Goal: Task Accomplishment & Management: Complete application form

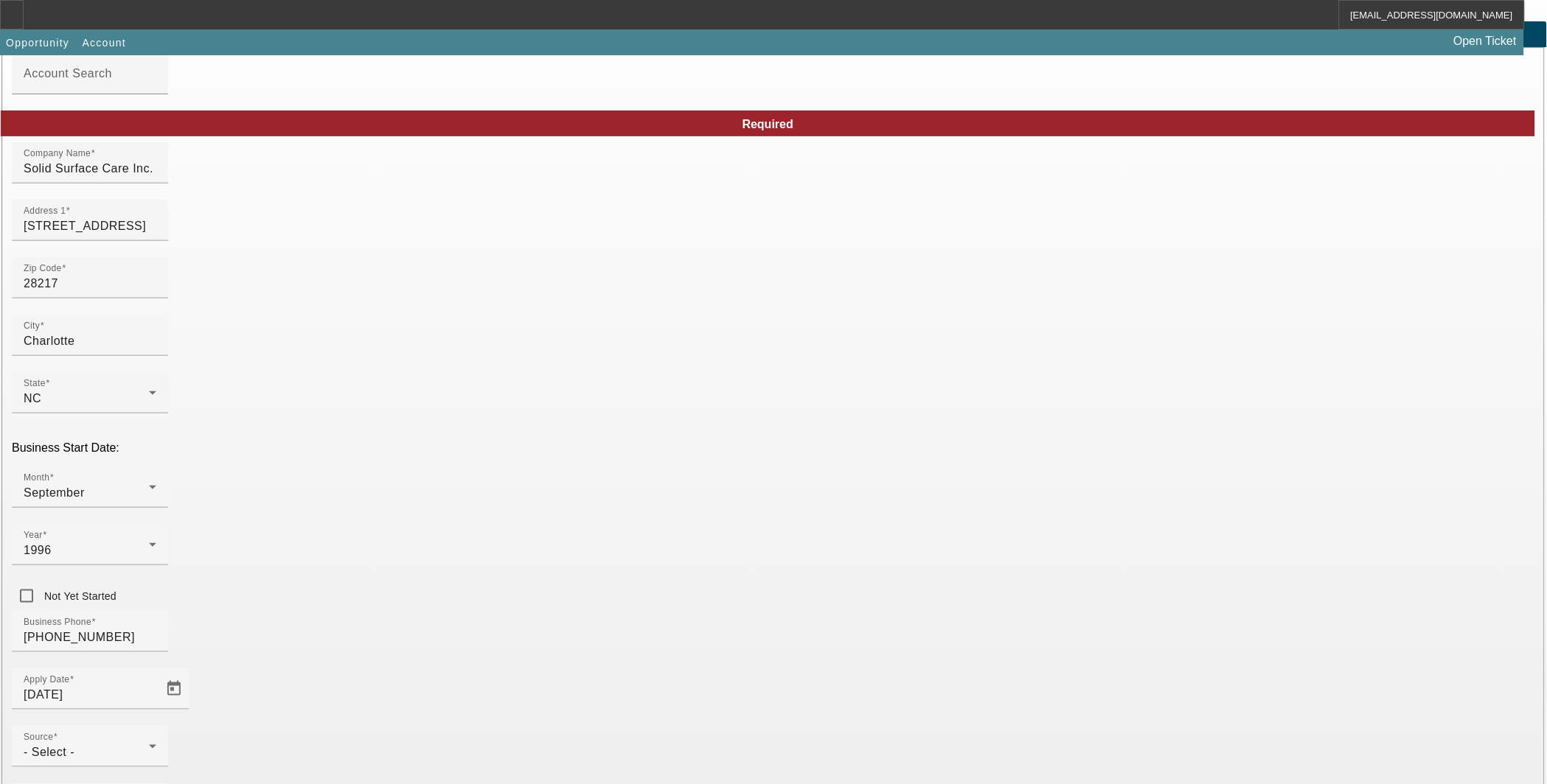
scroll to position [133, 0]
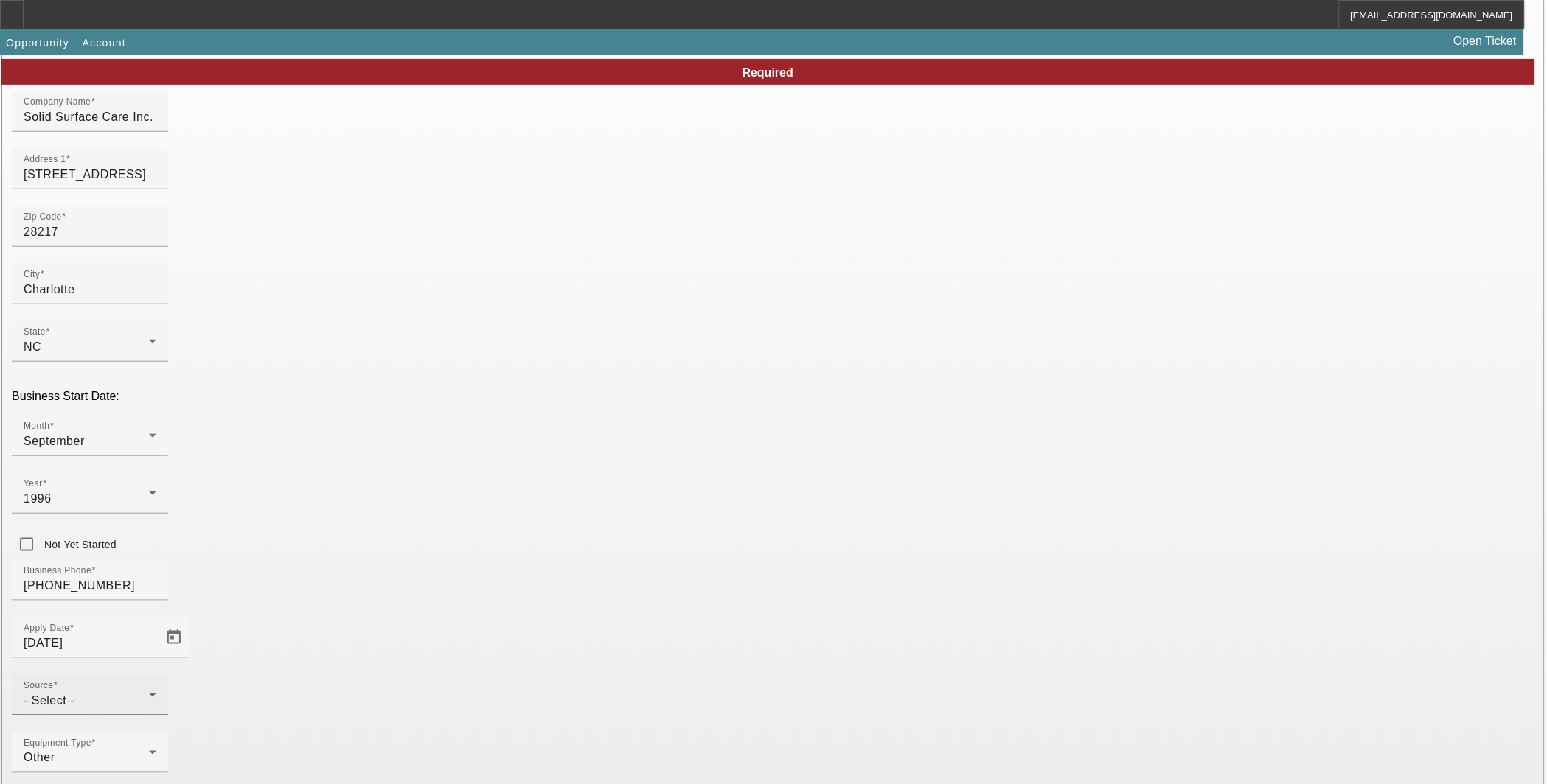
click at [149, 693] on div "- Select -" at bounding box center [86, 701] width 125 height 18
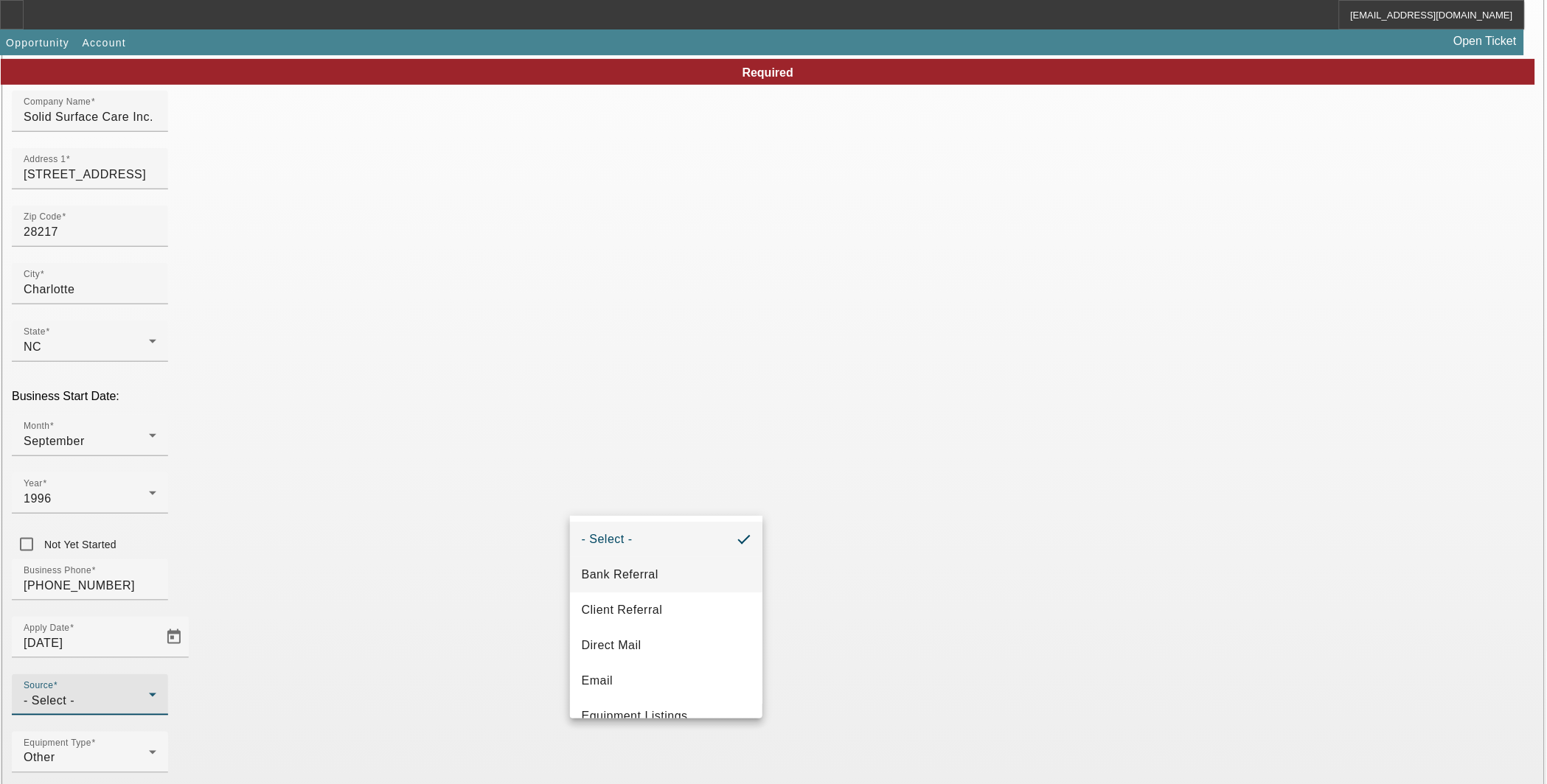
click at [636, 576] on span "Bank Referral" at bounding box center [620, 575] width 77 height 18
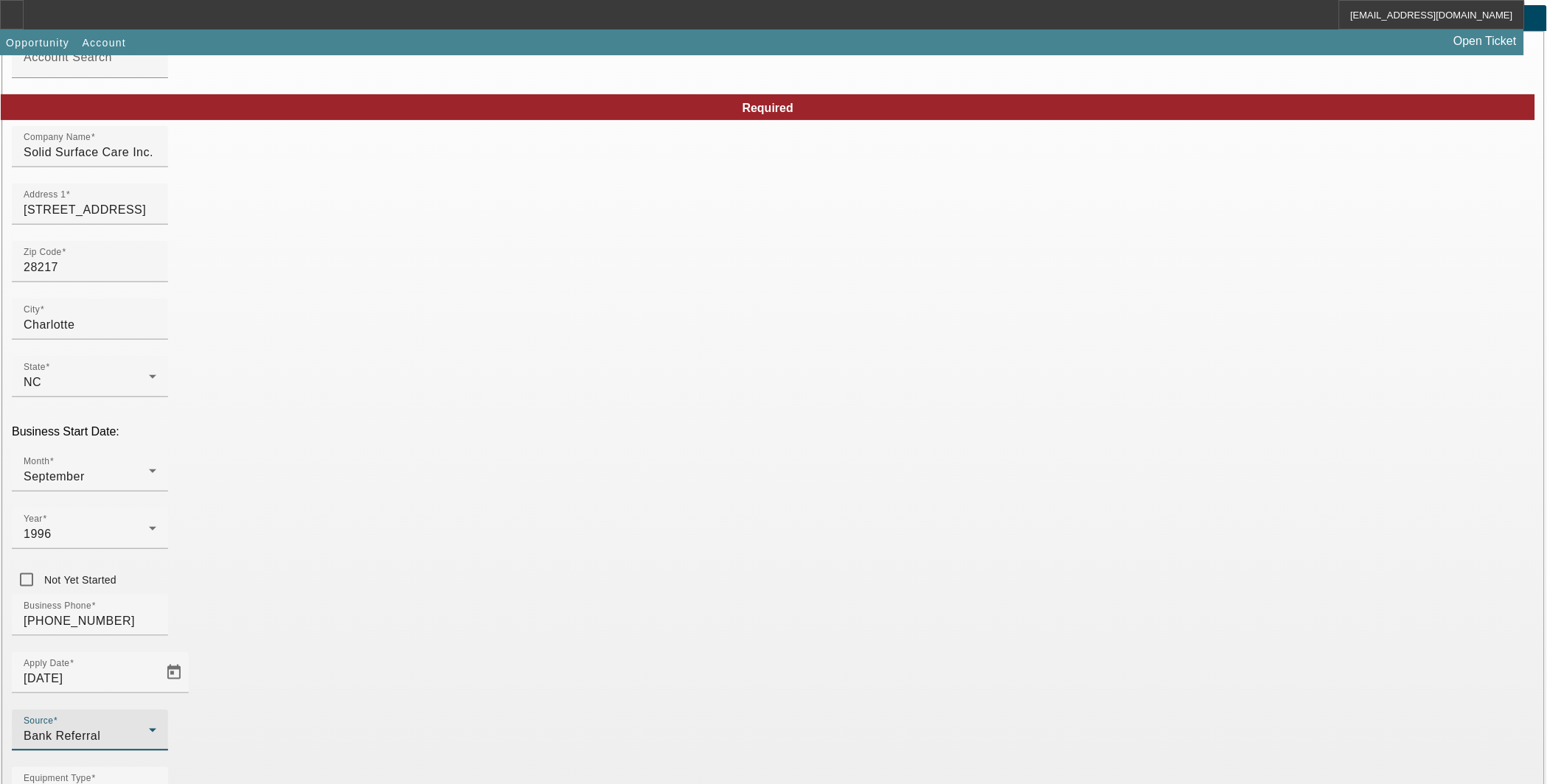
scroll to position [0, 0]
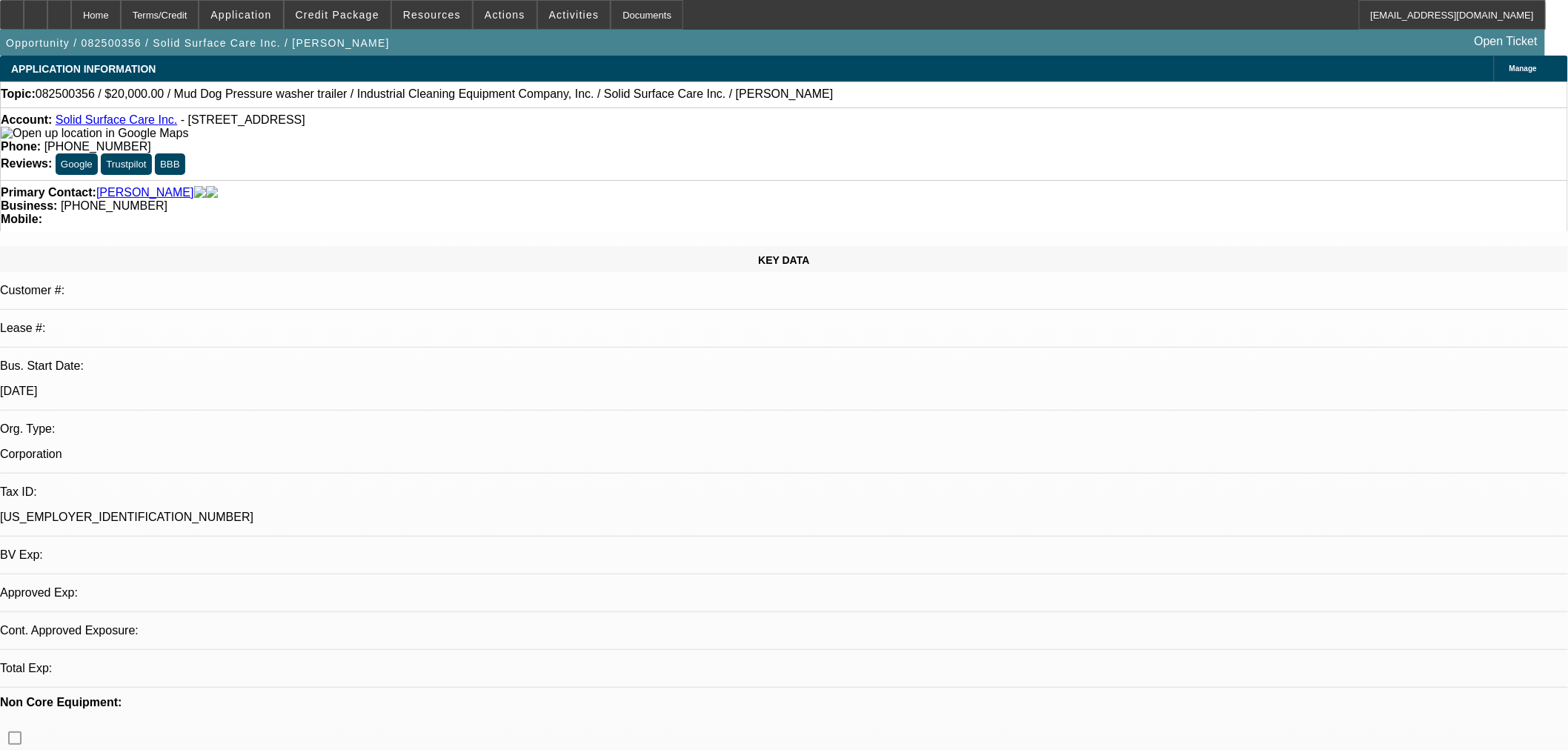
select select "0"
select select "2"
select select "0"
select select "6"
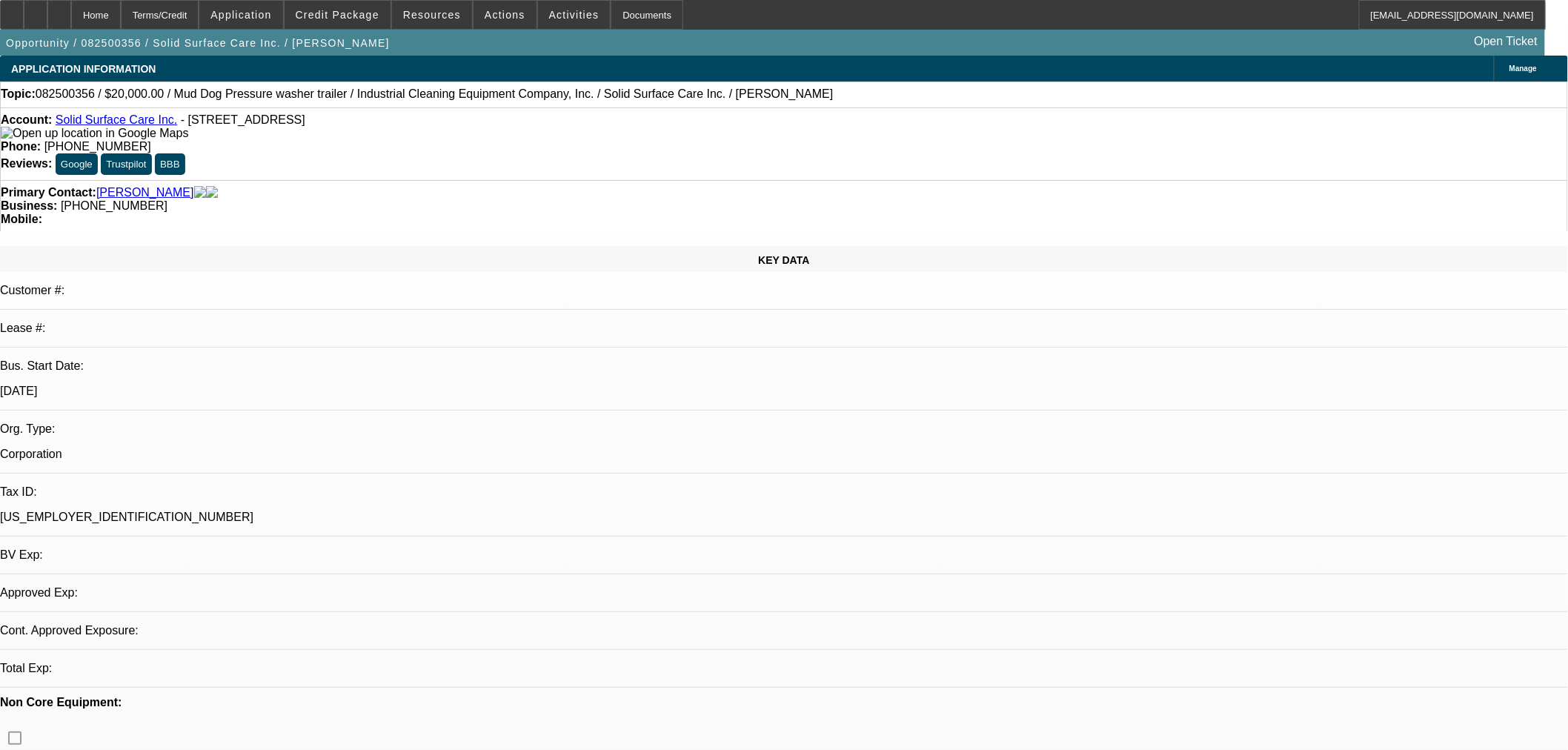
select select "0"
select select "2"
select select "0"
select select "6"
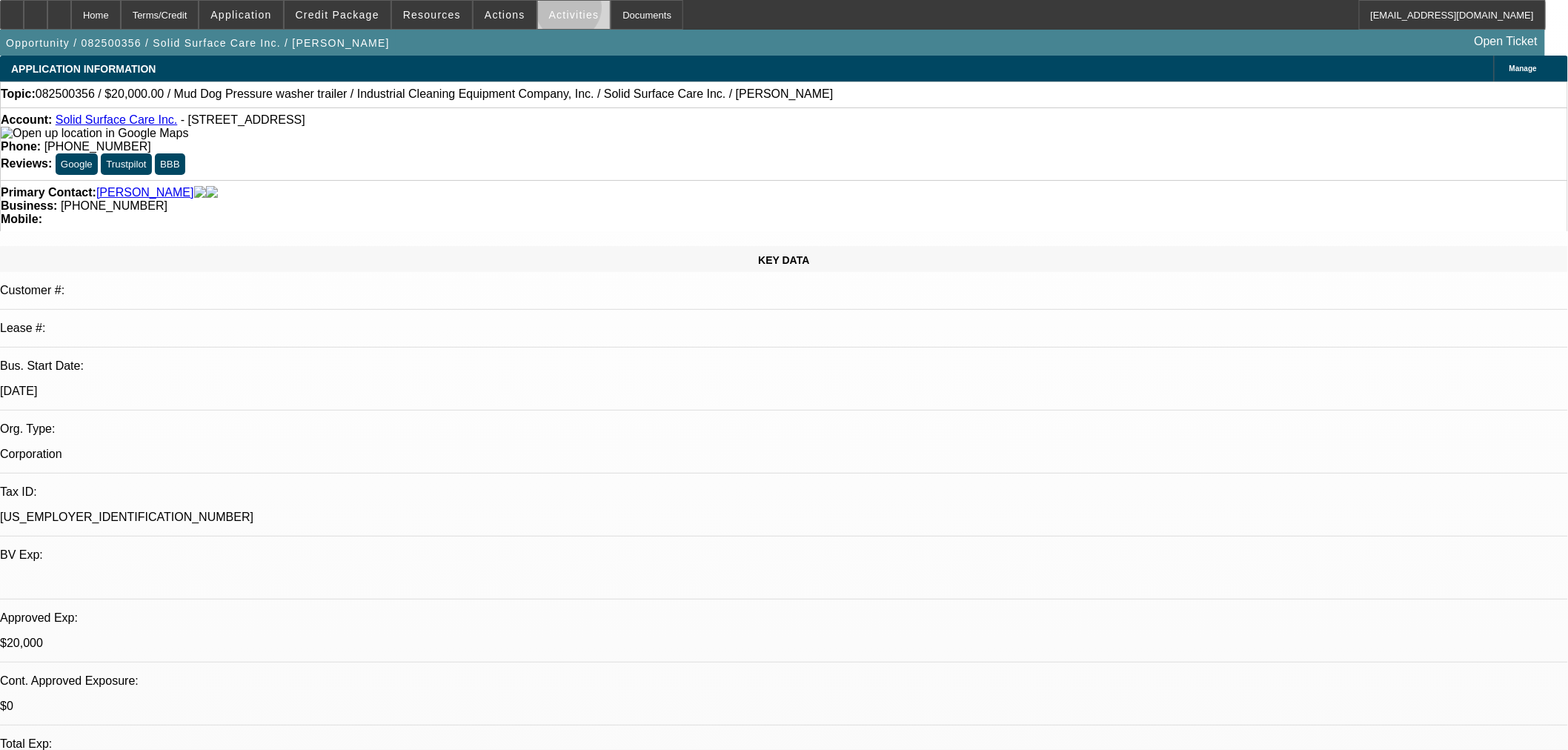
click at [554, 11] on span "Activities" at bounding box center [574, 14] width 50 height 12
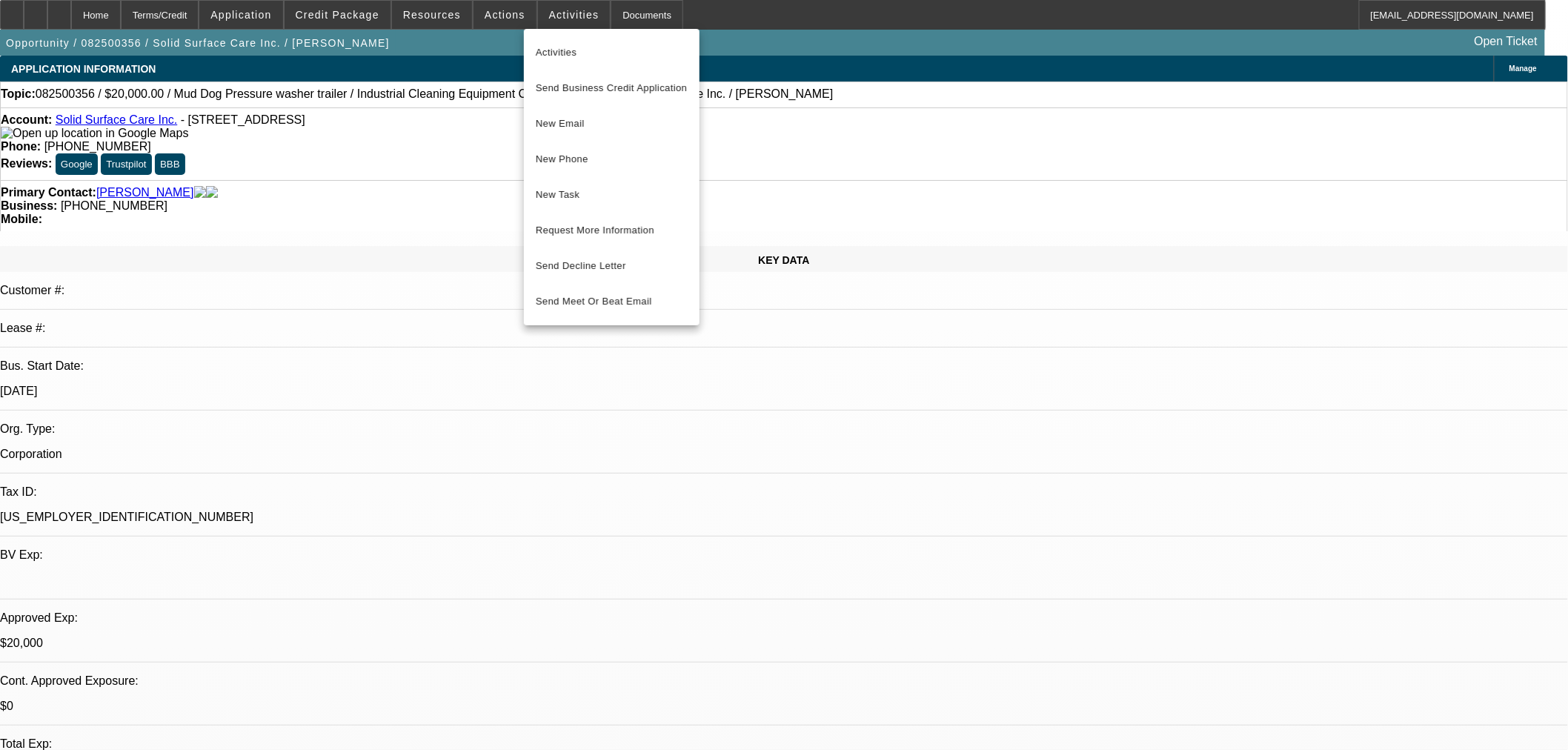
click at [500, 16] on div at bounding box center [784, 375] width 1568 height 750
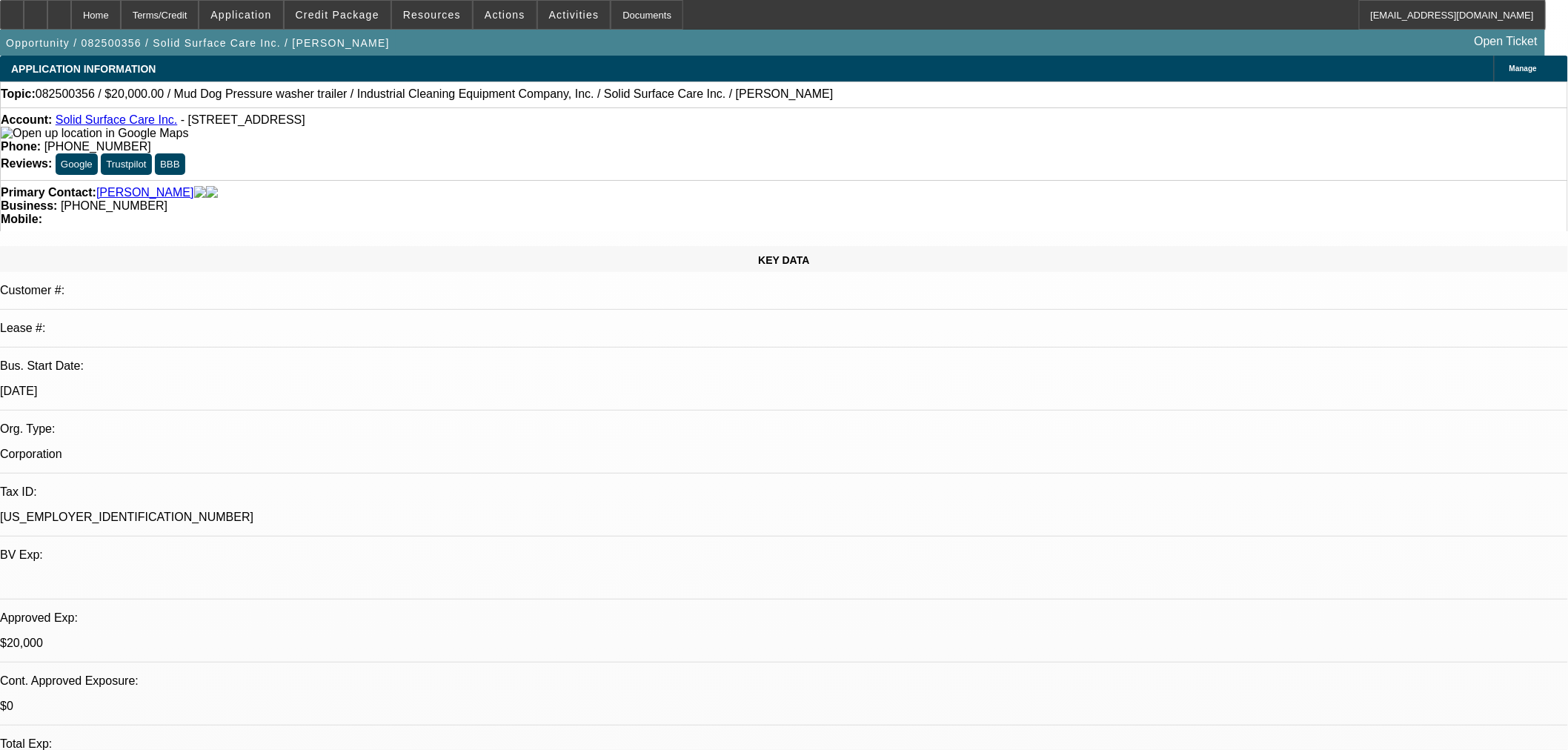
click at [500, 16] on span "Actions" at bounding box center [505, 14] width 41 height 12
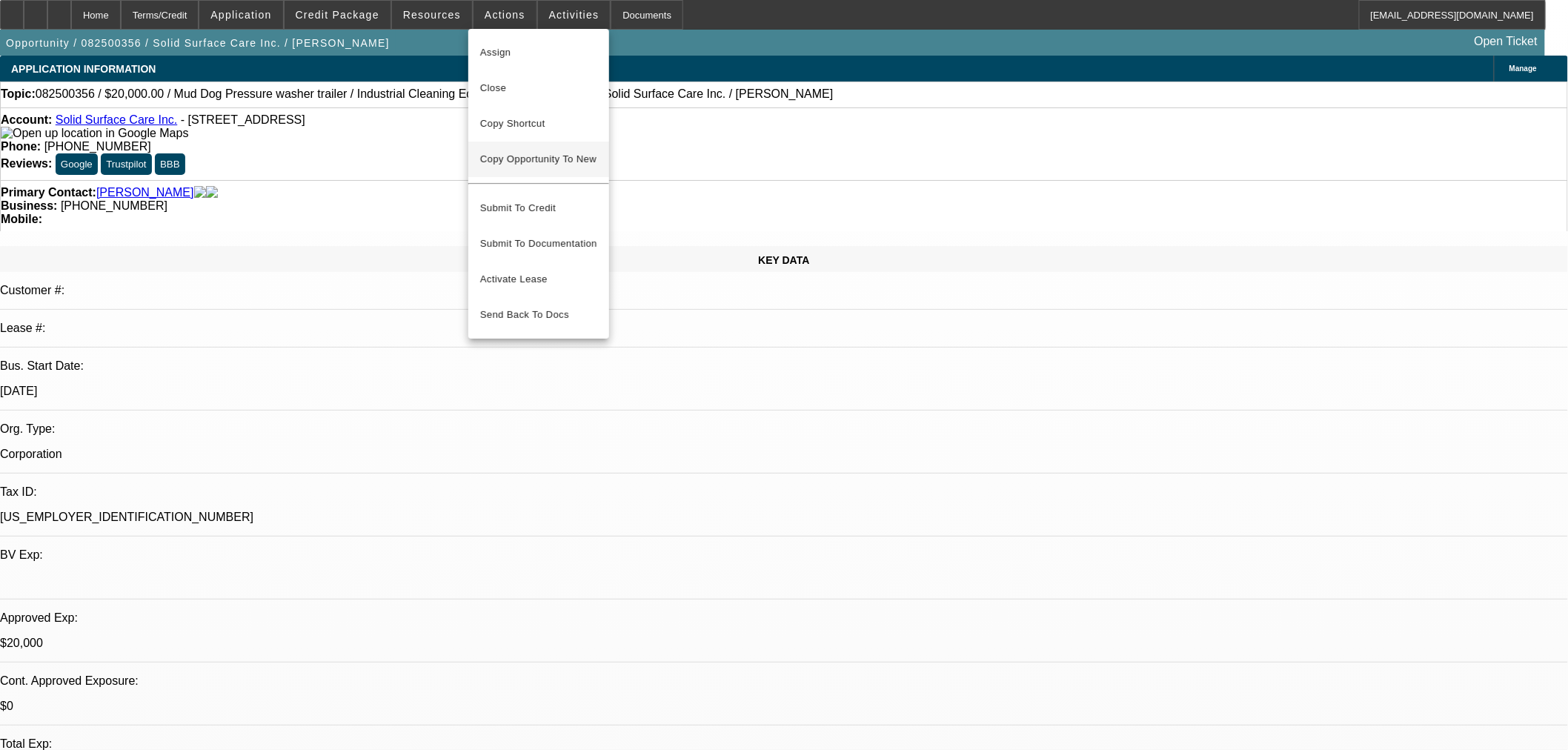
click at [548, 164] on button "Copy Opportunity To New" at bounding box center [538, 159] width 140 height 36
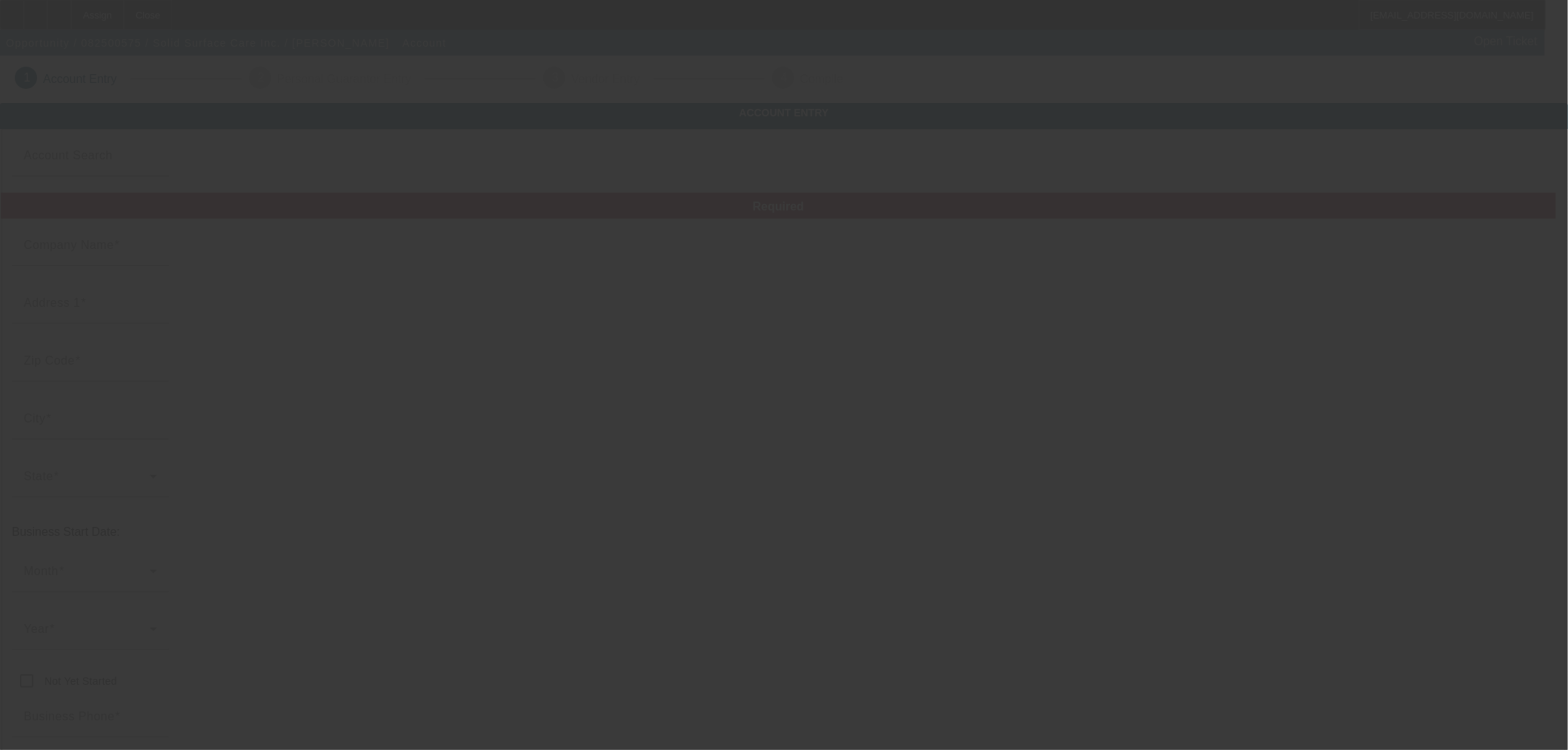
type input "Solid Surface Care Inc."
type input "3820 Rose Lake Dr"
type input "28217"
type input "Charlotte"
type input "[PHONE_NUMBER]"
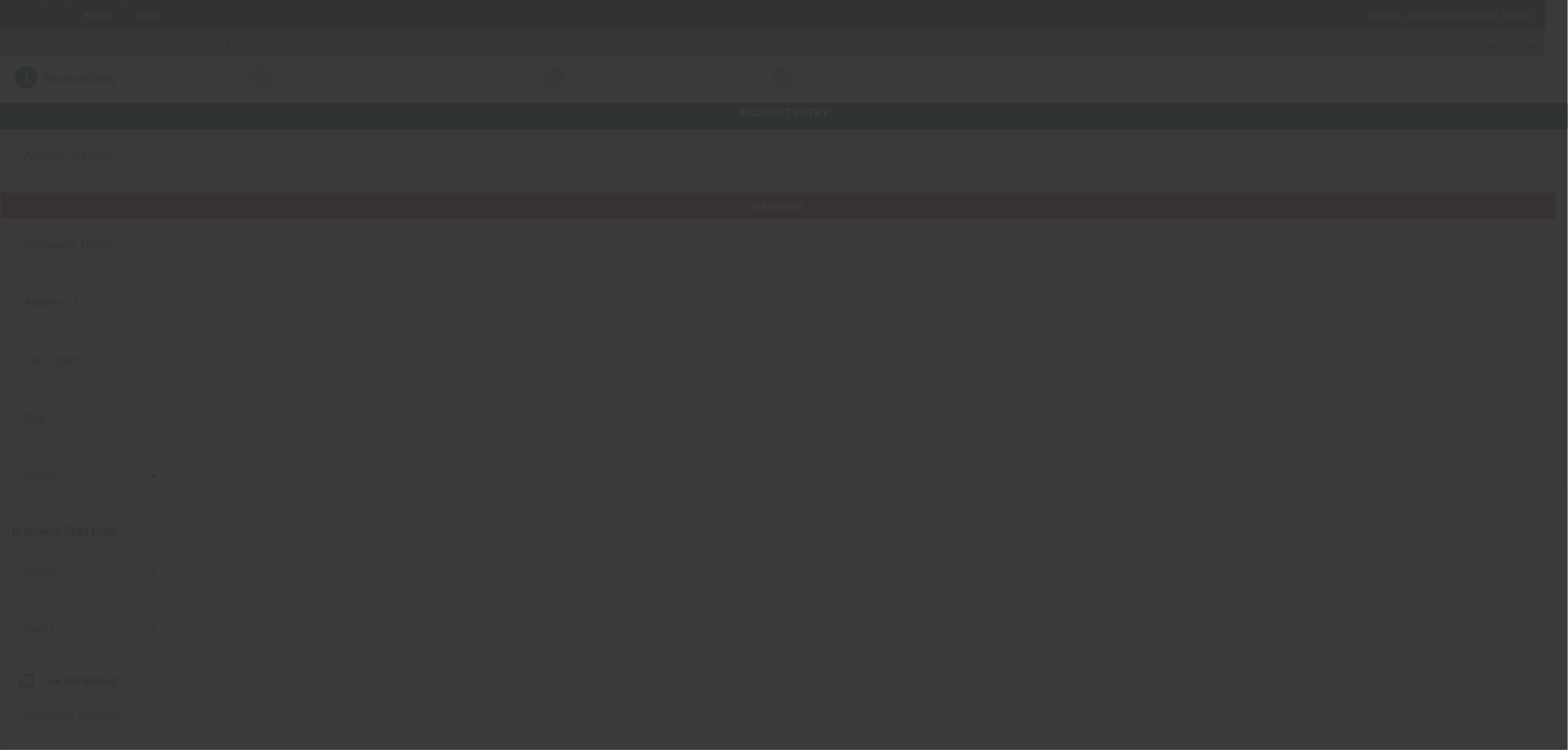
type input "[US_EMPLOYER_IDENTIFICATION_NUMBER]"
type input "https://www.solidcare.com/"
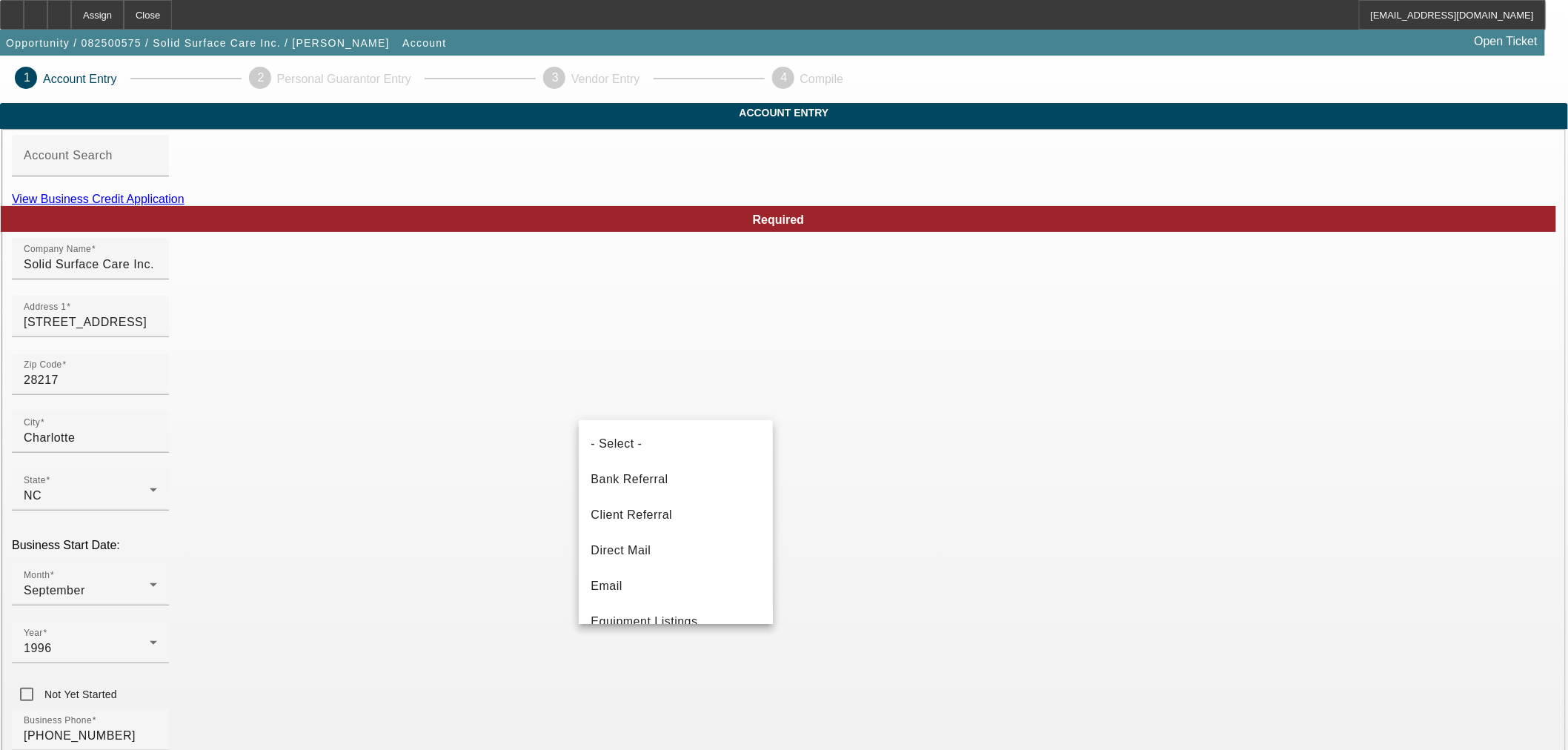
scroll to position [50, 0]
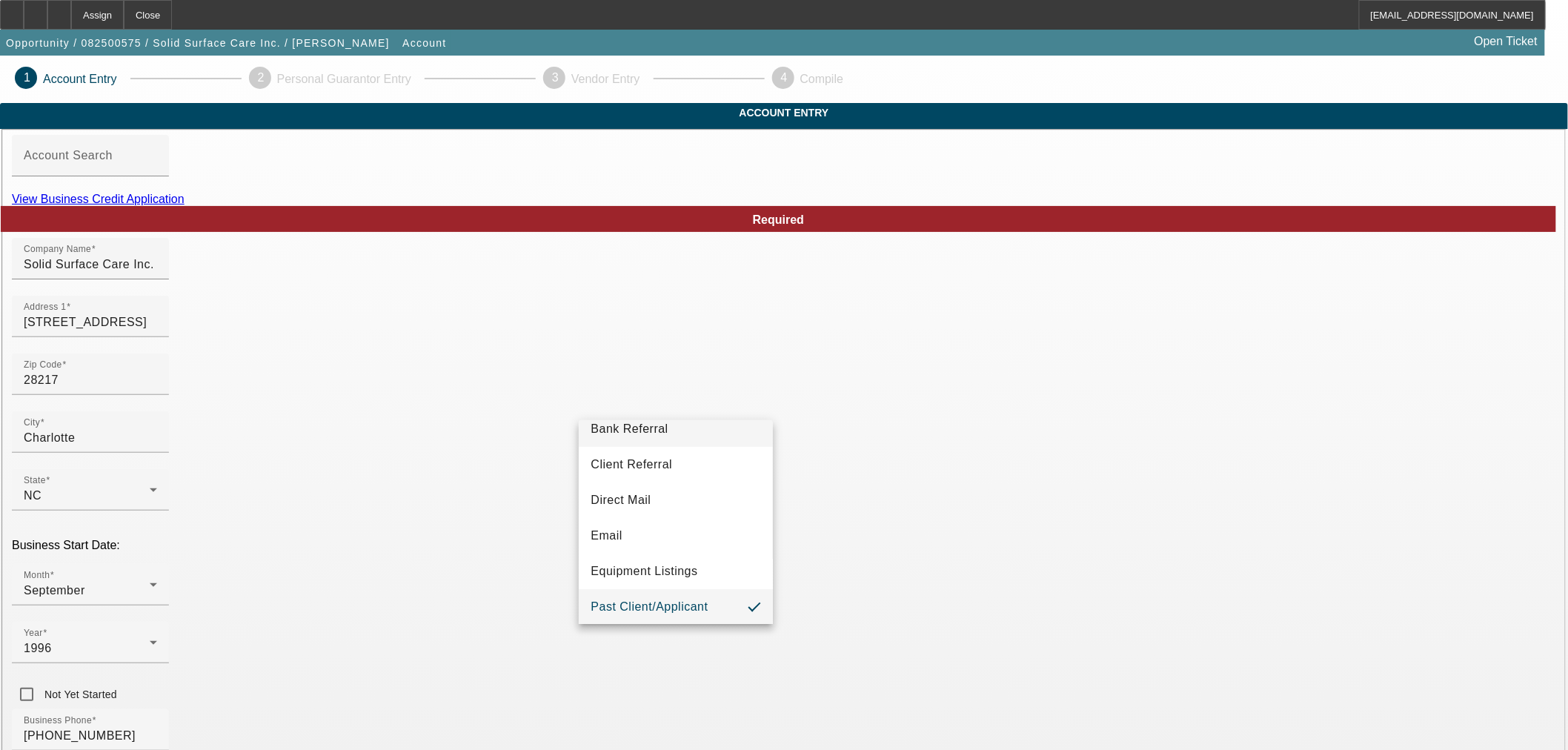
click at [663, 438] on mat-option "Bank Referral" at bounding box center [676, 429] width 194 height 36
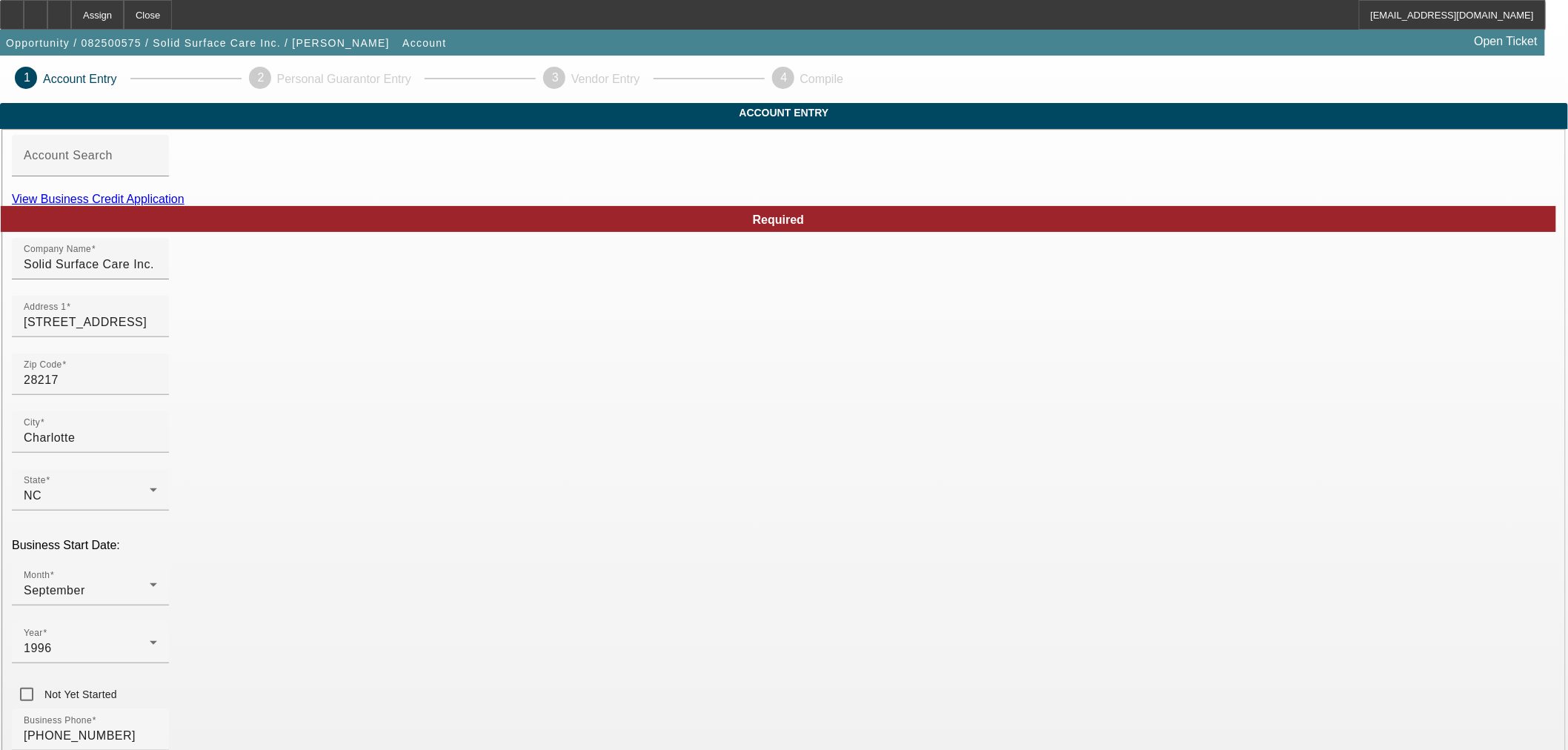
click at [684, 709] on div "Business Phone (614) 753-9036" at bounding box center [784, 738] width 1544 height 58
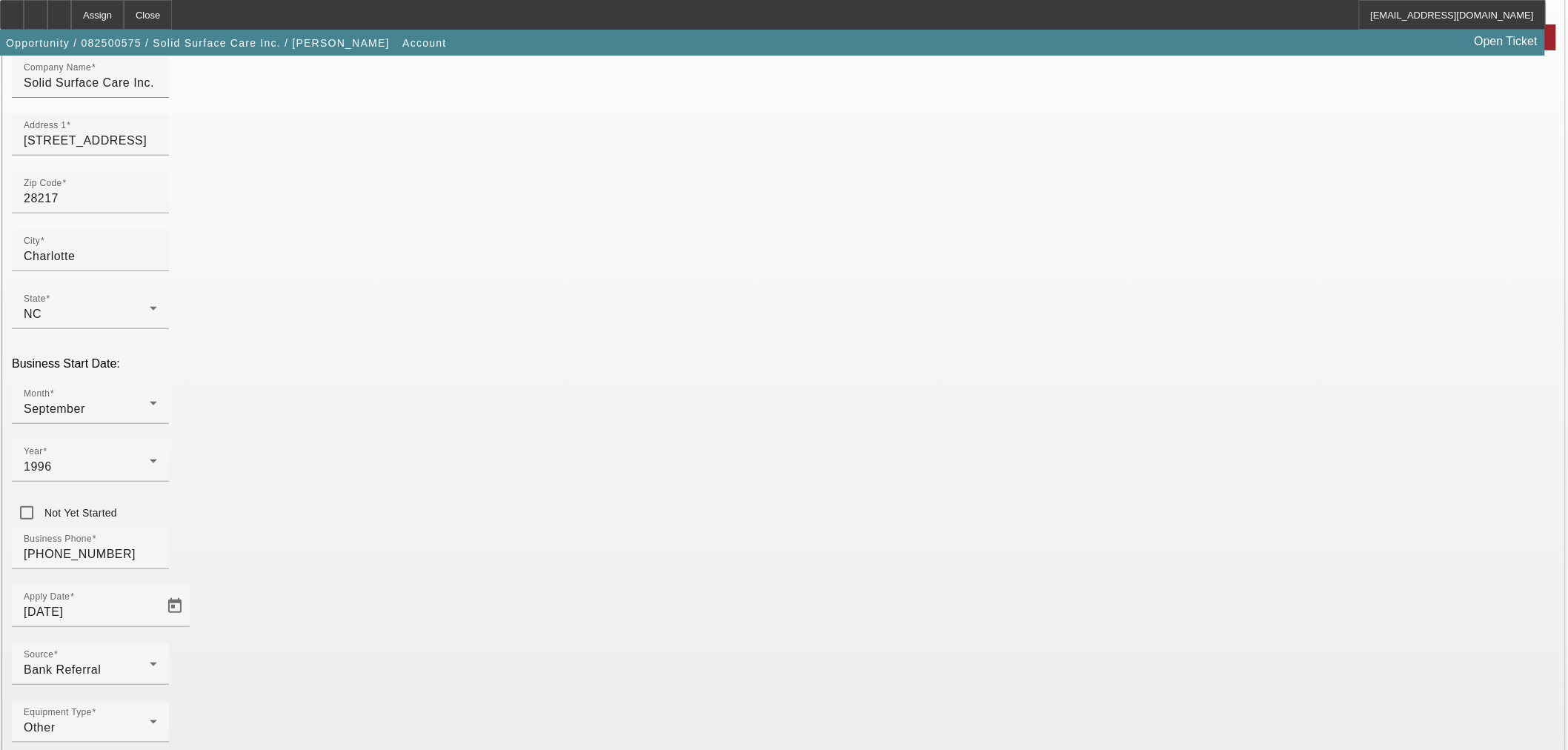
scroll to position [186, 0]
click at [495, 708] on mat-option "Navitas Credit Corp" at bounding box center [460, 709] width 194 height 36
type input "Navitas Credit Corp"
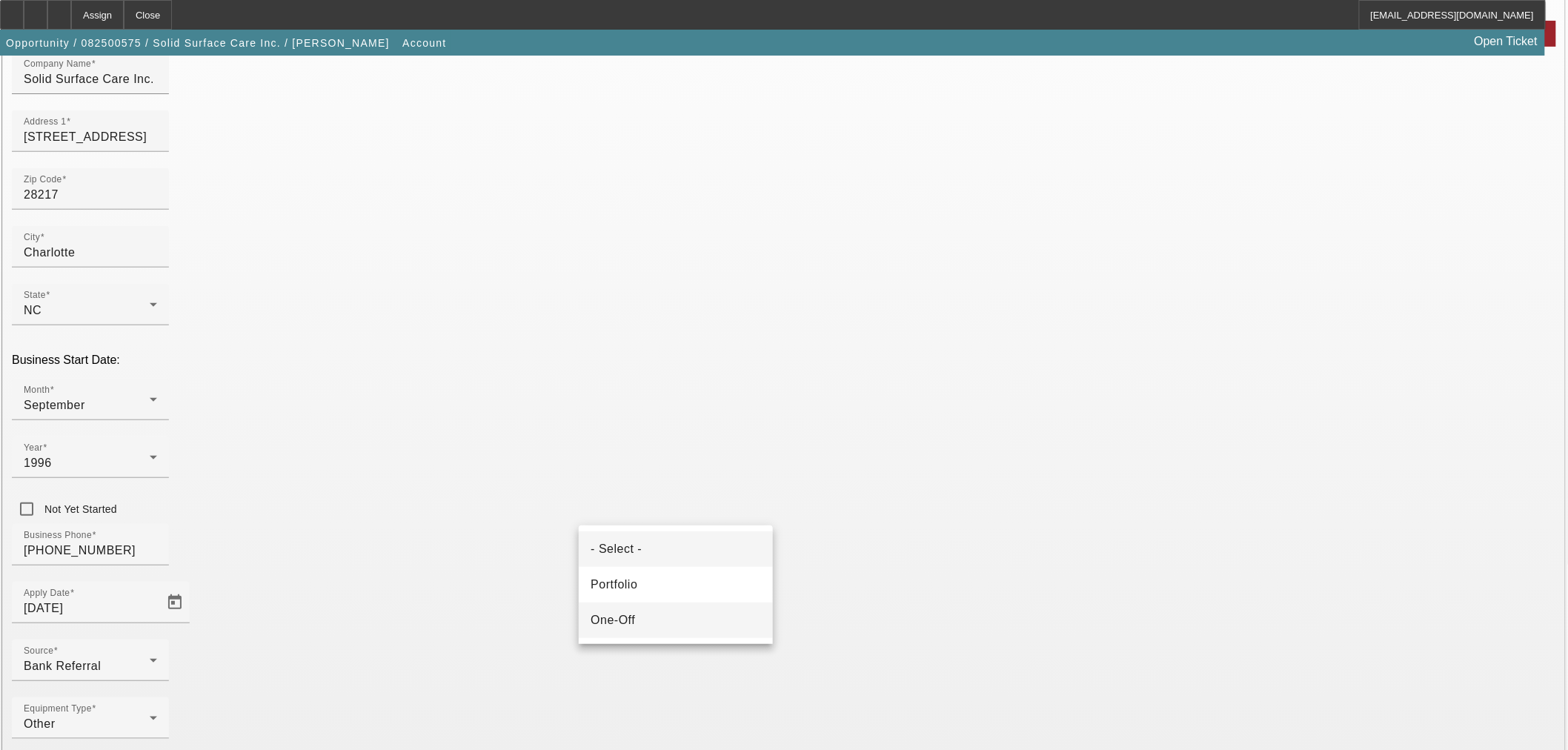
click at [640, 621] on mat-option "One-Off" at bounding box center [676, 621] width 194 height 36
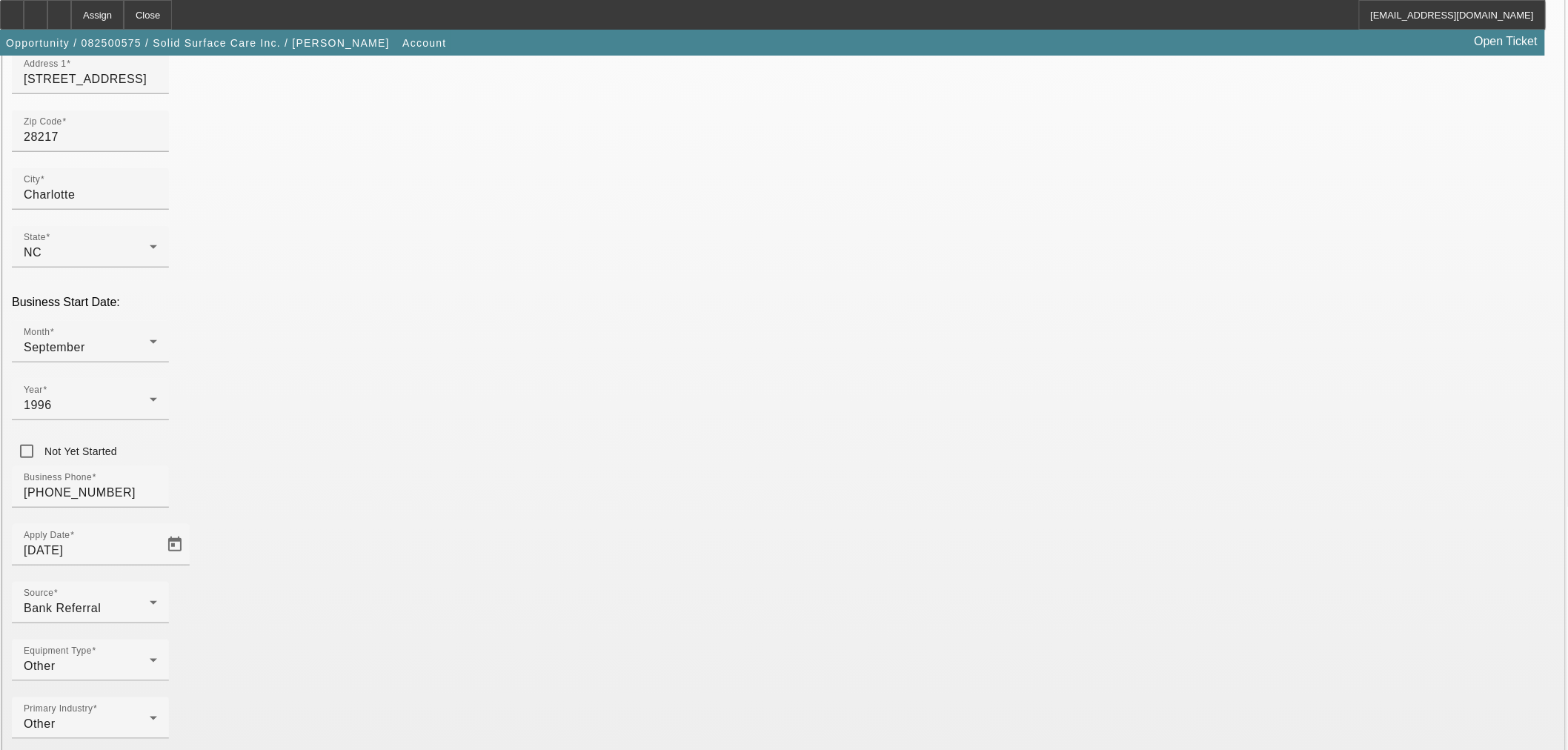
scroll to position [276, 0]
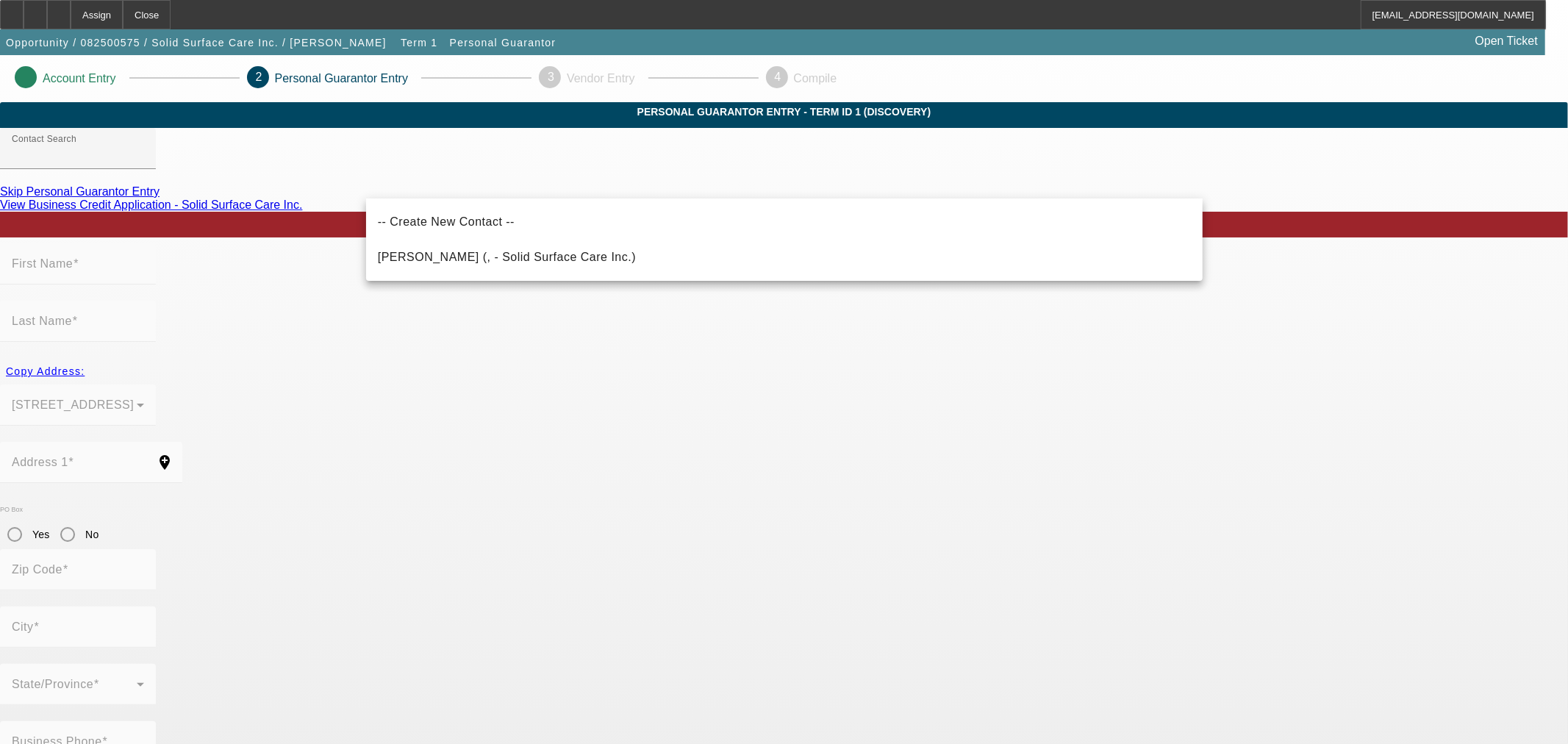
drag, startPoint x: 1461, startPoint y: 377, endPoint x: 1446, endPoint y: 377, distance: 15.0
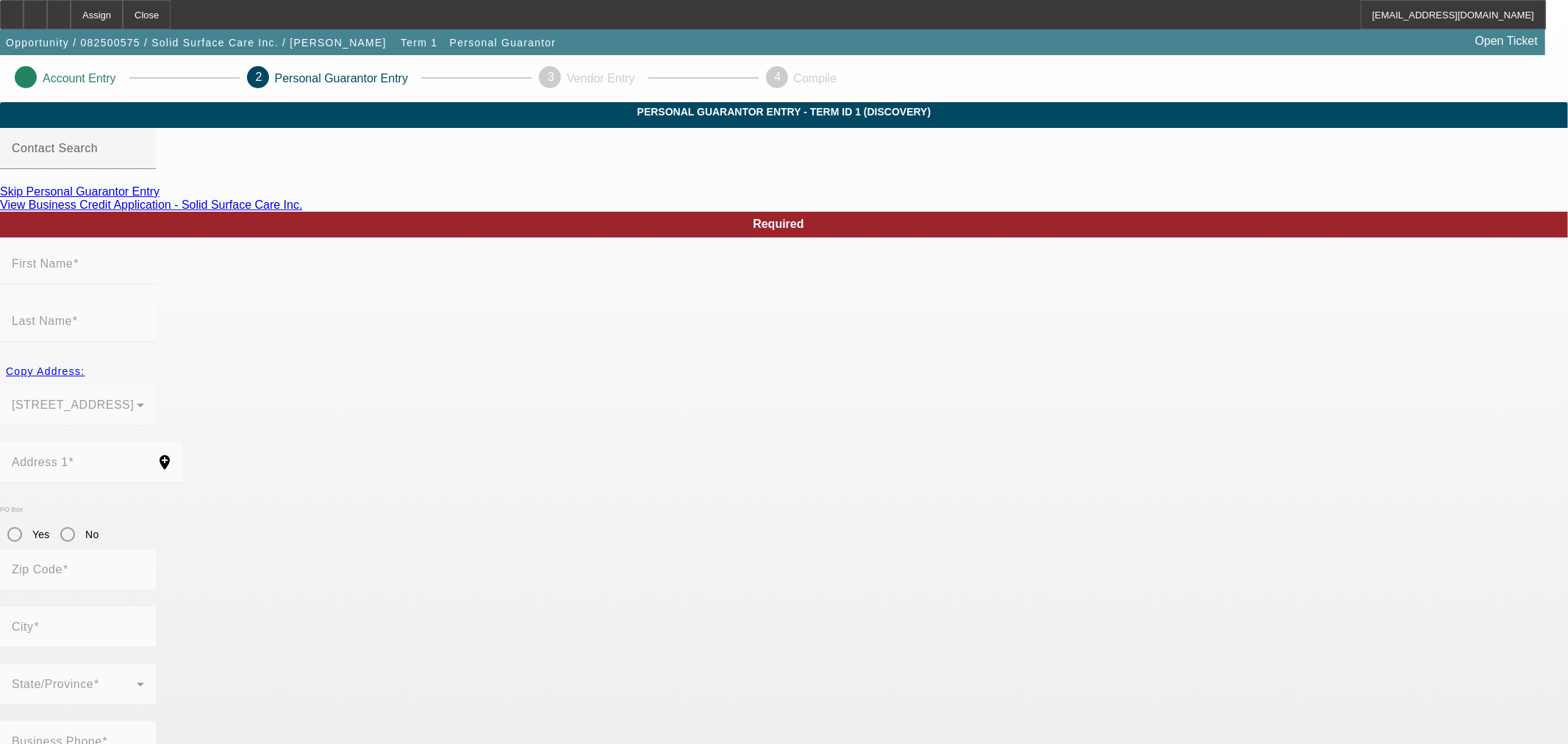
click at [160, 198] on link "Skip Personal Guarantor Entry" at bounding box center [79, 191] width 160 height 13
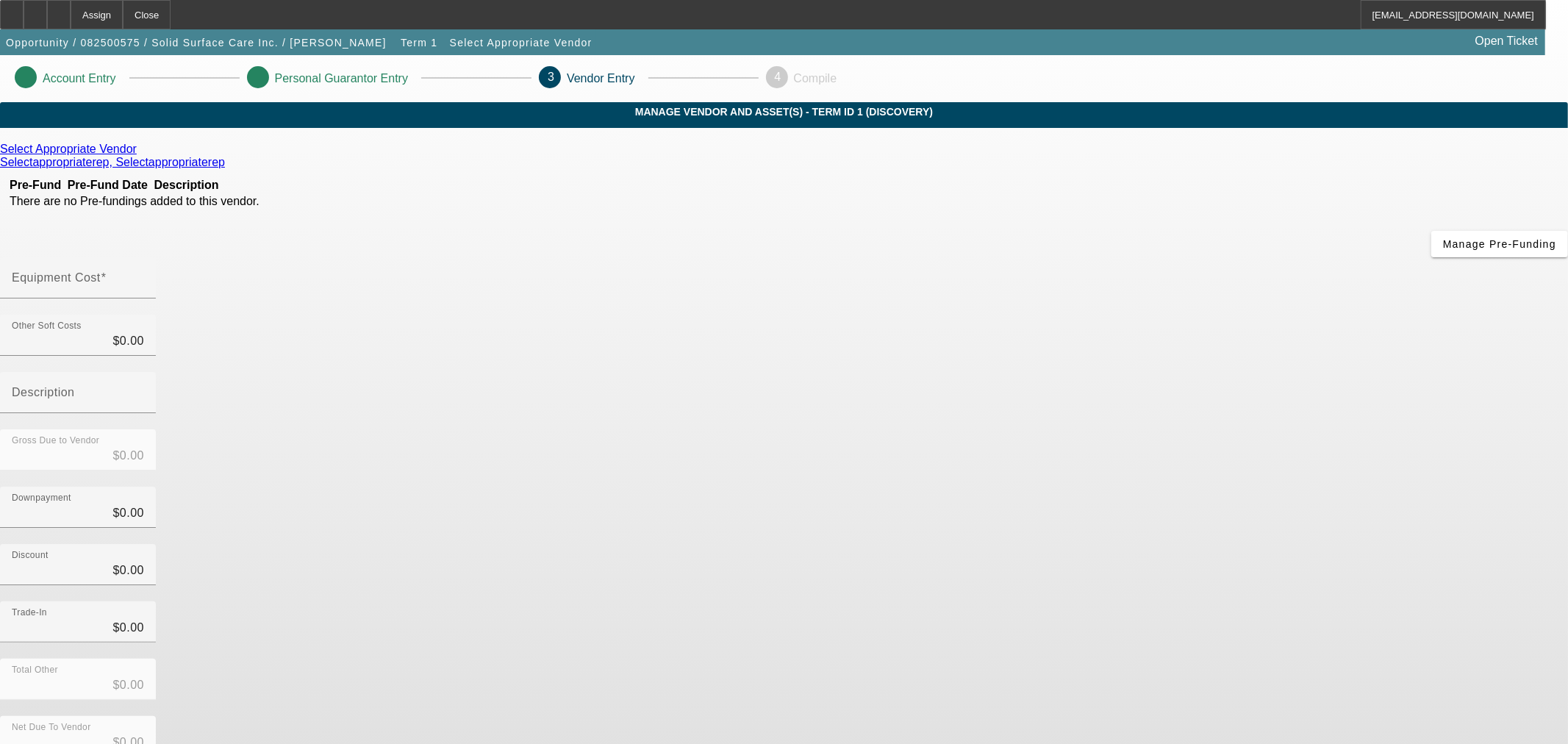
click at [140, 155] on icon at bounding box center [140, 149] width 0 height 13
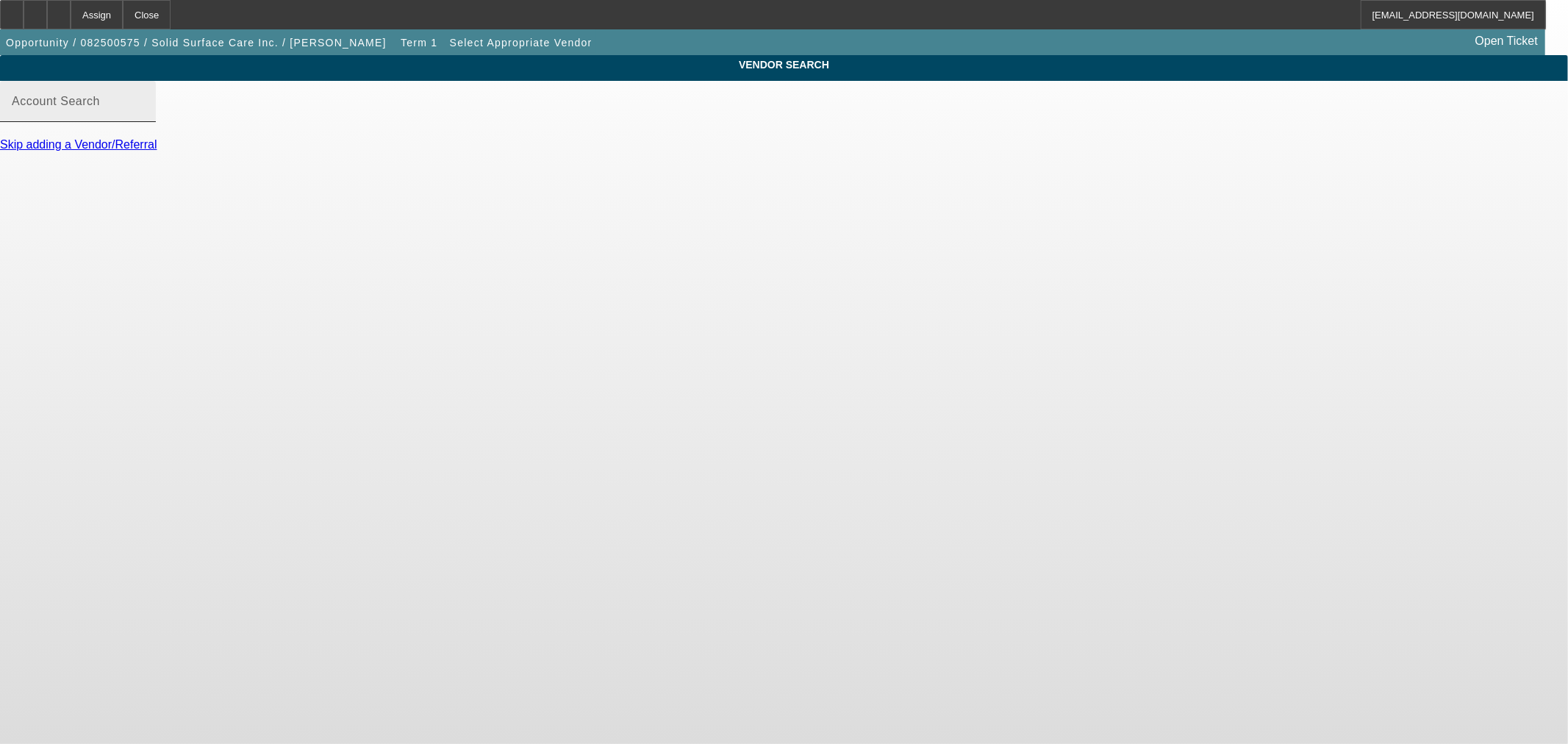
click at [100, 107] on mat-label "Account Search" at bounding box center [56, 100] width 88 height 13
click at [144, 117] on input "Account Search" at bounding box center [78, 107] width 133 height 18
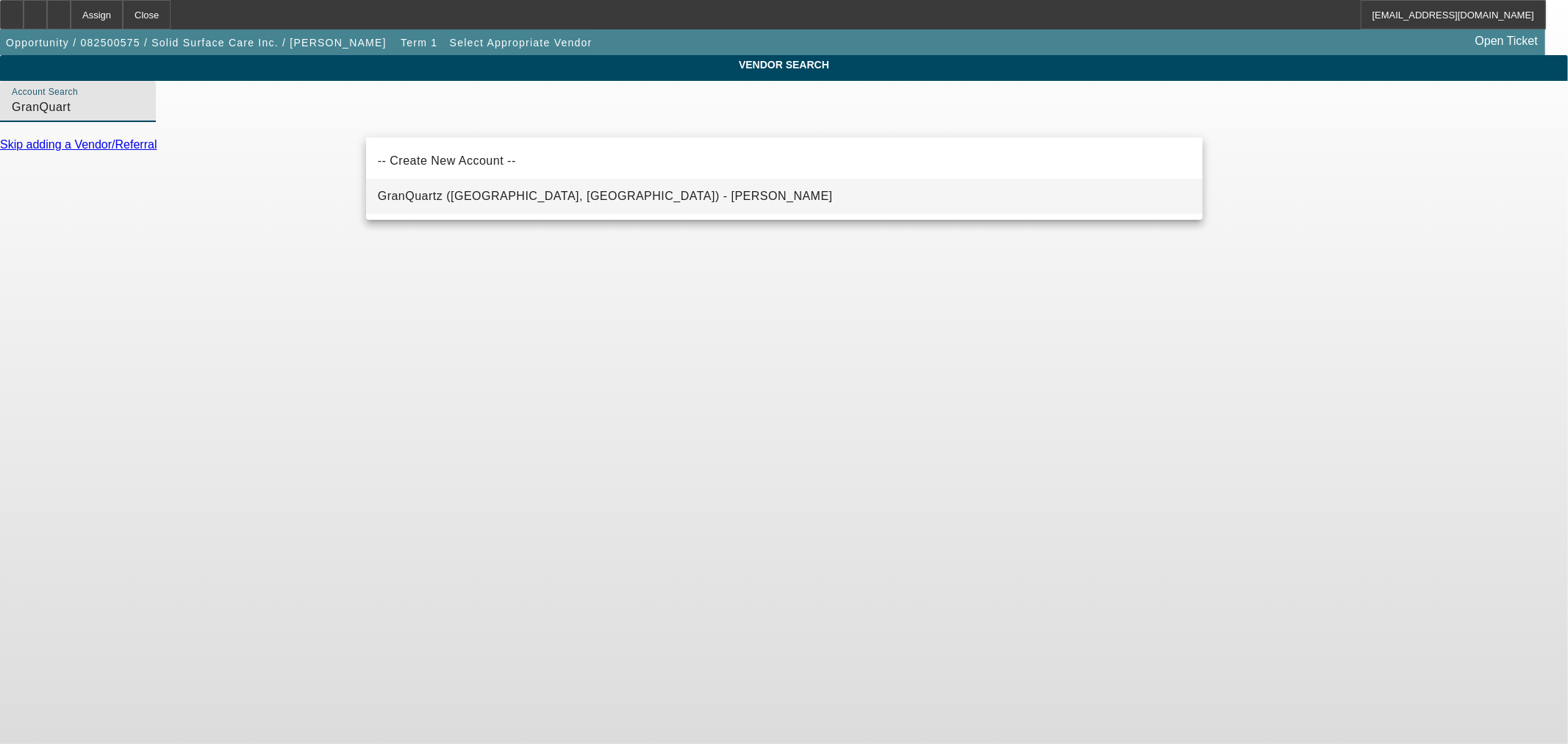
click at [487, 193] on span "GranQuartz (Norcross, GA) - Davis, Jeremiah" at bounding box center [605, 196] width 455 height 13
type input "GranQuartz (Norcross, GA) - Davis, Jeremiah"
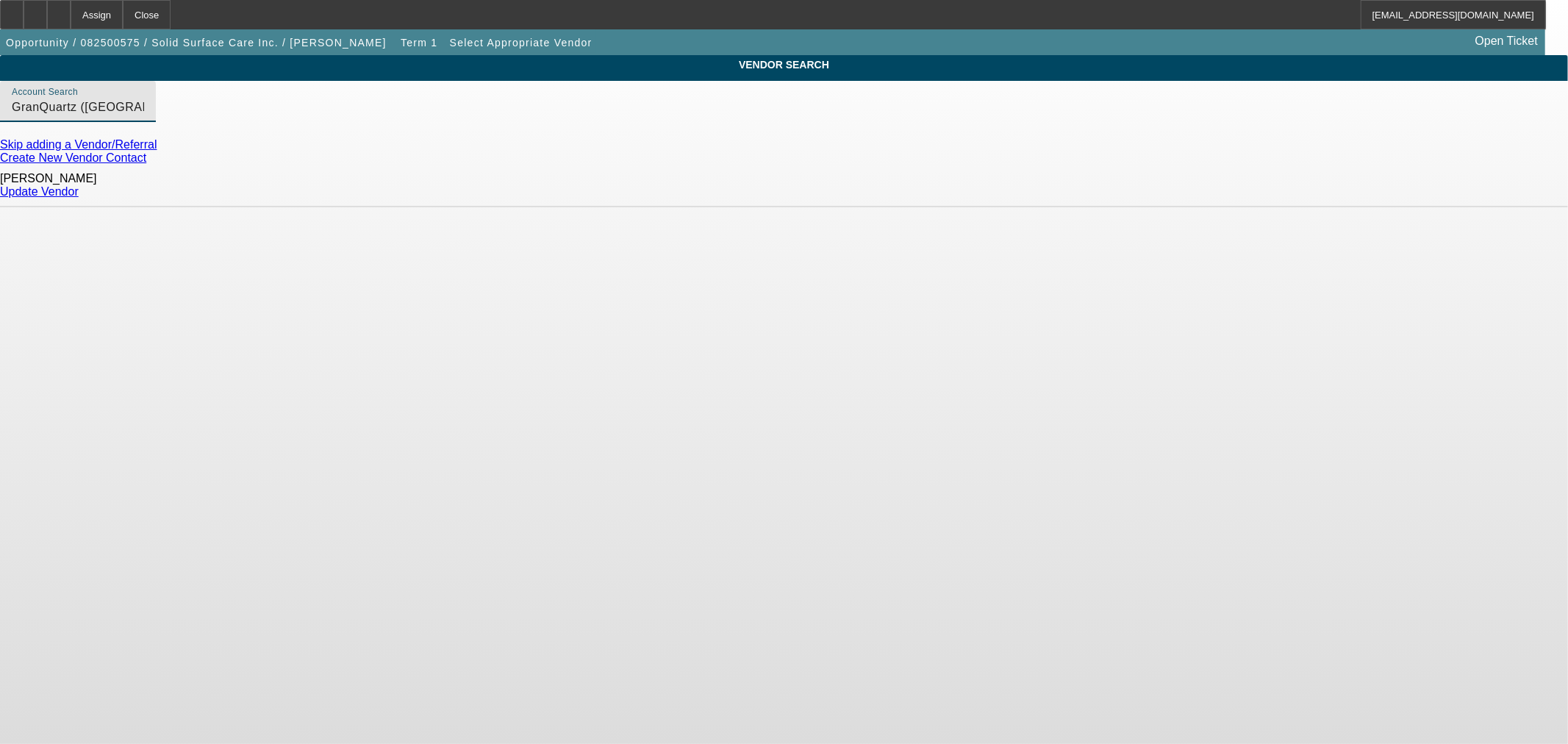
click at [79, 187] on link "Update Vendor" at bounding box center [39, 191] width 79 height 13
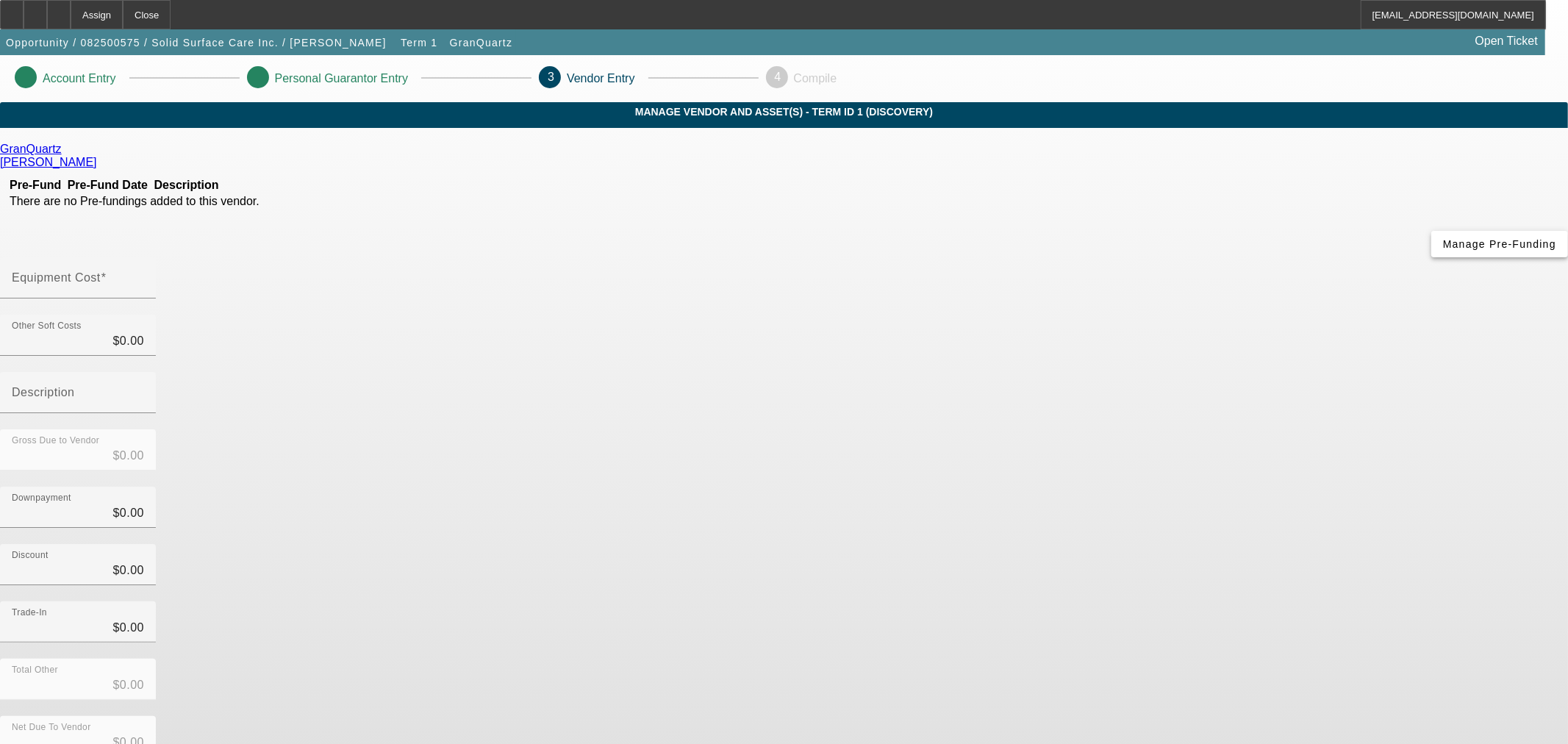
click at [1443, 250] on span "Manage Pre-Funding" at bounding box center [1500, 244] width 113 height 12
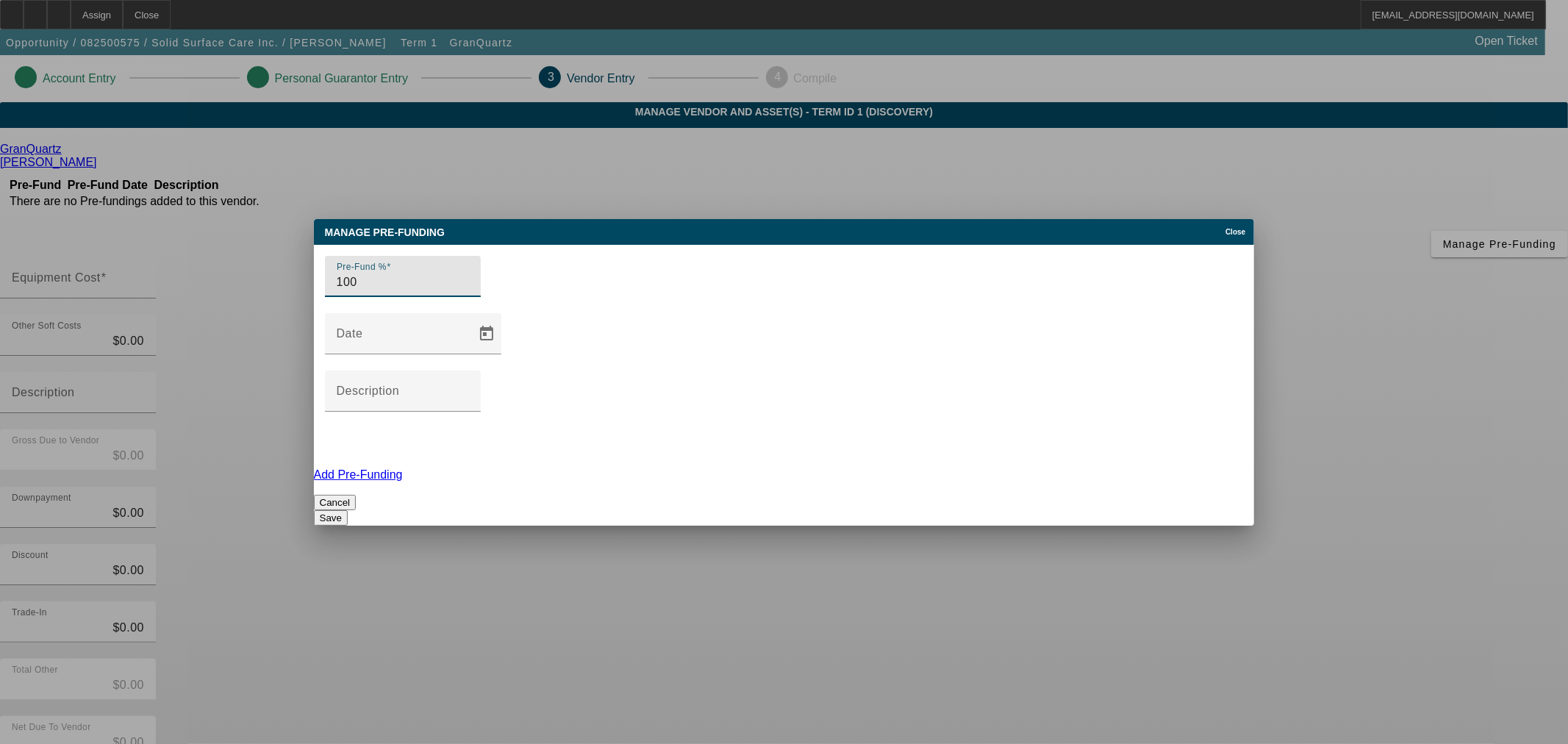
type input "100"
click at [348, 510] on button "Save" at bounding box center [331, 518] width 34 height 15
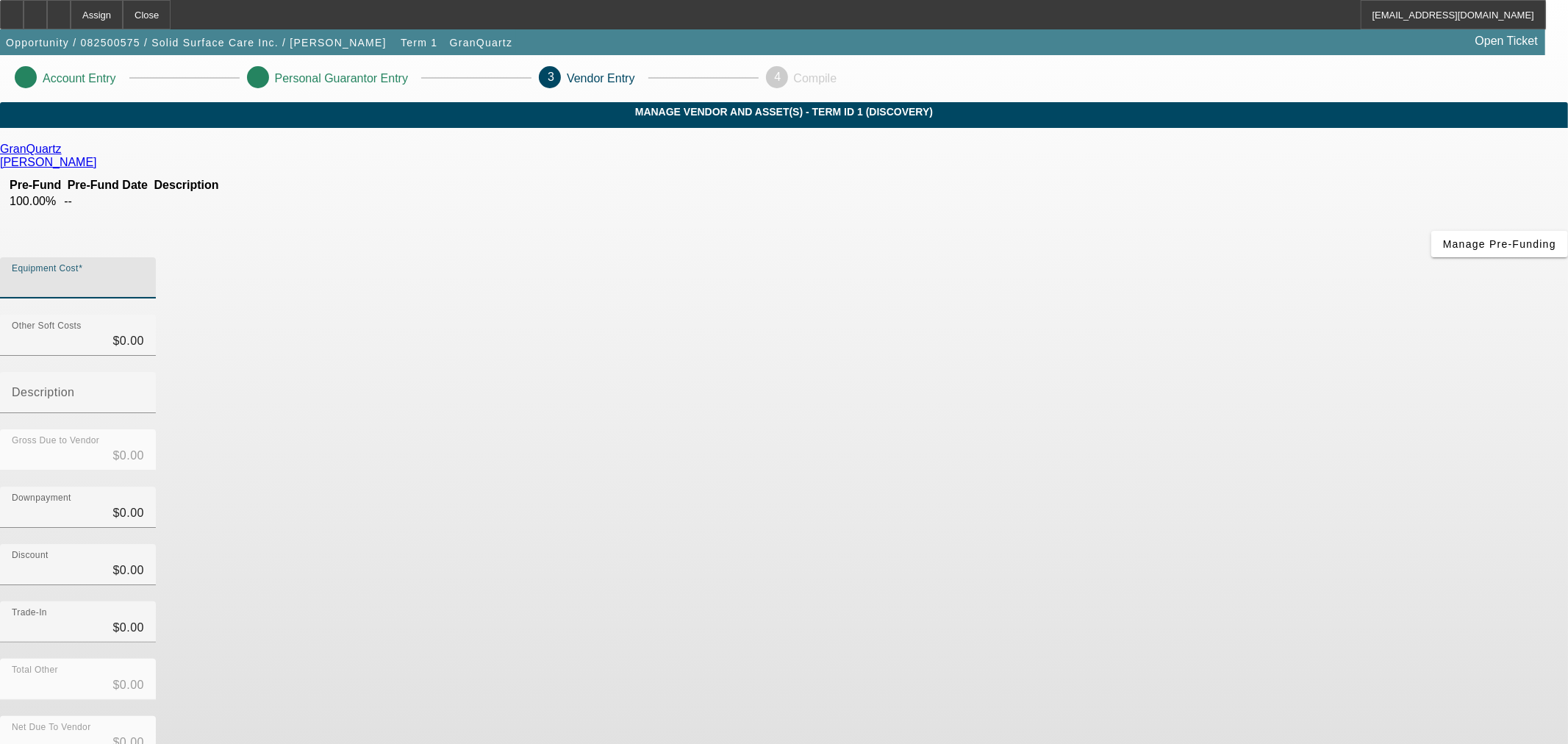
drag, startPoint x: 924, startPoint y: 182, endPoint x: 1470, endPoint y: 267, distance: 552.6
click at [144, 275] on input "Equipment Cost" at bounding box center [78, 284] width 133 height 18
type input "3"
type input "$3.00"
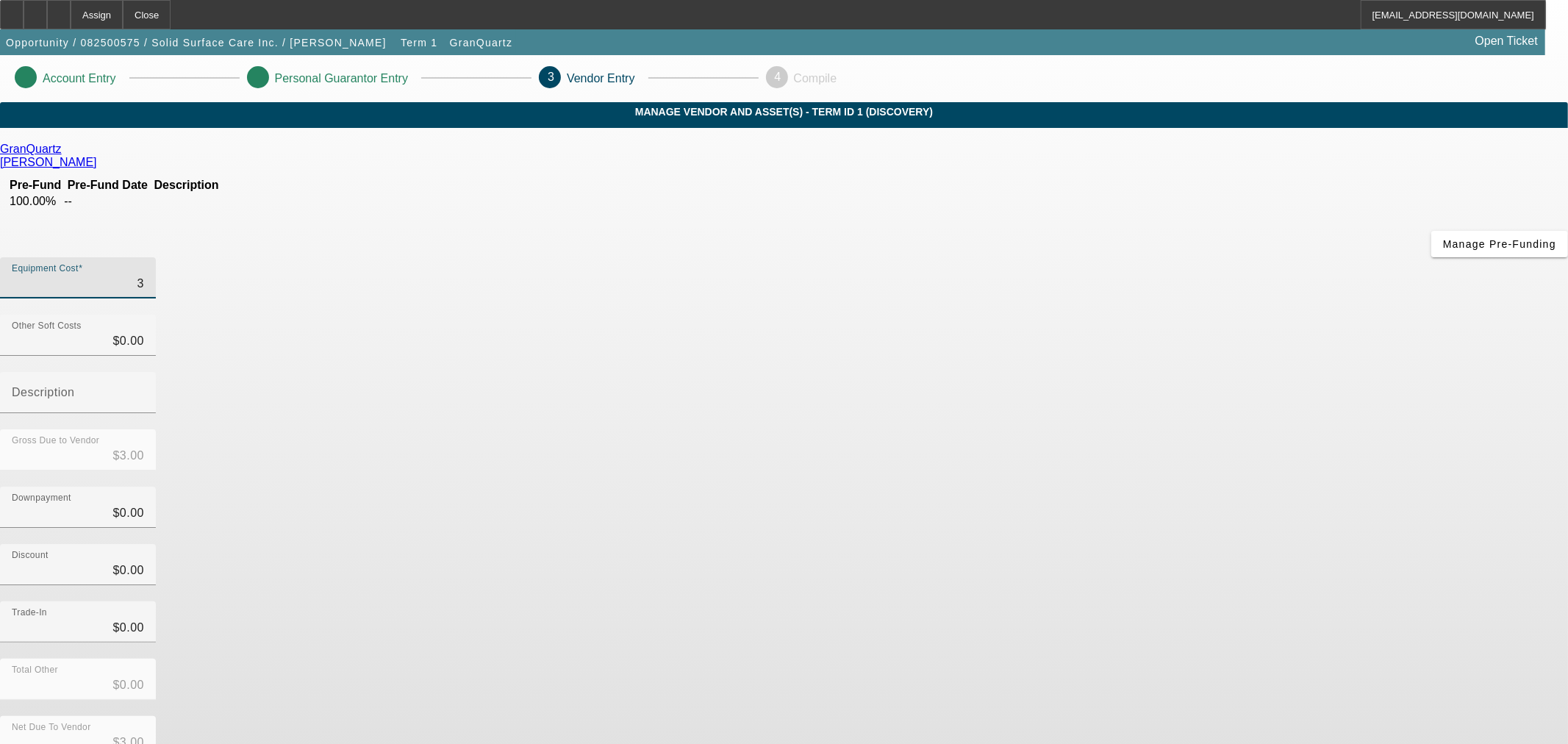
type input "39"
type input "$39.00"
type input "396"
type input "$396.00"
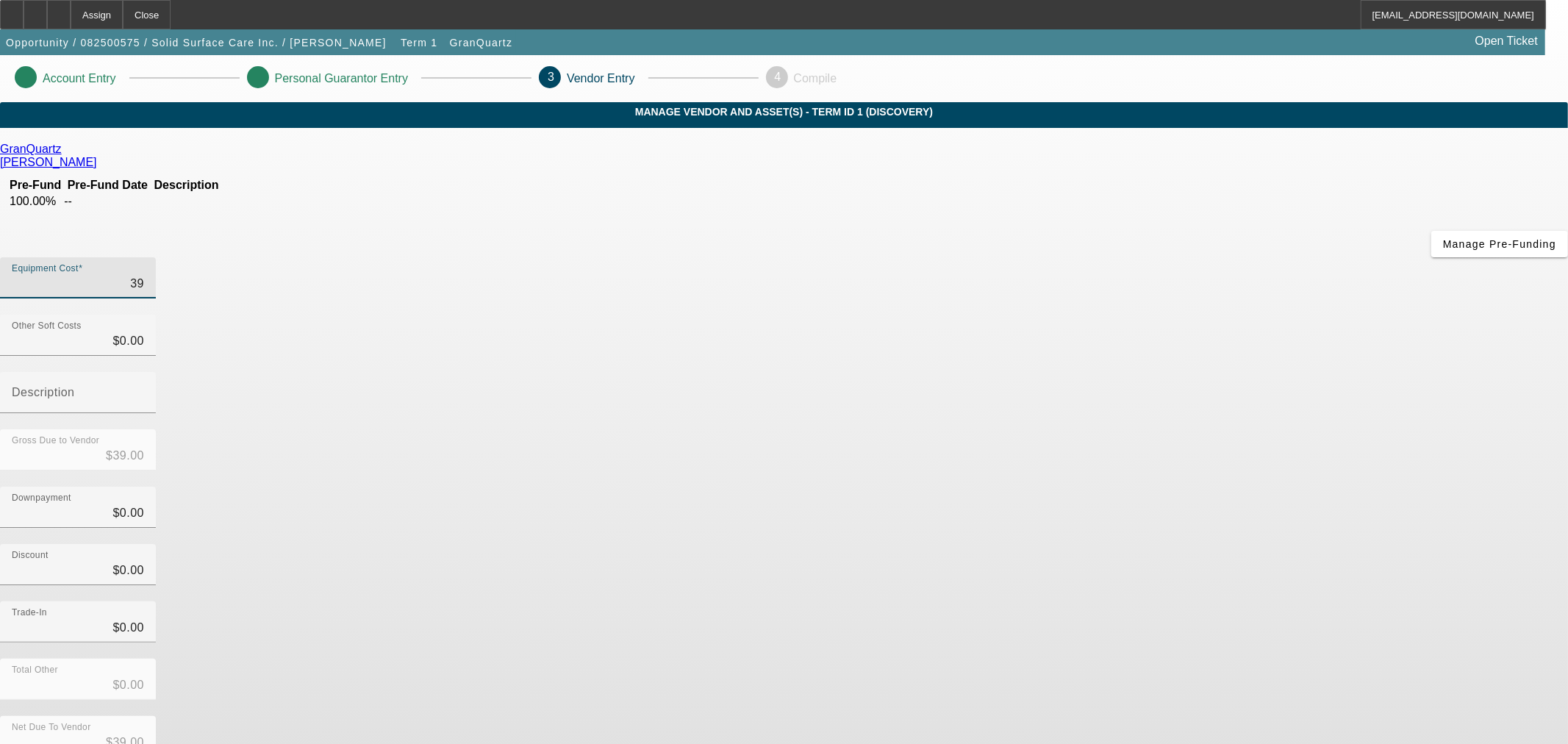
type input "$396.00"
type input "3969"
type input "$3,969.00"
type input "39698"
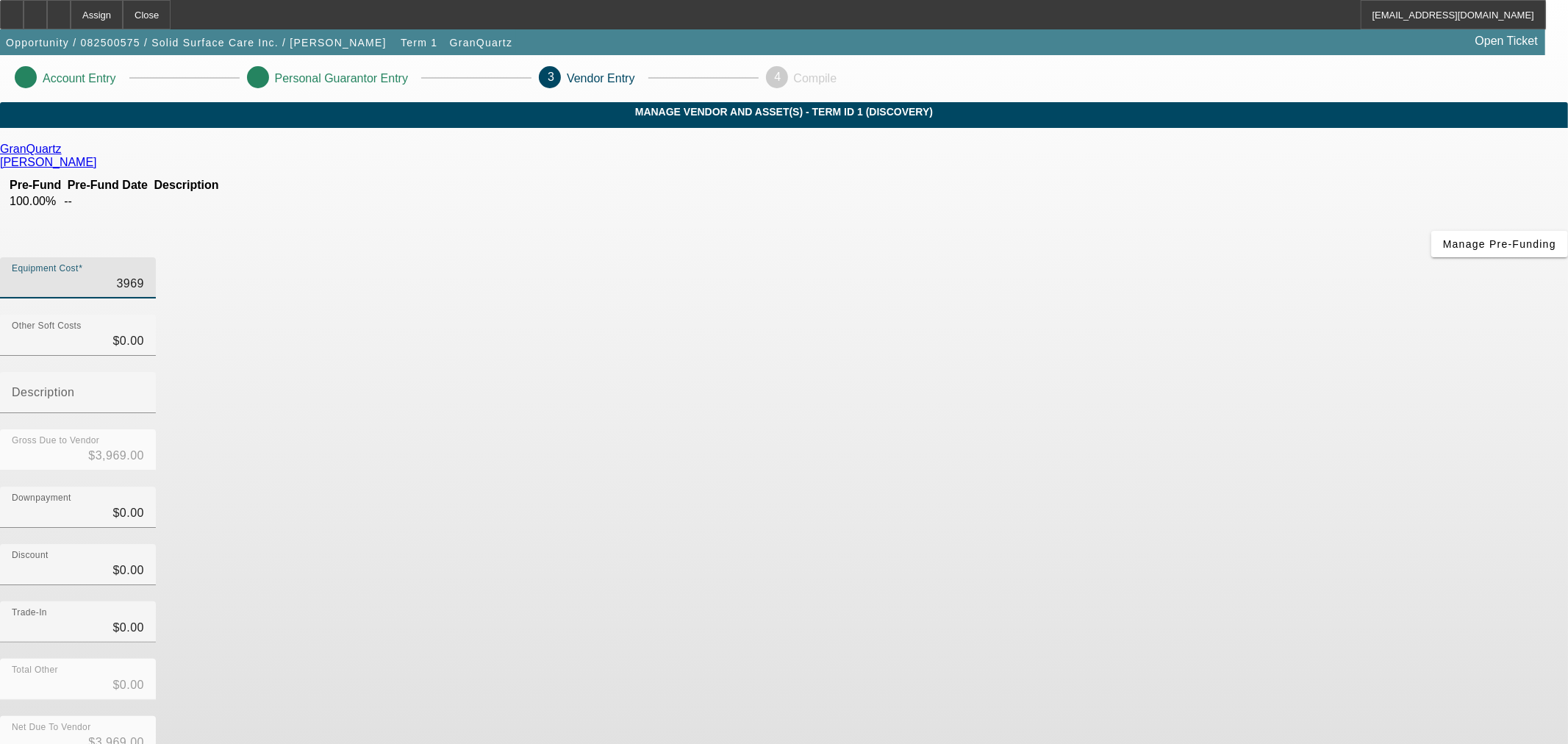
type input "$39,698.00"
type input "39698.4"
type input "$39,698.40"
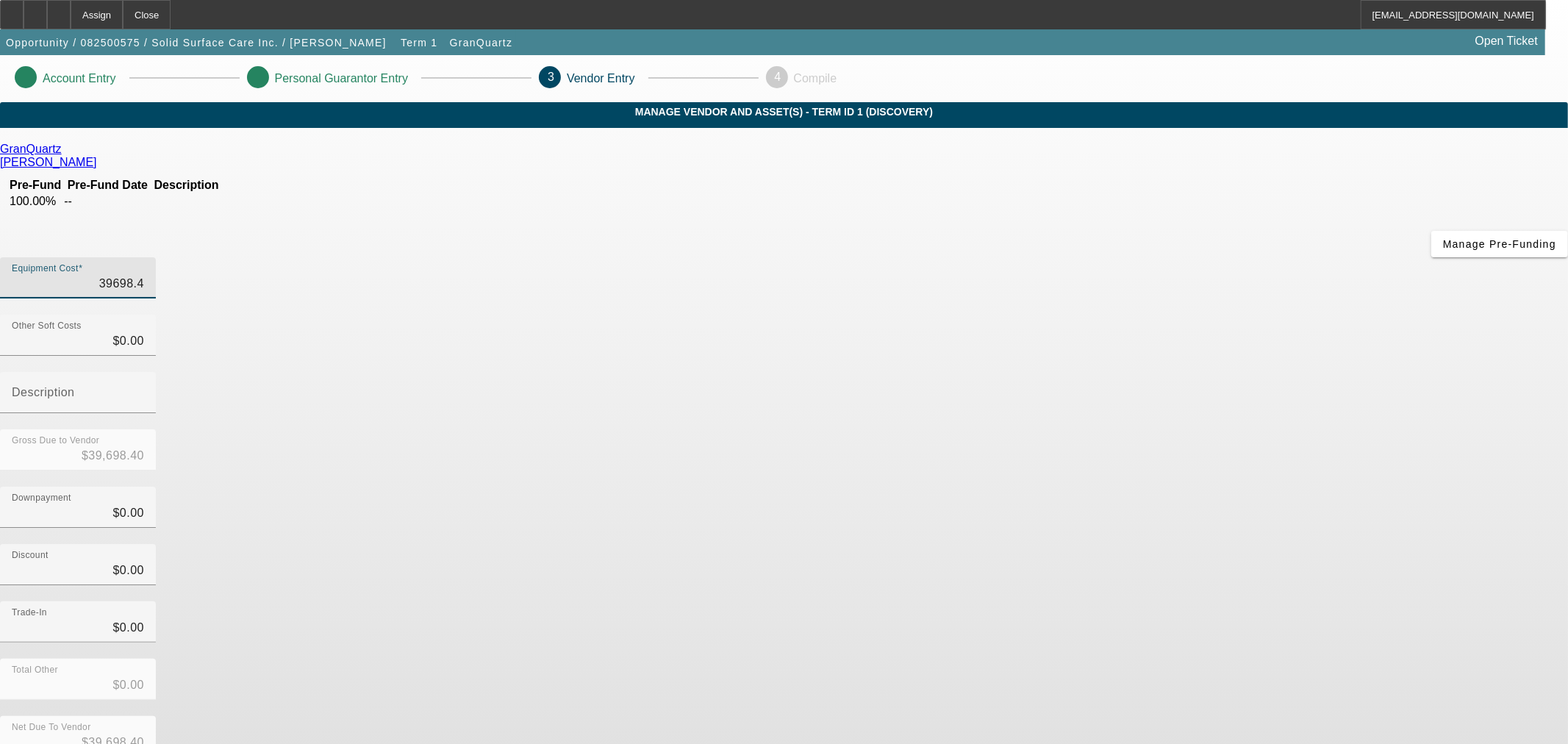
type input "$39,698.40"
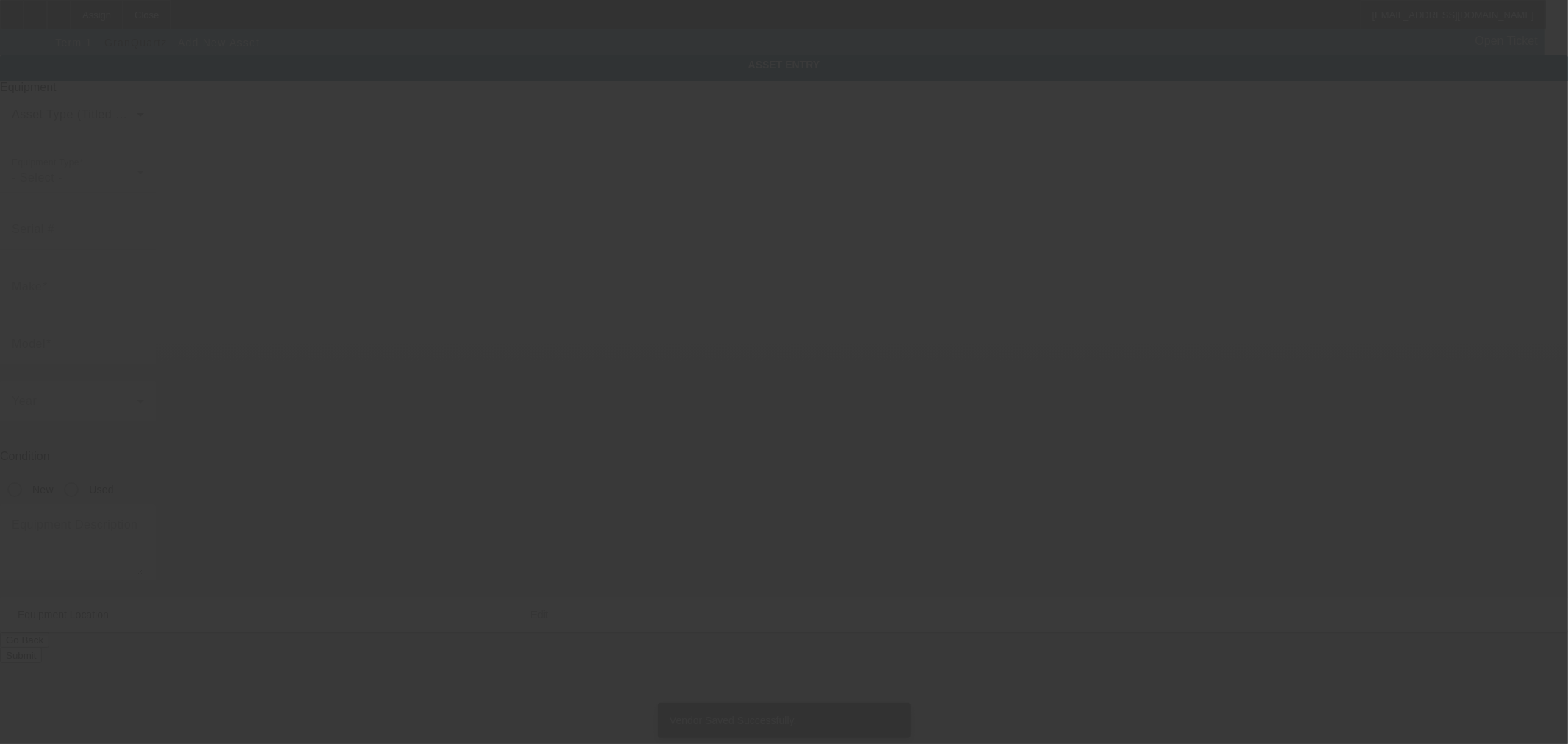
type input "3820 Rose Lake Dr"
type input "Charlotte"
type input "28217"
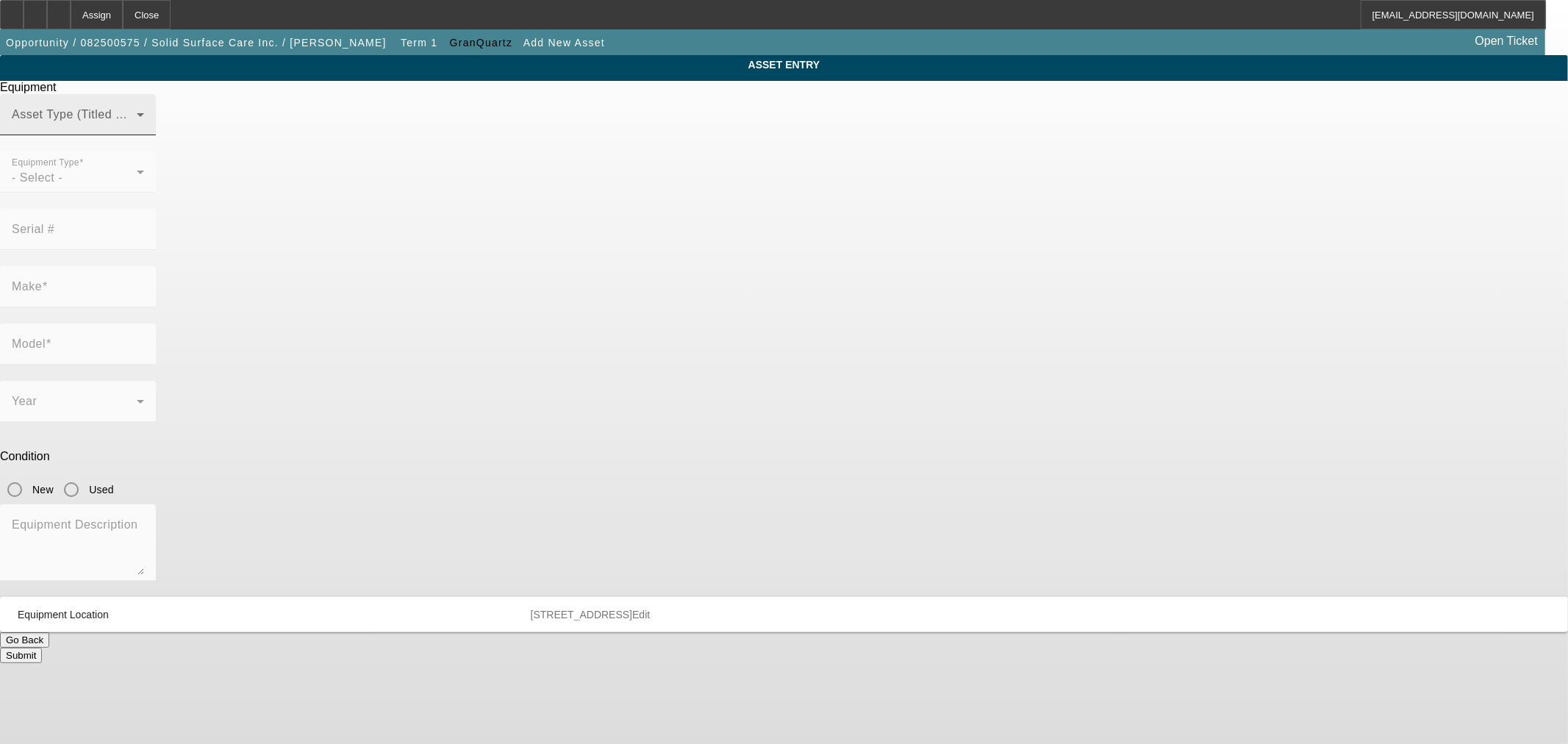
click at [137, 129] on span at bounding box center [74, 120] width 125 height 18
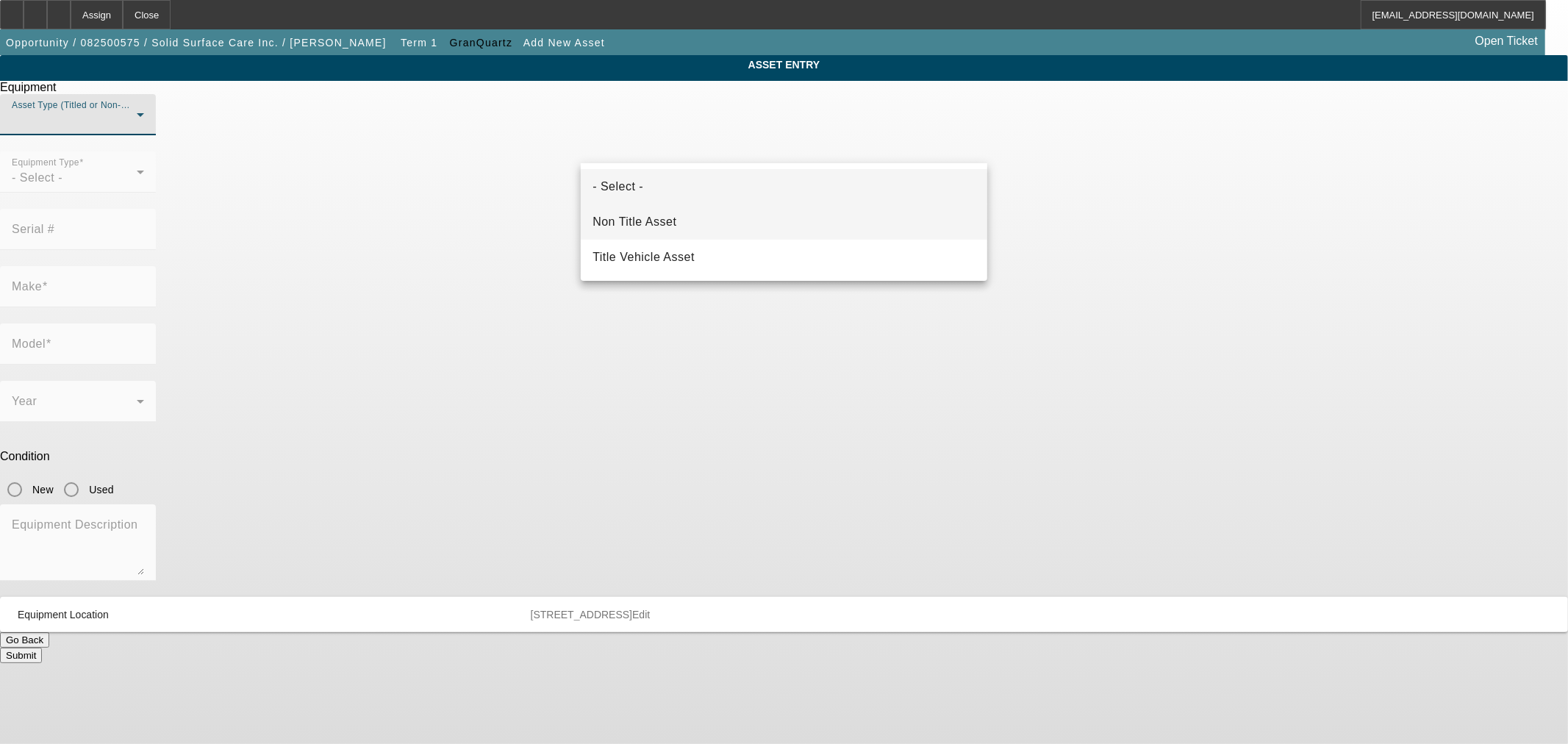
click at [703, 225] on mat-option "Non Title Asset" at bounding box center [784, 222] width 406 height 35
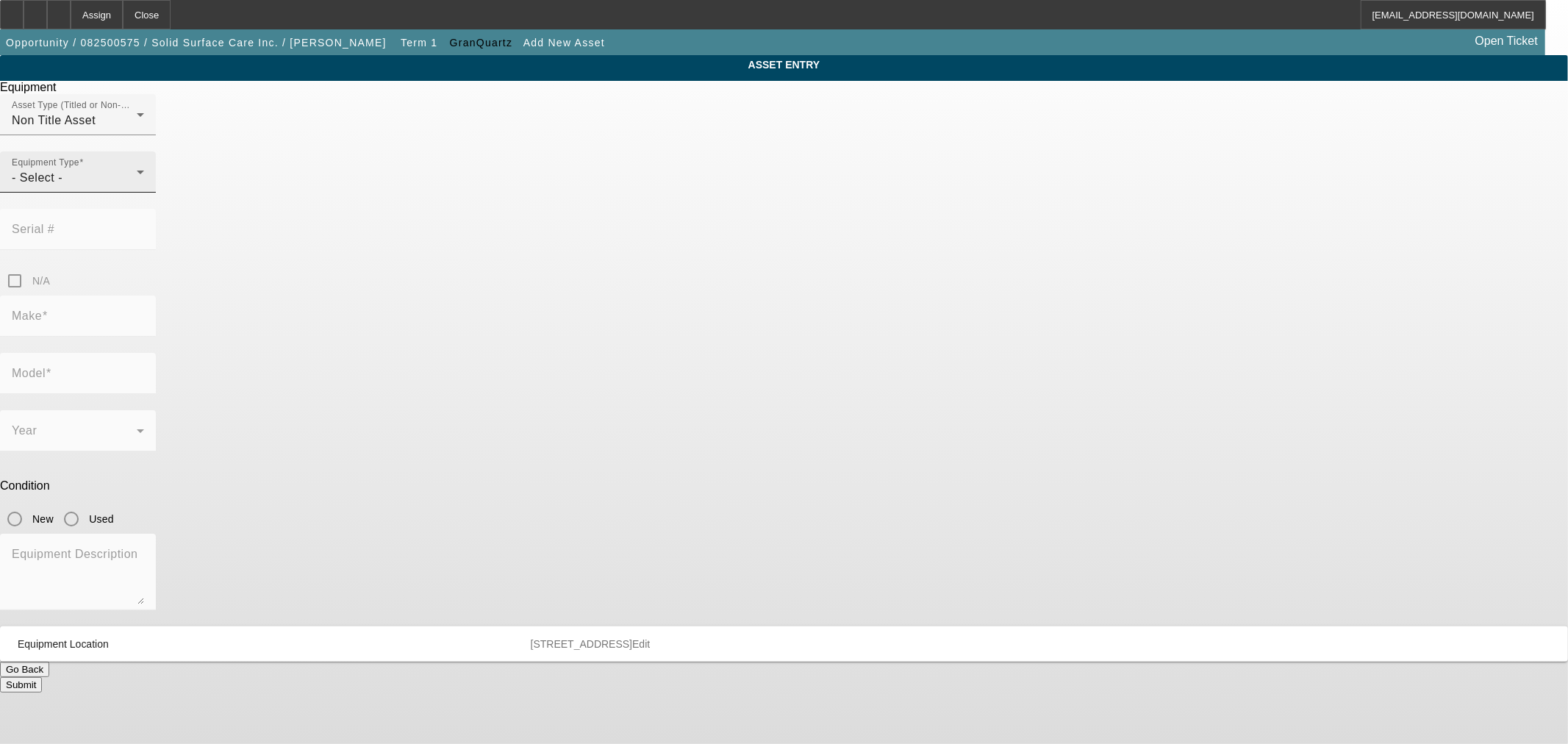
click at [144, 193] on div "Equipment Type - Select -" at bounding box center [78, 171] width 133 height 41
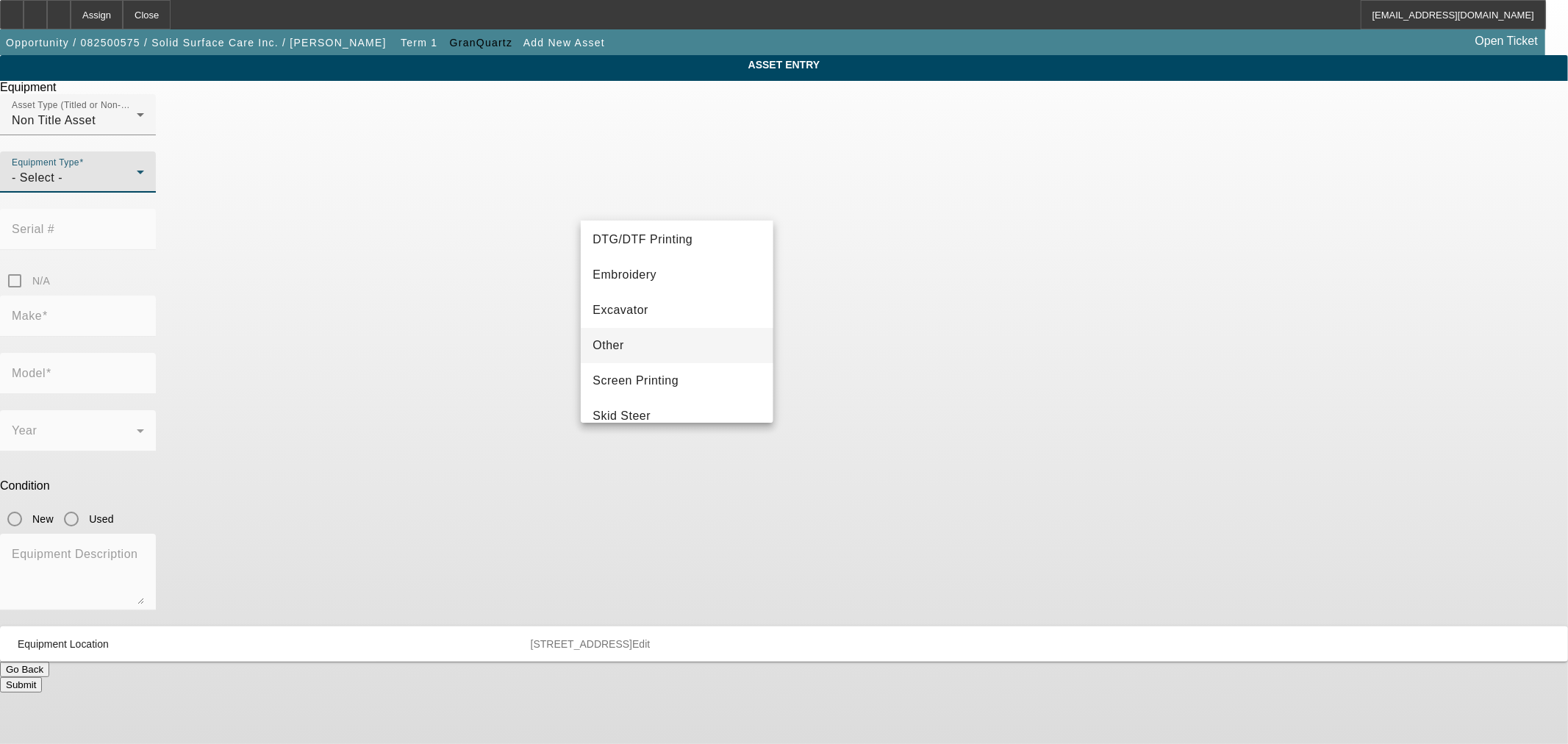
scroll to position [272, 0]
click at [645, 296] on mat-option "Other" at bounding box center [676, 290] width 192 height 35
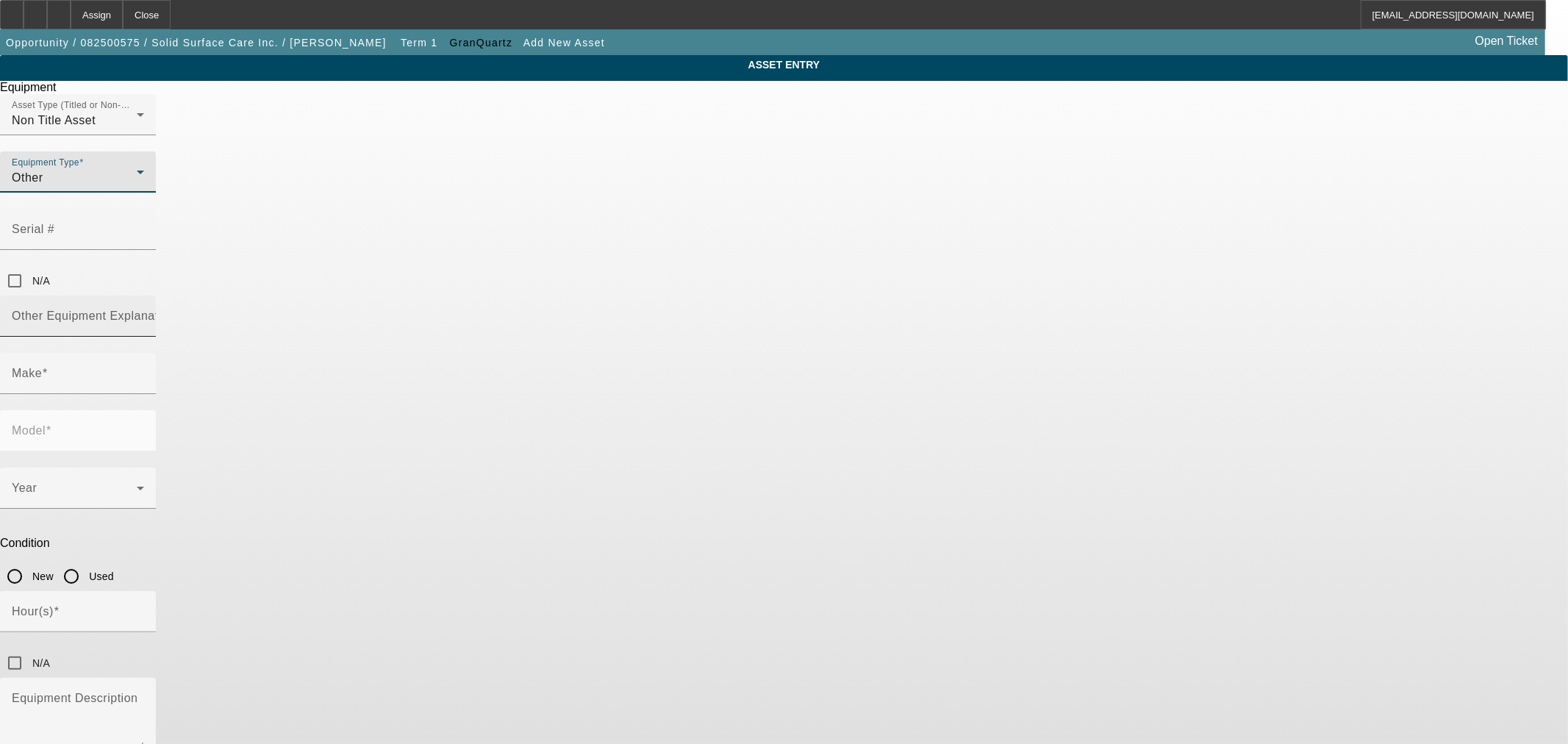
click at [144, 313] on input "Other Equipment Explanation" at bounding box center [78, 322] width 133 height 18
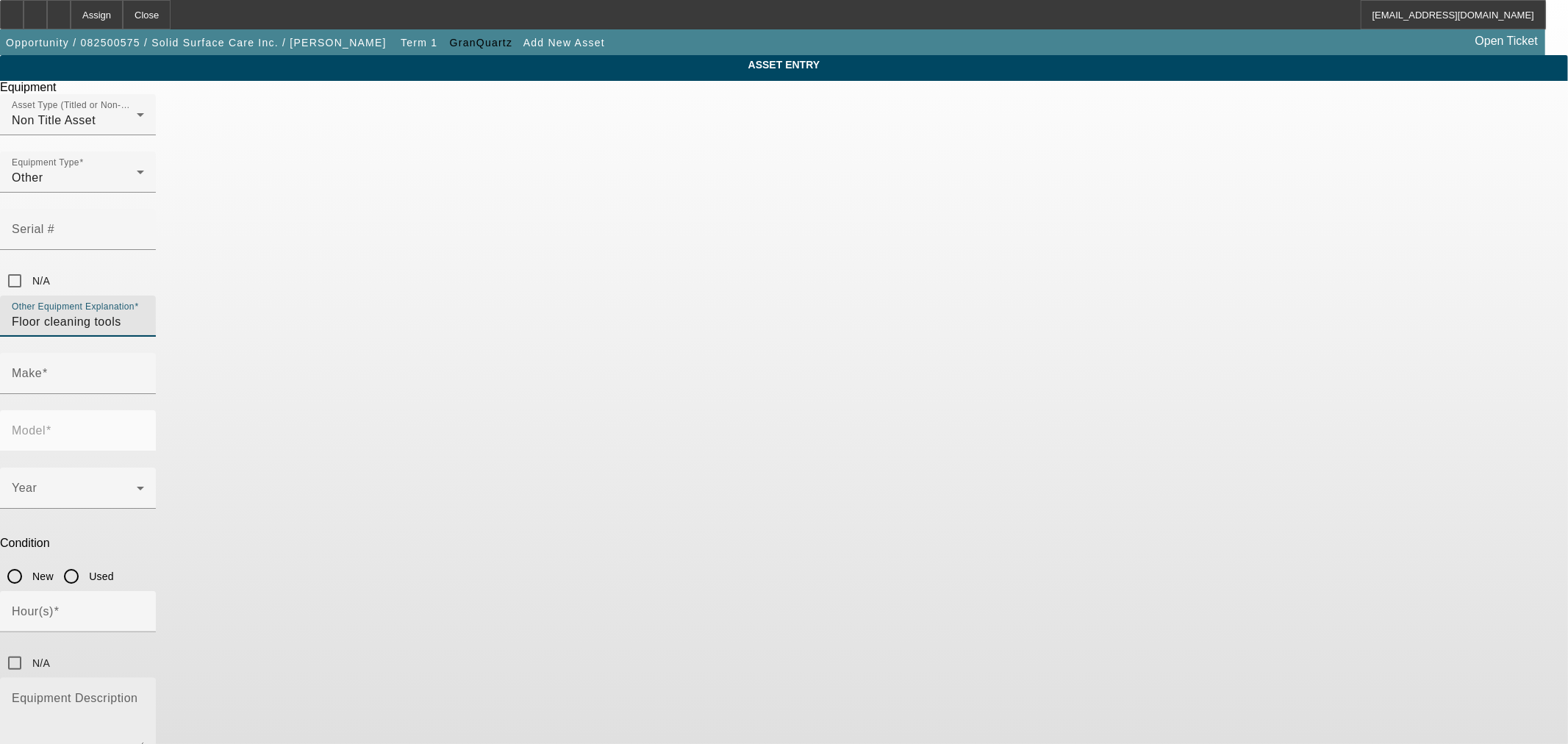
type input "Floor cleaning tools"
click at [144, 696] on textarea "Equipment Description" at bounding box center [78, 722] width 133 height 53
paste textarea "LAVINA L25S7 25" 240V ELECTRIC GRINDER 969695 6 0 6 123.12 EA 738.72 LAVINA 9" …"
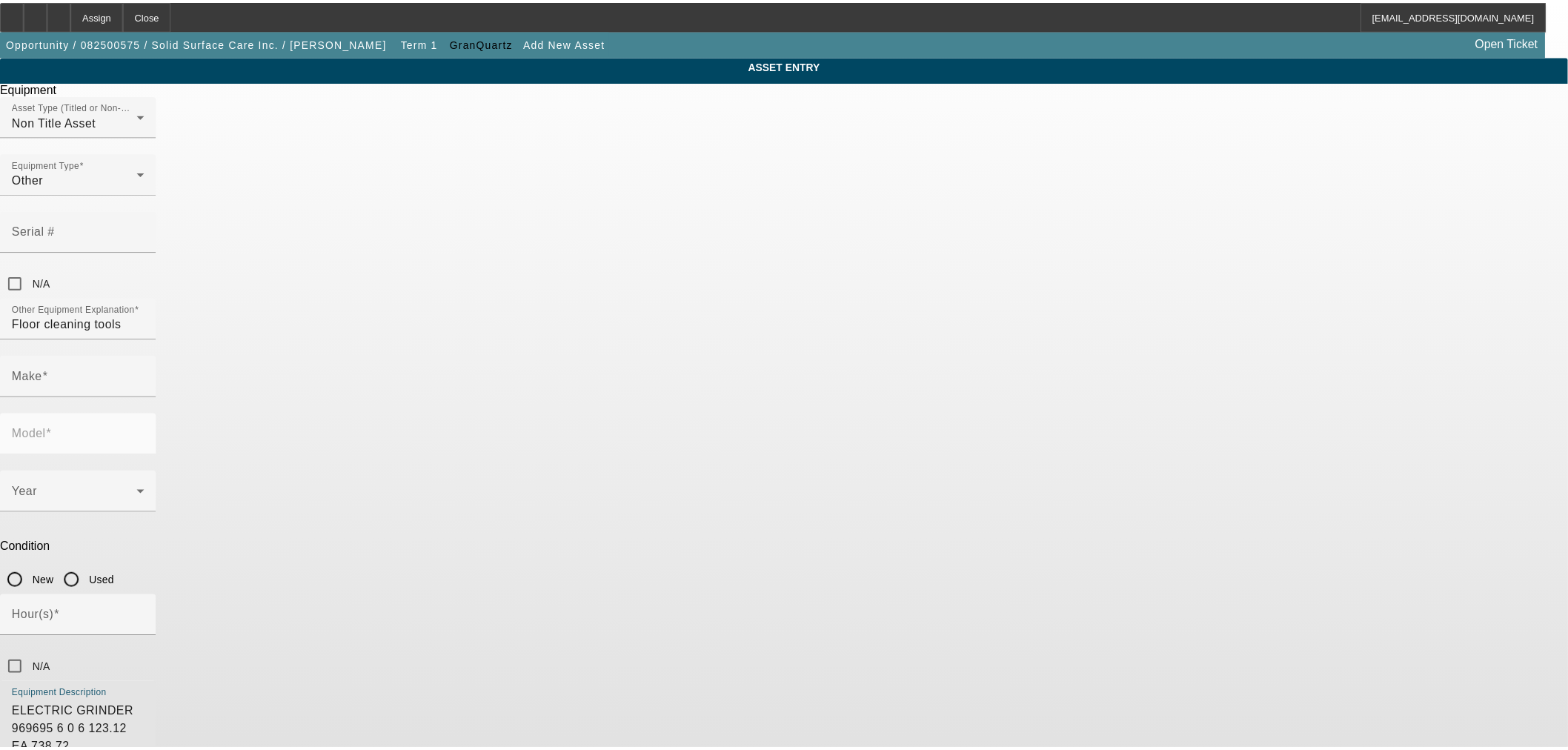
scroll to position [0, 0]
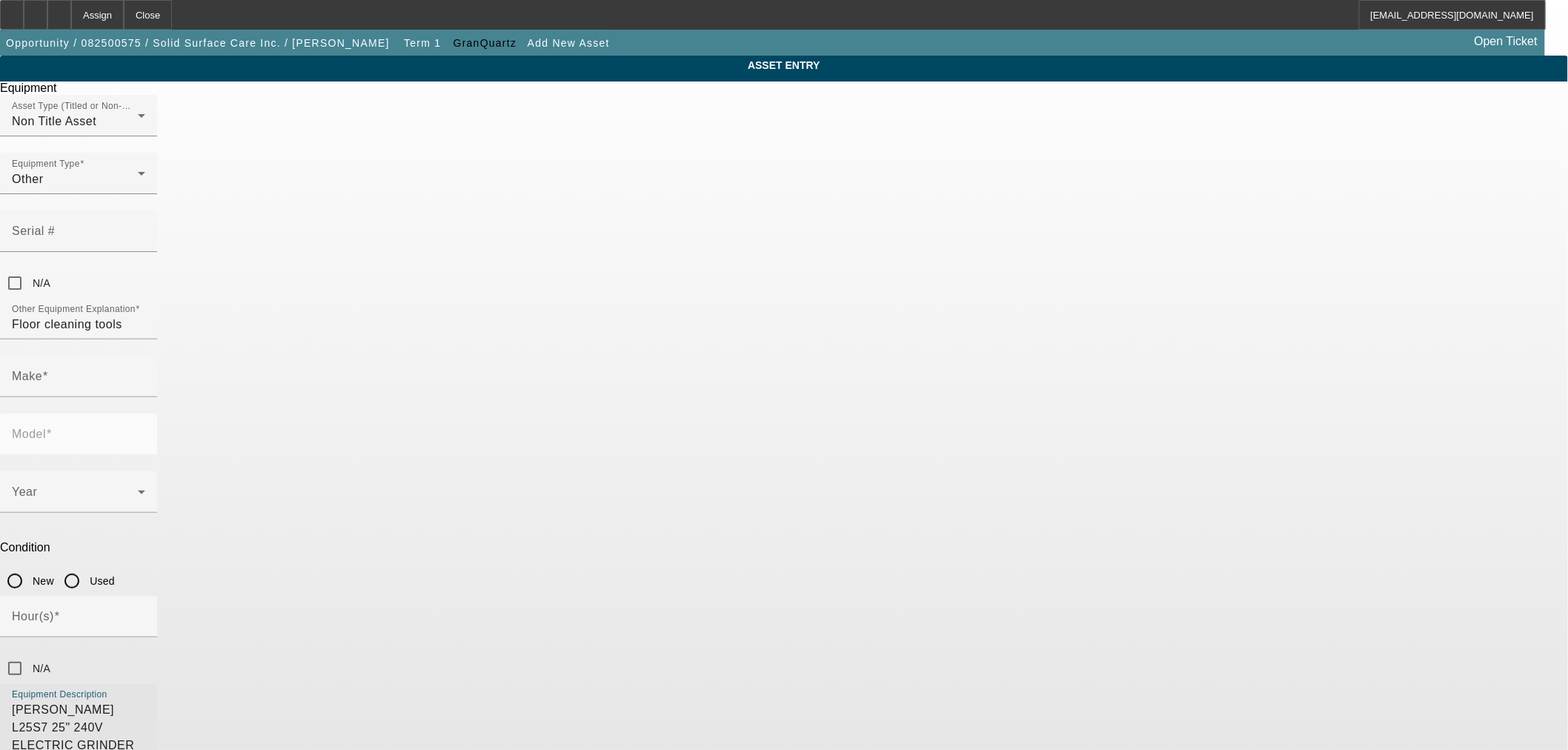
drag, startPoint x: 981, startPoint y: 535, endPoint x: 974, endPoint y: 753, distance: 218.1
click at [974, 749] on html "Assign Close ARustebakke@beaconfunding.com Opportunity / 082500575 / Solid Surf…" at bounding box center [784, 375] width 1568 height 750
drag, startPoint x: 592, startPoint y: 524, endPoint x: 587, endPoint y: 516, distance: 9.4
drag, startPoint x: 730, startPoint y: 547, endPoint x: 578, endPoint y: 539, distance: 152.2
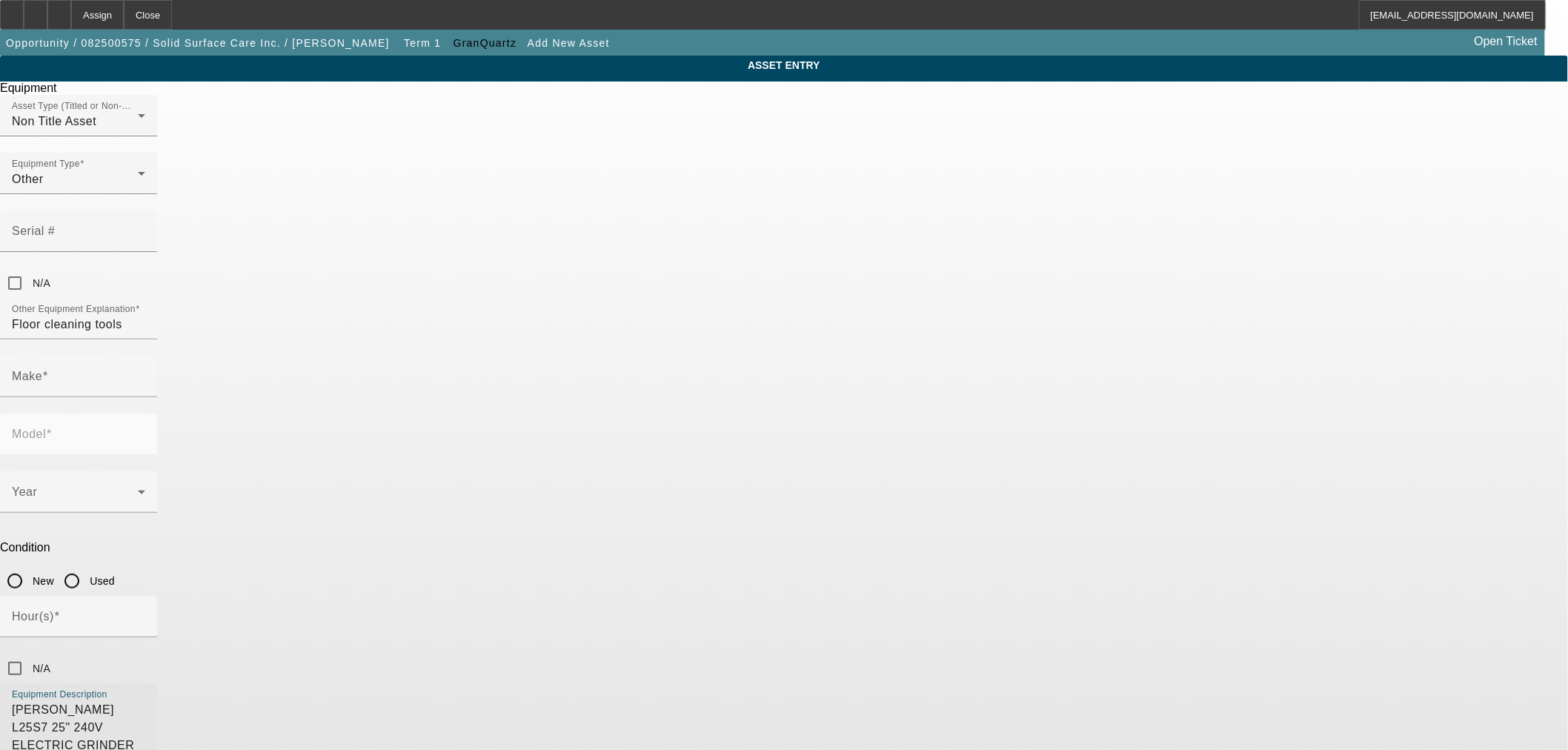
type textarea "LAVINA L25S7 25" 240V ELECTRIC GRINDER LAVINA 9" FOAM PLATE HOLDER LAVINA SECUR…"
click at [30, 566] on input "New" at bounding box center [14, 581] width 30 height 30
radio input "true"
click at [146, 374] on input "Make" at bounding box center [78, 382] width 134 height 18
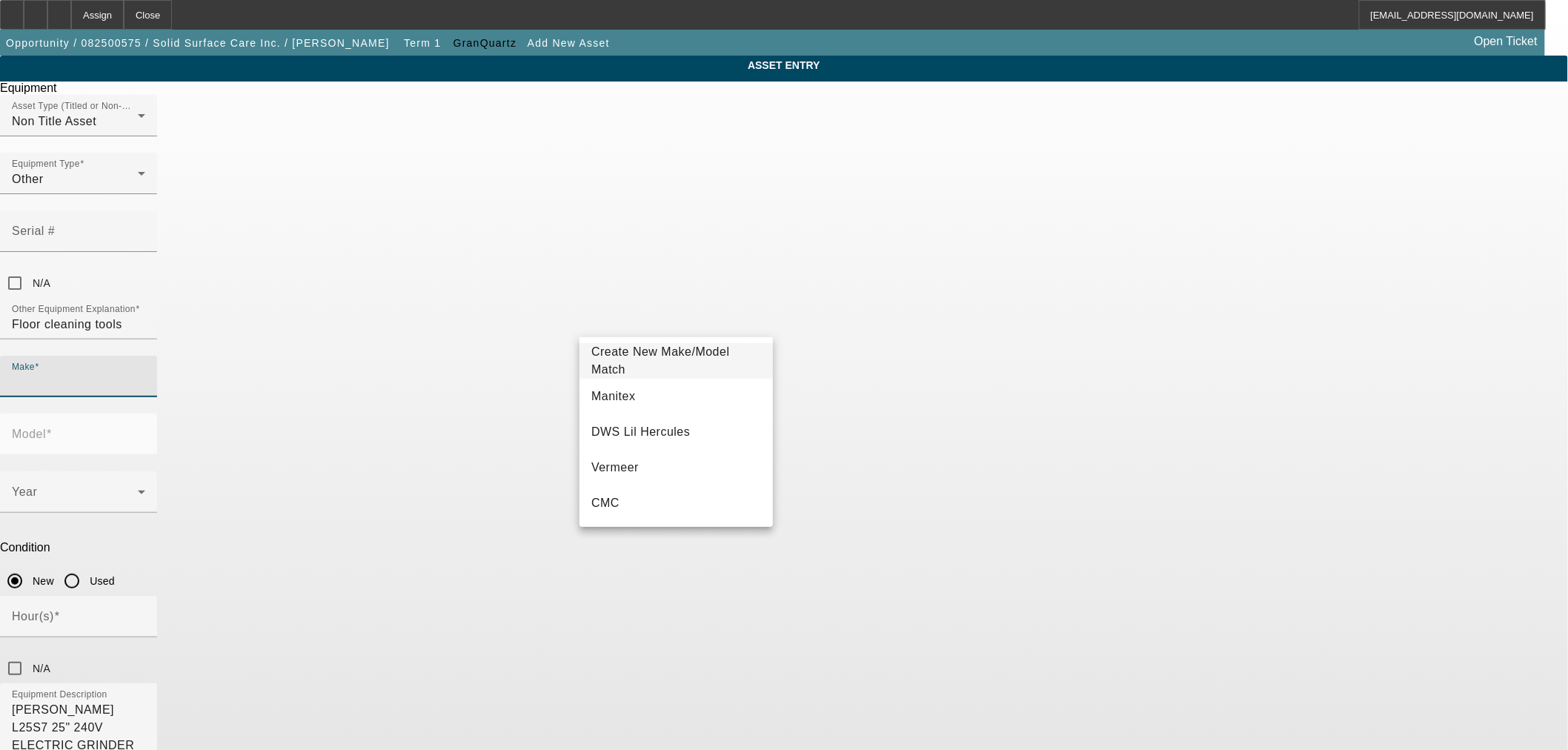
type input "V"
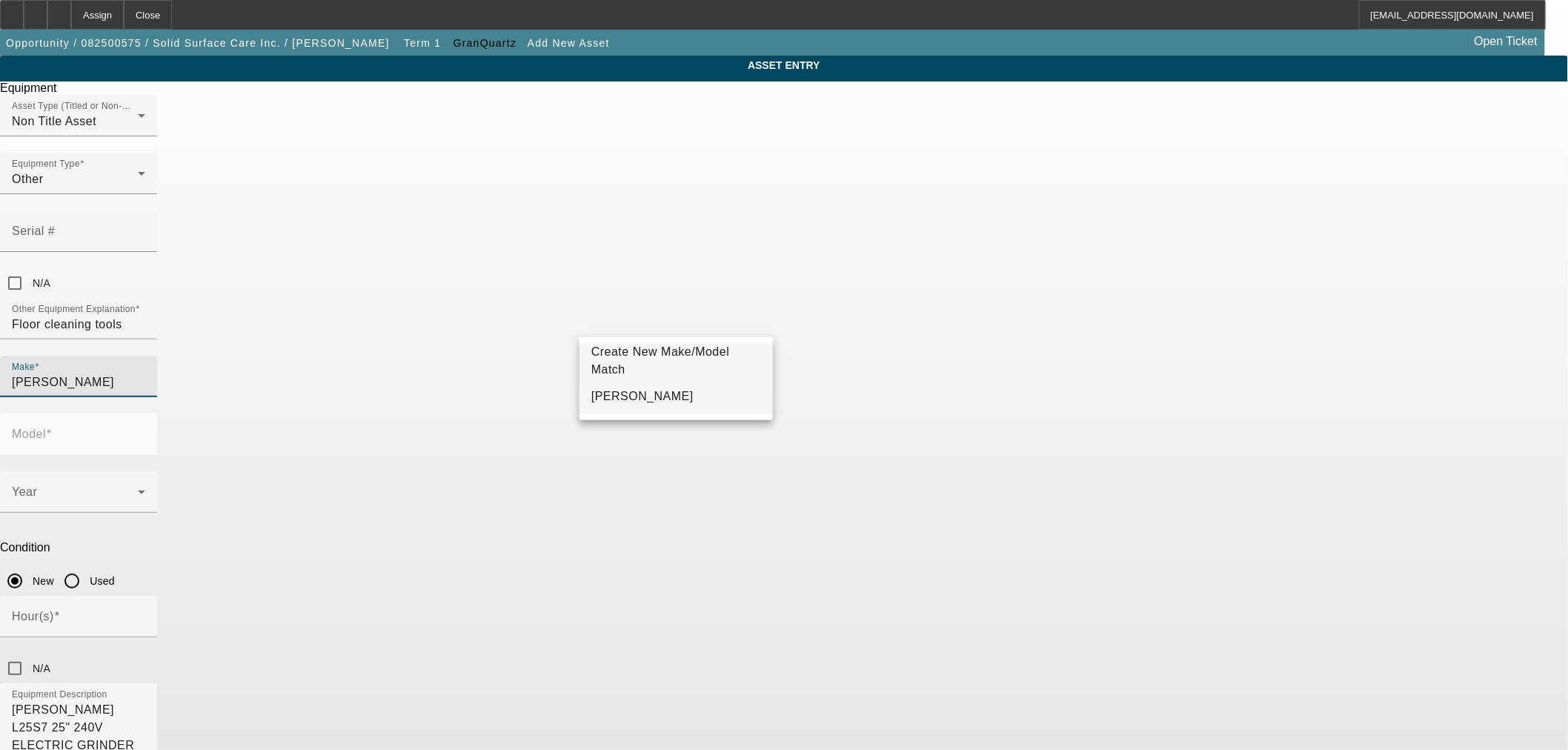
type input "Lavina"
click at [702, 404] on mat-option "Lavina" at bounding box center [676, 397] width 193 height 36
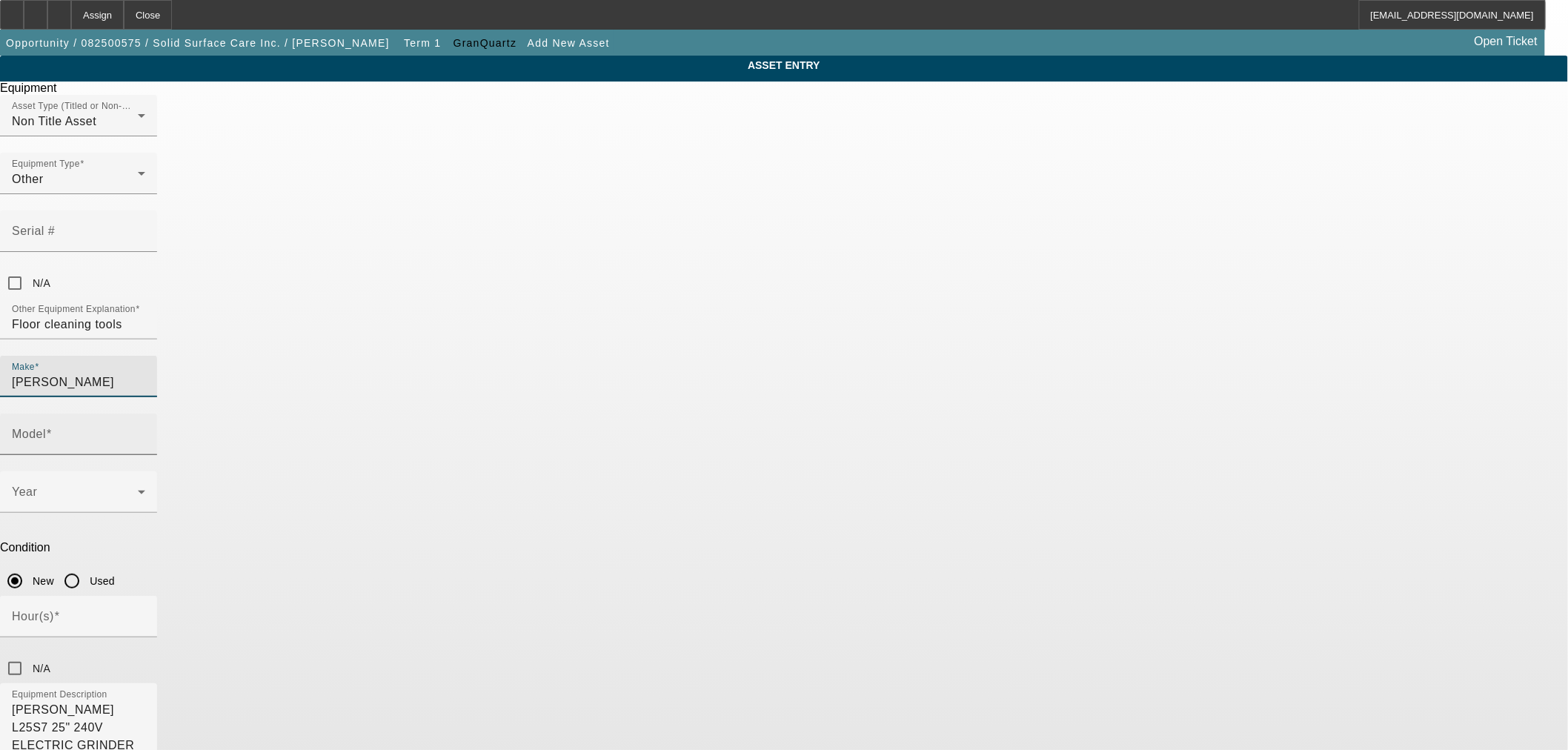
click at [146, 432] on input "Model" at bounding box center [78, 440] width 134 height 18
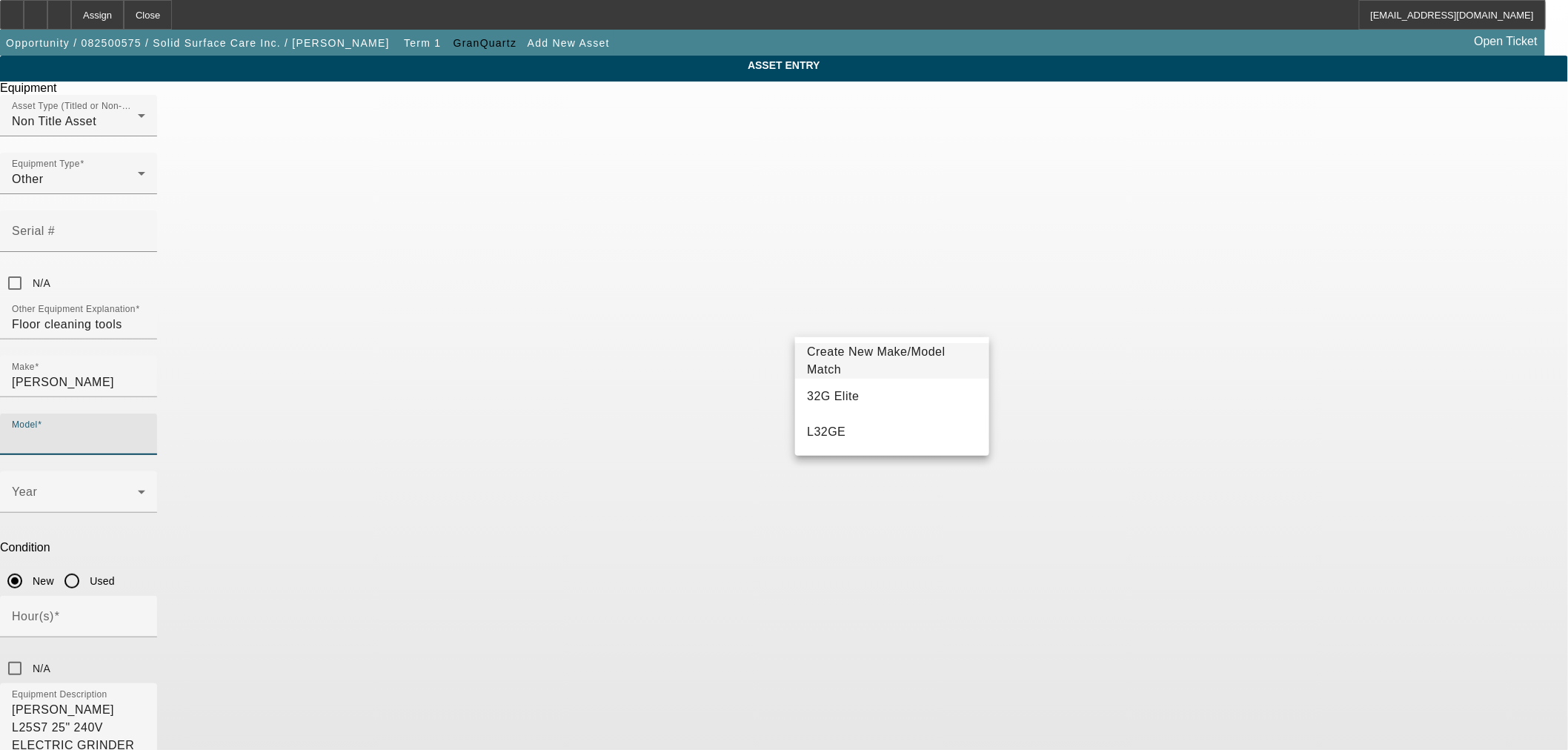
click at [833, 354] on span "Create New Make/Model Match" at bounding box center [876, 361] width 139 height 31
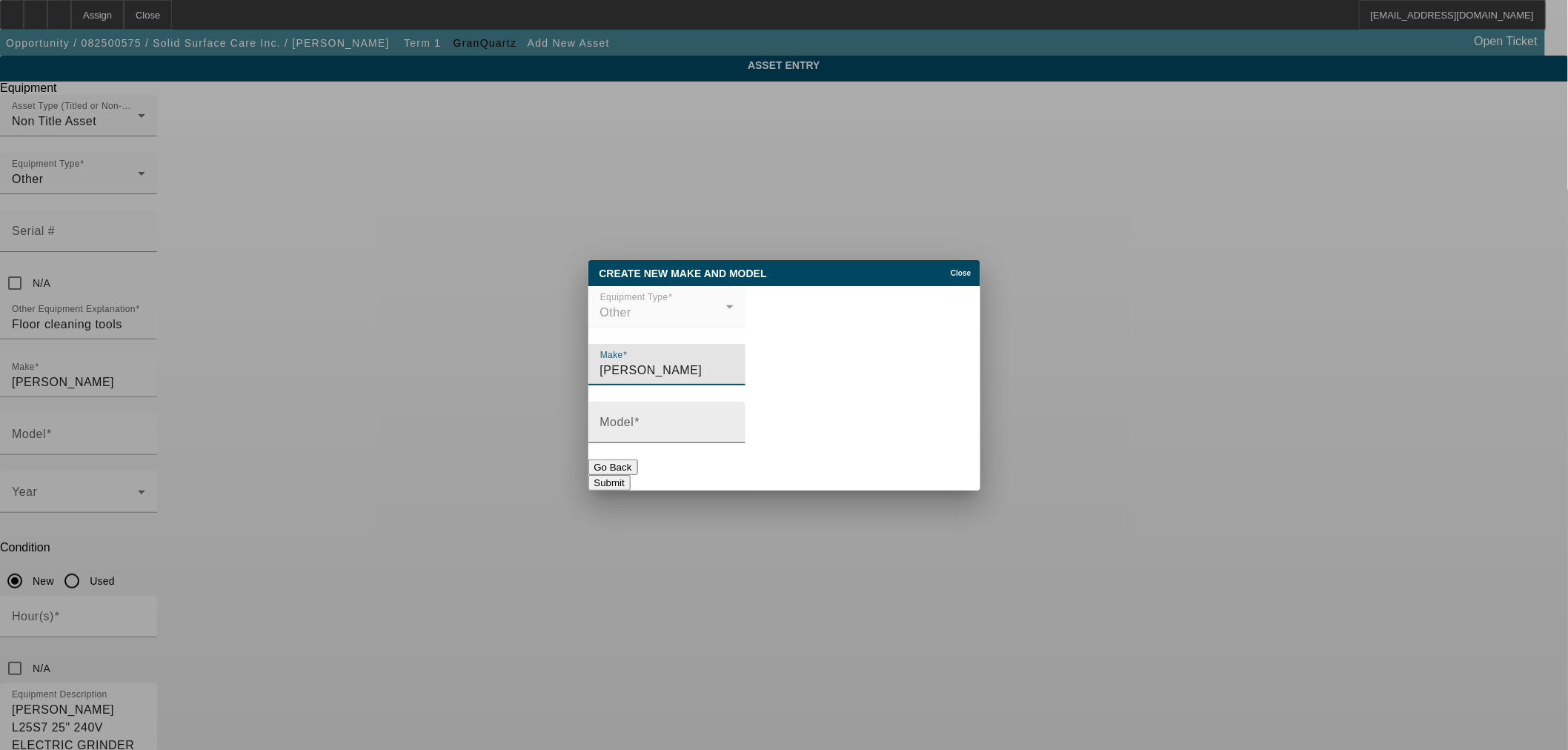
click at [734, 430] on input "Model" at bounding box center [667, 428] width 134 height 18
type input "L25S7"
click at [631, 475] on button "Submit" at bounding box center [609, 483] width 43 height 15
type input "L25S7"
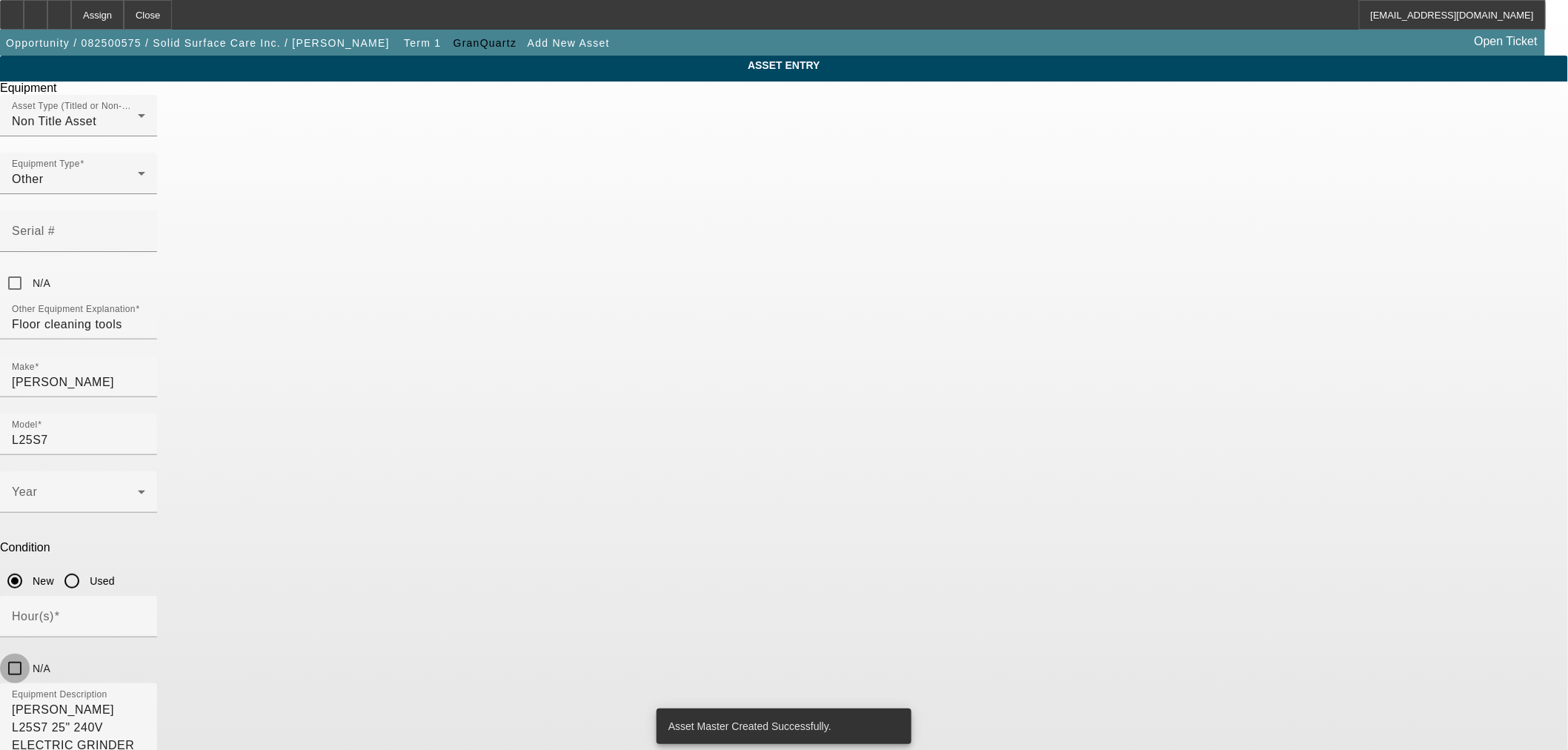
click at [30, 654] on input "N/A" at bounding box center [14, 668] width 30 height 30
checkbox input "true"
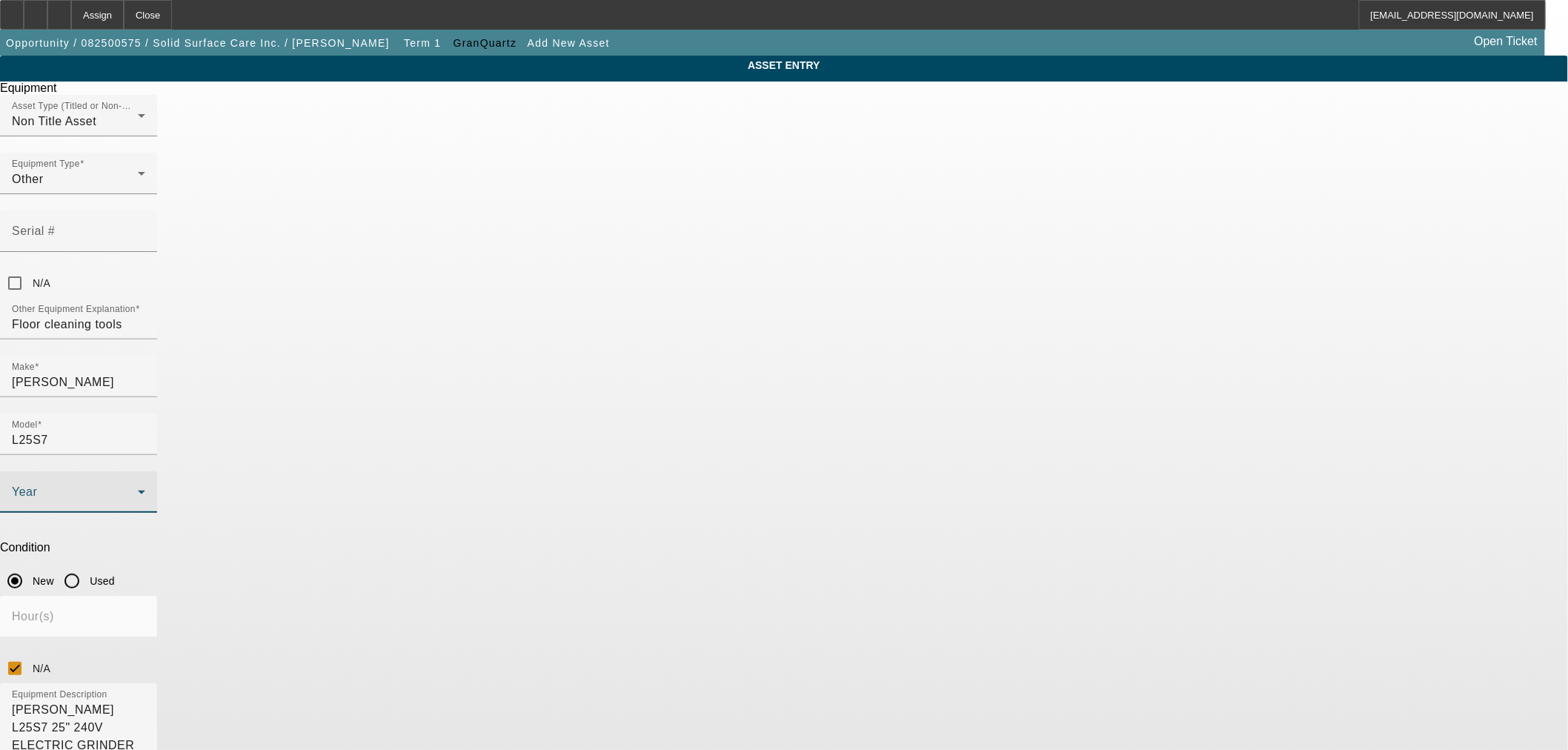
click at [138, 490] on span at bounding box center [75, 498] width 126 height 18
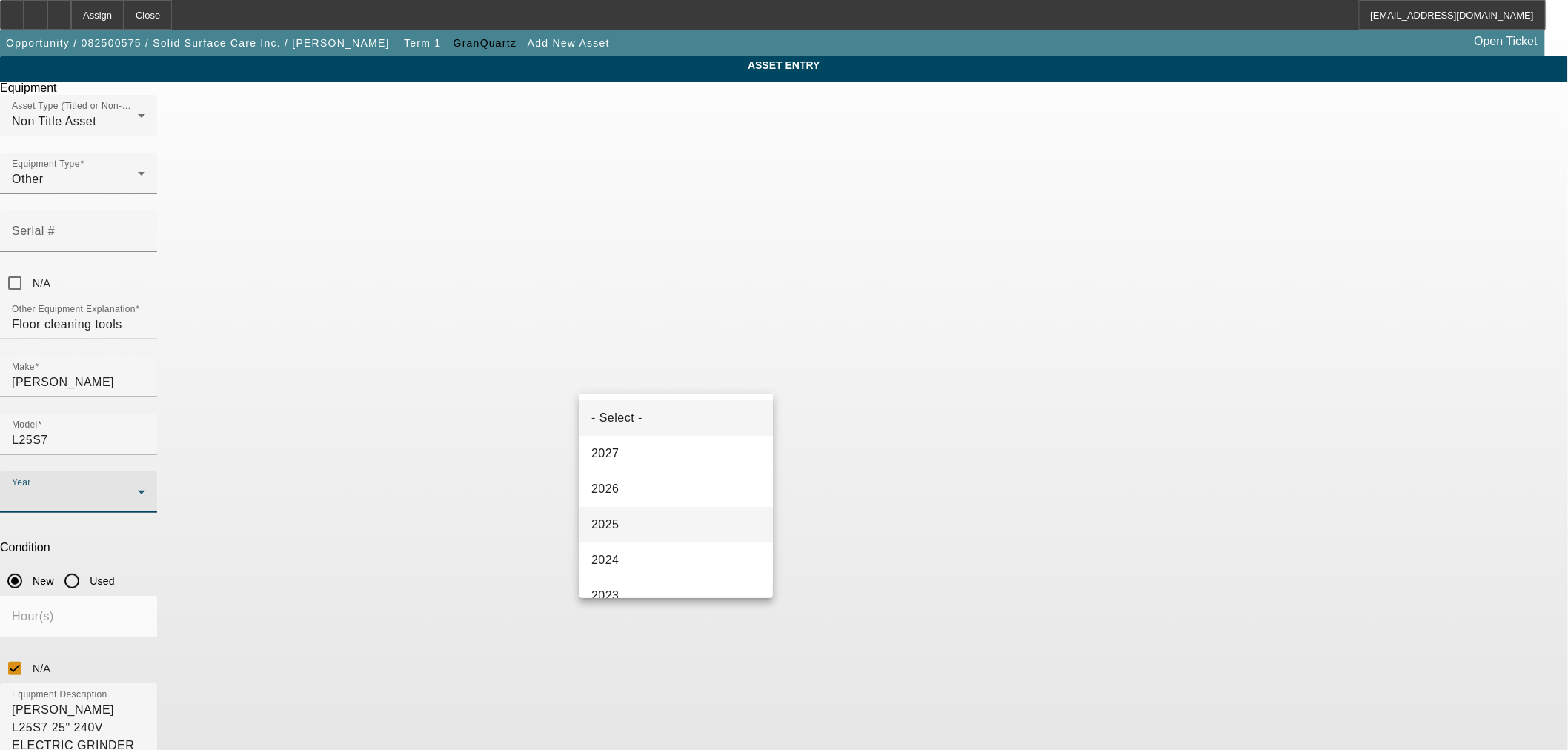
click at [670, 508] on mat-option "2025" at bounding box center [676, 525] width 193 height 36
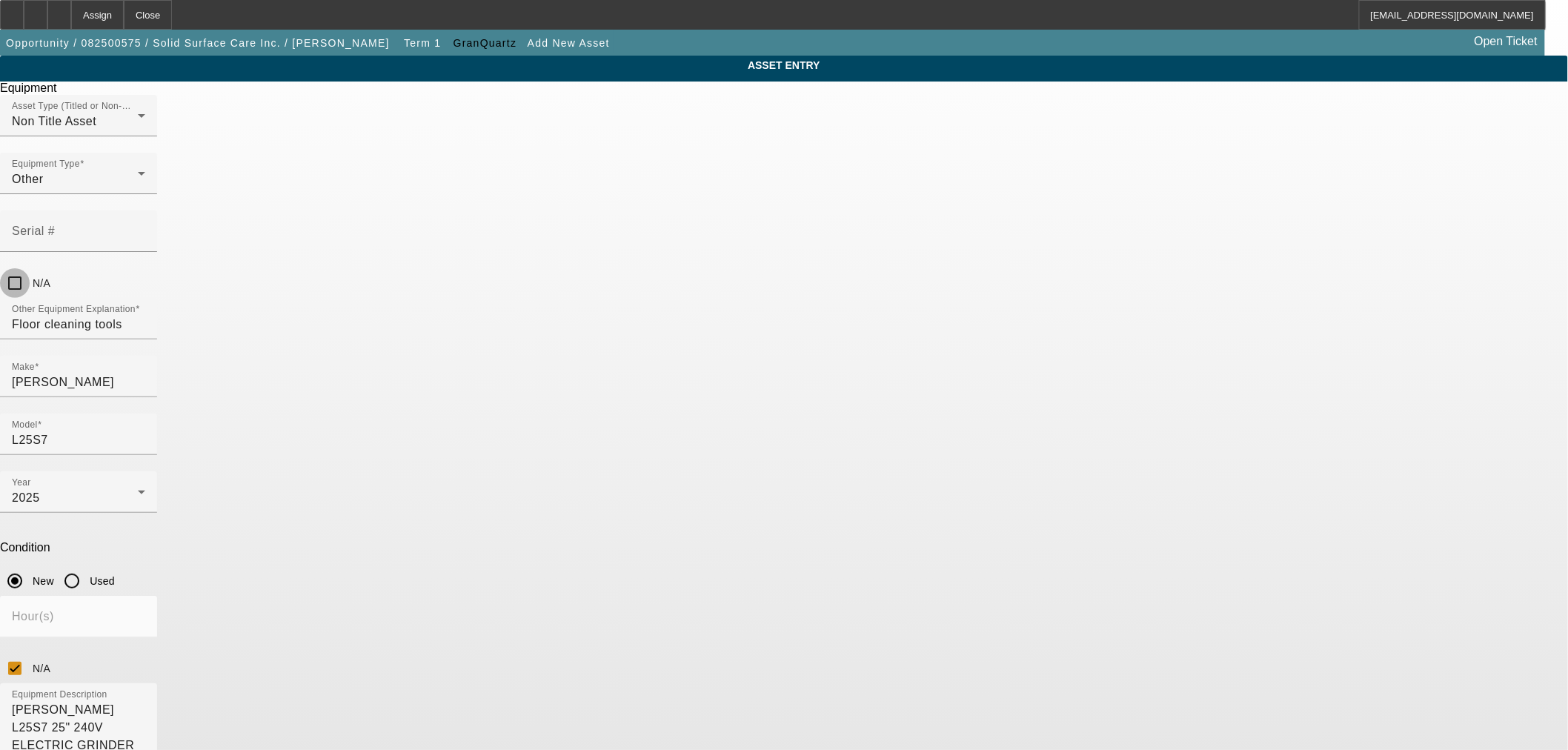
click at [30, 268] on input "N/A" at bounding box center [14, 283] width 30 height 30
checkbox input "true"
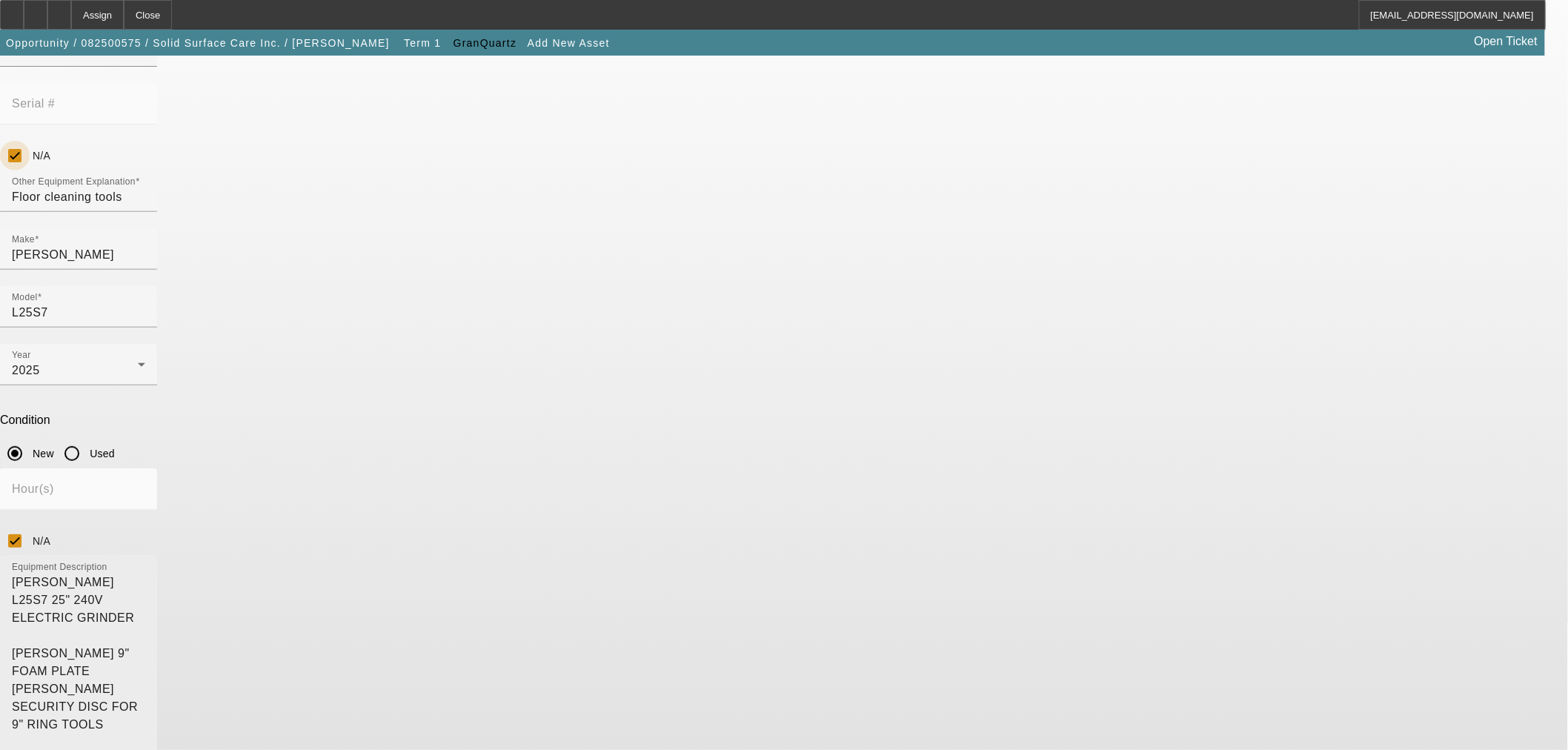
scroll to position [139, 0]
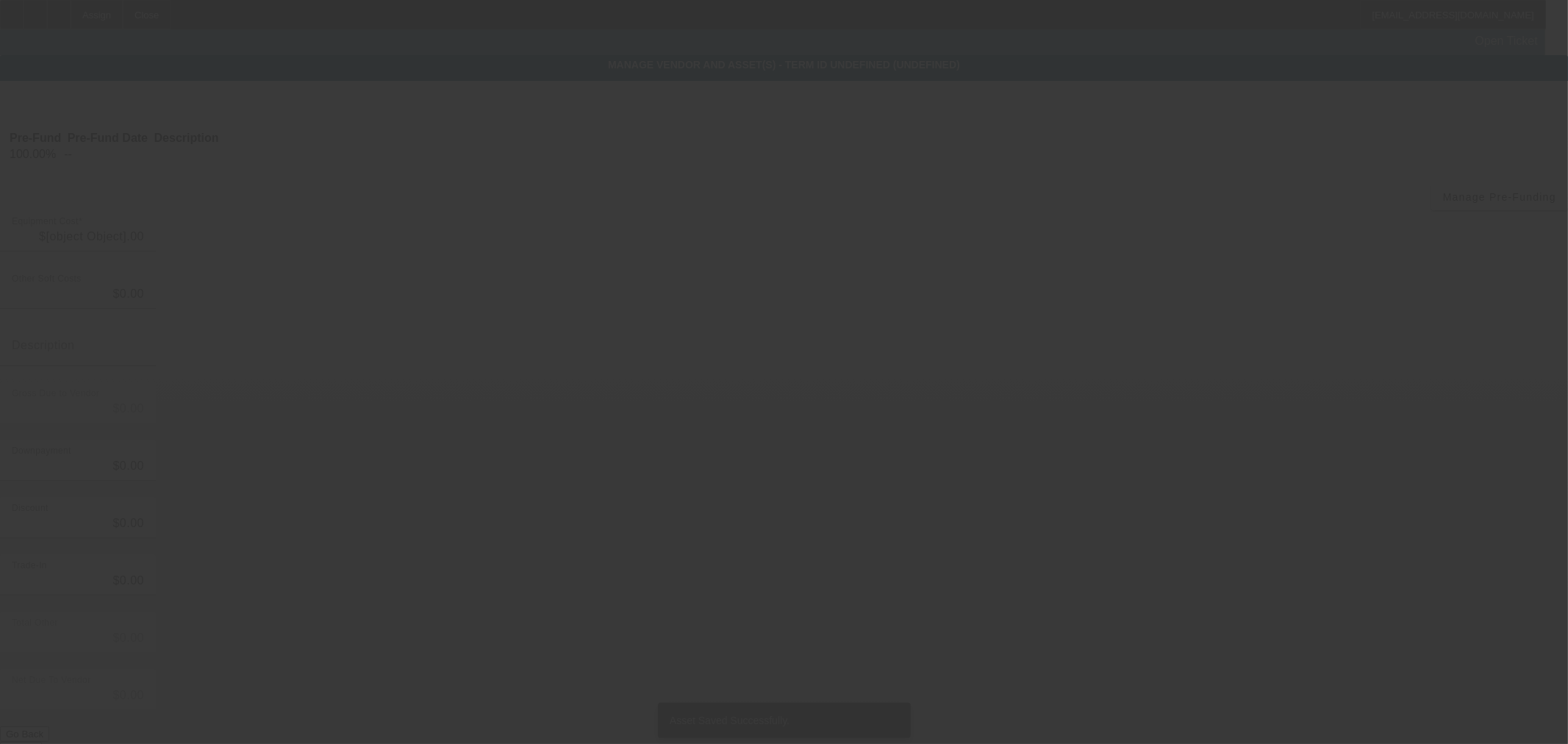
type input "$39,698.40"
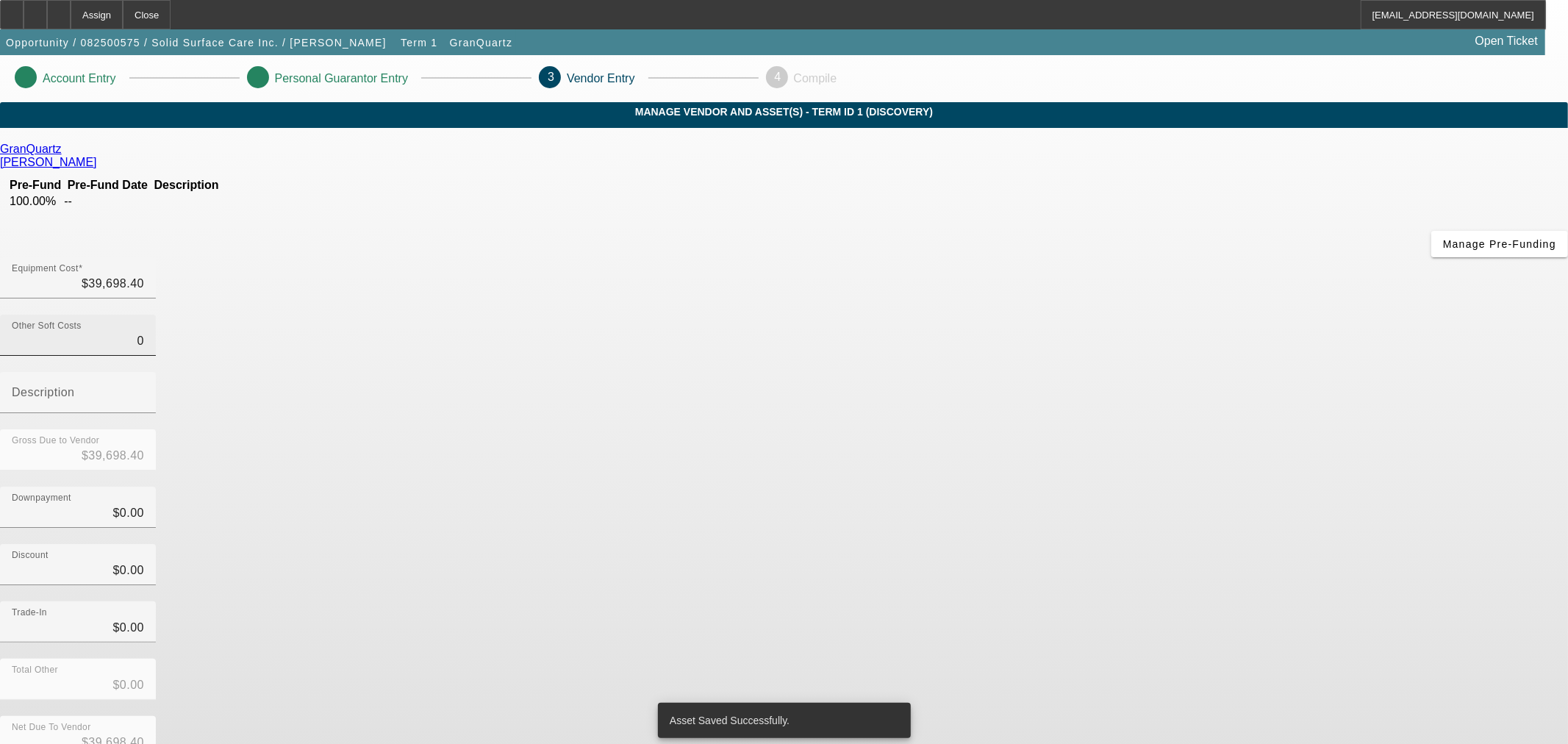
click at [144, 333] on input "0" at bounding box center [78, 341] width 133 height 18
paste input "37,502.7"
type input "37,502.70"
type input "$77,201.10"
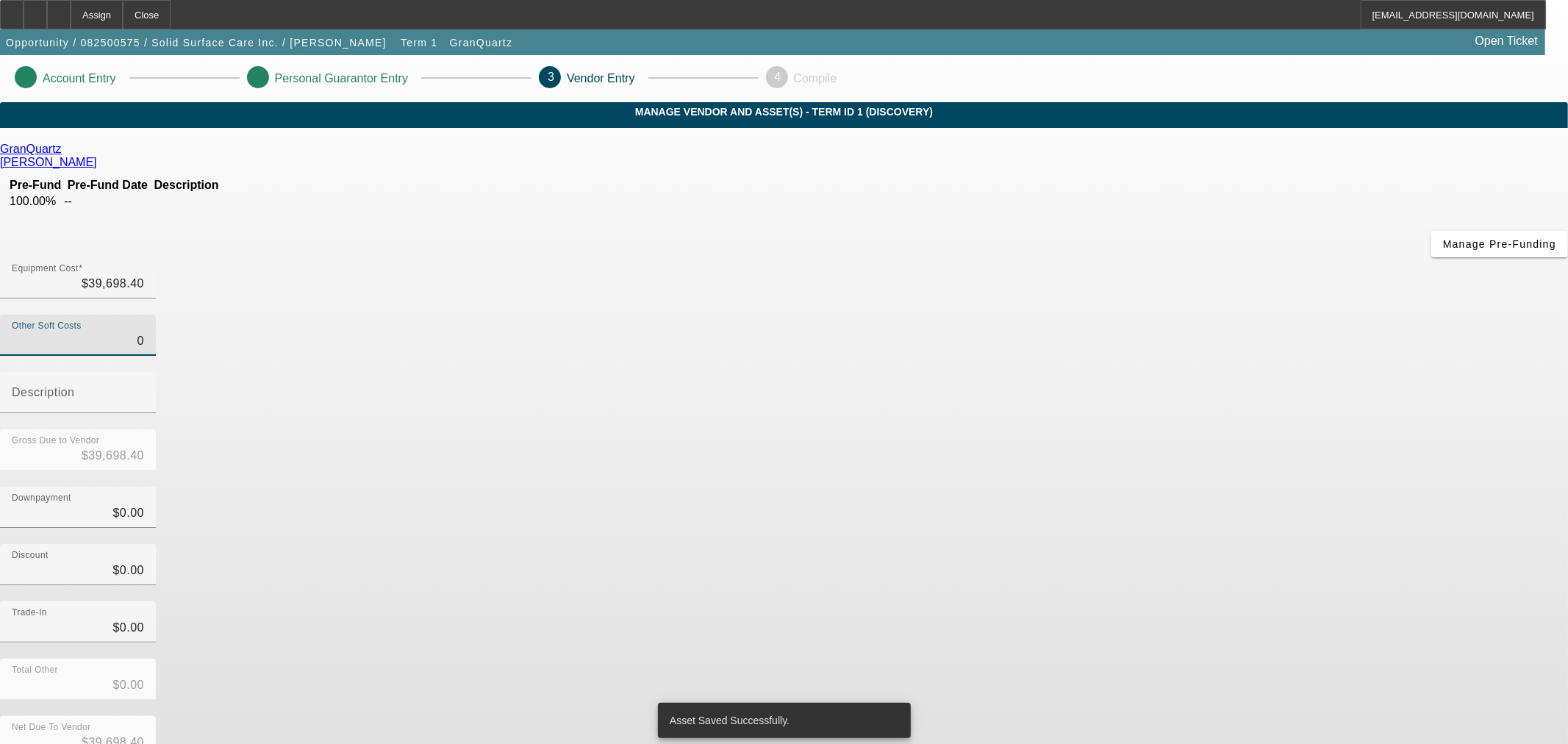
type input "$77,201.10"
type input "37,502.70"
type input "39698.40"
type input "$37,502.70"
click at [144, 275] on input "39698.40" at bounding box center [78, 284] width 133 height 18
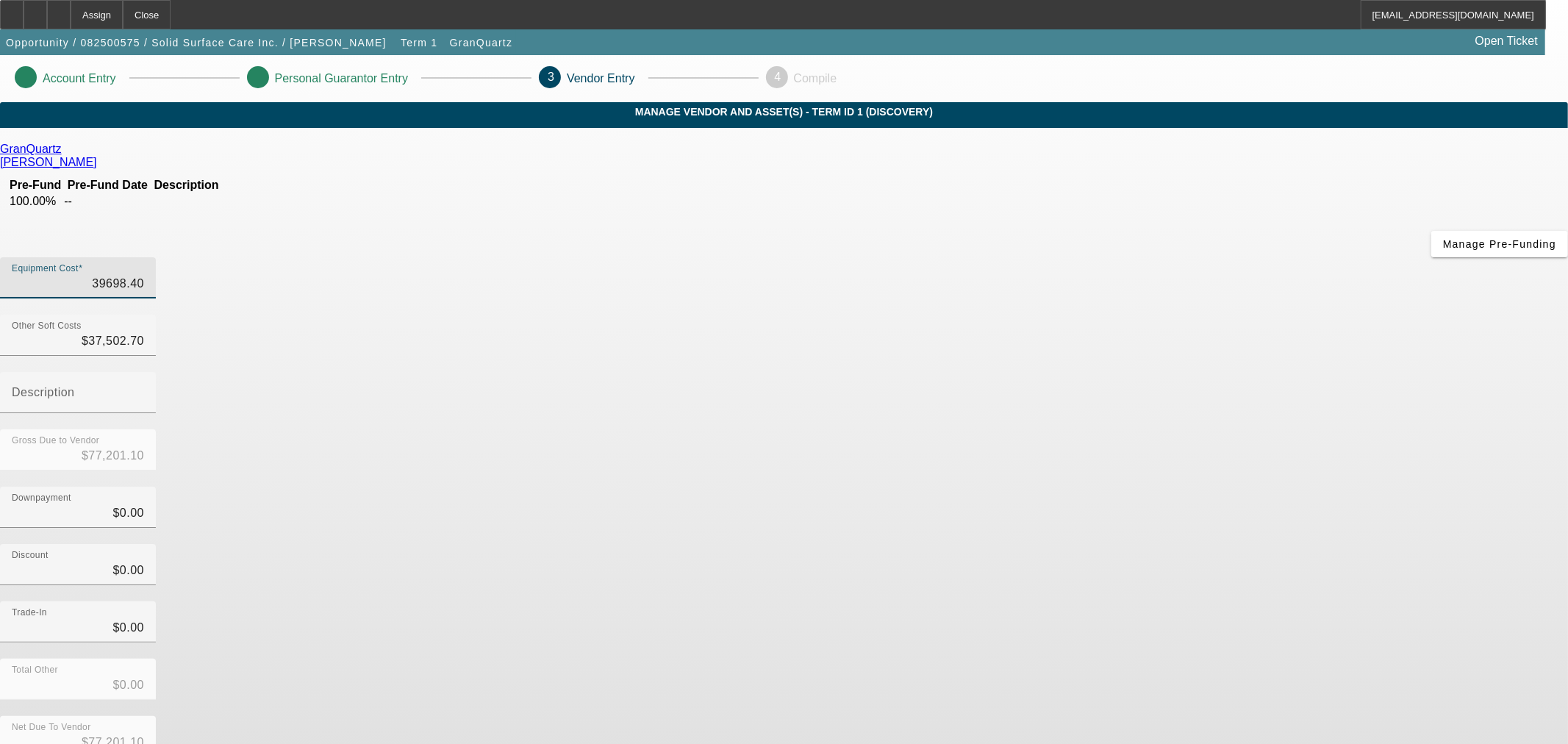
click at [144, 275] on input "39698.40" at bounding box center [78, 284] width 133 height 18
paste input "7,502.7"
type input "37,502.70"
type input "$75,005.40"
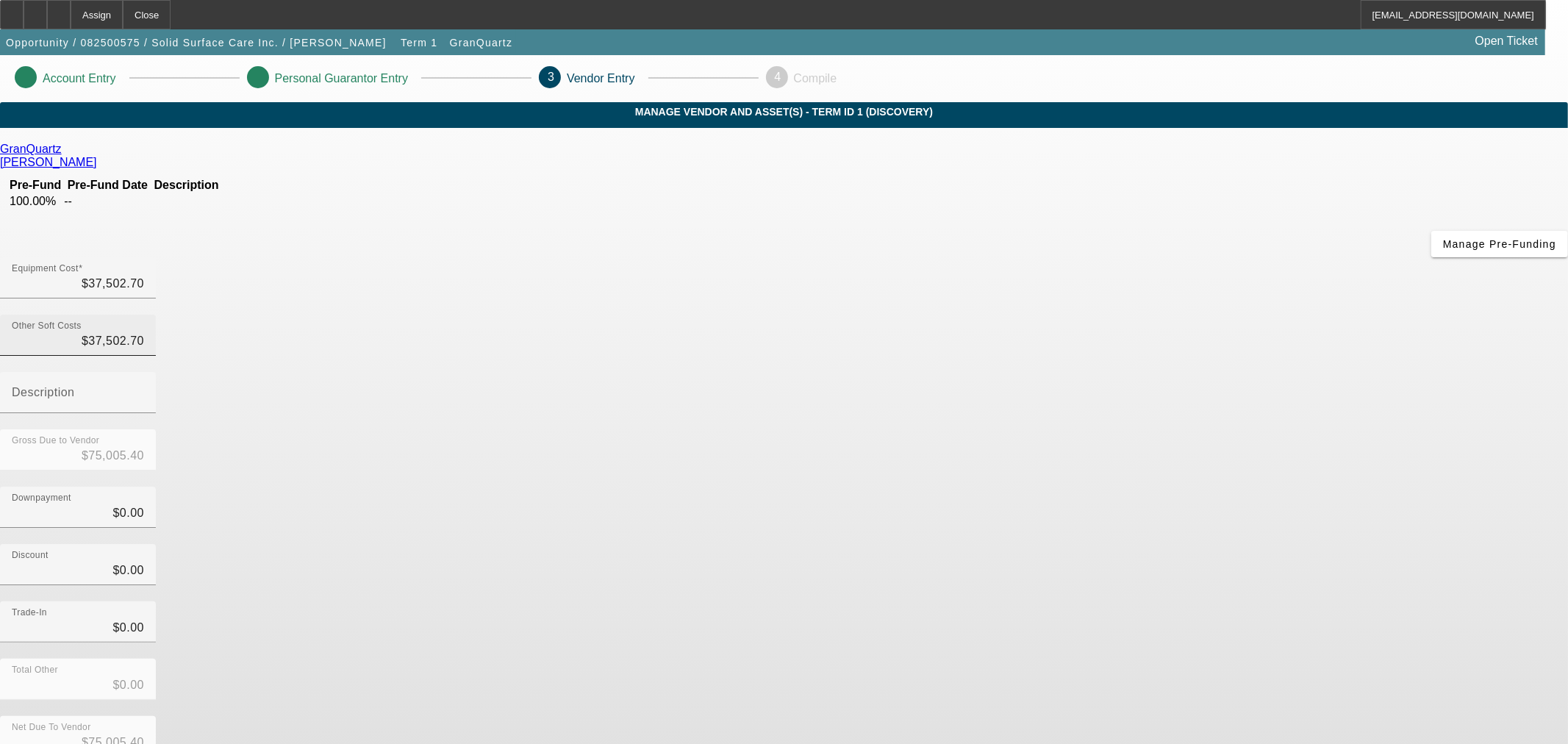
type input "$37,502.70"
click at [144, 333] on input "37502.70" at bounding box center [78, 341] width 133 height 18
paste input "2,250.16"
type input "2,250.16"
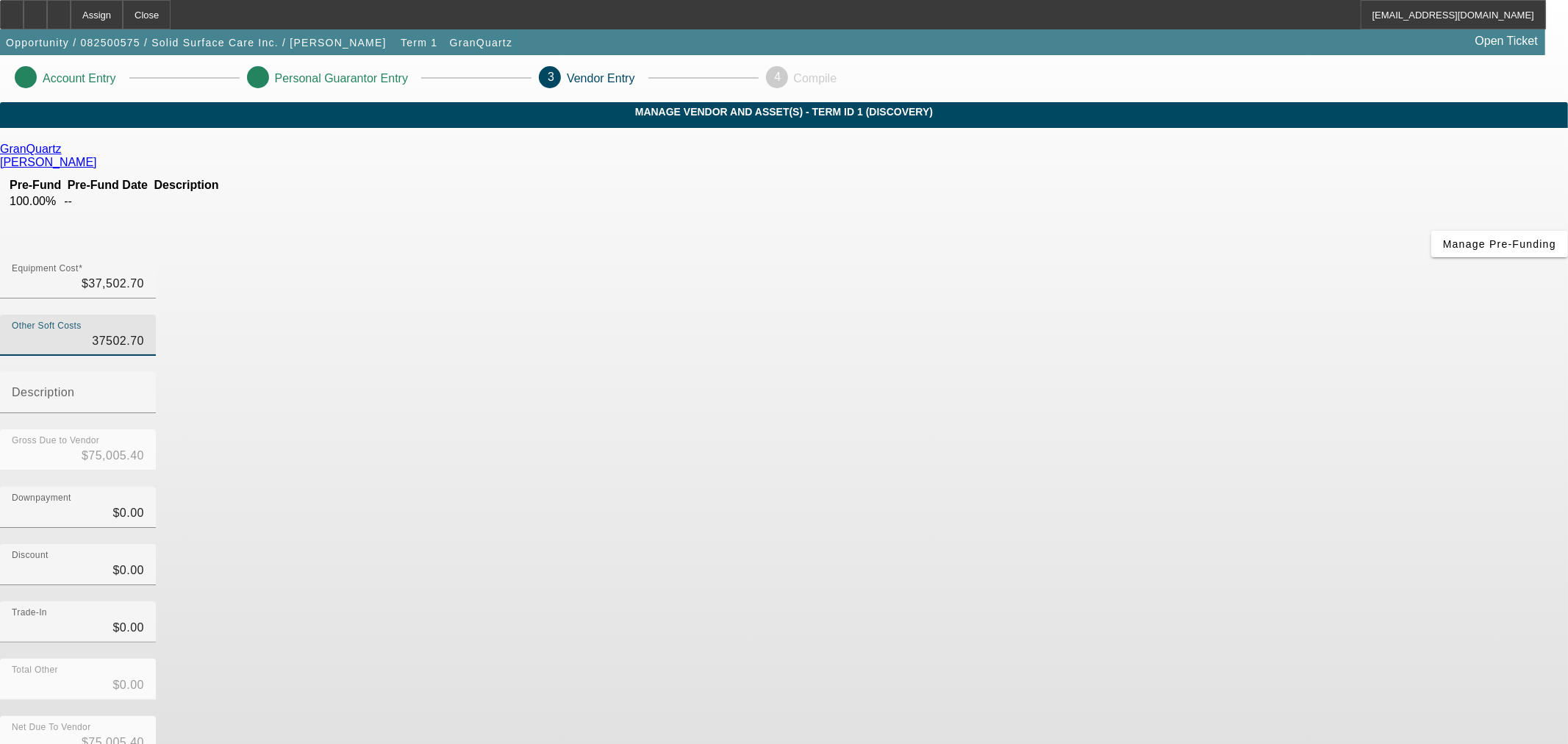
type input "$39,752.86"
type input "$2,250.16"
click at [1108, 544] on div "Discount $0.00" at bounding box center [784, 573] width 1568 height 57
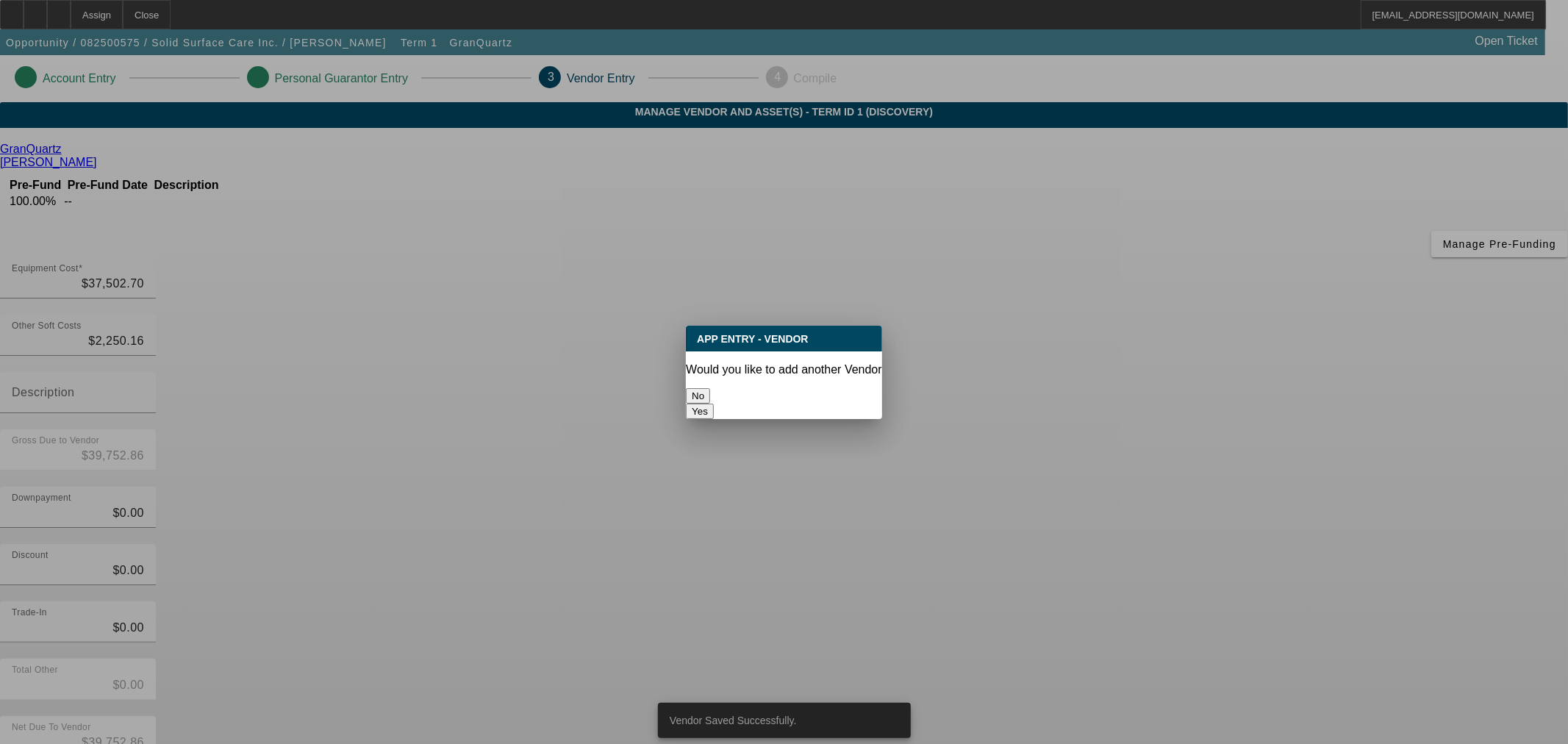
drag, startPoint x: 754, startPoint y: 392, endPoint x: 768, endPoint y: 395, distance: 14.3
click at [710, 392] on button "No" at bounding box center [697, 396] width 24 height 15
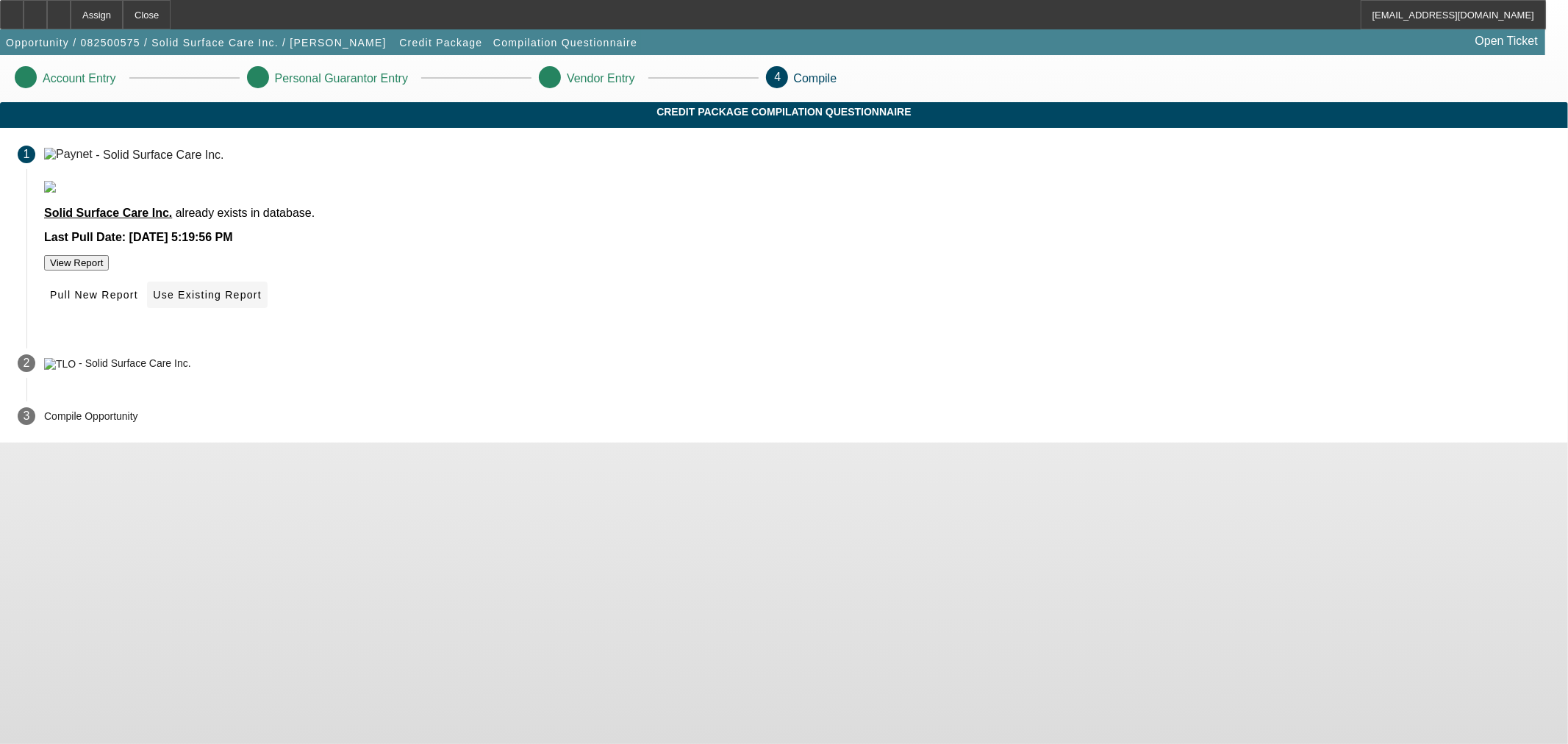
click at [261, 301] on span "Use Existing Report" at bounding box center [207, 295] width 108 height 12
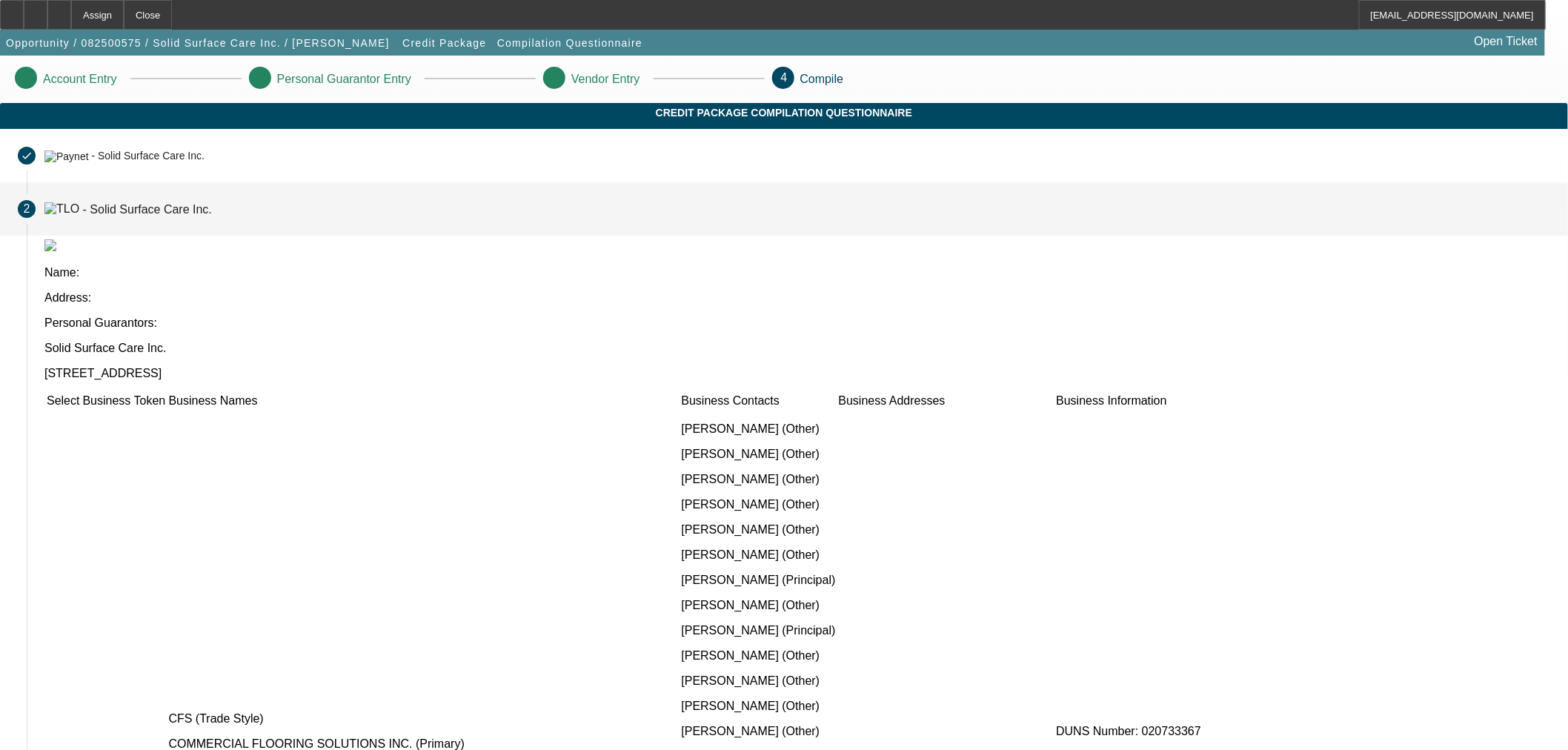
click at [60, 749] on input "checkbox" at bounding box center [54, 756] width 9 height 9
checkbox input "true"
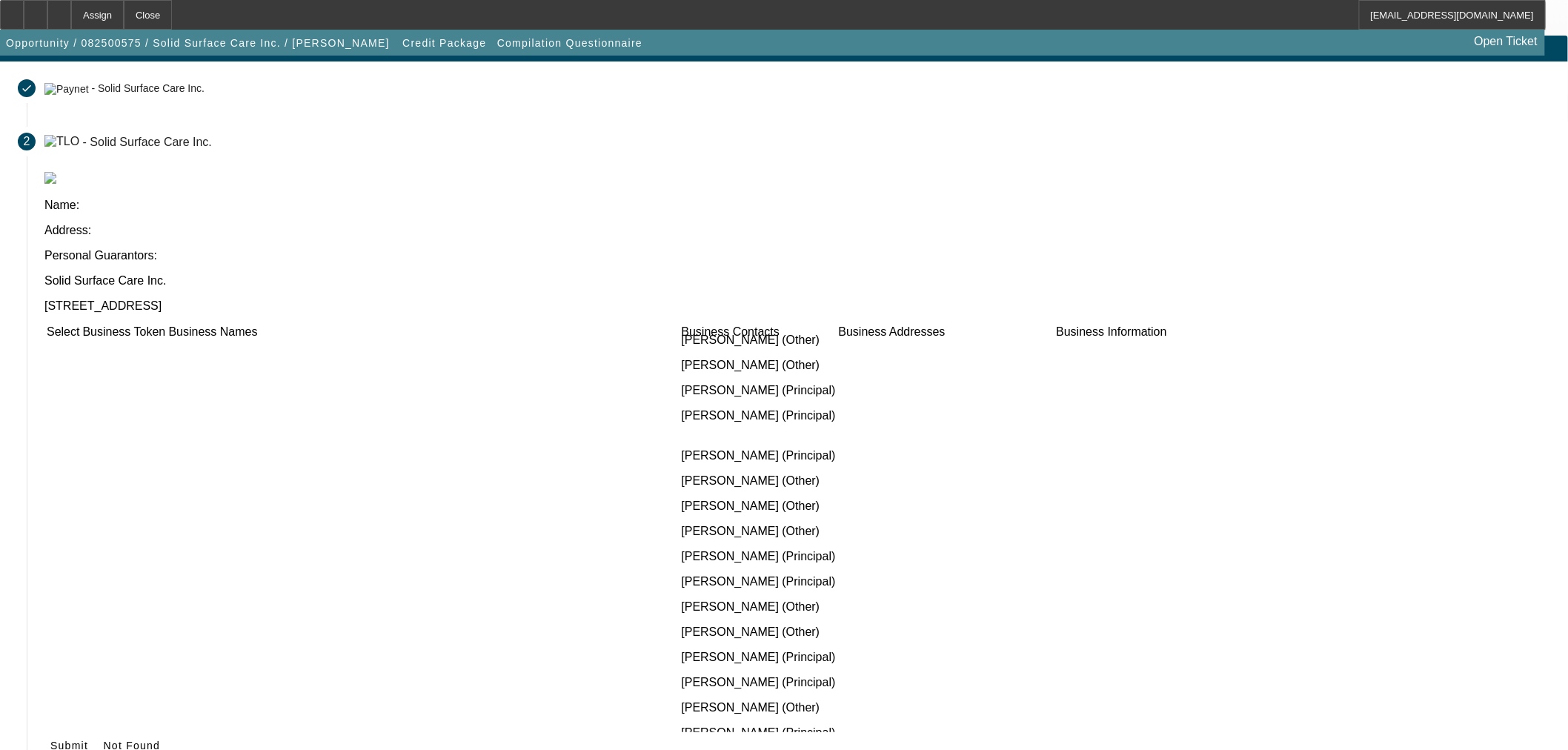
scroll to position [549, 0]
checkbox input "true"
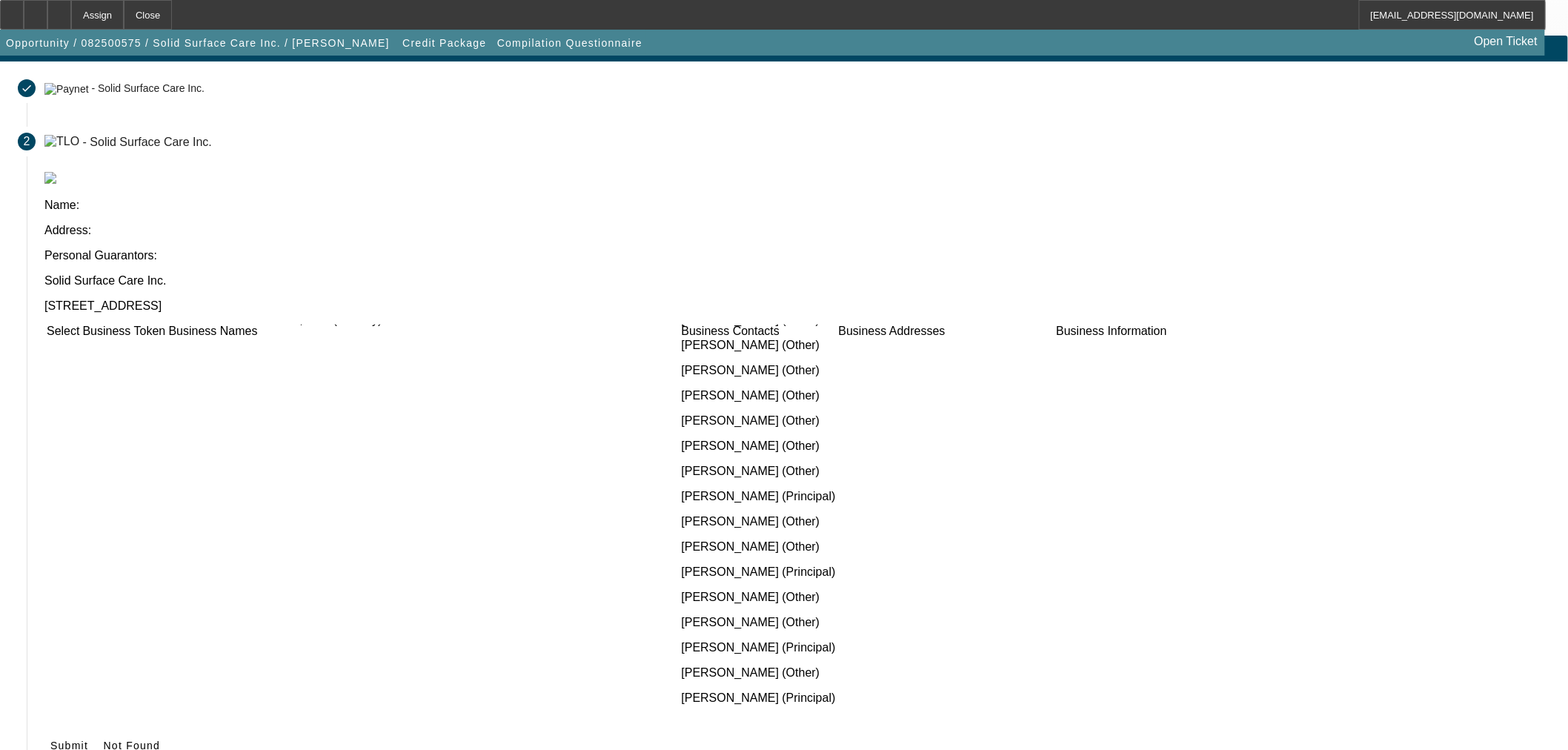
scroll to position [1234, 0]
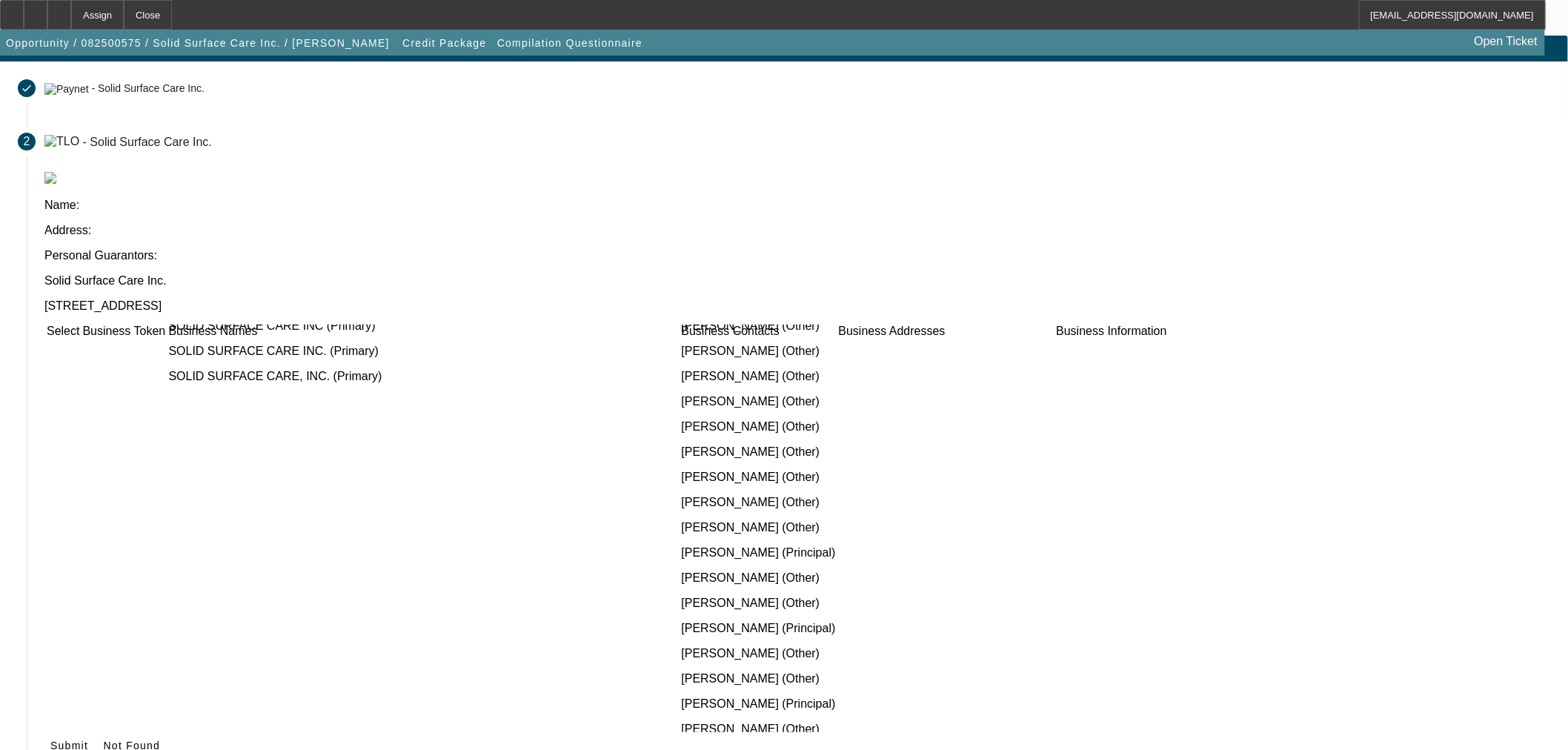
checkbox input "true"
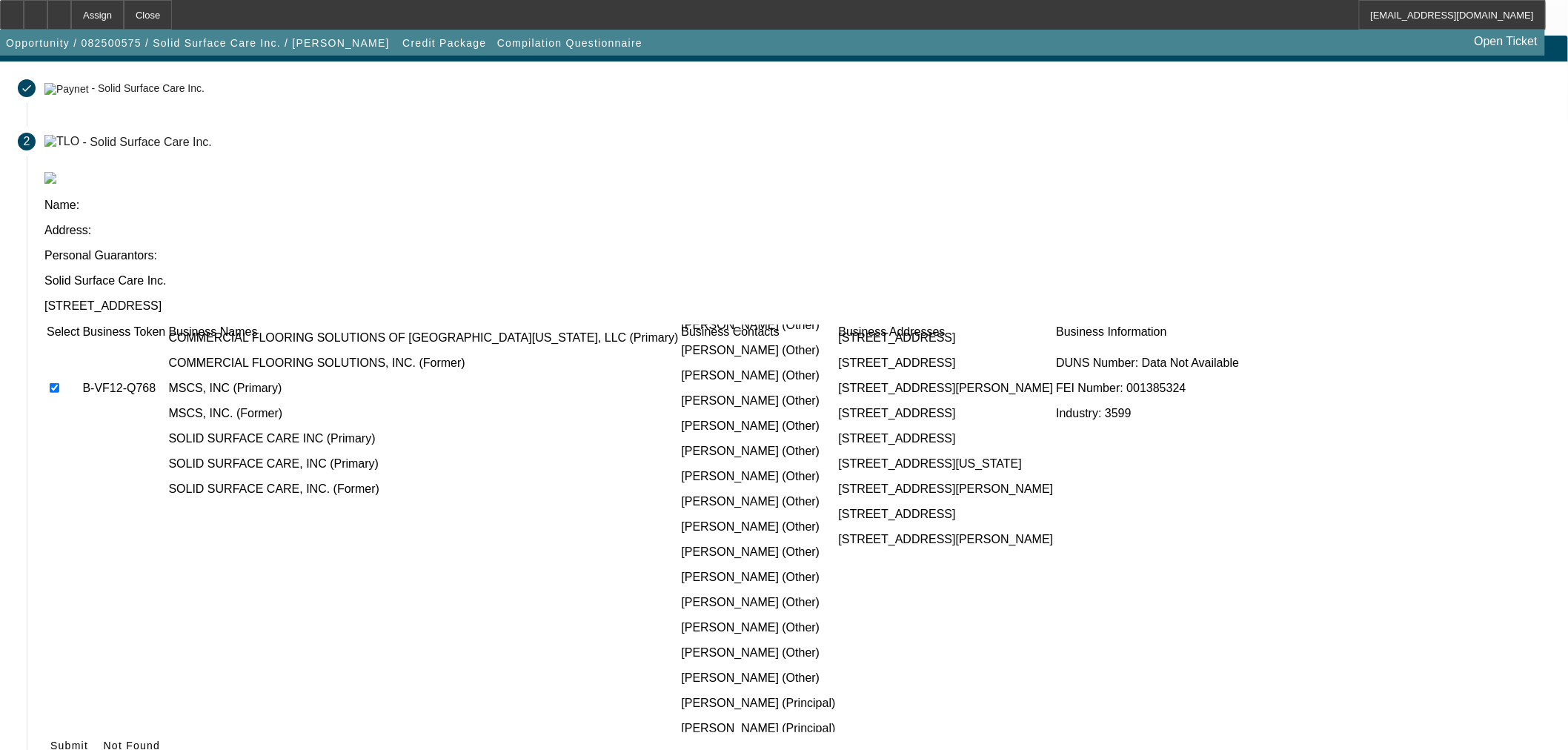
scroll to position [1921, 0]
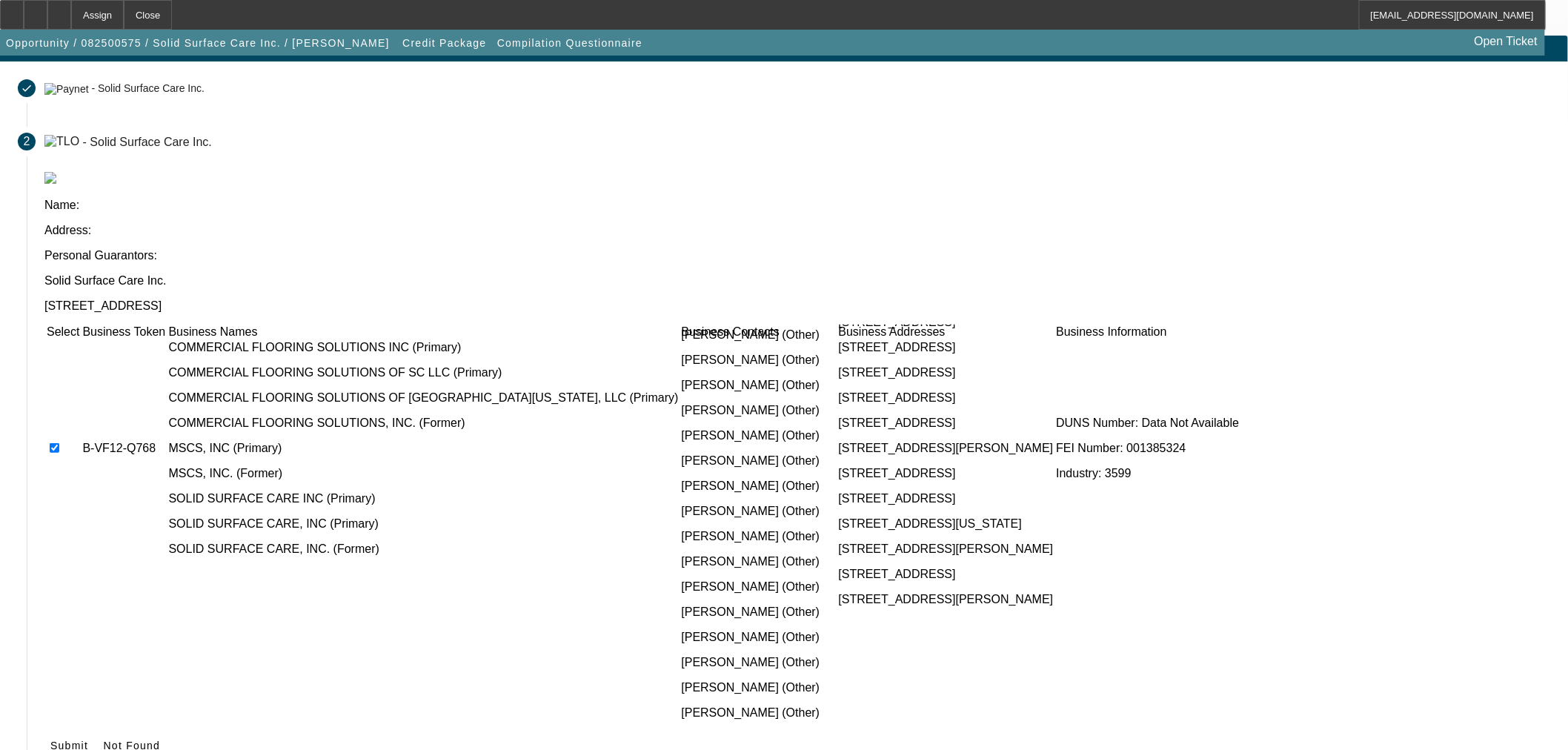
checkbox input "true"
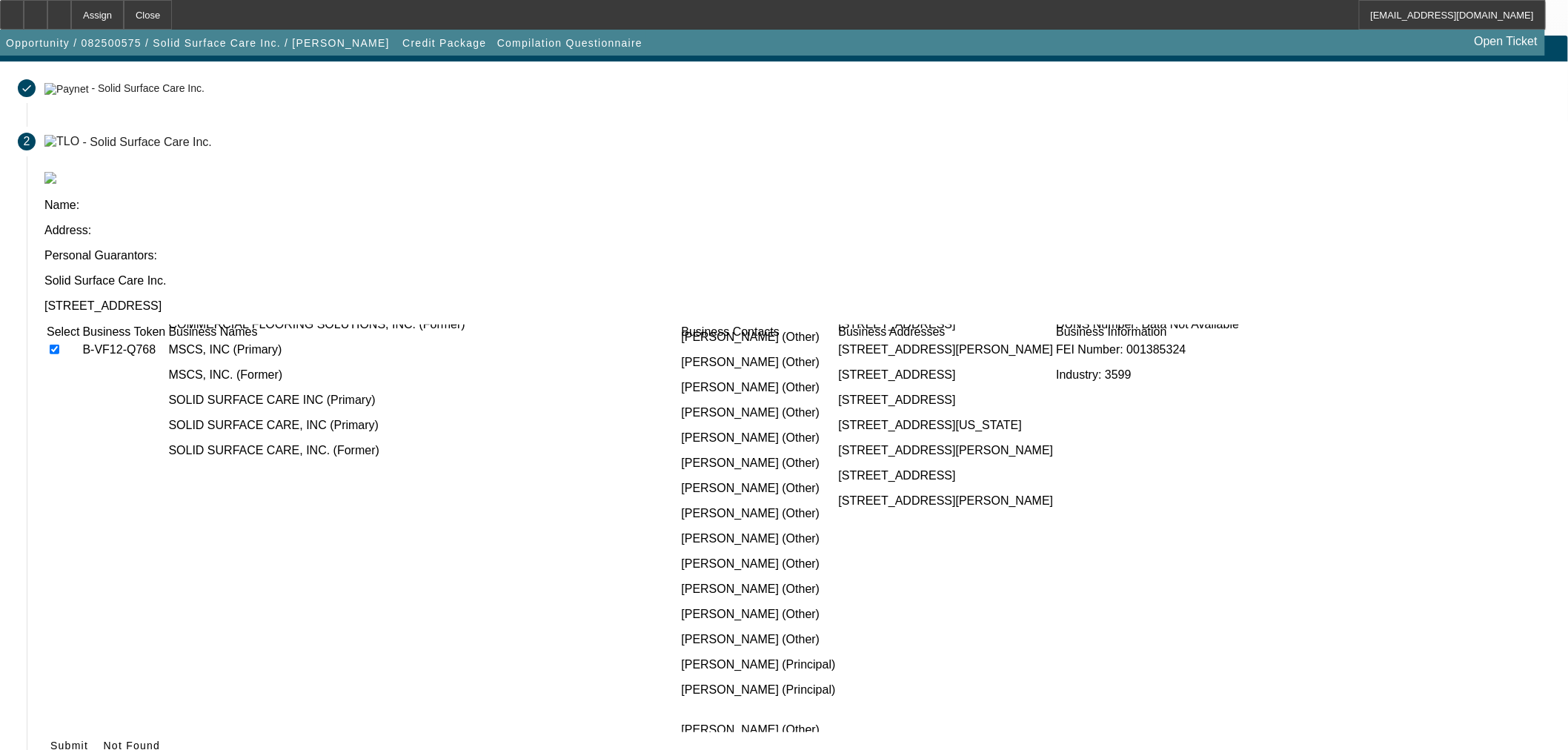
scroll to position [2196, 0]
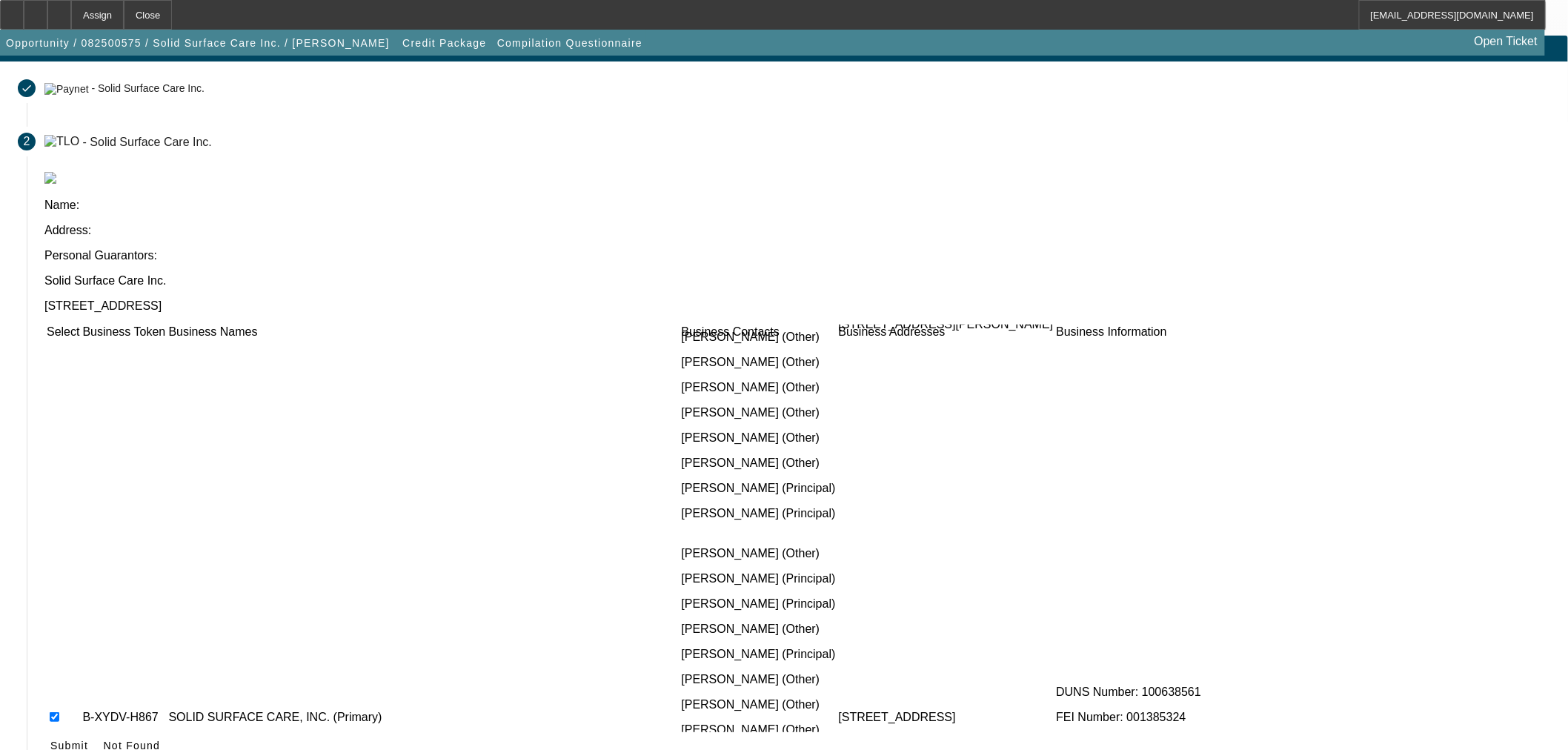
checkbox input "true"
drag, startPoint x: 403, startPoint y: 530, endPoint x: 402, endPoint y: 544, distance: 14.0
checkbox input "true"
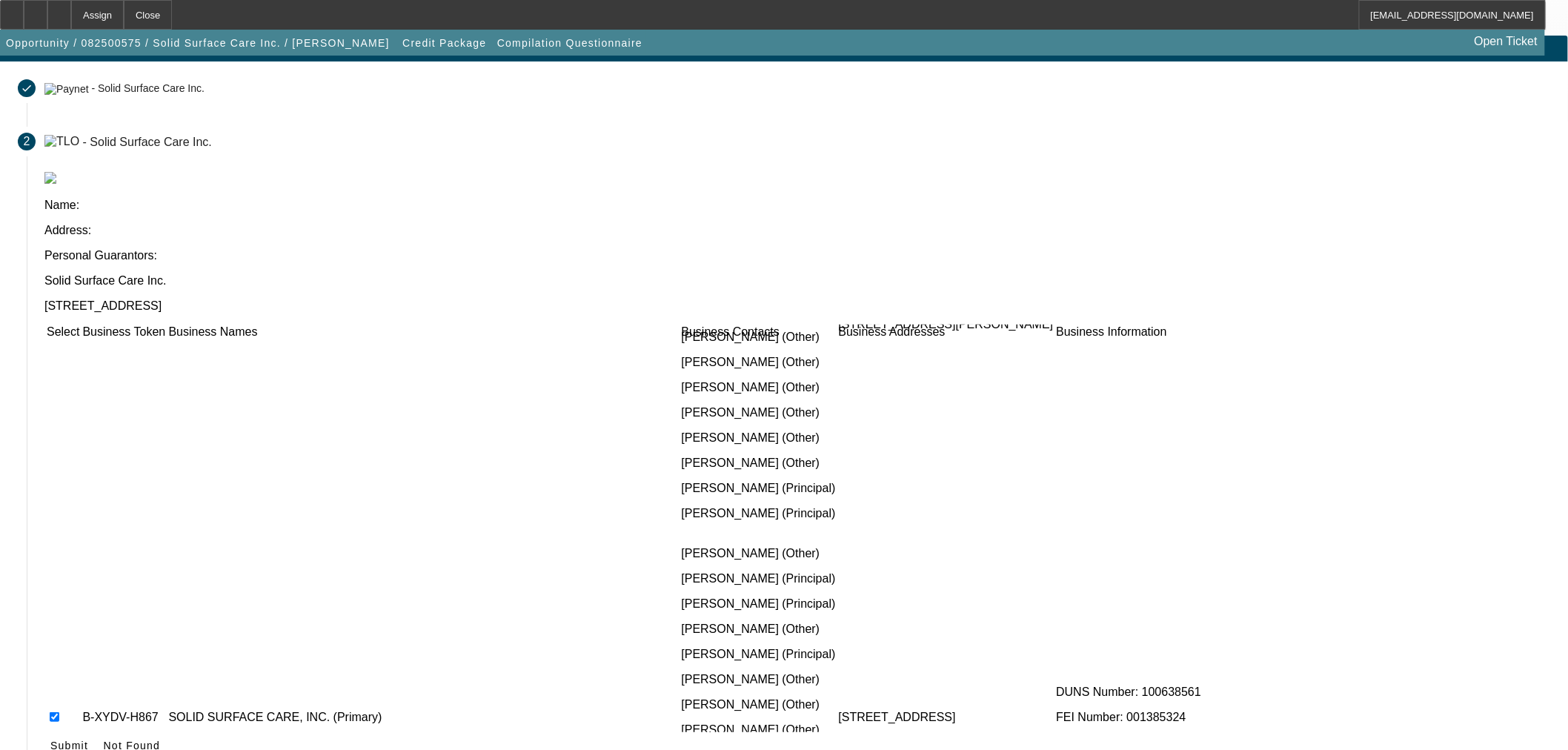
drag, startPoint x: 404, startPoint y: 625, endPoint x: 602, endPoint y: 550, distance: 211.7
checkbox input "true"
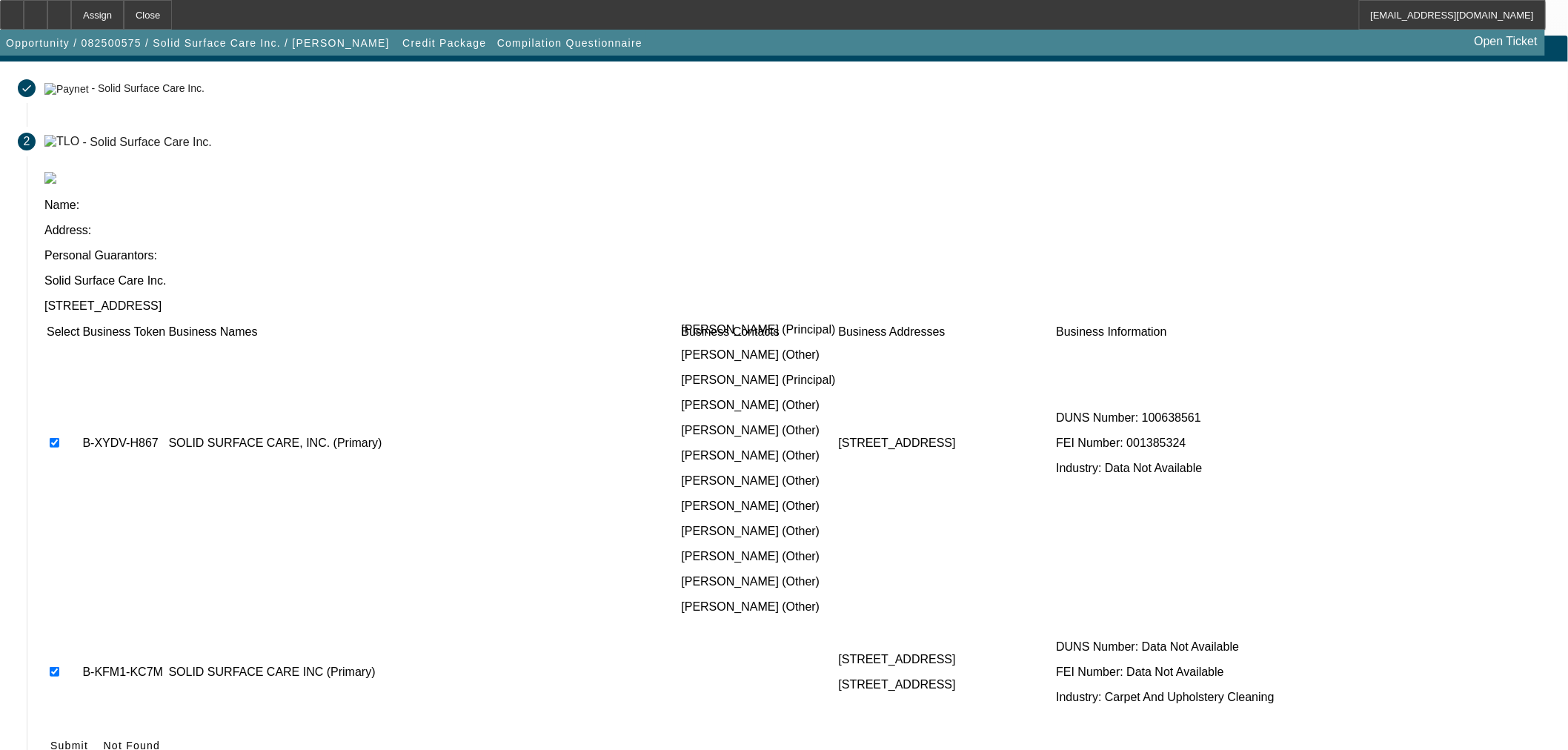
checkbox input "true"
drag, startPoint x: 403, startPoint y: 611, endPoint x: 573, endPoint y: 571, distance: 174.6
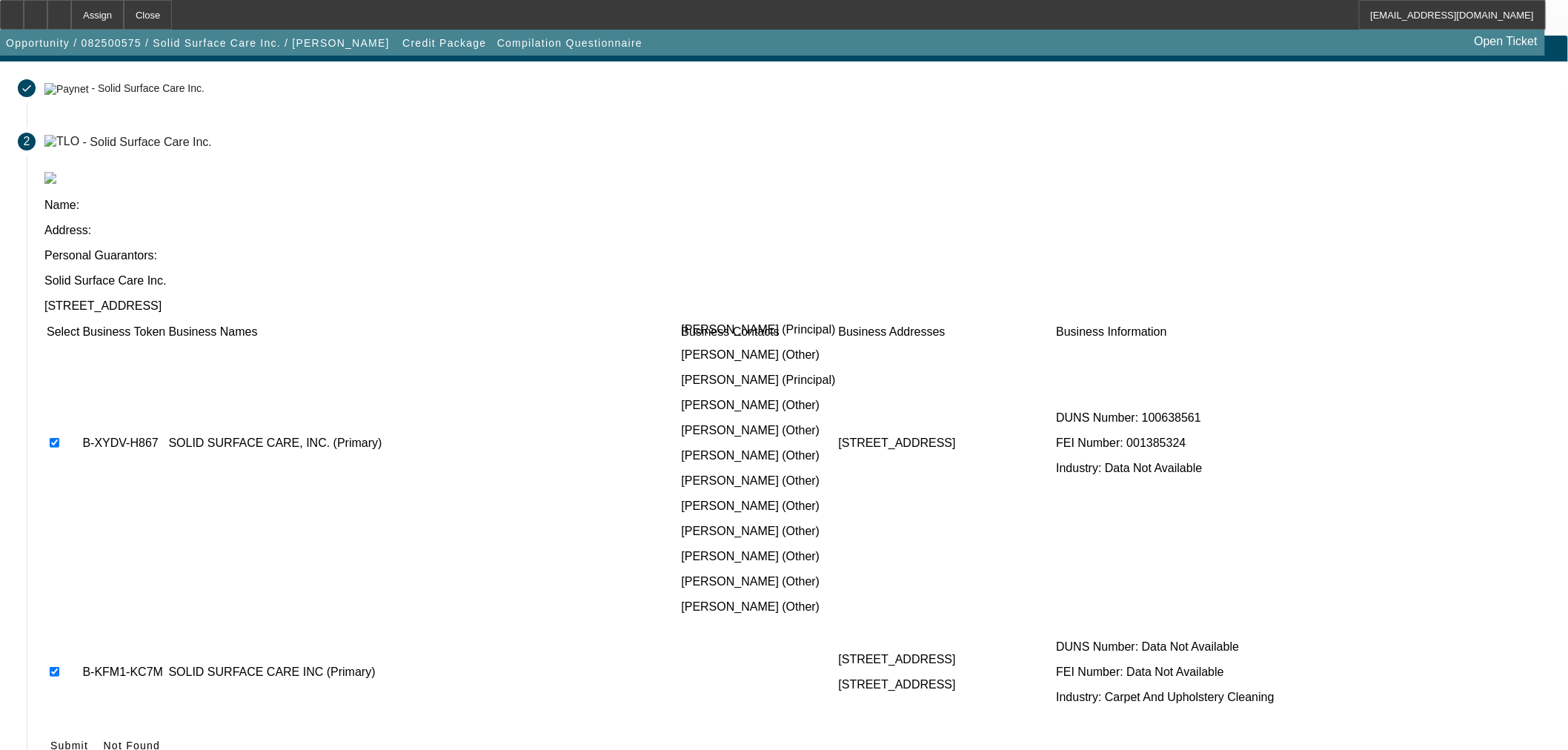
checkbox input "true"
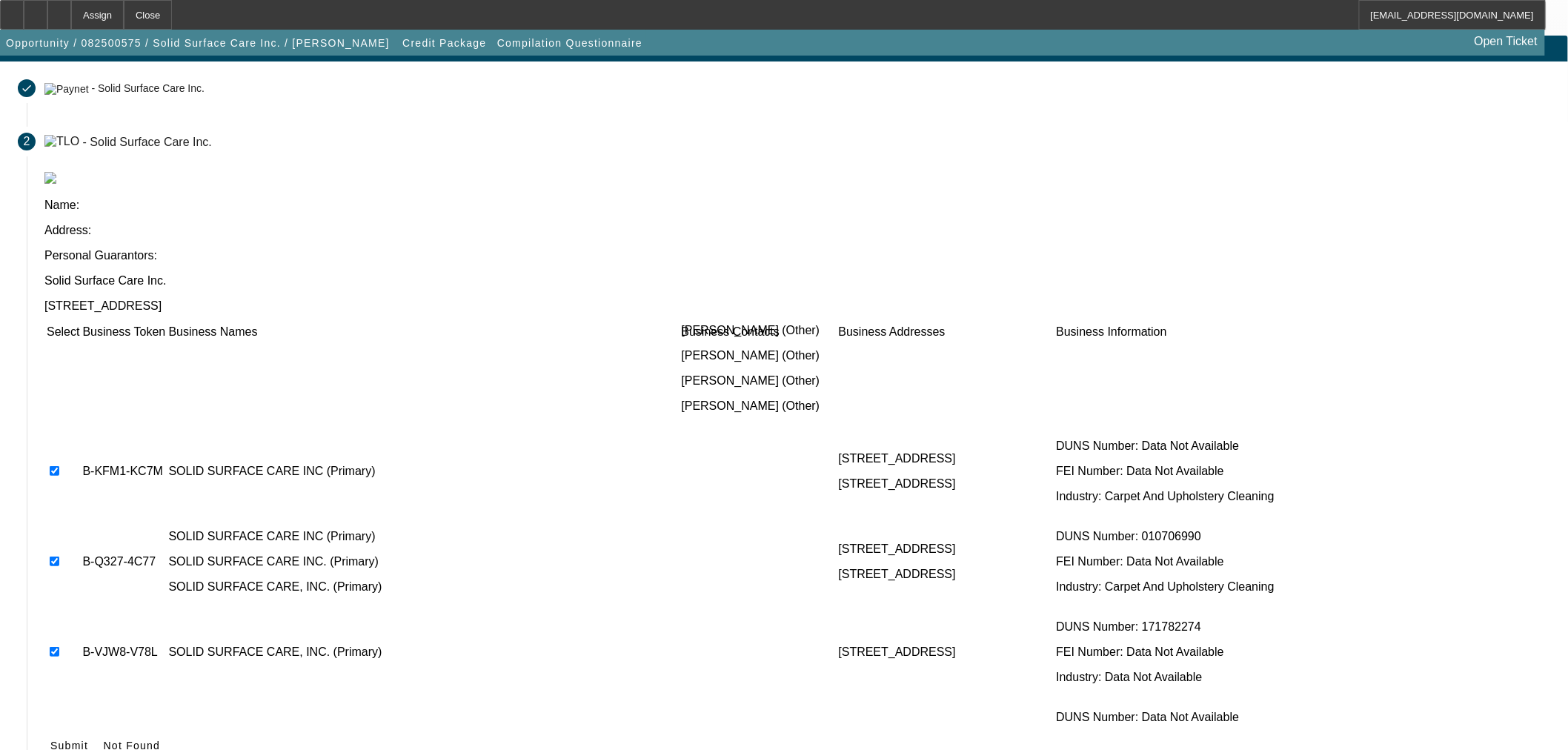
scroll to position [2680, 0]
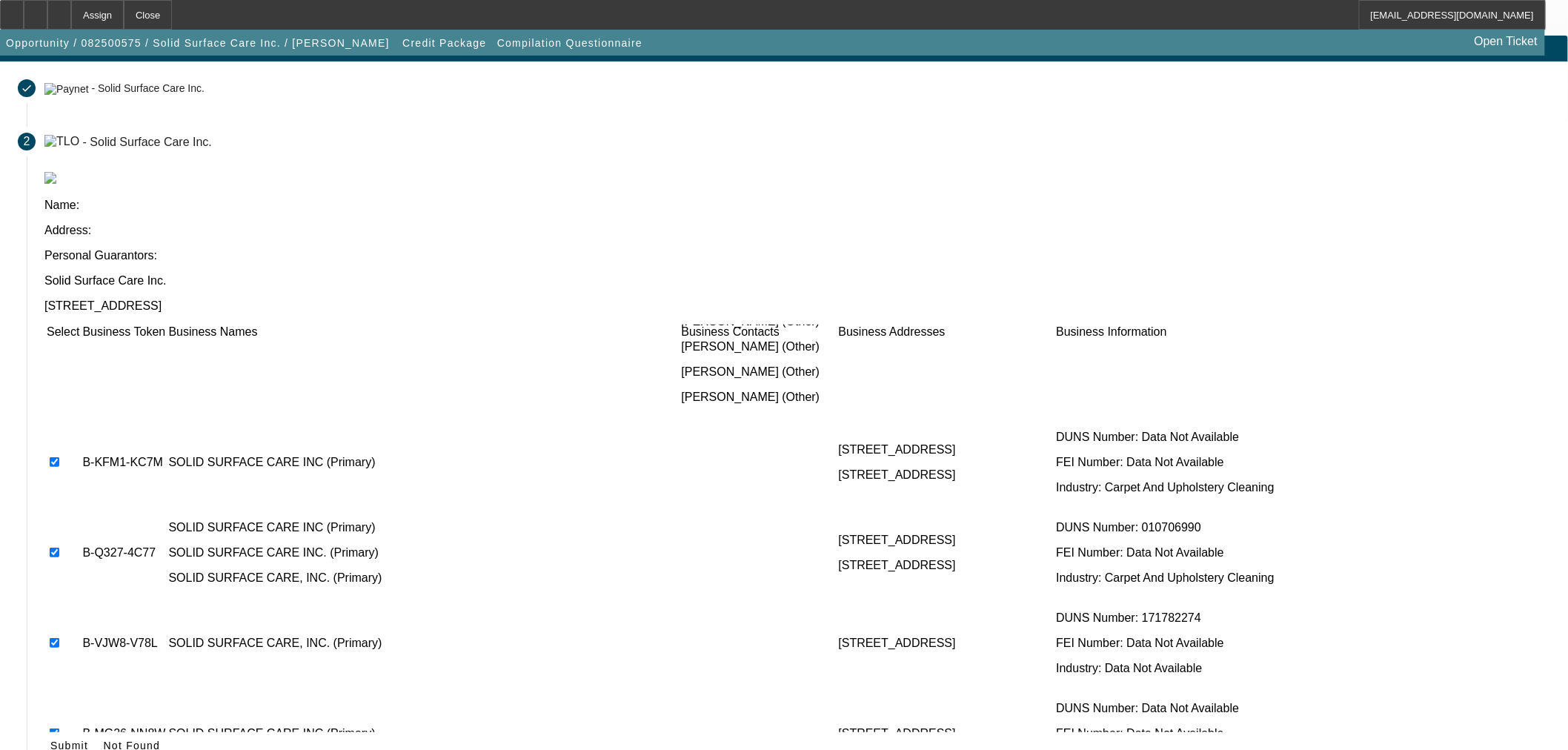
checkbox input "true"
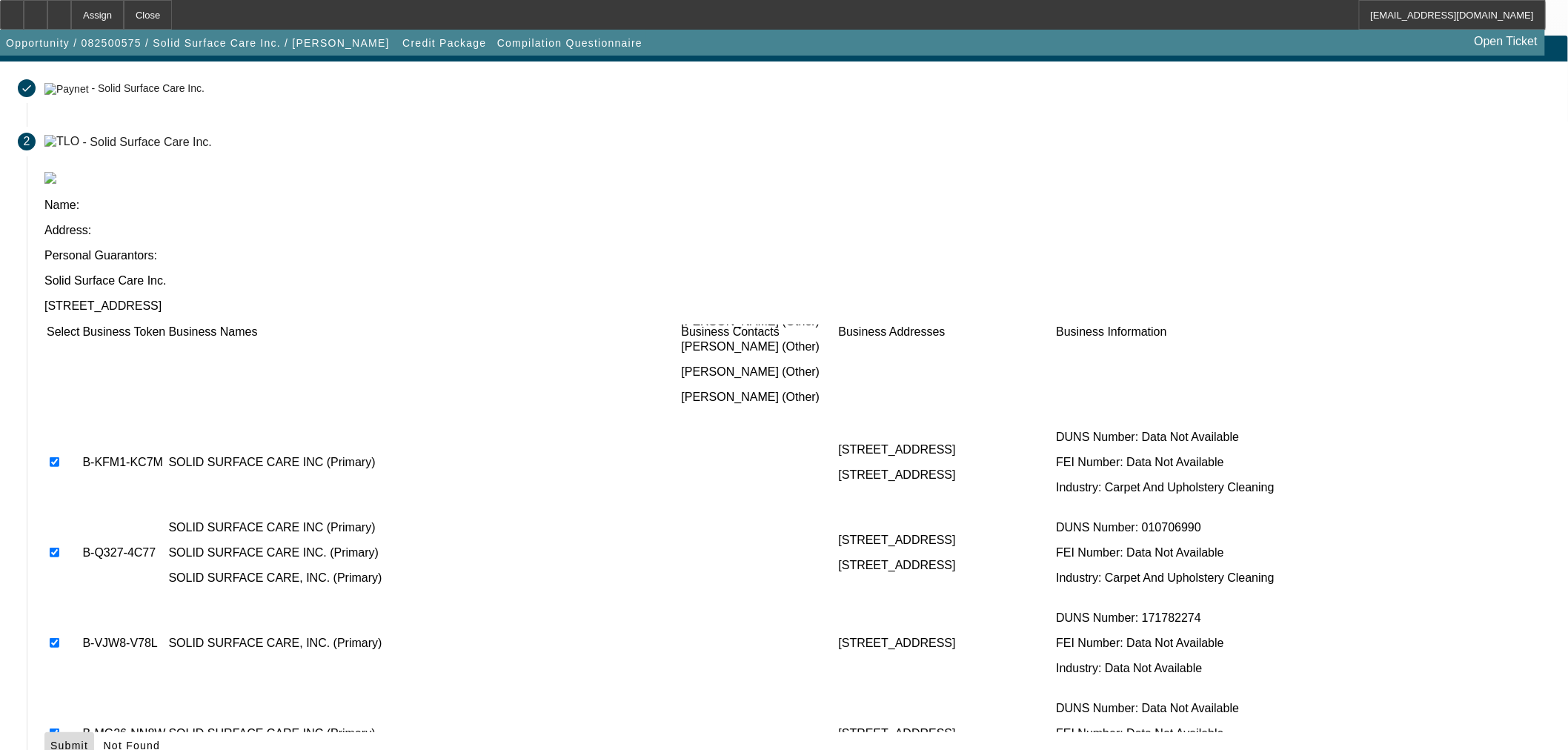
click at [50, 740] on icon at bounding box center [50, 746] width 0 height 12
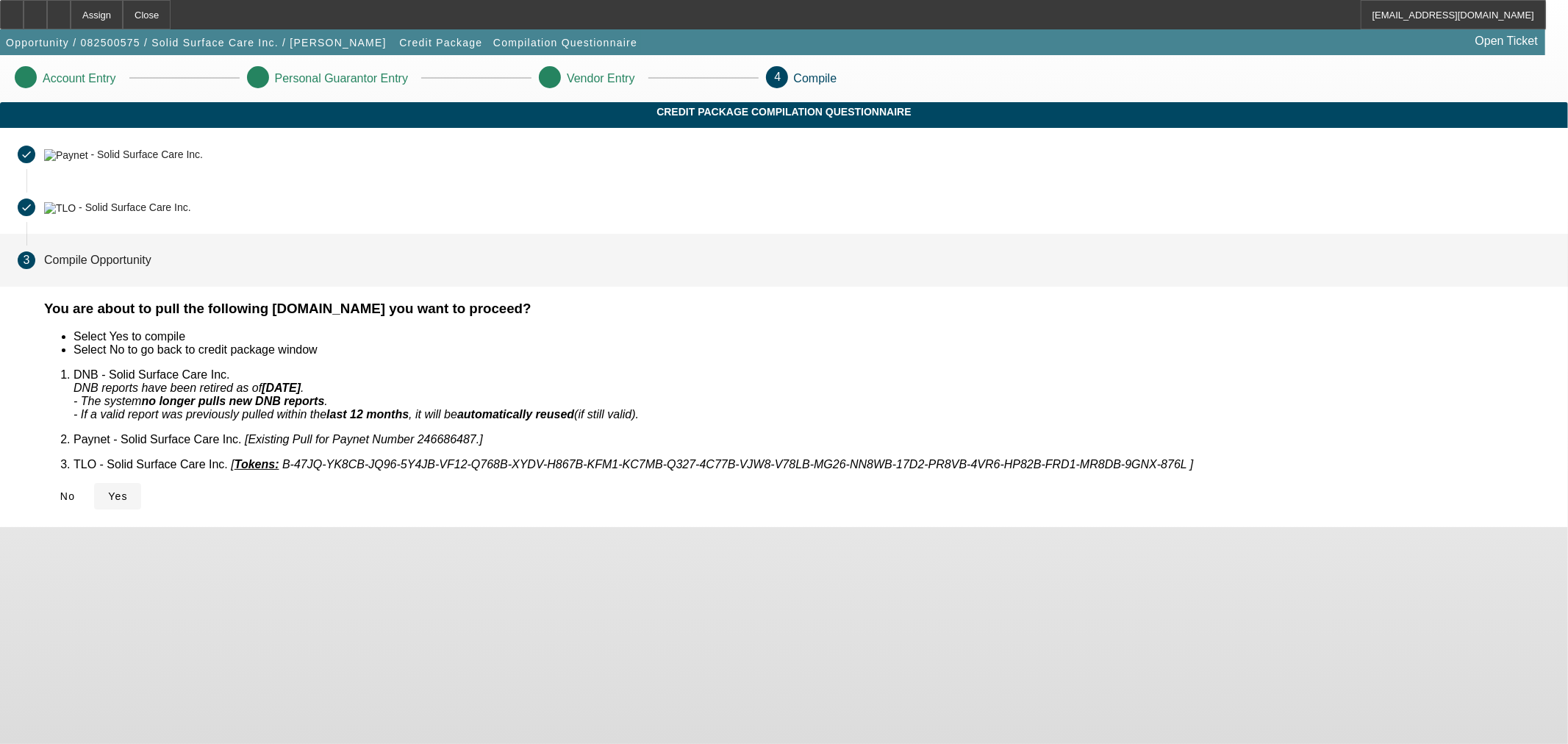
click at [141, 493] on span at bounding box center [117, 497] width 47 height 35
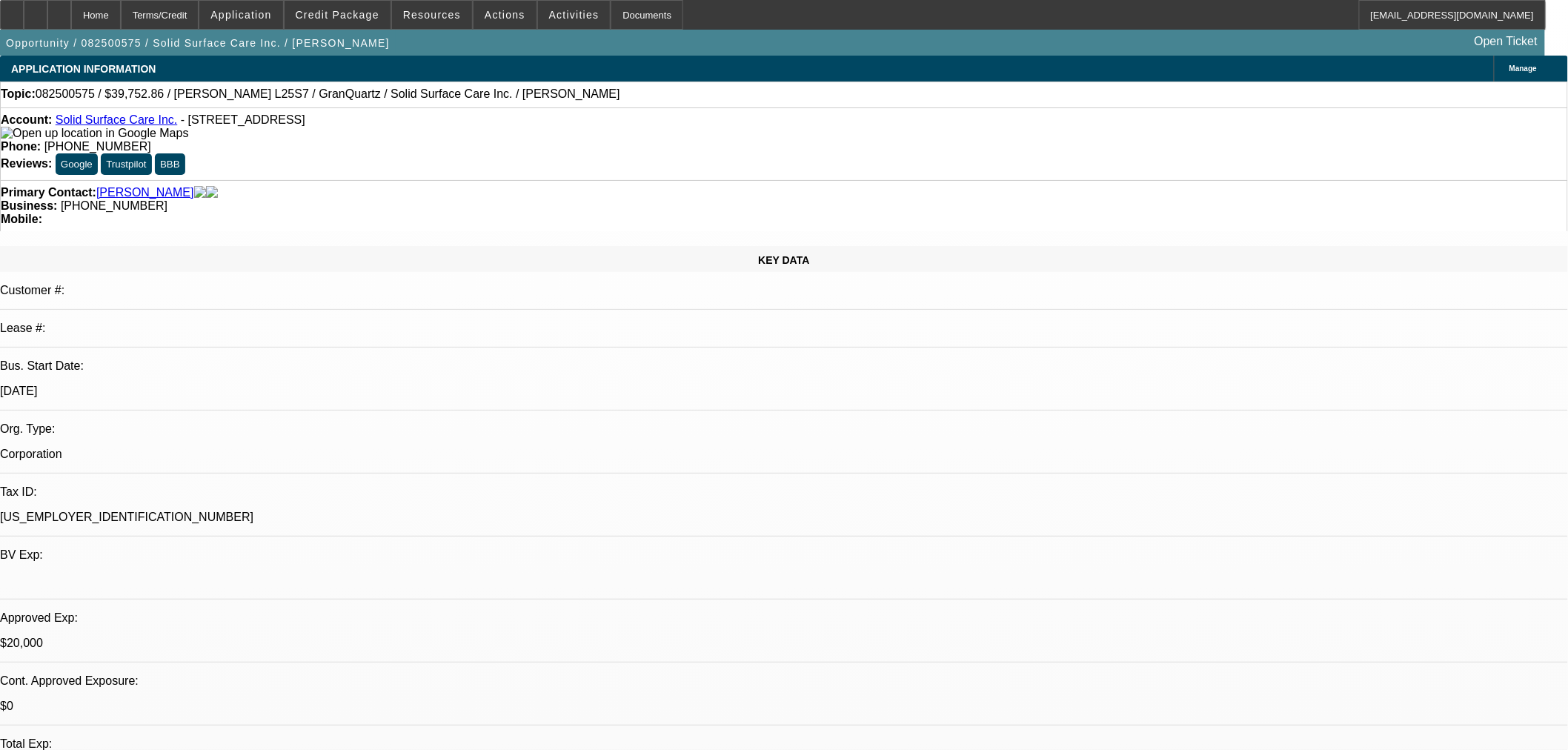
select select "0"
select select "2"
select select "0.1"
select select "4"
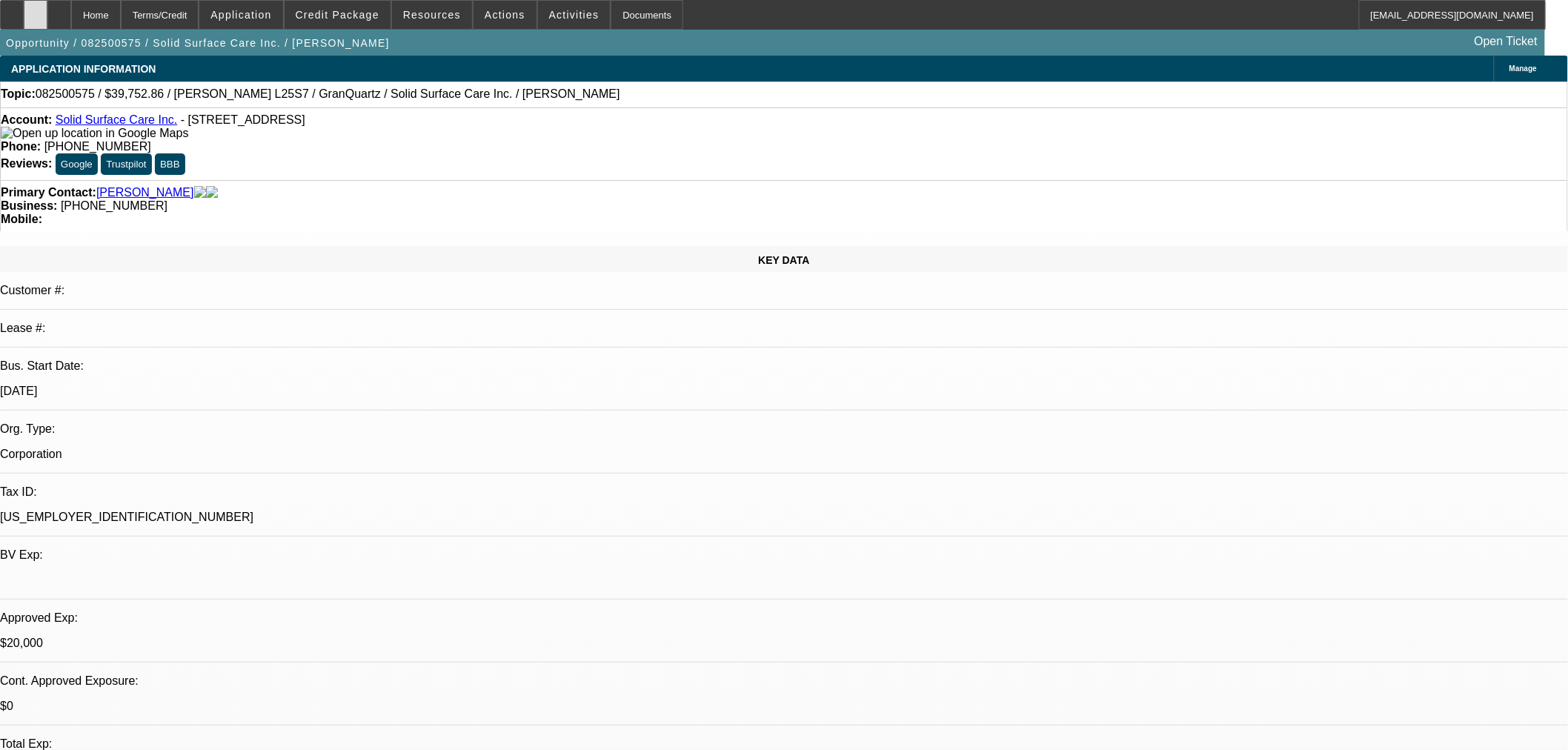
click at [36, 9] on icon at bounding box center [36, 9] width 0 height 0
click at [353, 17] on span "Credit Package" at bounding box center [337, 14] width 83 height 12
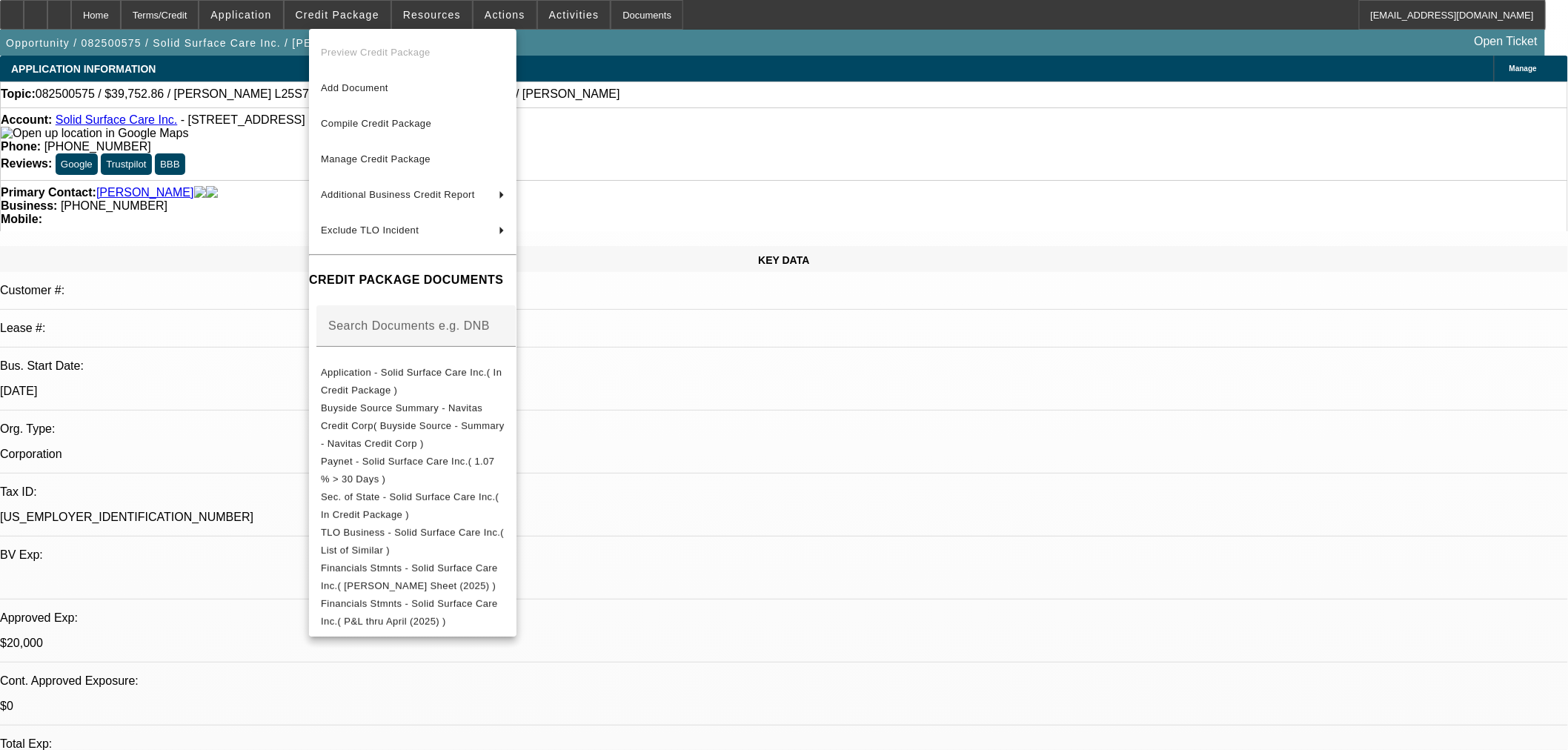
click at [1060, 461] on div at bounding box center [784, 375] width 1568 height 750
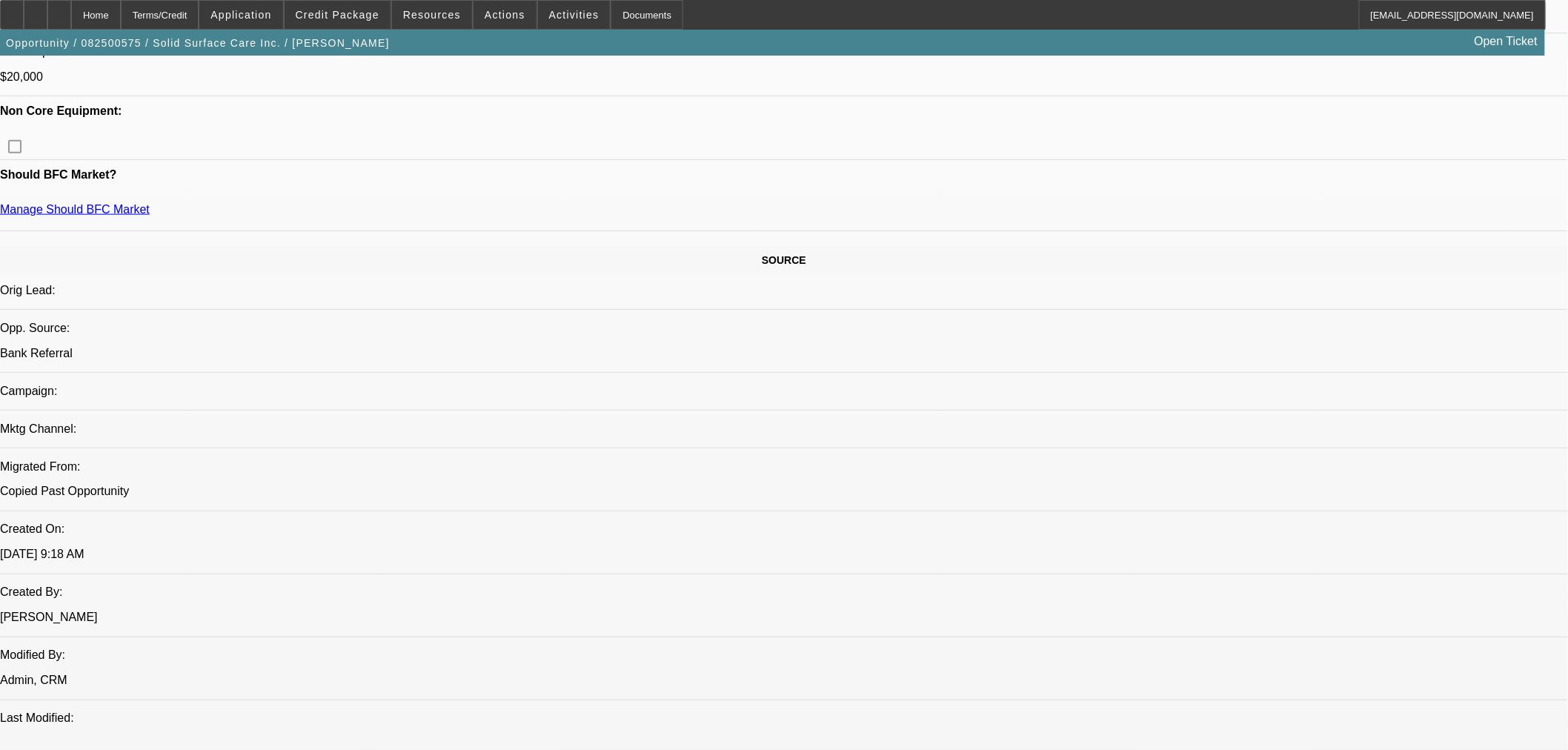
scroll to position [960, 0]
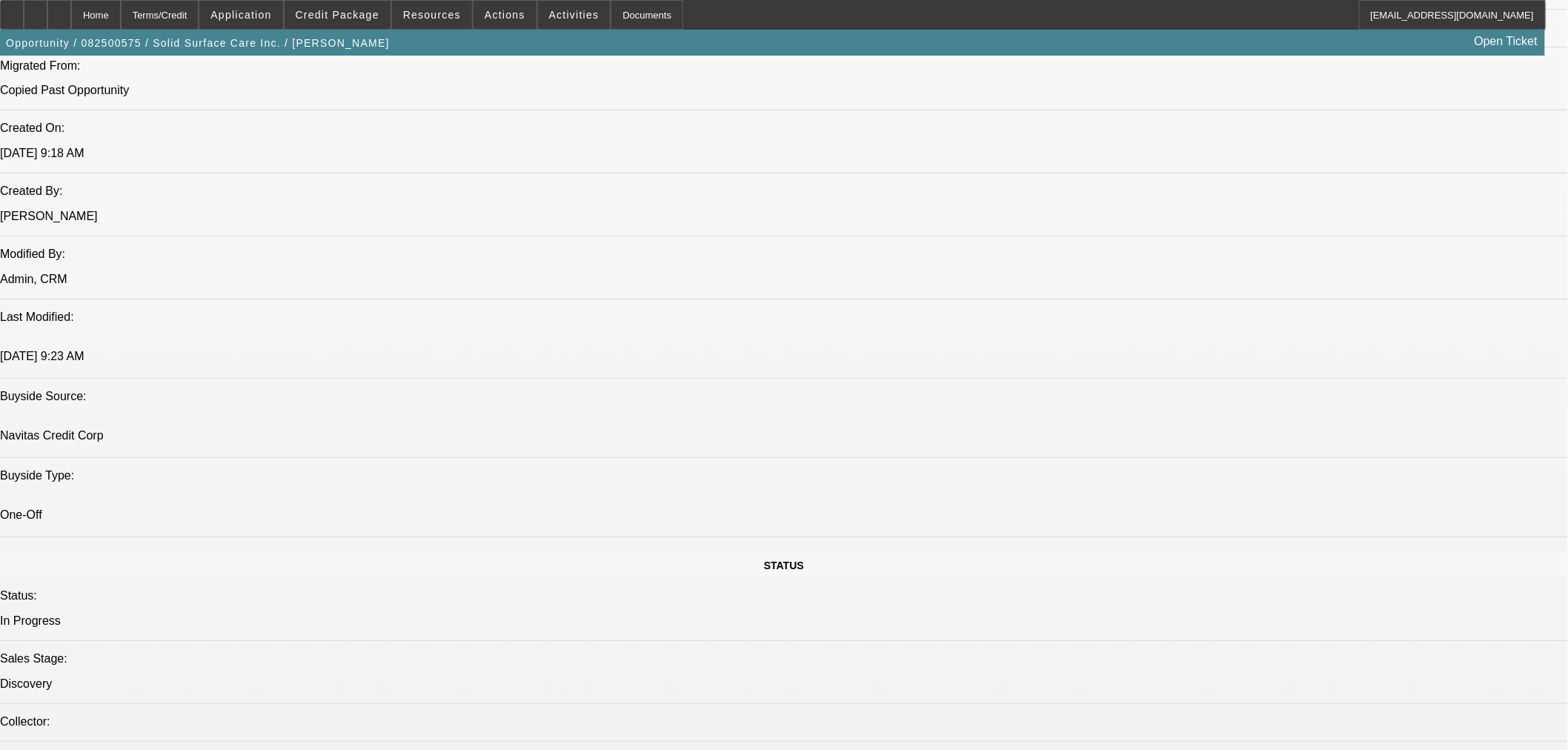
scroll to position [1234, 0]
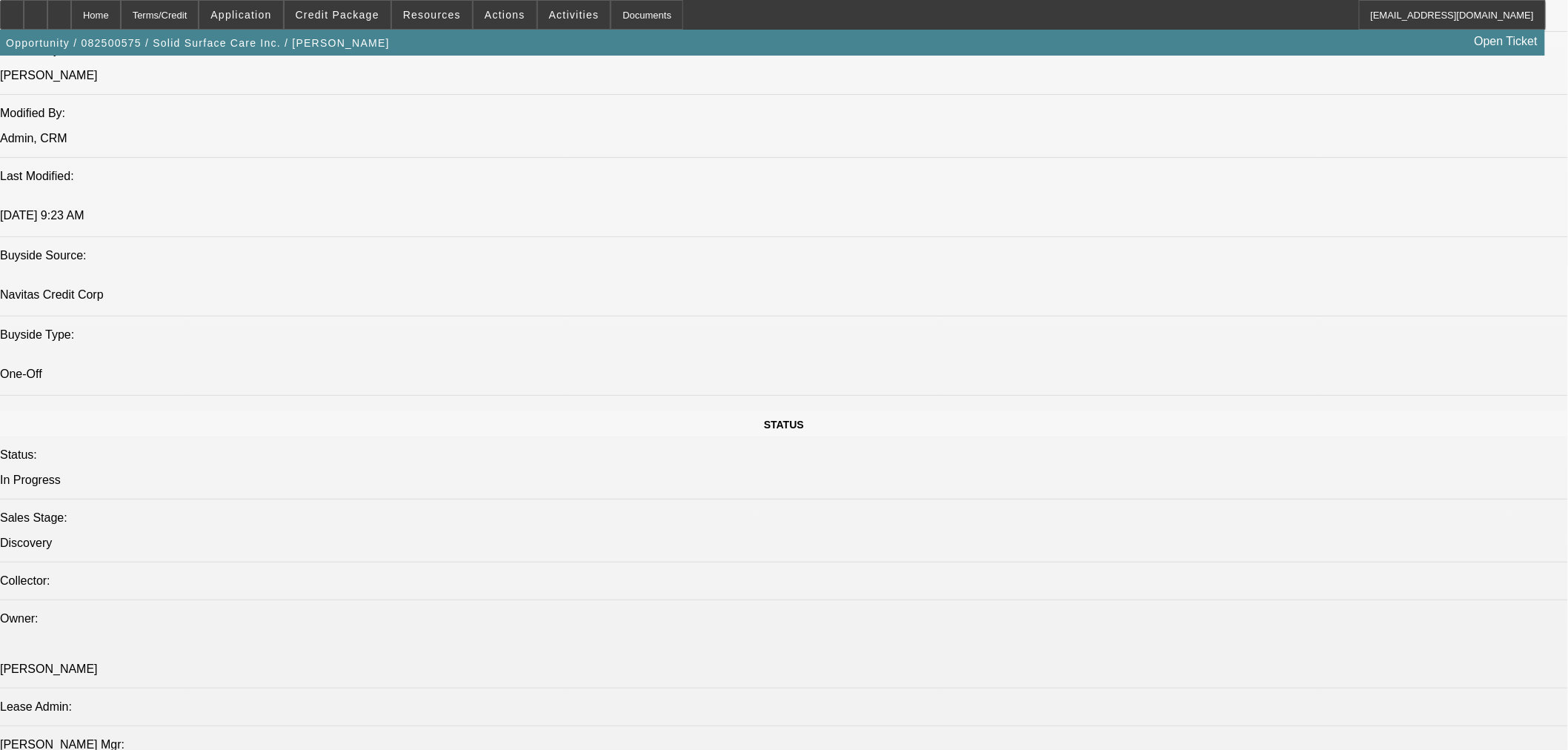
drag, startPoint x: 53, startPoint y: 114, endPoint x: 75, endPoint y: 121, distance: 23.1
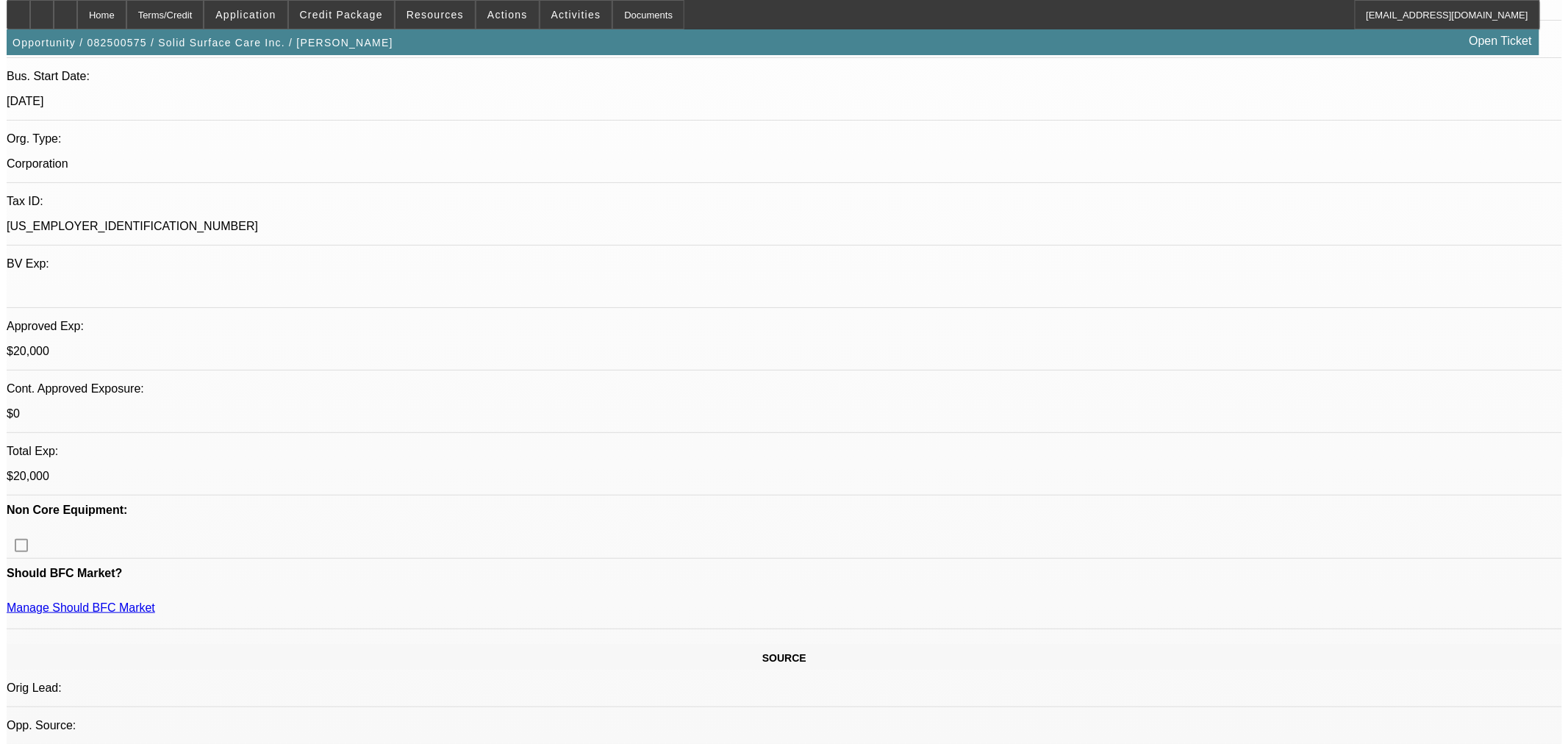
scroll to position [0, 0]
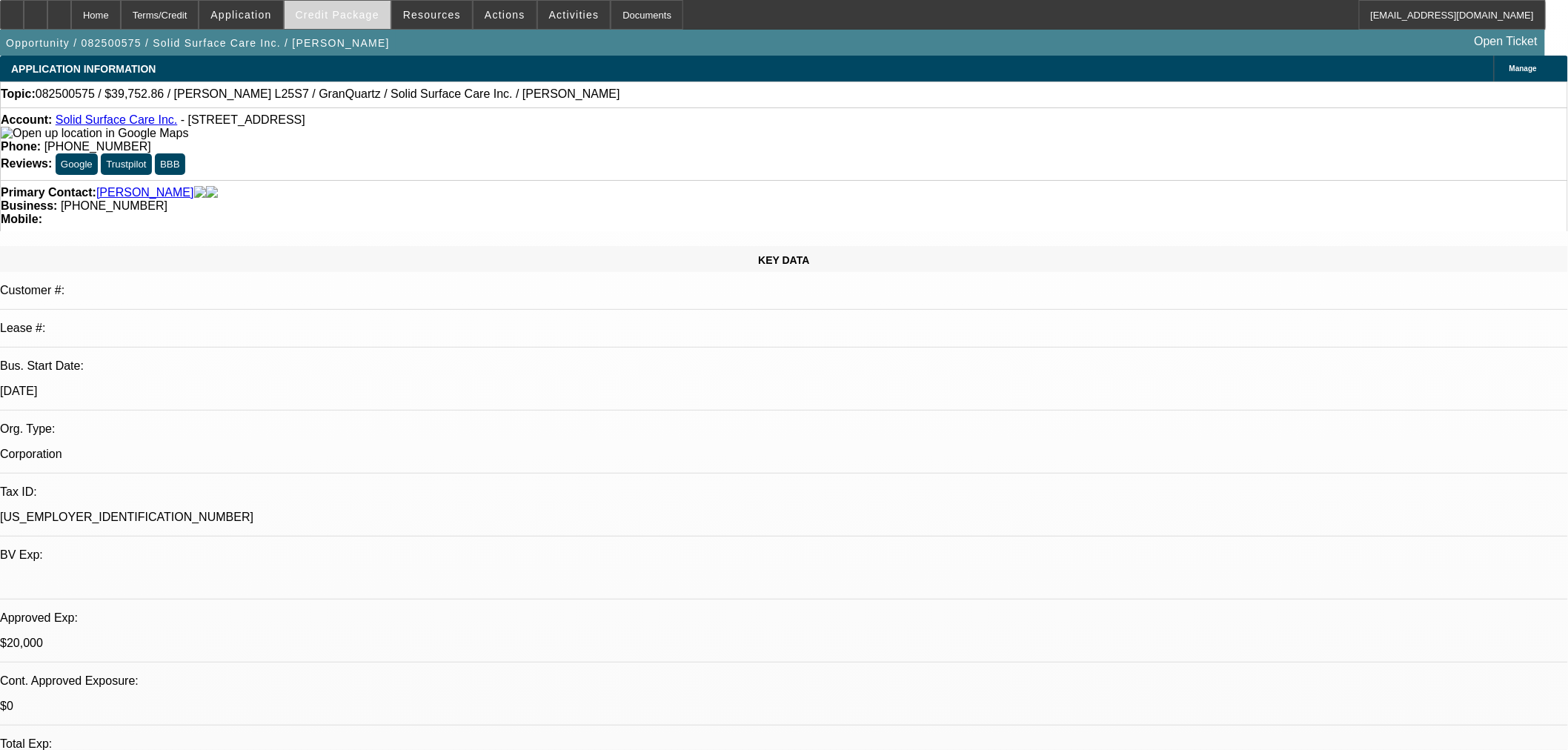
click at [318, 12] on span at bounding box center [337, 15] width 106 height 36
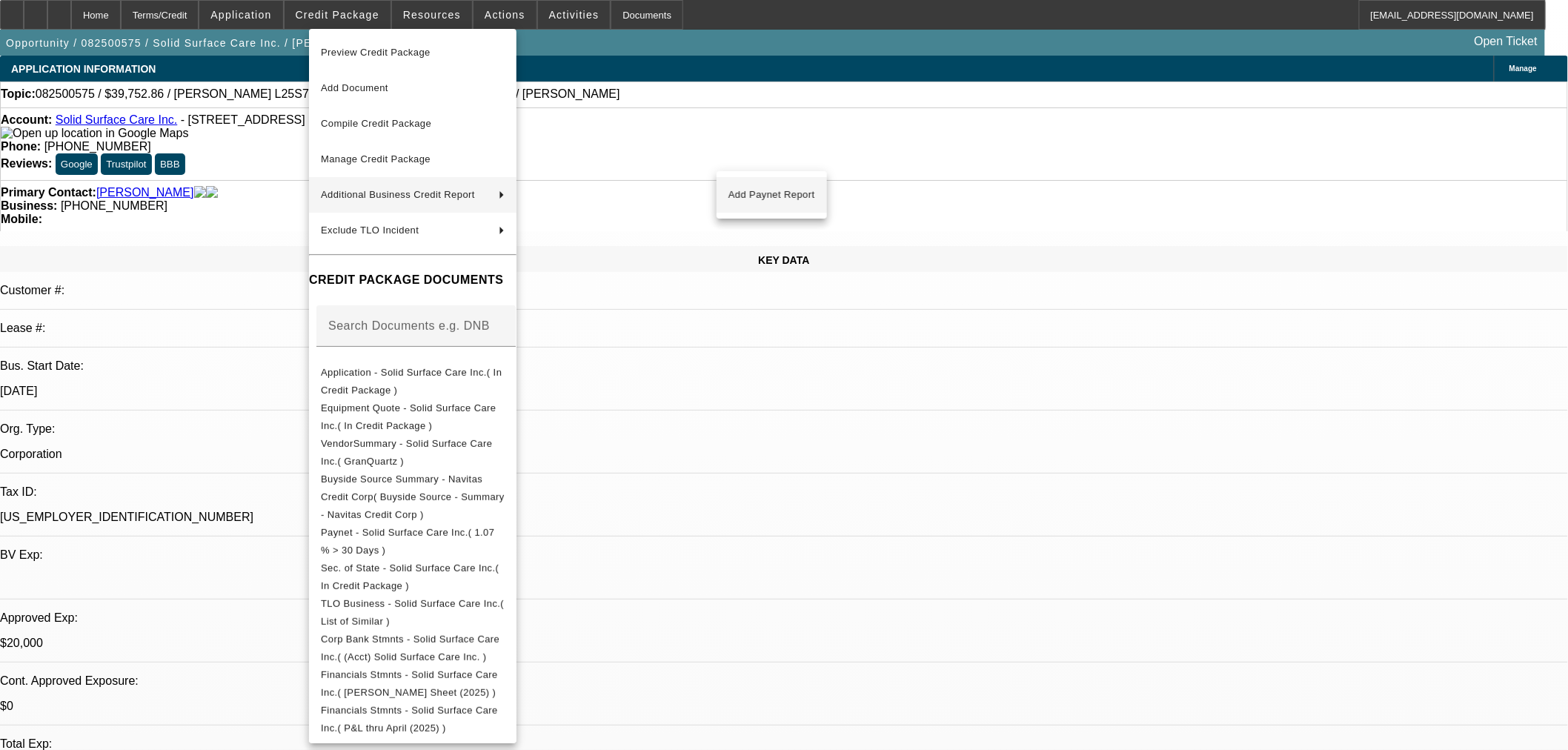
click at [793, 202] on span "Add Paynet Report" at bounding box center [772, 195] width 87 height 18
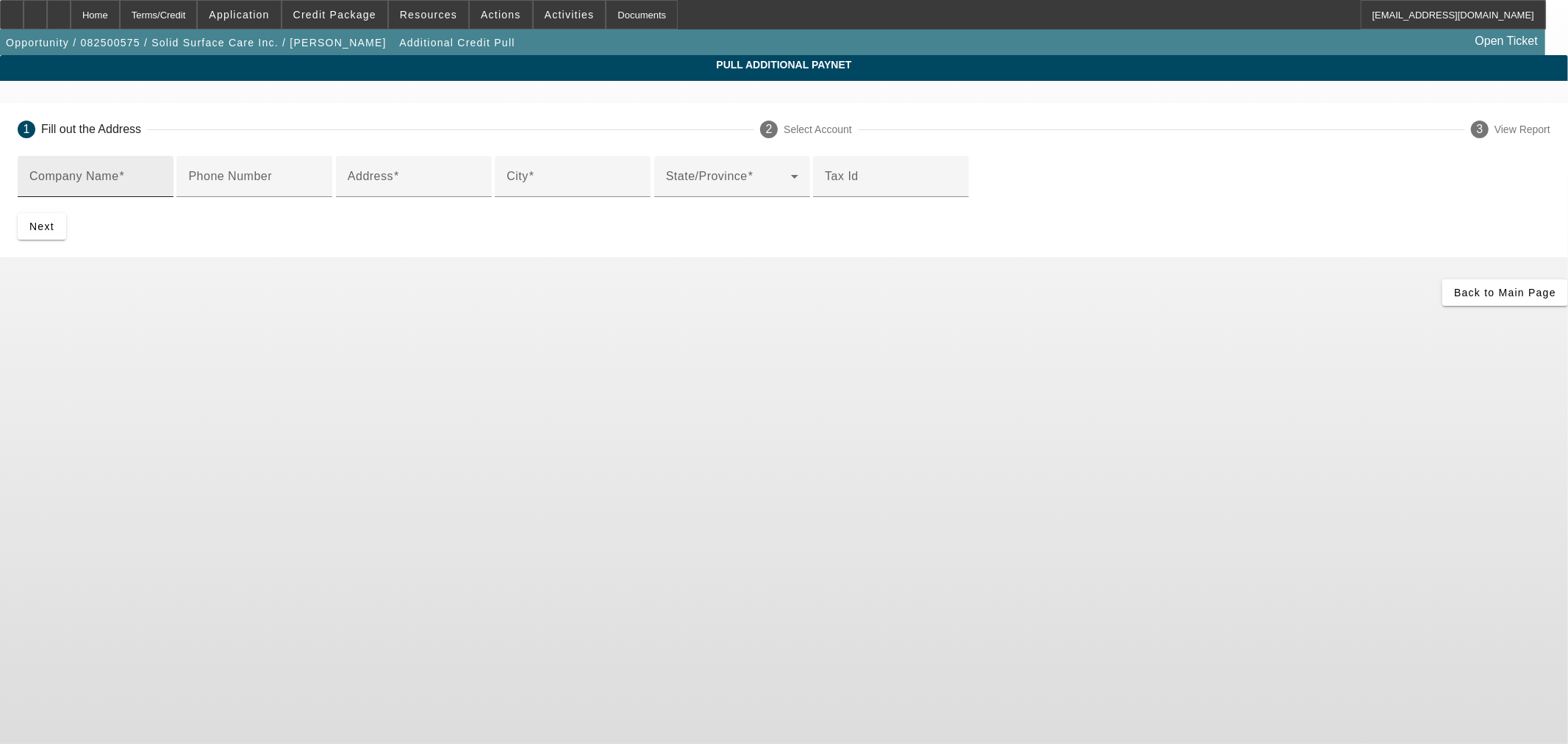
click at [162, 171] on div "Company Name" at bounding box center [95, 176] width 133 height 41
click at [162, 176] on input "Company Name" at bounding box center [95, 182] width 133 height 18
paste input "GRAN QUARTZ, L.P."
type input "GRAN QUARTZ, L.P."
click at [480, 191] on input "Address" at bounding box center [414, 182] width 133 height 18
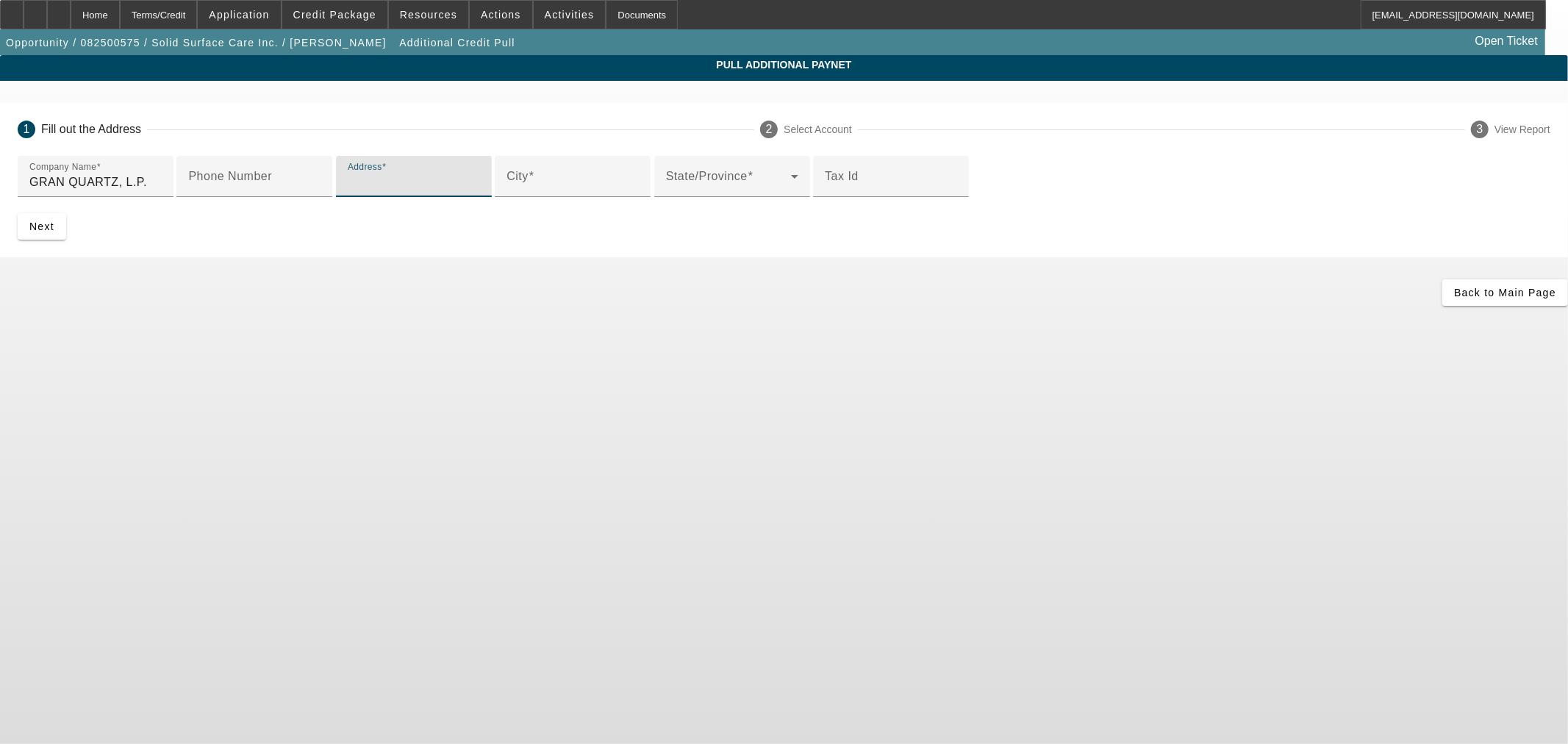
paste input "455 Satellite Blvd"
type input "455 Satellite Blvd"
click at [639, 191] on input "City" at bounding box center [572, 182] width 133 height 18
paste input "Suwanee"
type input "Suwanee"
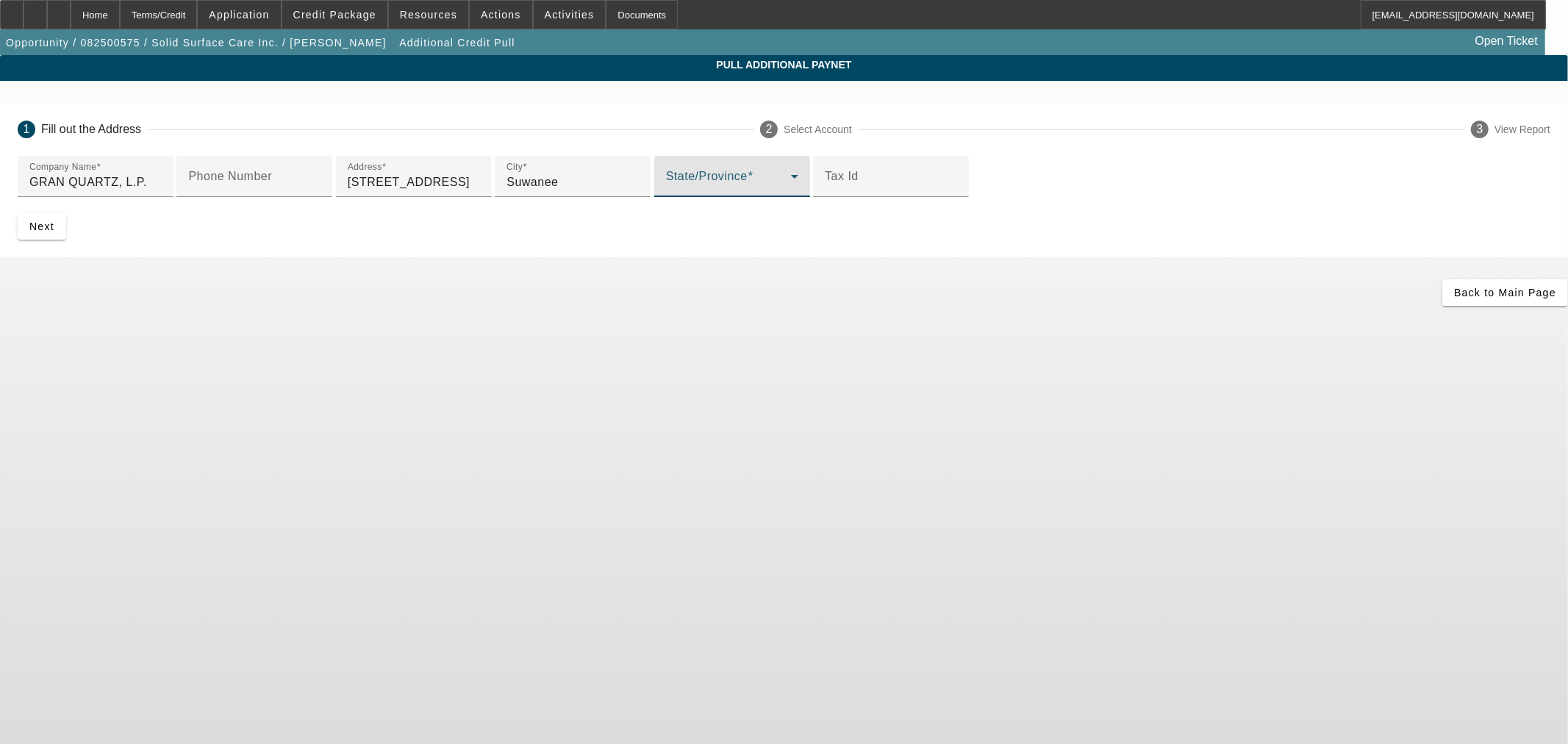
click at [666, 191] on span at bounding box center [729, 182] width 125 height 18
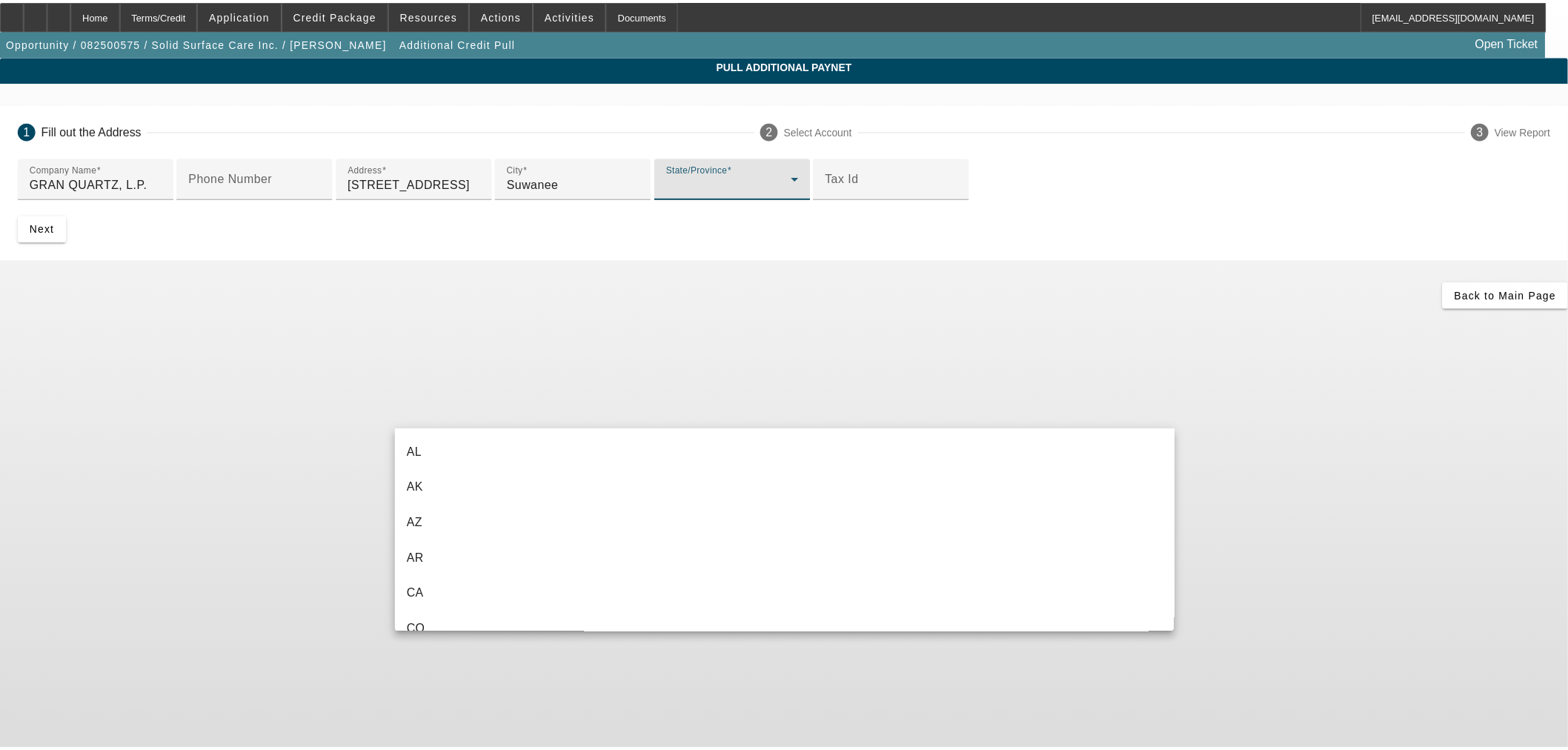
scroll to position [193, 0]
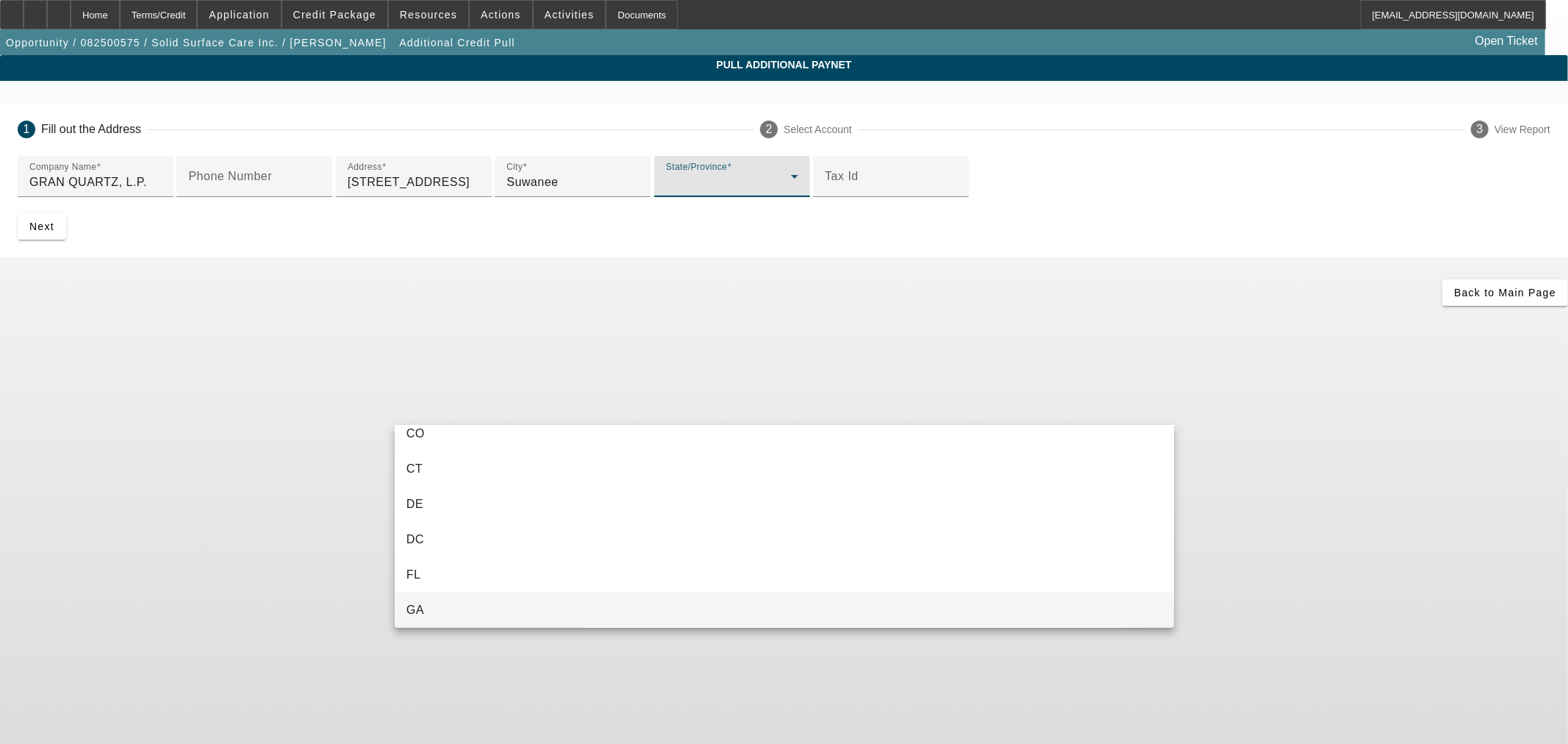
click at [514, 606] on mat-option "GA" at bounding box center [784, 611] width 779 height 35
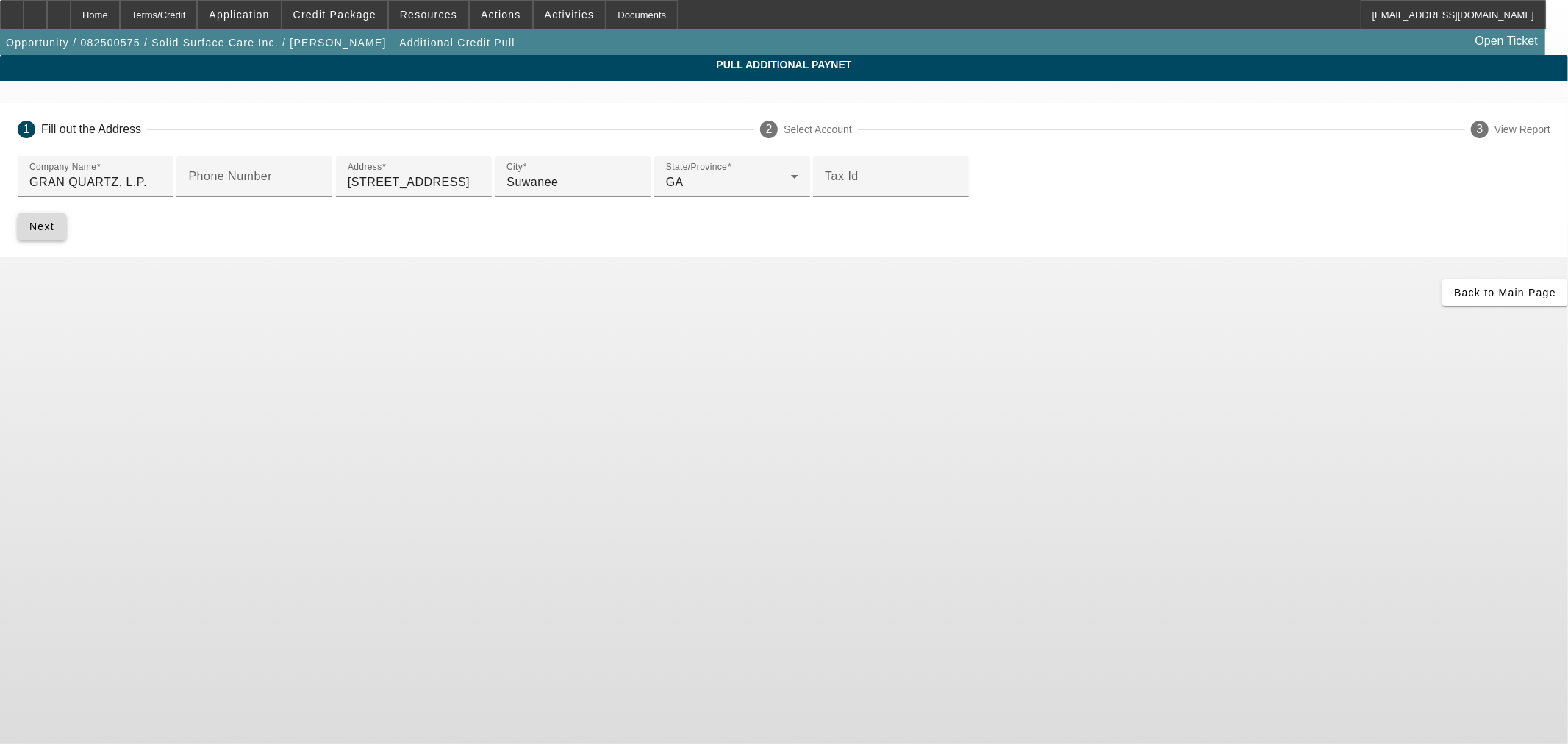
click at [66, 244] on span "submit" at bounding box center [41, 226] width 48 height 35
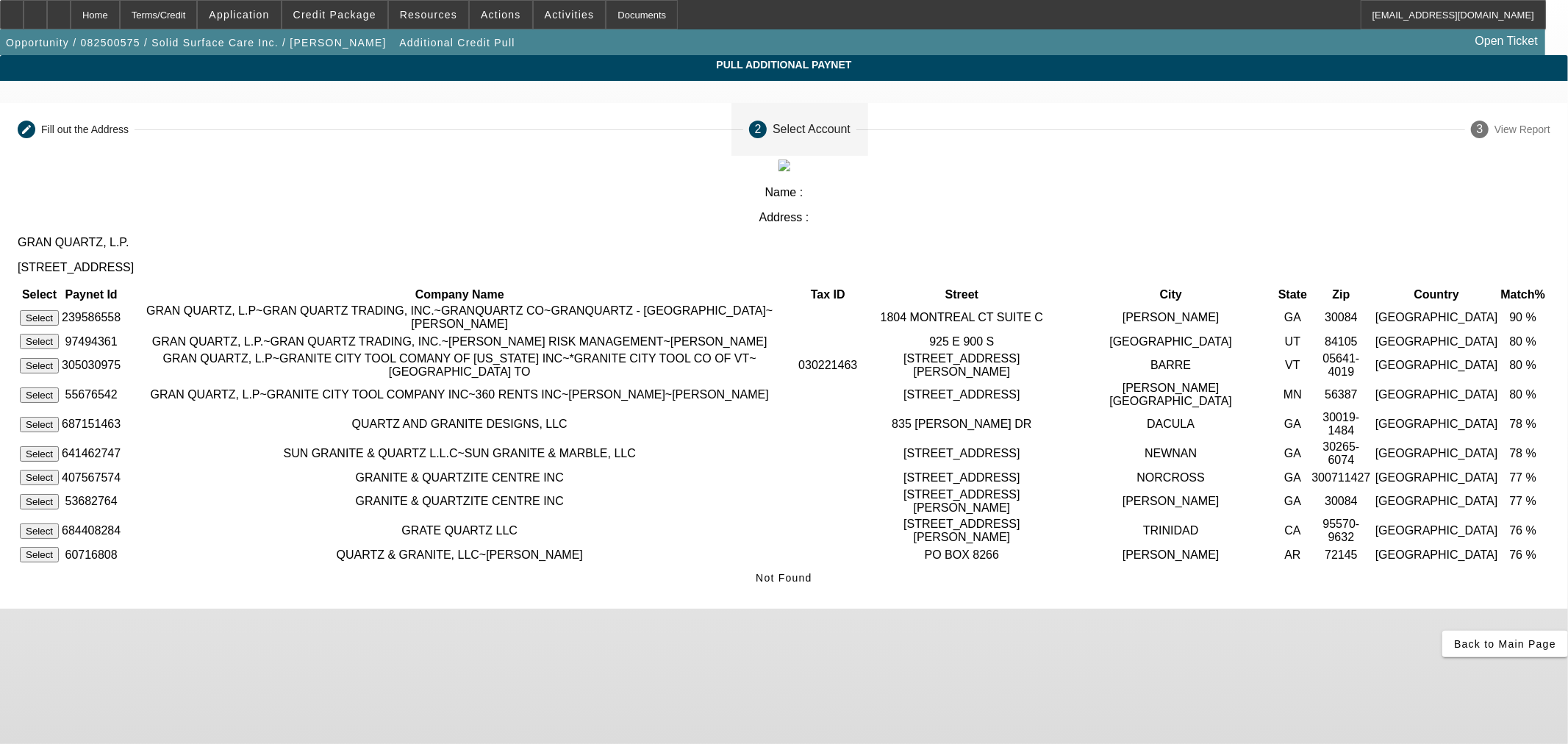
click at [59, 310] on button "Select" at bounding box center [40, 318] width 39 height 15
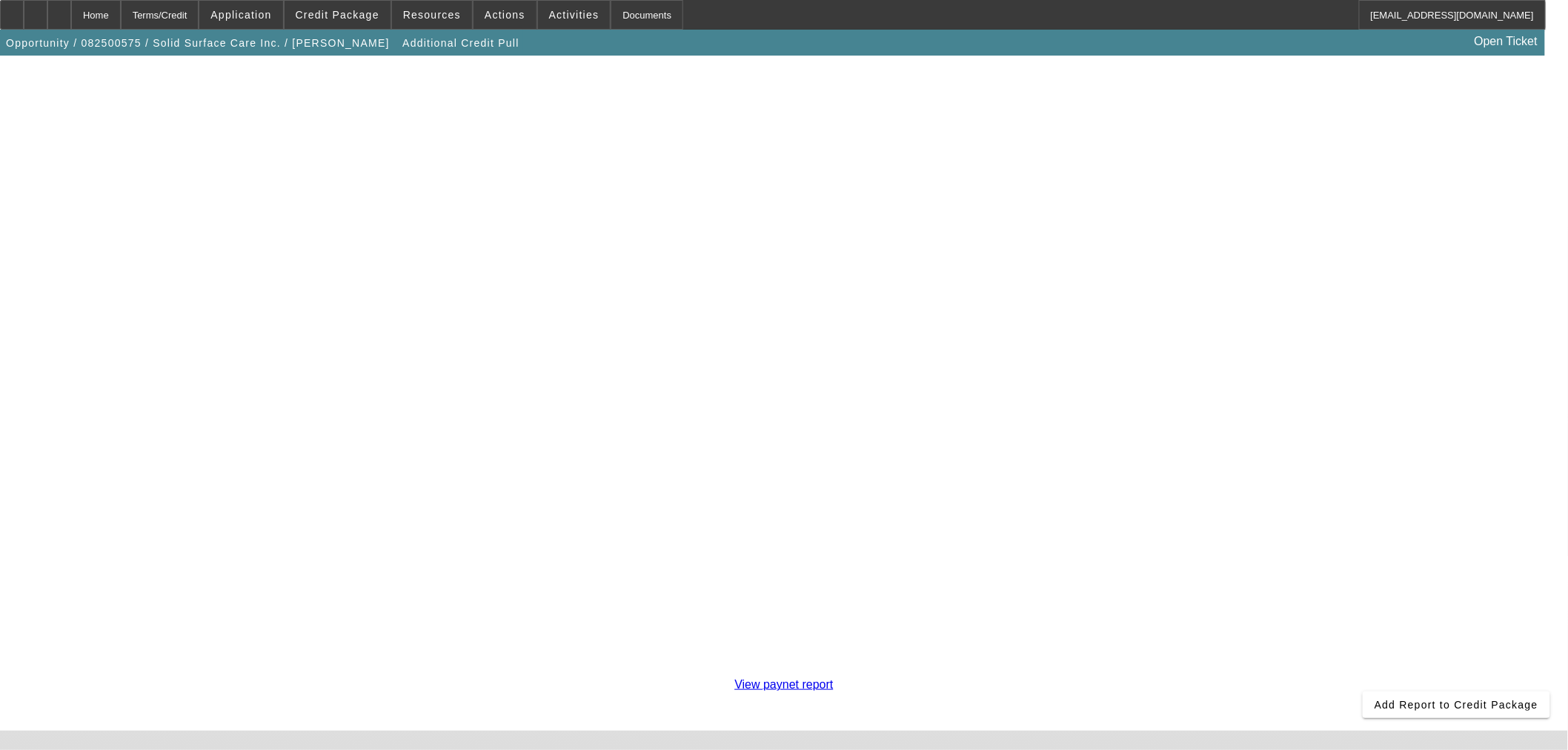
scroll to position [255, 0]
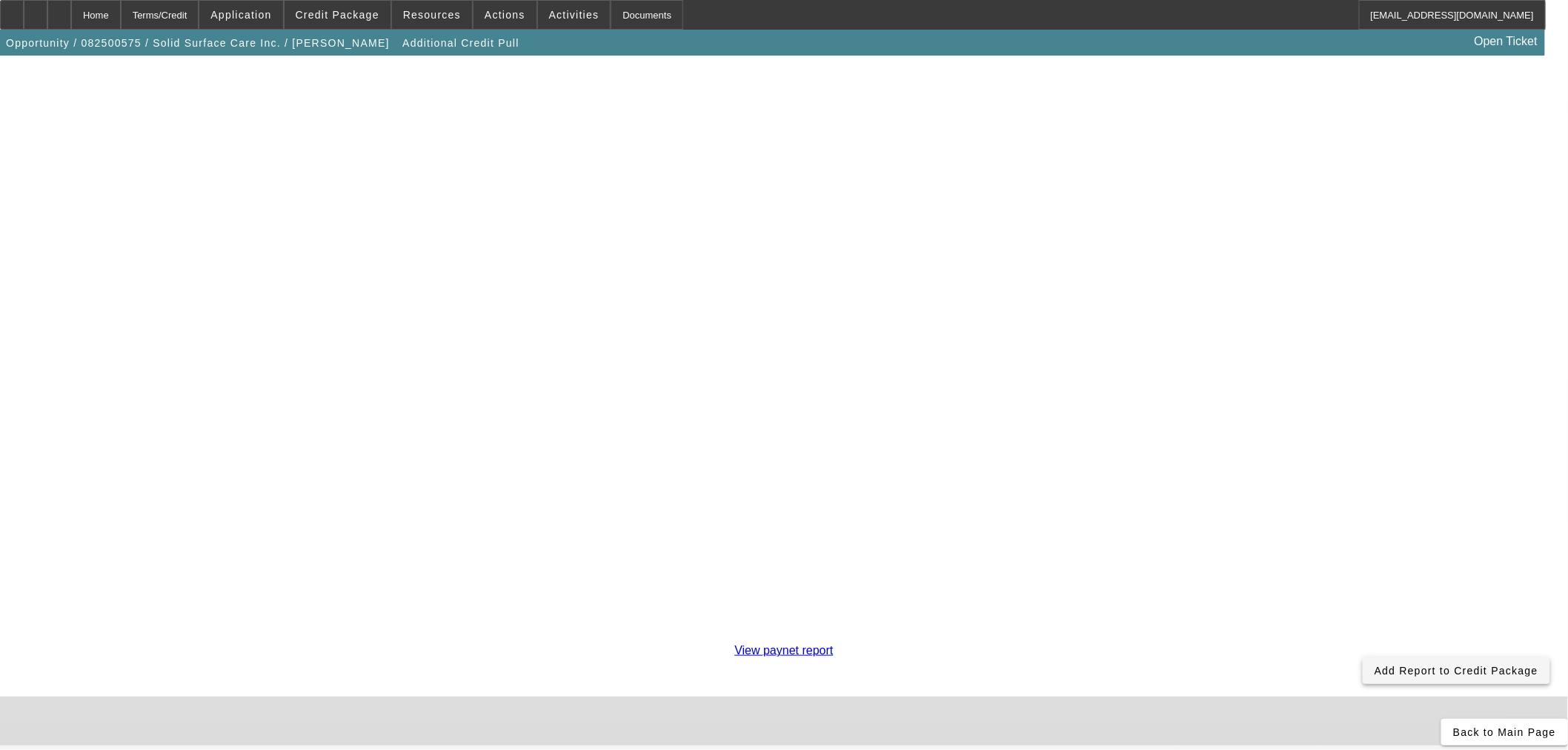
click at [1363, 653] on span at bounding box center [1456, 671] width 187 height 36
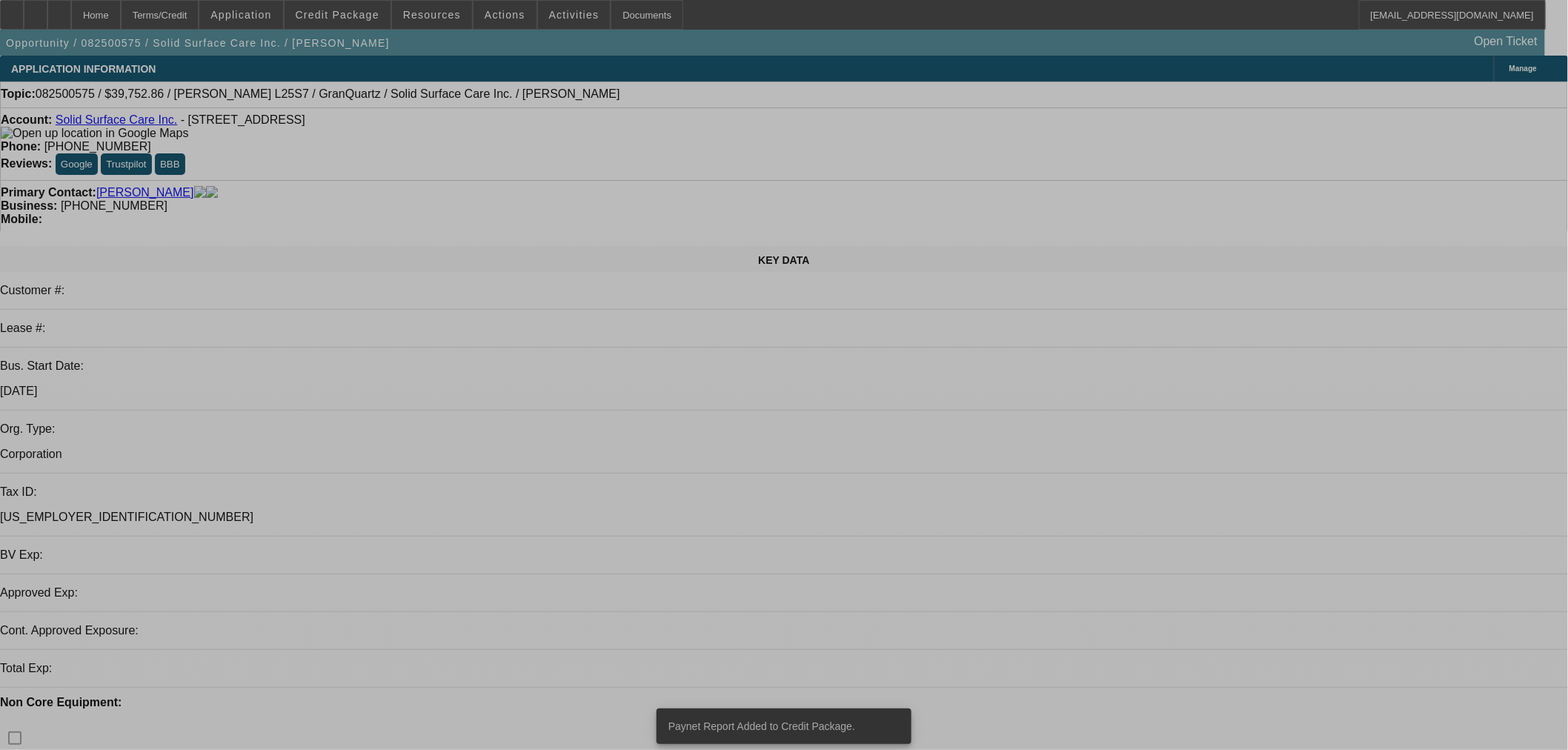
select select "0"
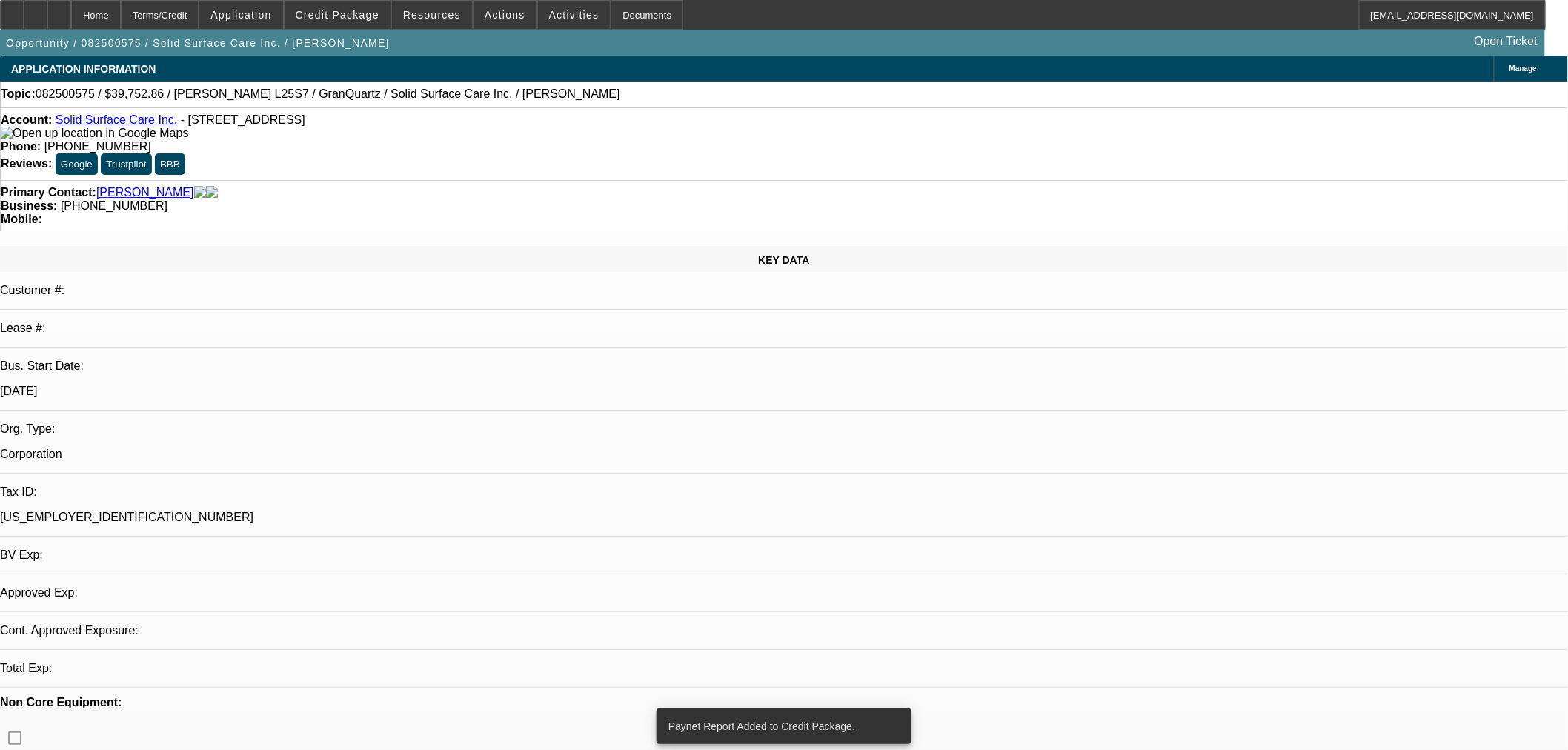
select select "2"
select select "0.1"
select select "4"
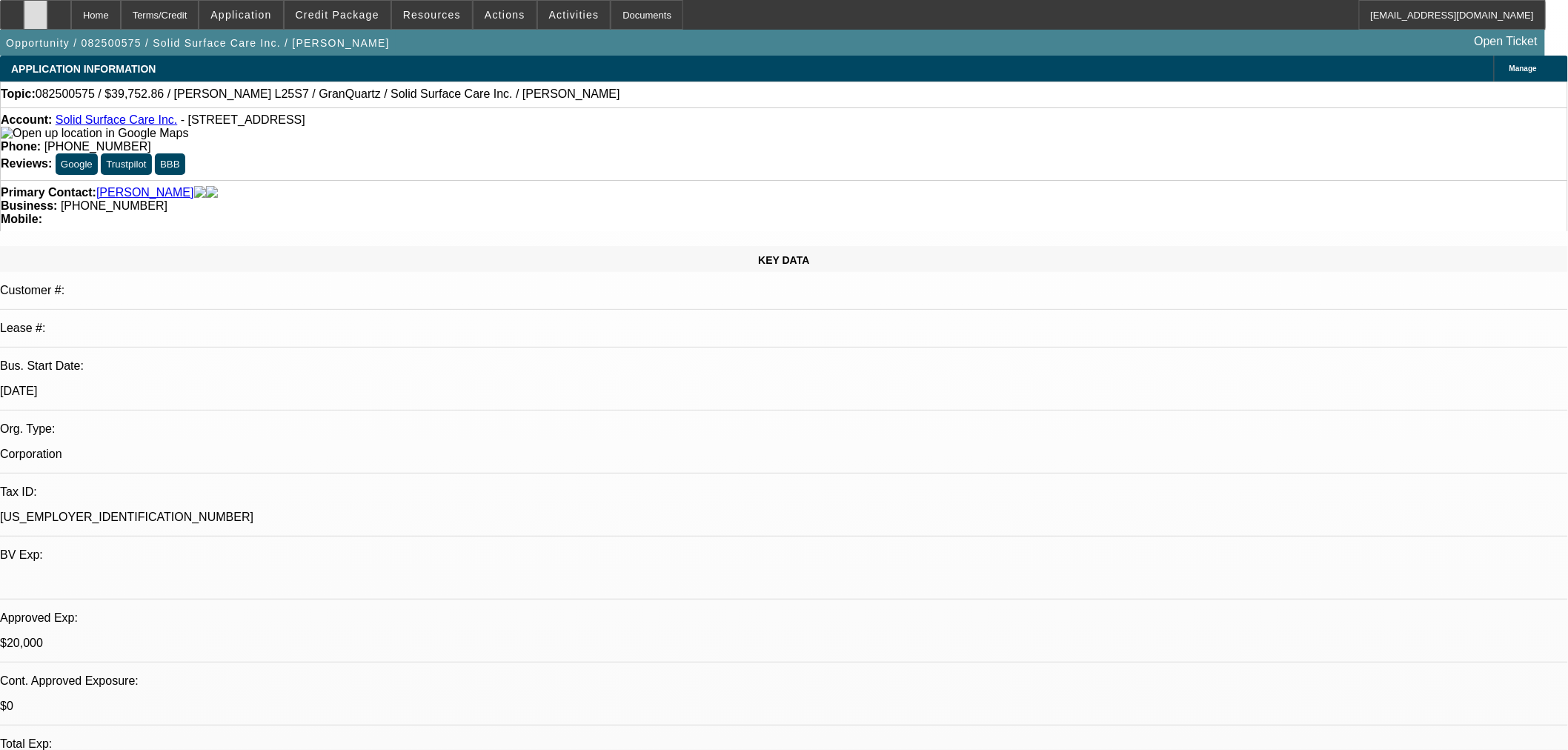
click at [36, 9] on icon at bounding box center [36, 9] width 0 height 0
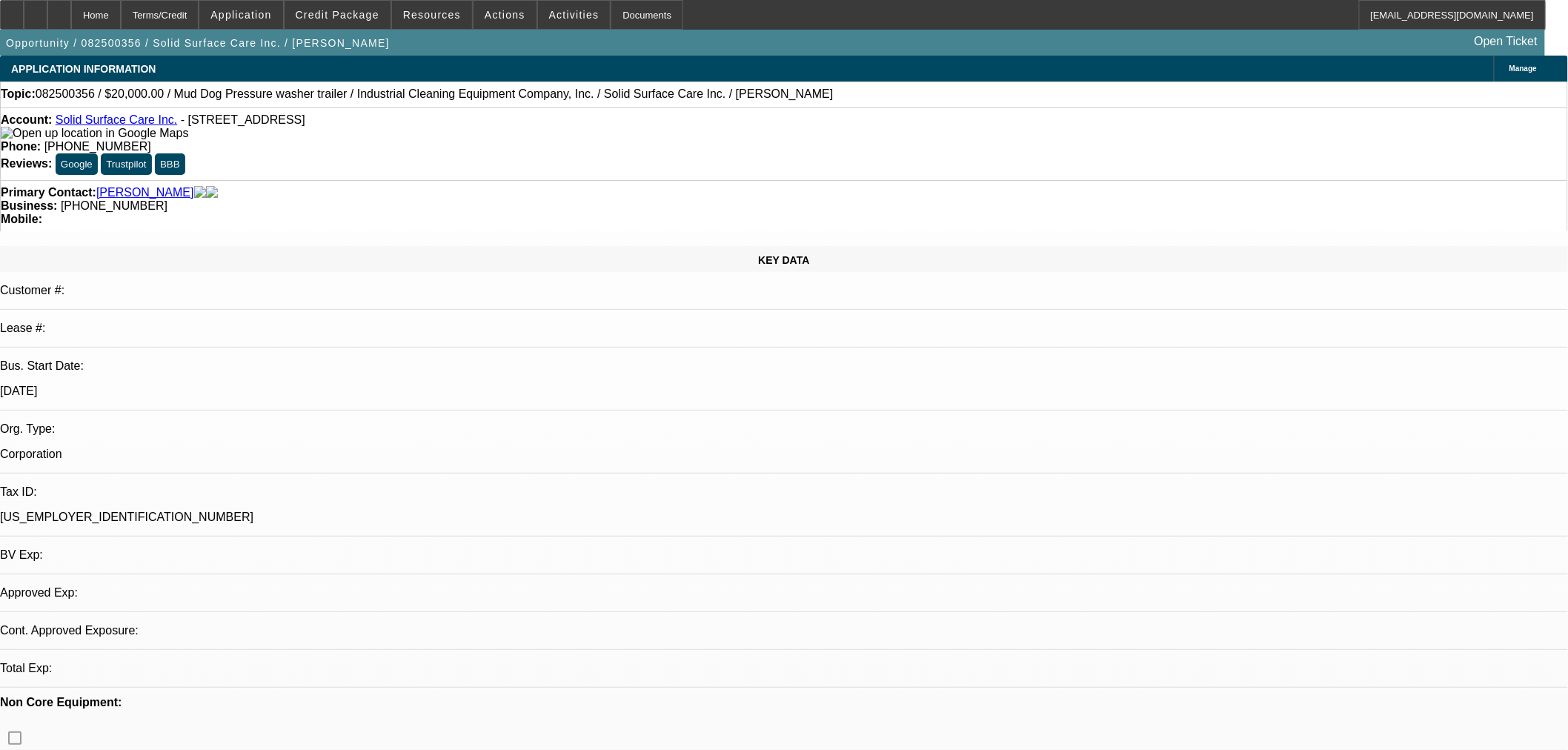
select select "0"
select select "2"
select select "0"
select select "6"
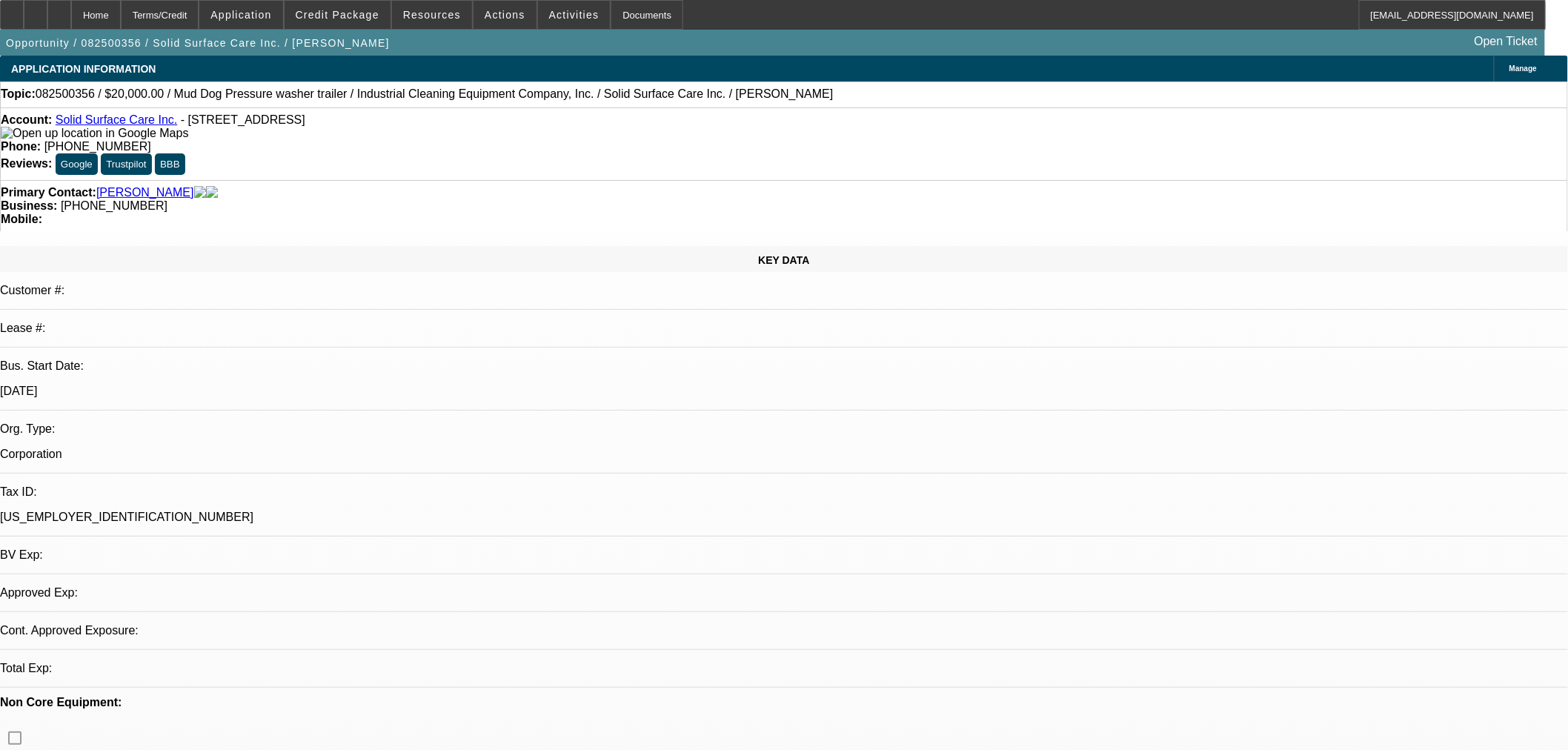
select select "0"
select select "2"
select select "0"
select select "6"
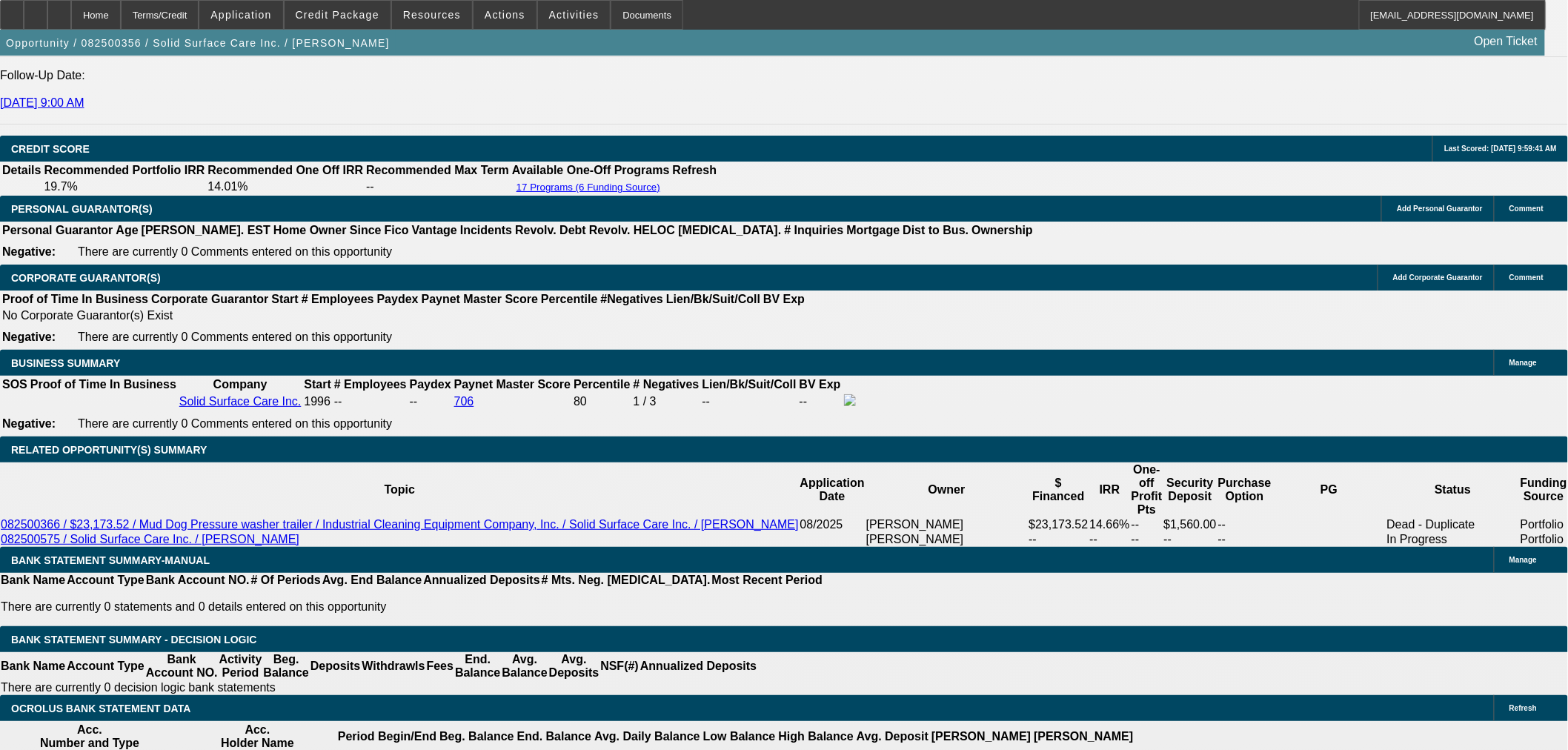
scroll to position [2058, 0]
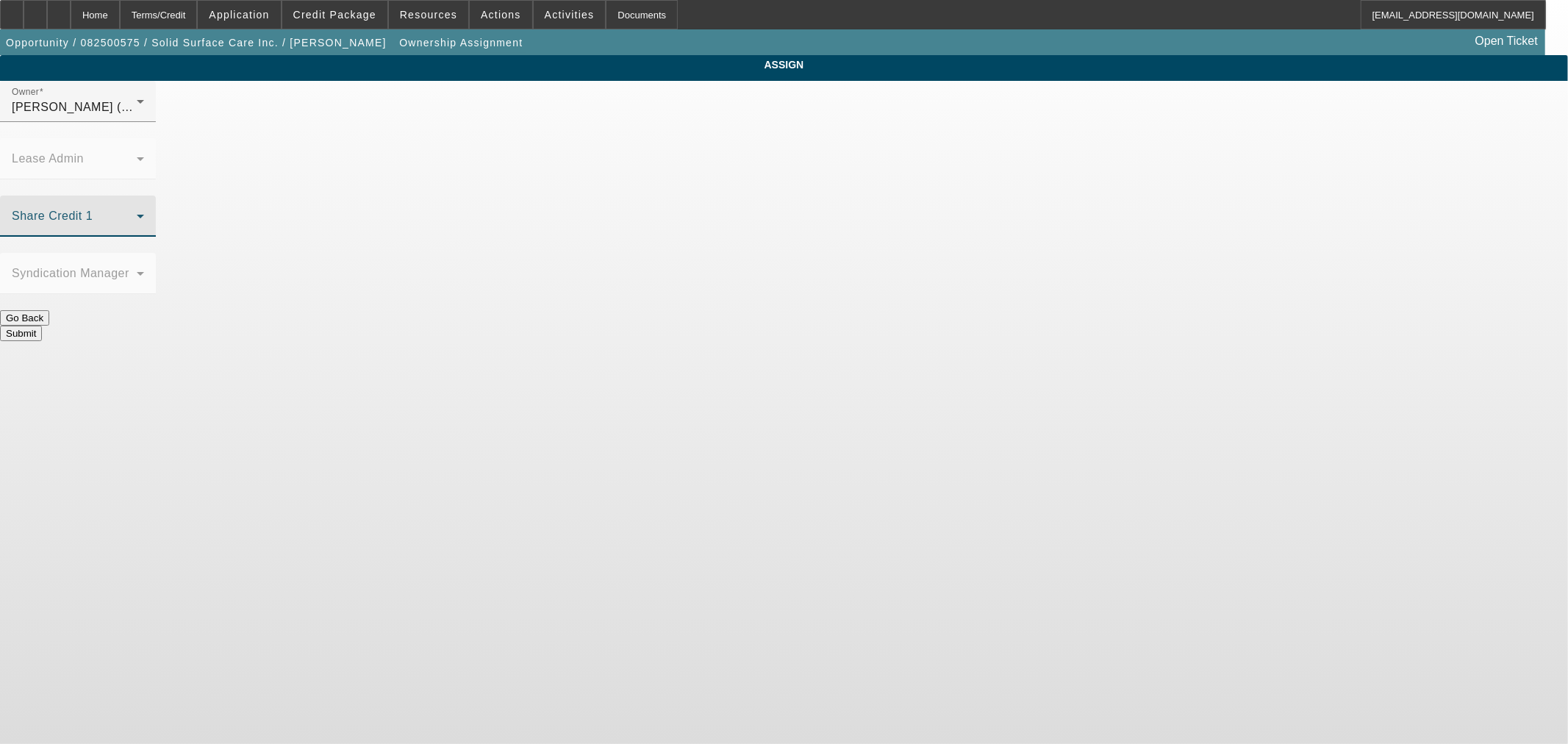
click at [137, 213] on span at bounding box center [74, 221] width 125 height 18
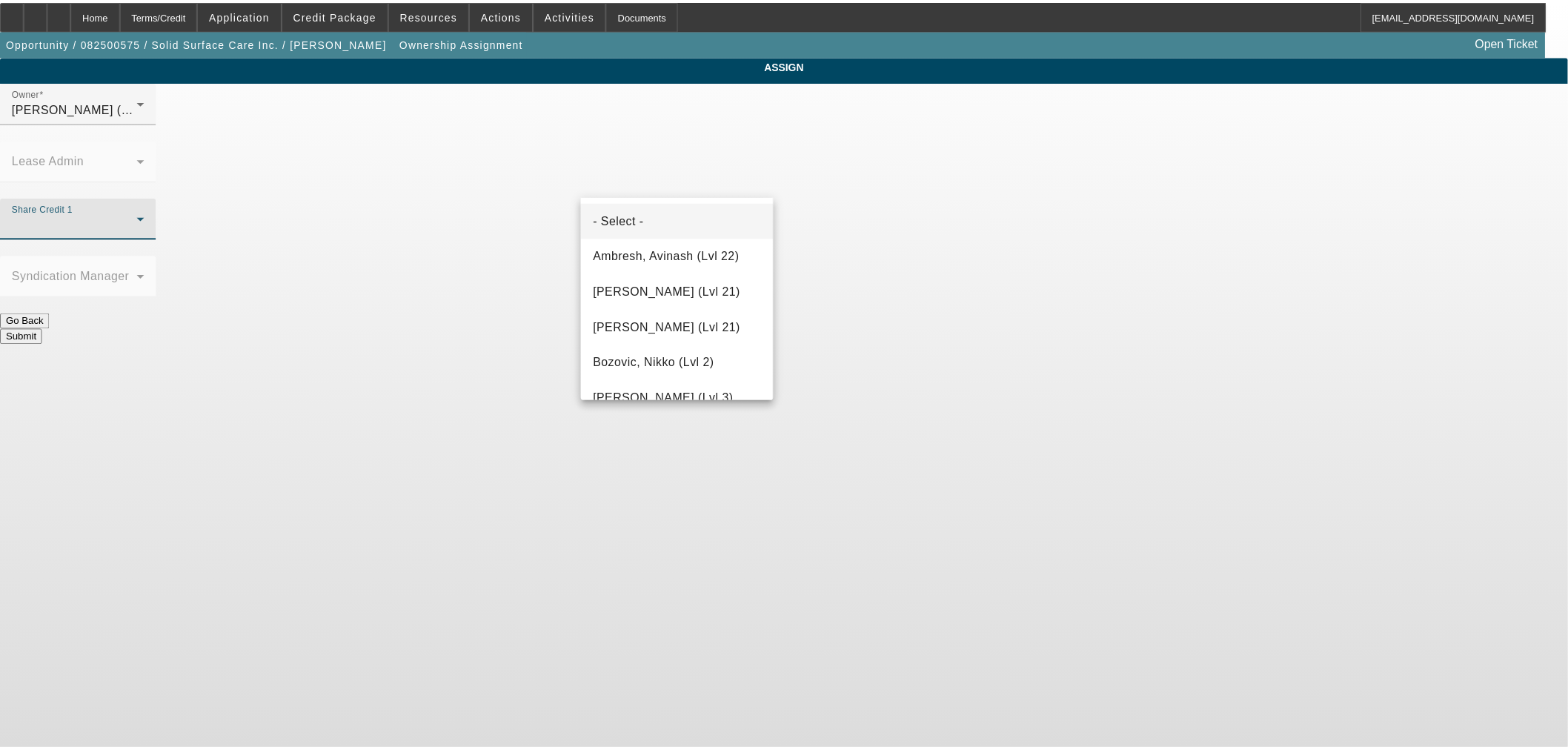
scroll to position [1224, 0]
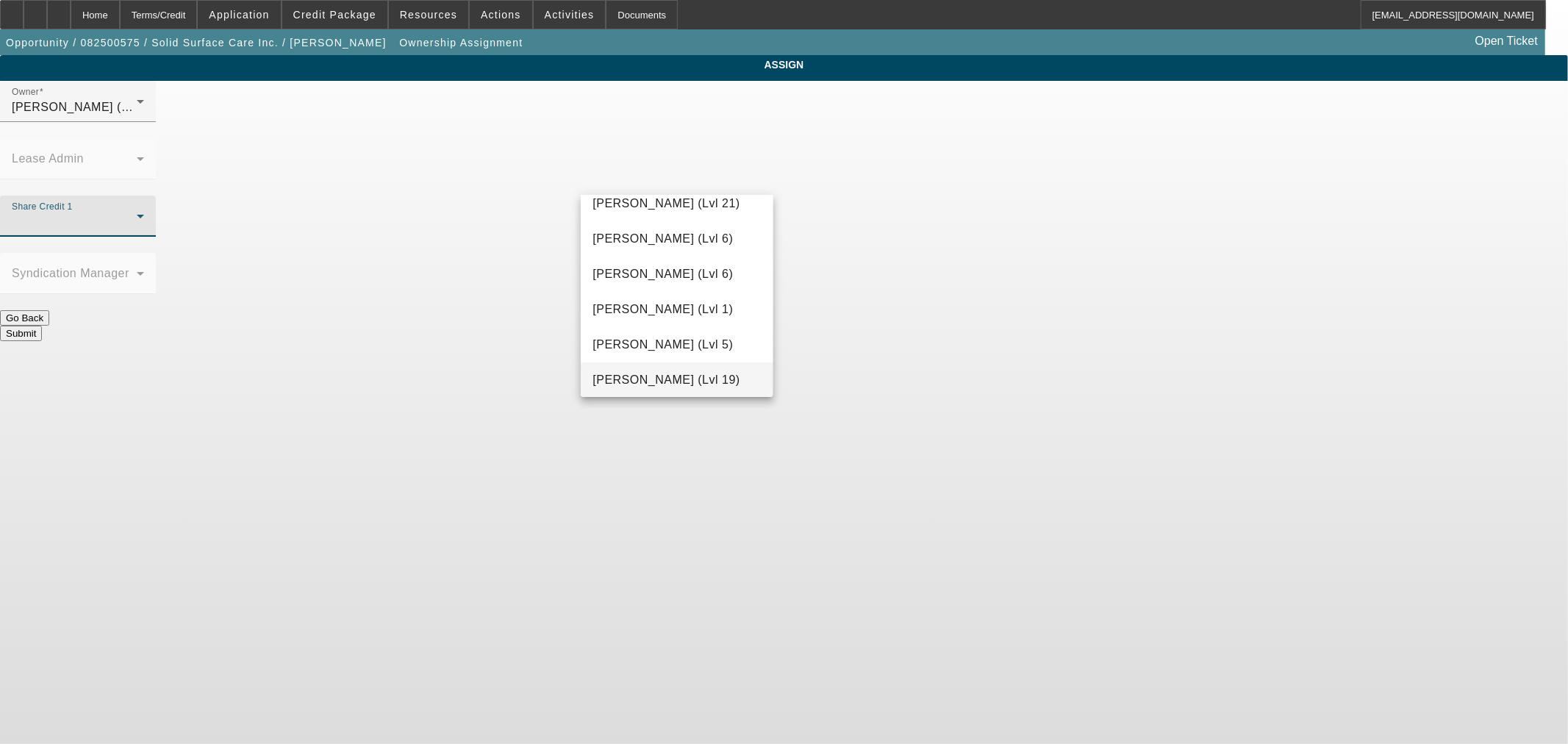
click at [681, 384] on span "O'Connor, Kevin (Lvl 19)" at bounding box center [666, 380] width 147 height 18
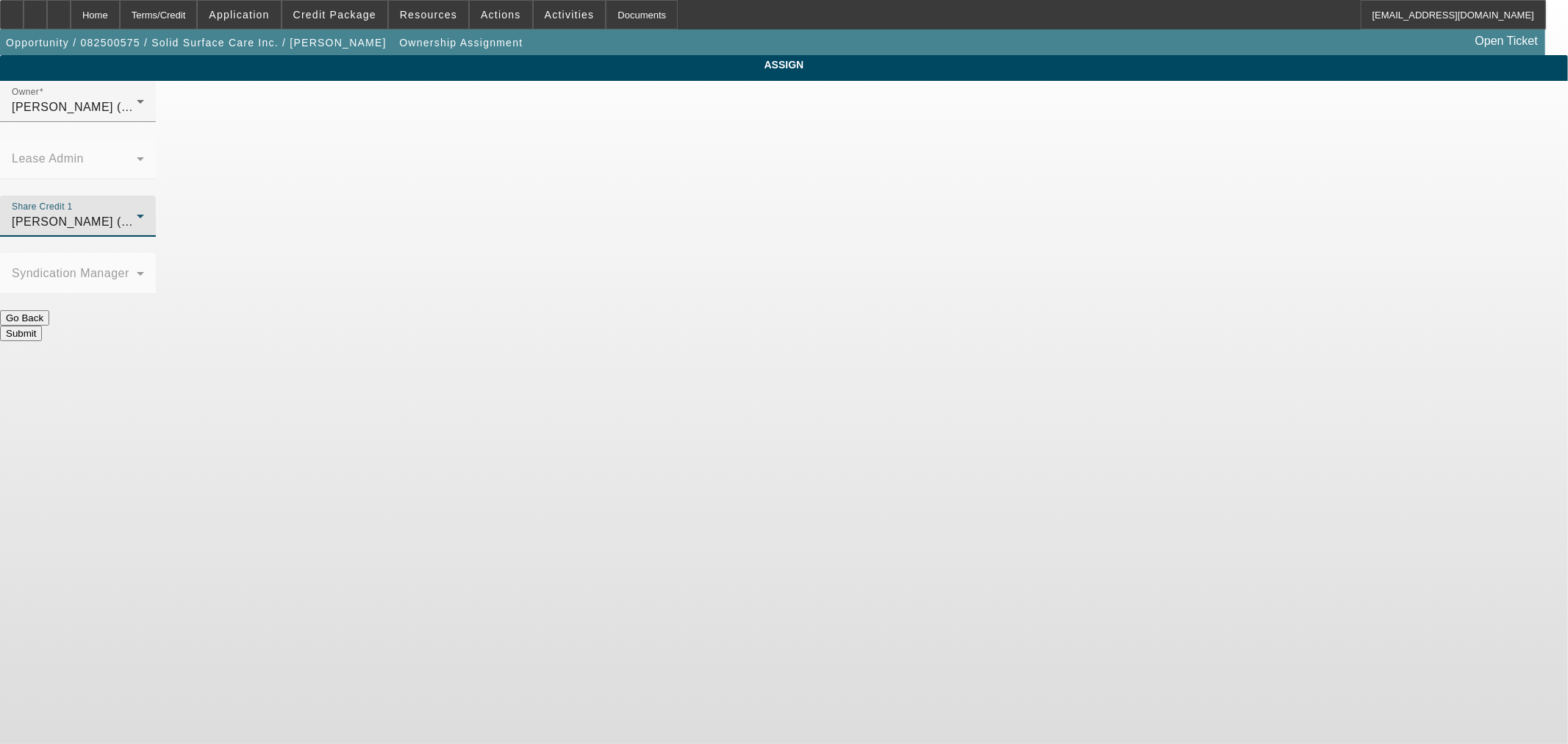
click at [42, 326] on button "Submit" at bounding box center [21, 334] width 42 height 15
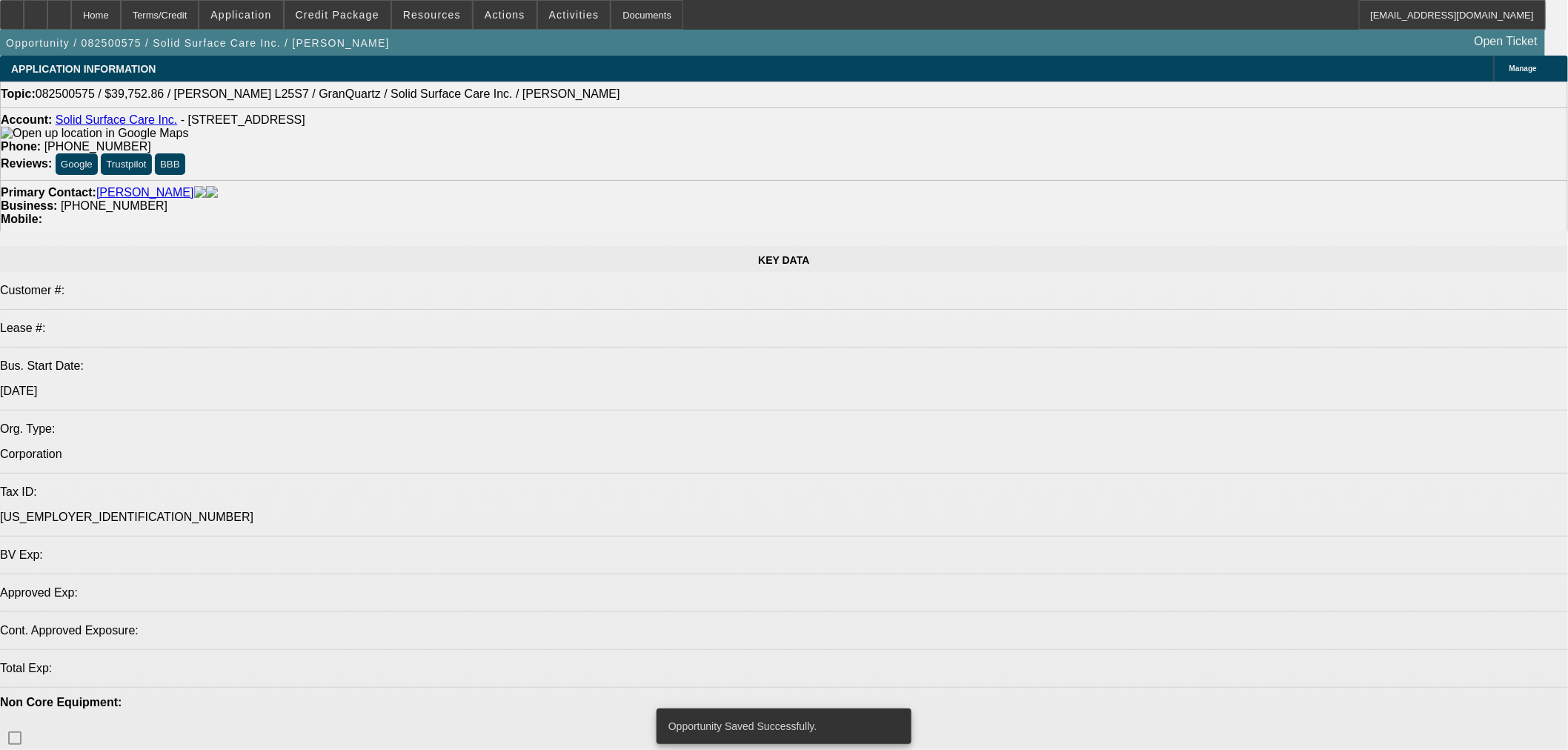
select select "0"
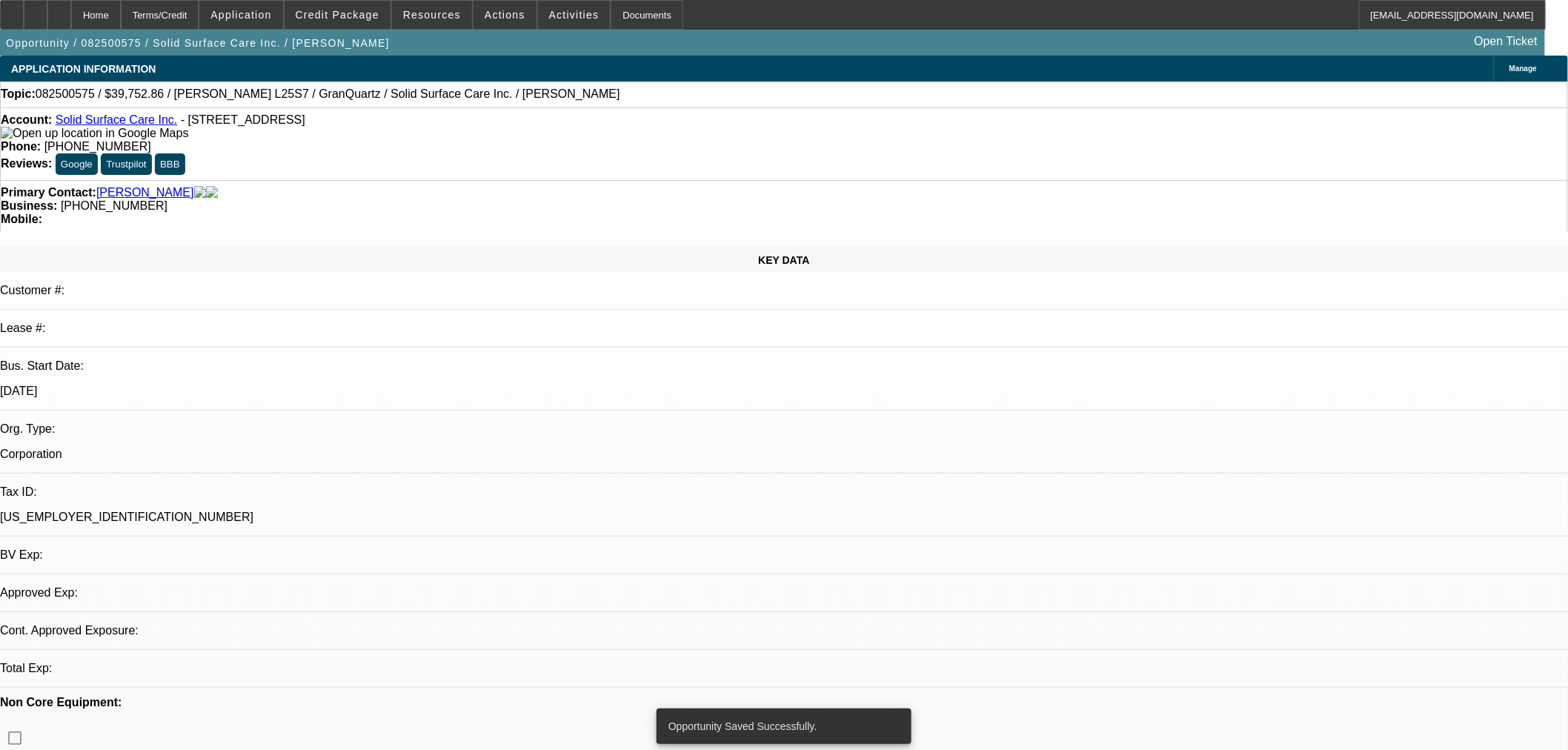
select select "2"
select select "0.1"
select select "4"
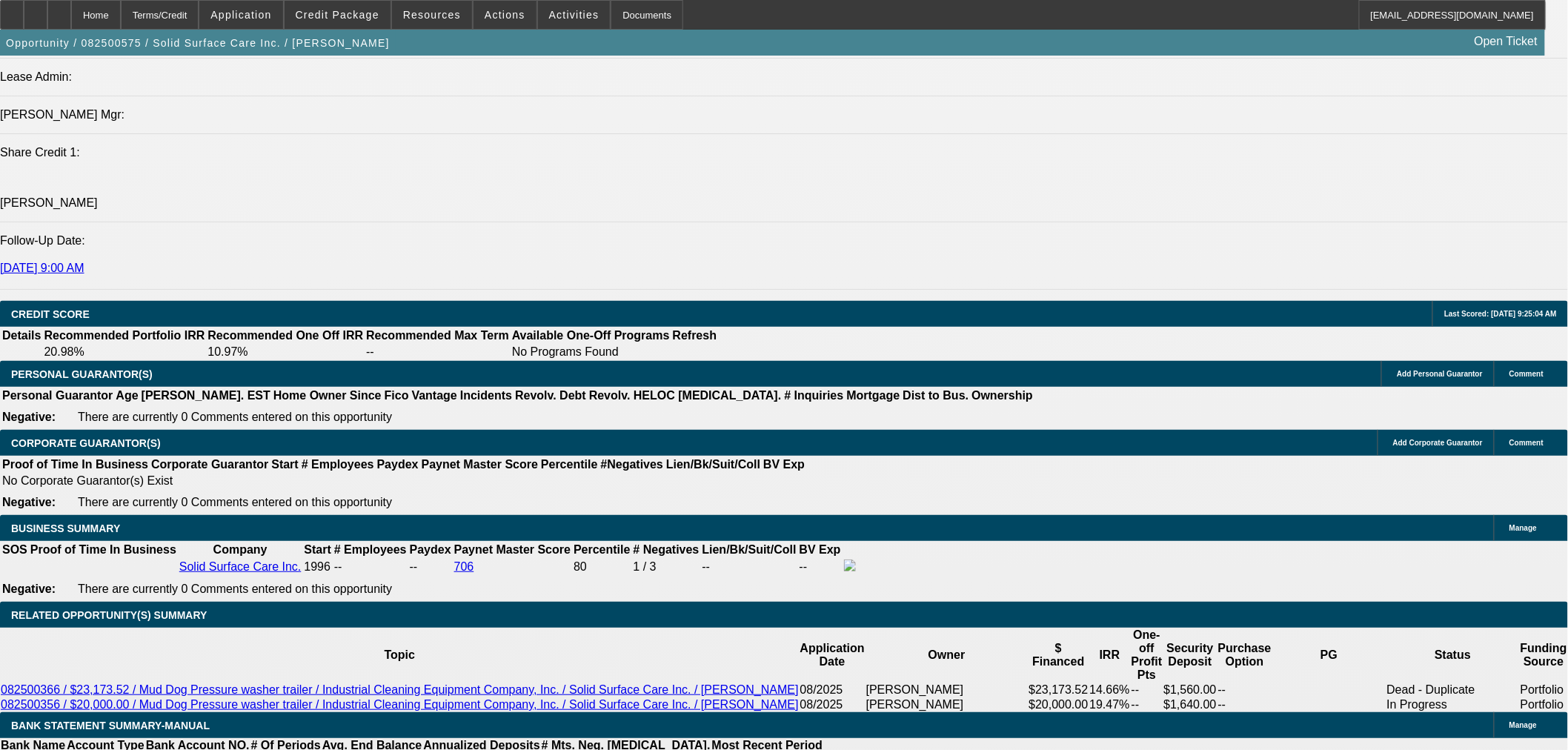
scroll to position [1921, 0]
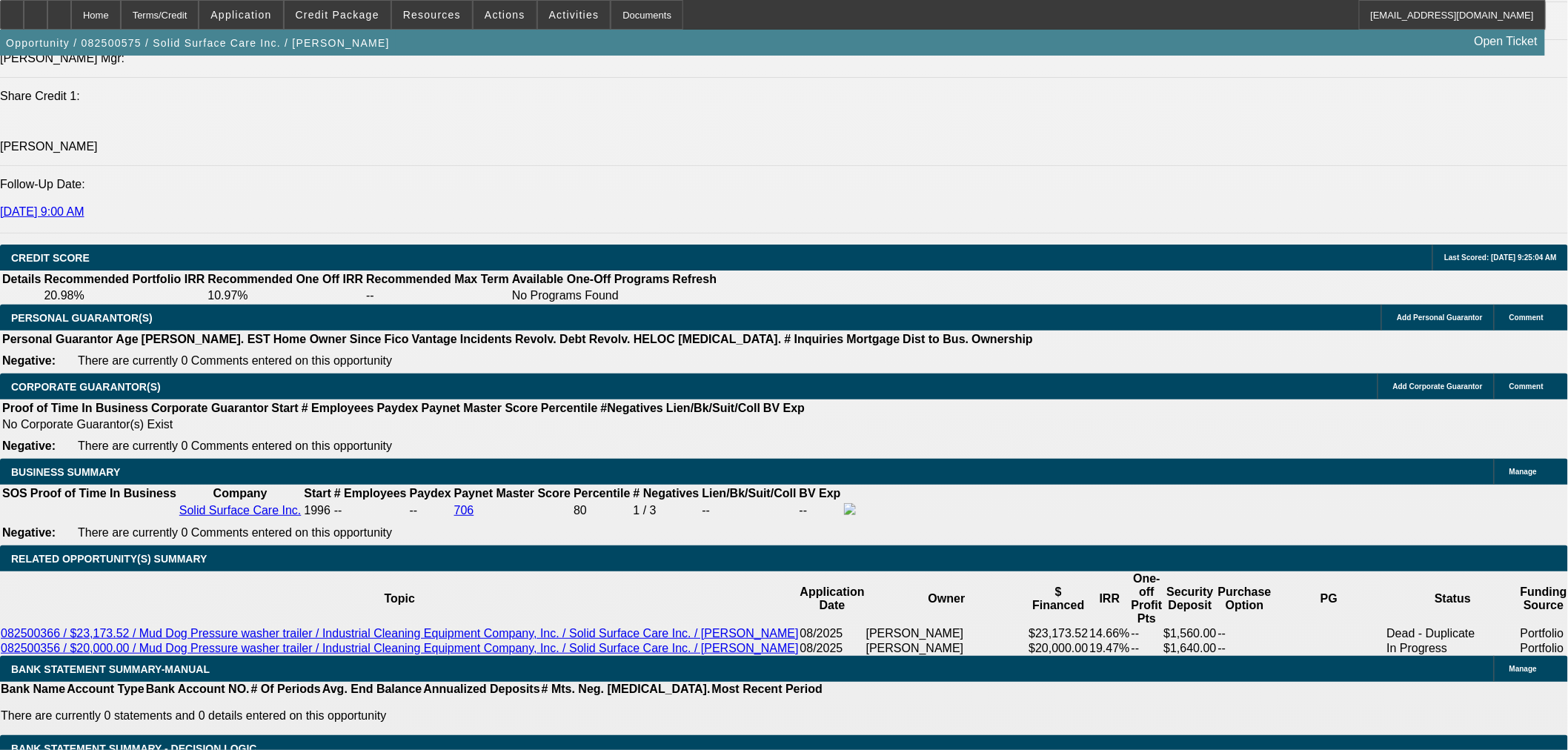
type input "$5,752.86"
type input "36"
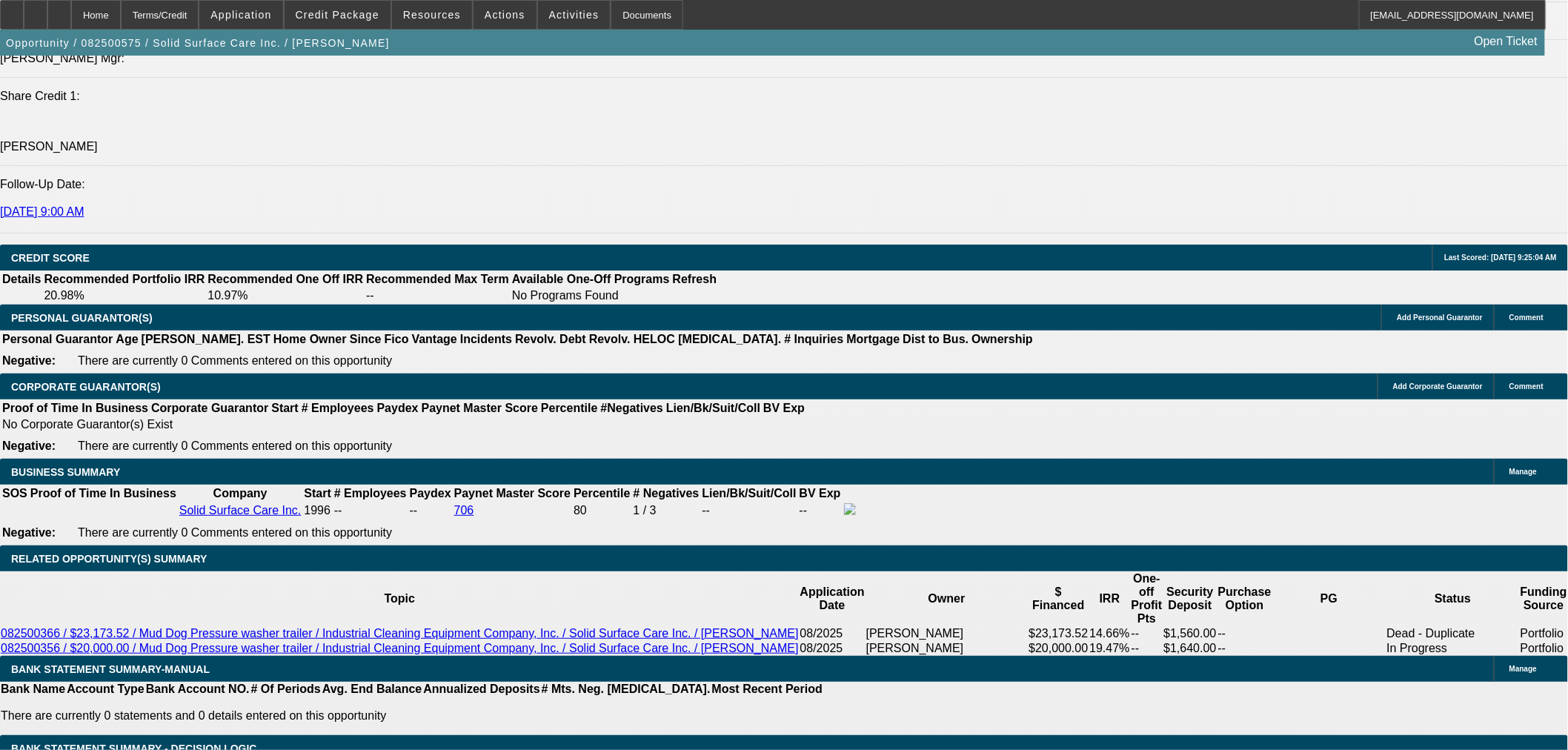
type input "1"
type input "$959.08"
type input "$1,918.16"
type input "16."
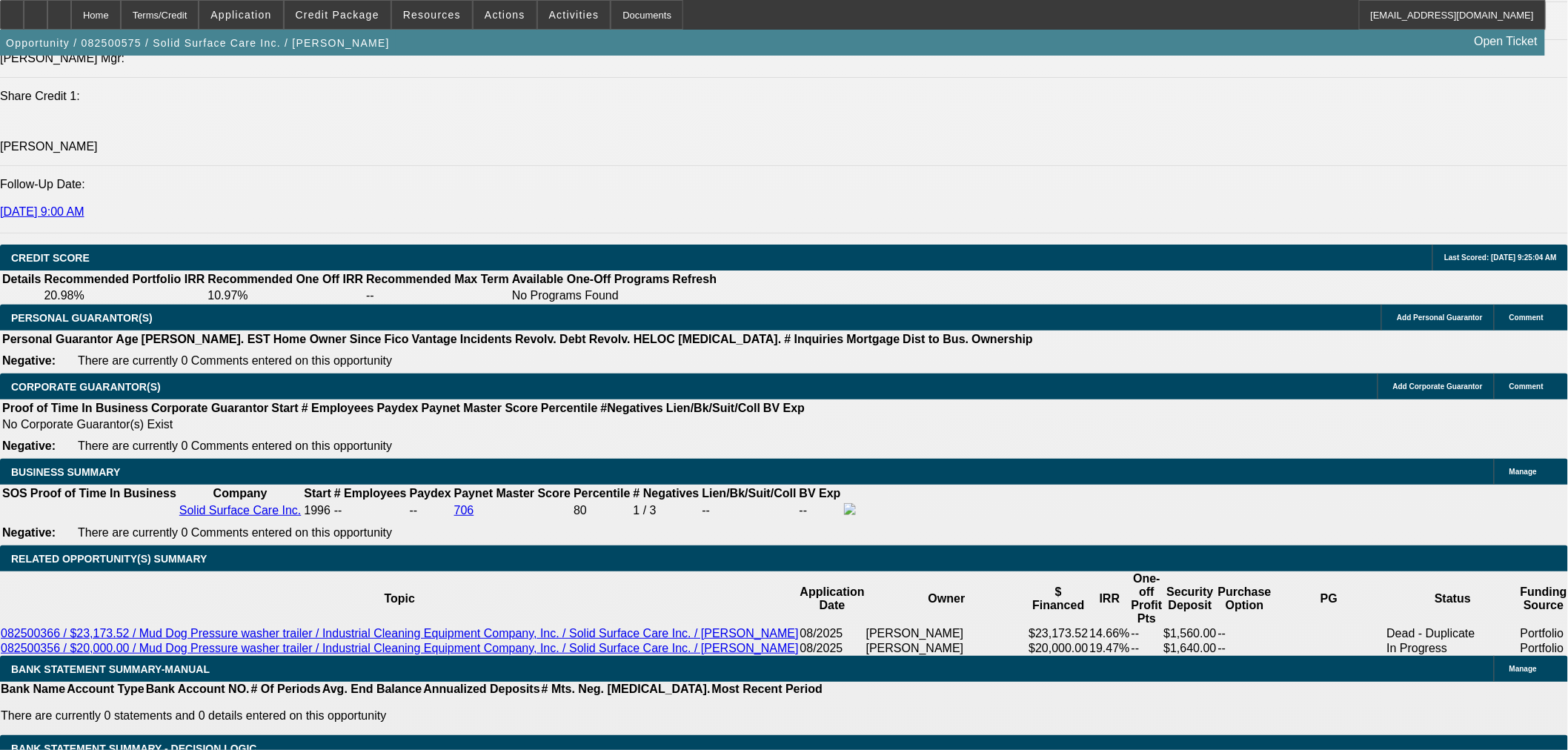
type input "$1,195.34"
type input "$2,390.68"
type input "16.7"
type input "$1,207.12"
type input "$2,414.24"
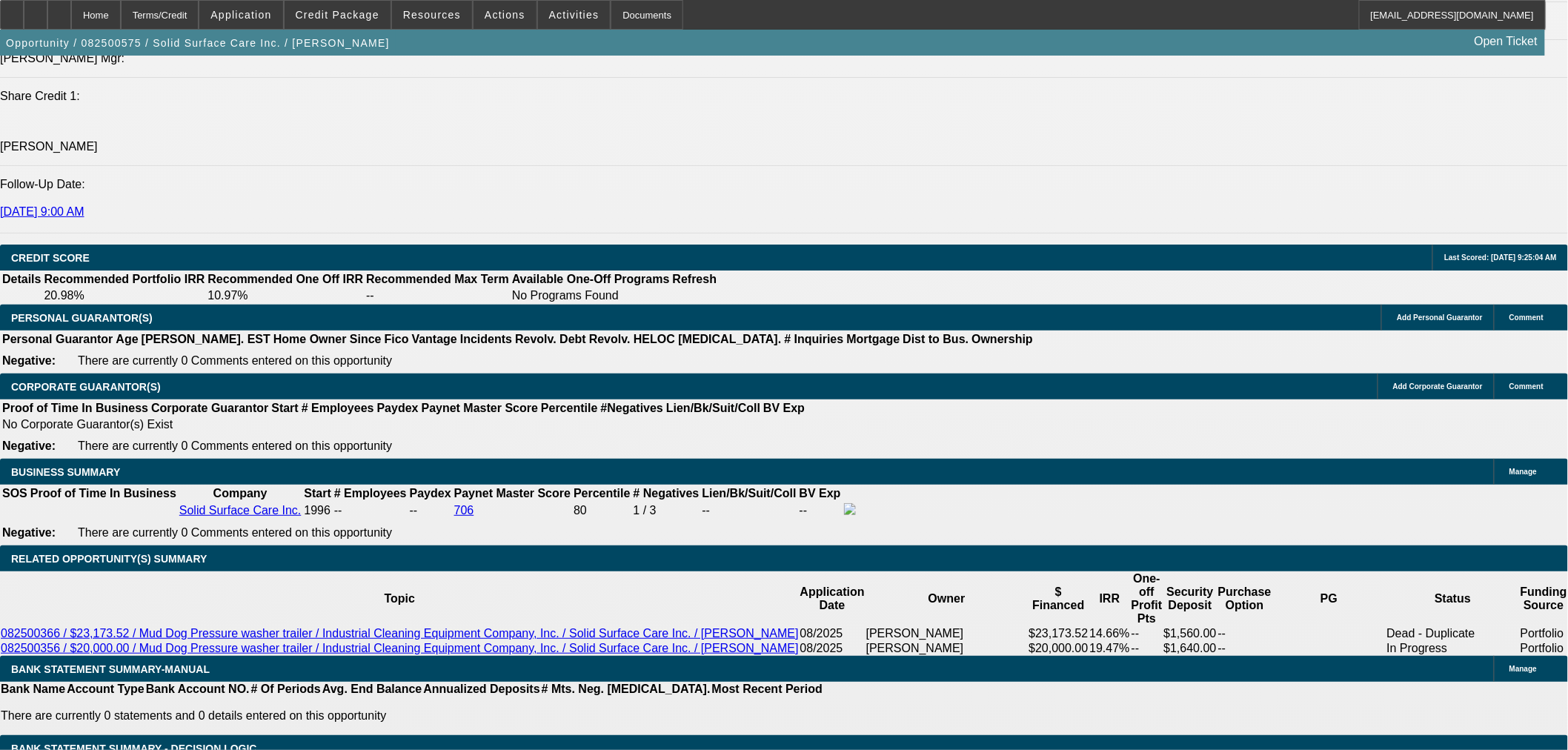
type input "16.7"
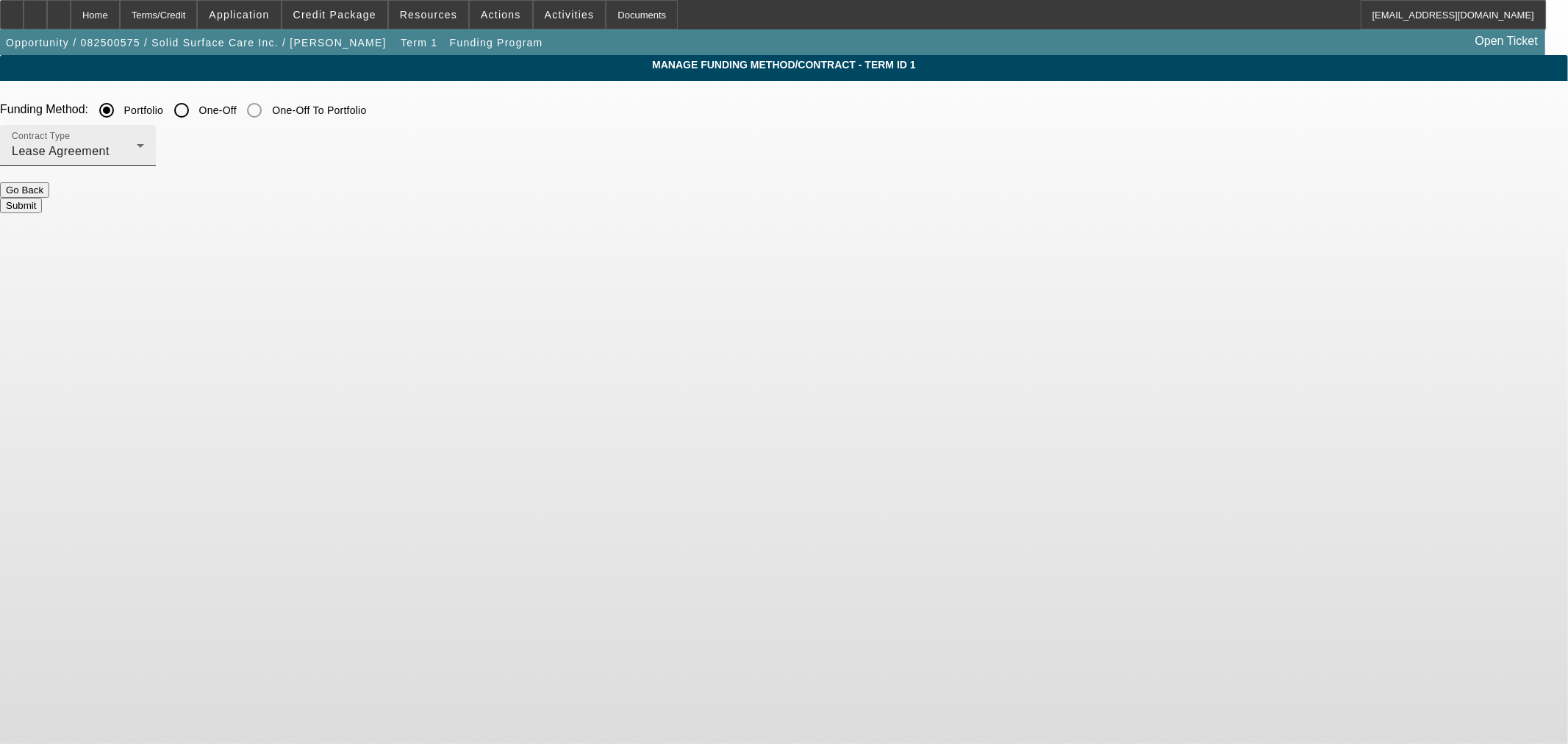
click at [137, 155] on div "Lease Agreement" at bounding box center [74, 151] width 125 height 18
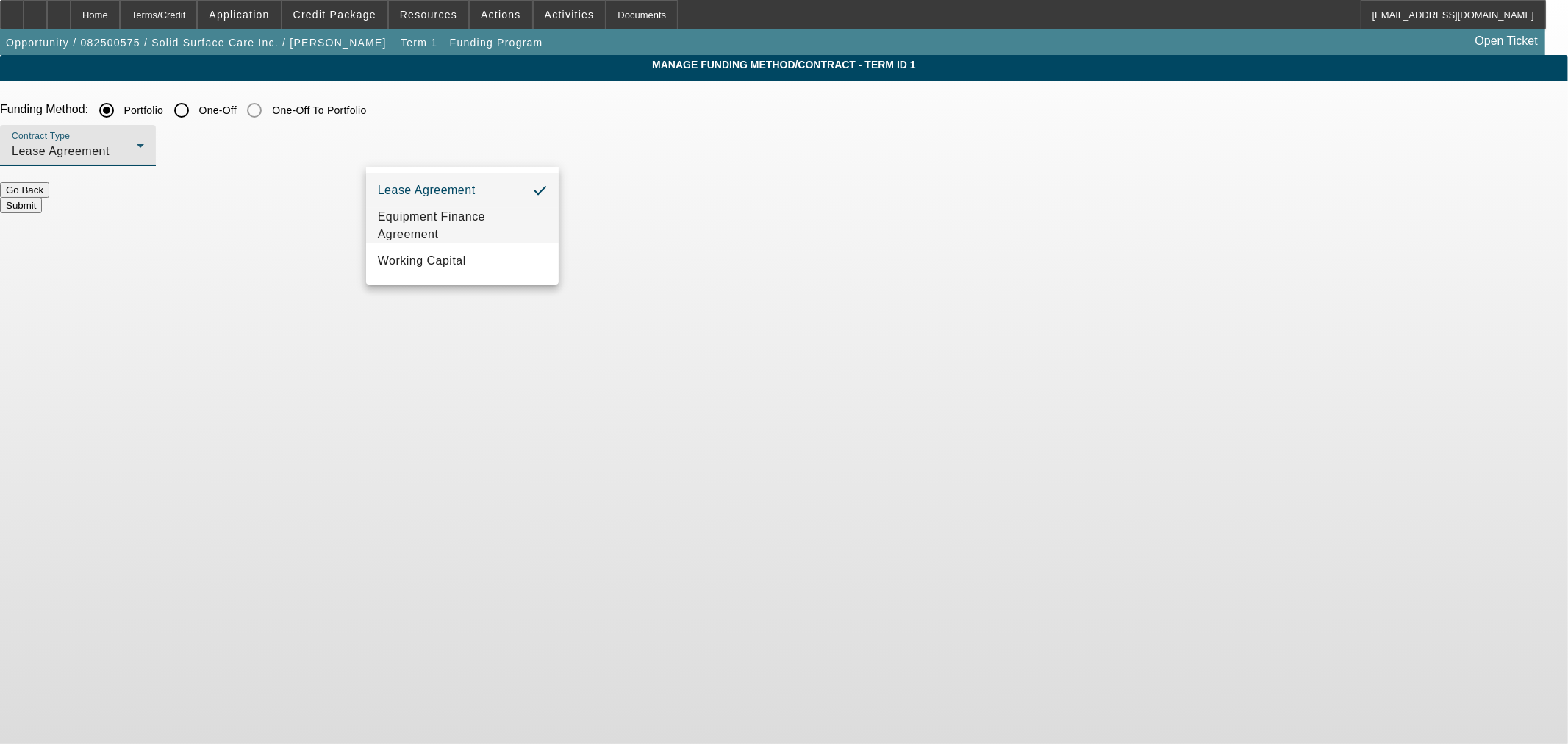
click at [480, 230] on span "Equipment Finance Agreement" at bounding box center [462, 225] width 169 height 35
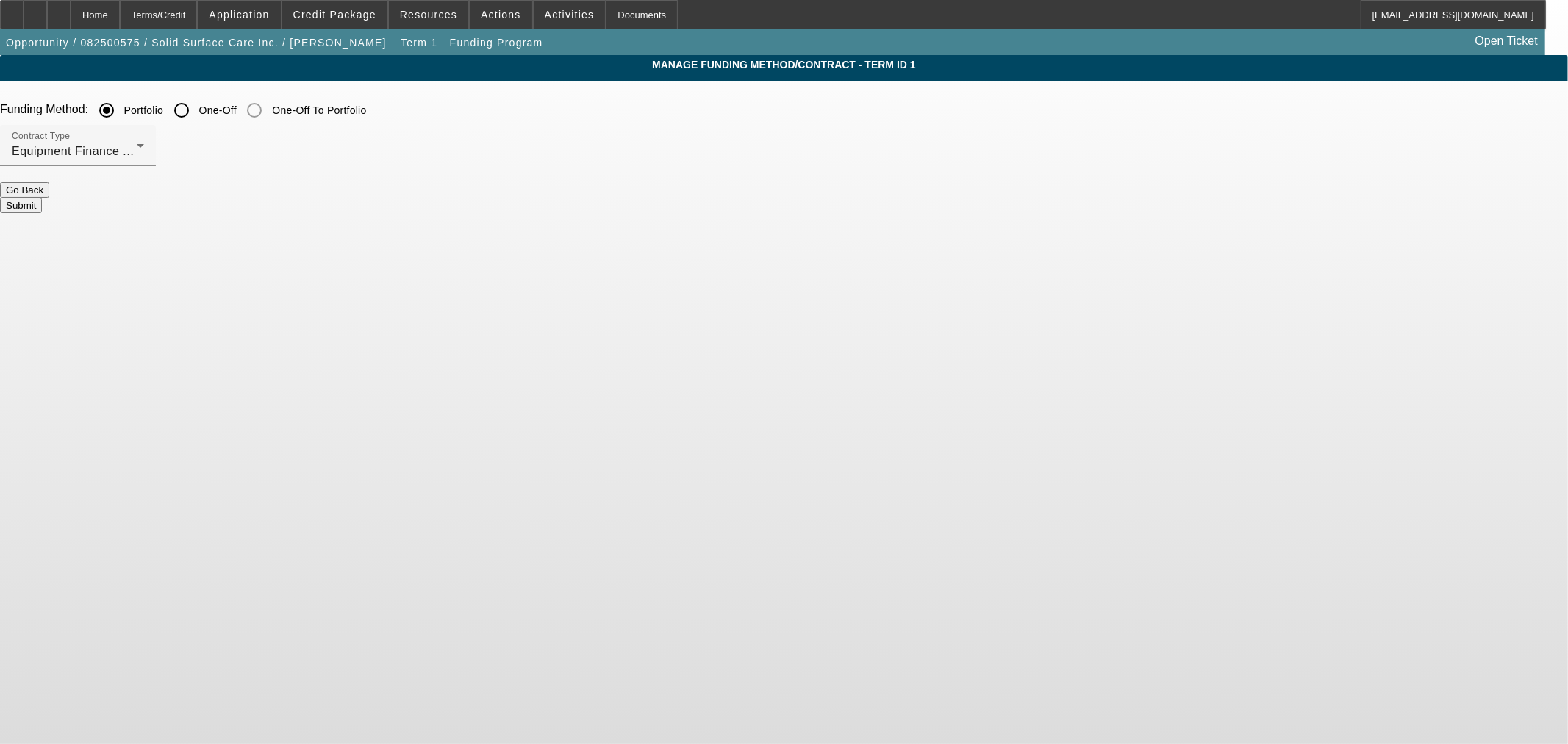
click at [42, 198] on button "Submit" at bounding box center [21, 205] width 42 height 15
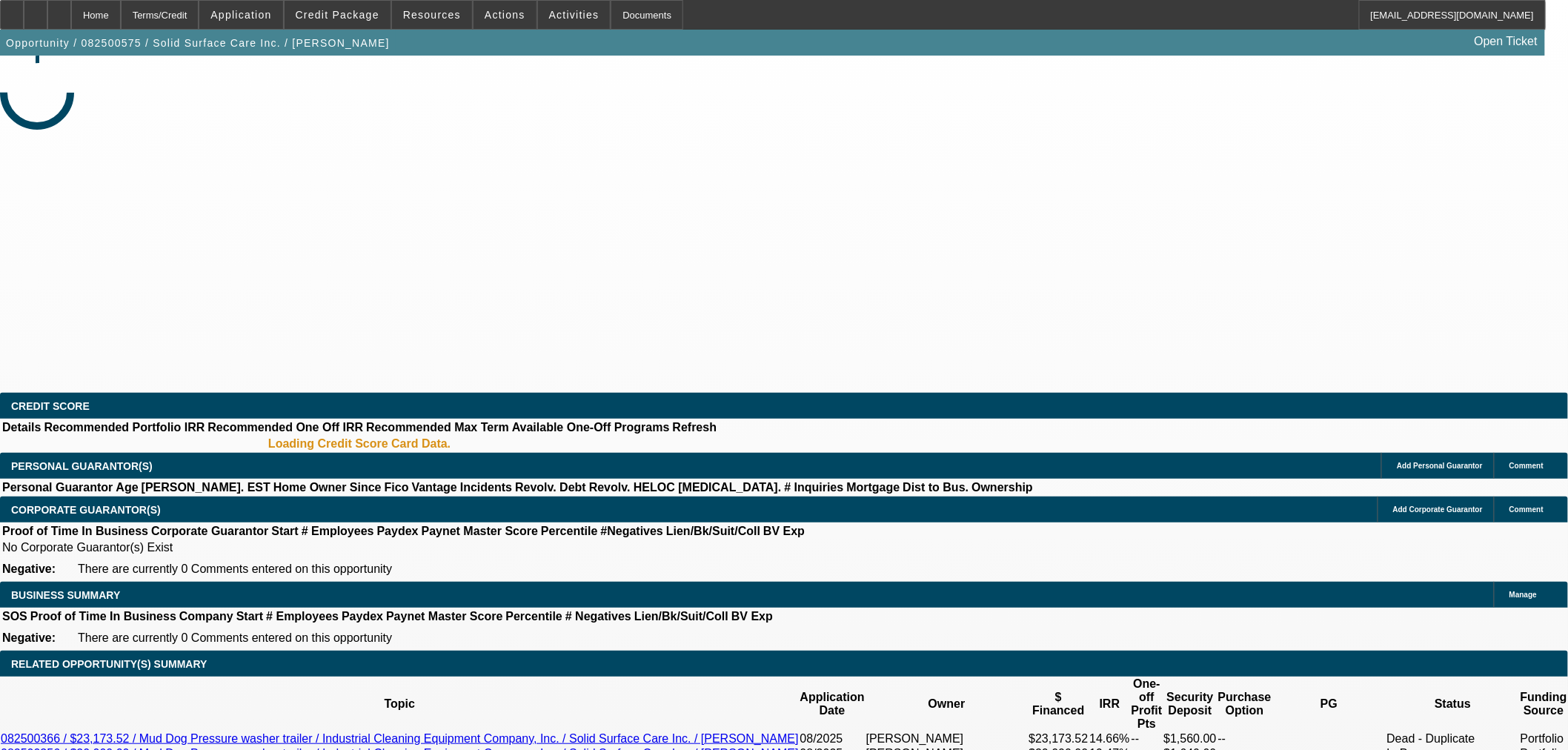
select select "0"
select select "2"
select select "0"
select select "6"
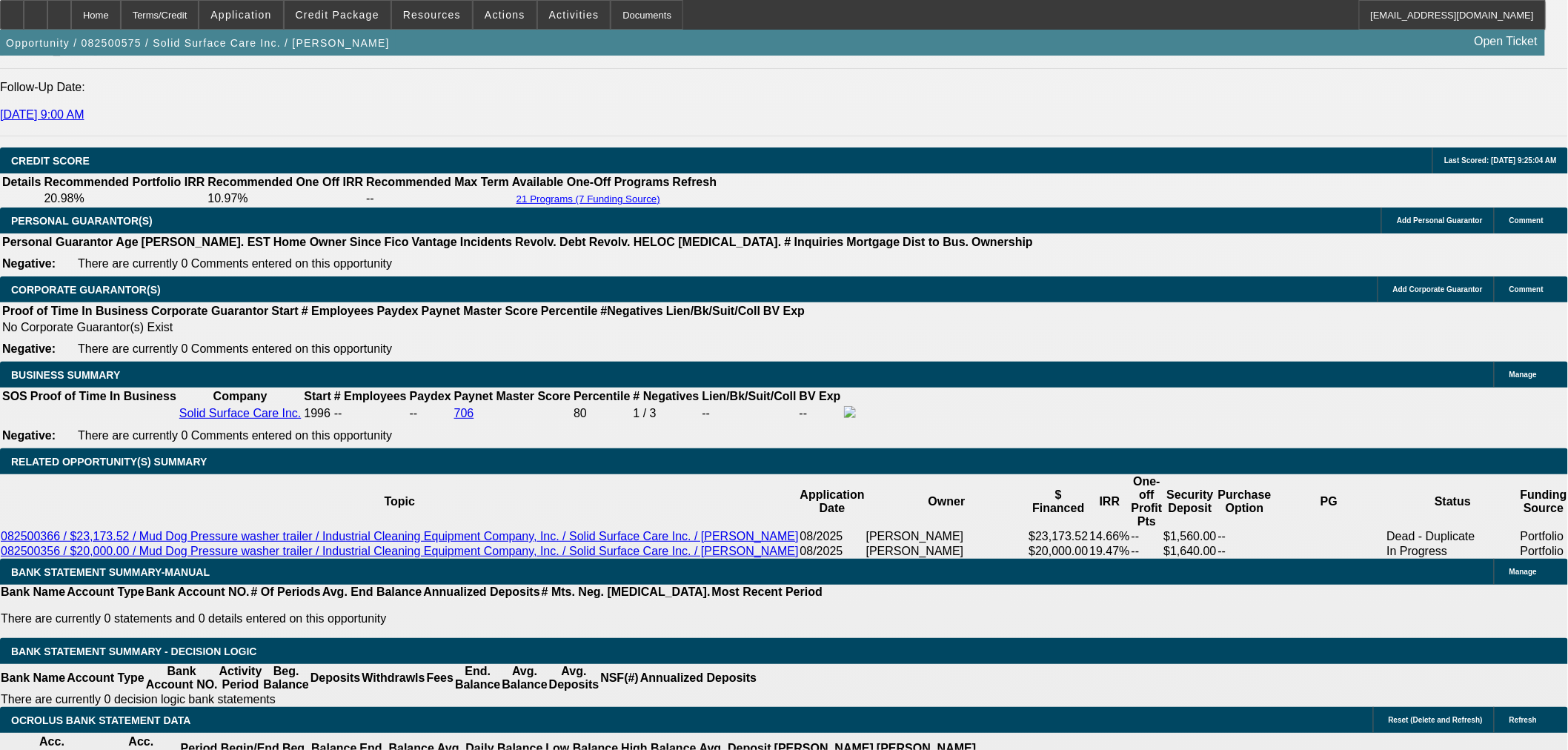
scroll to position [2058, 0]
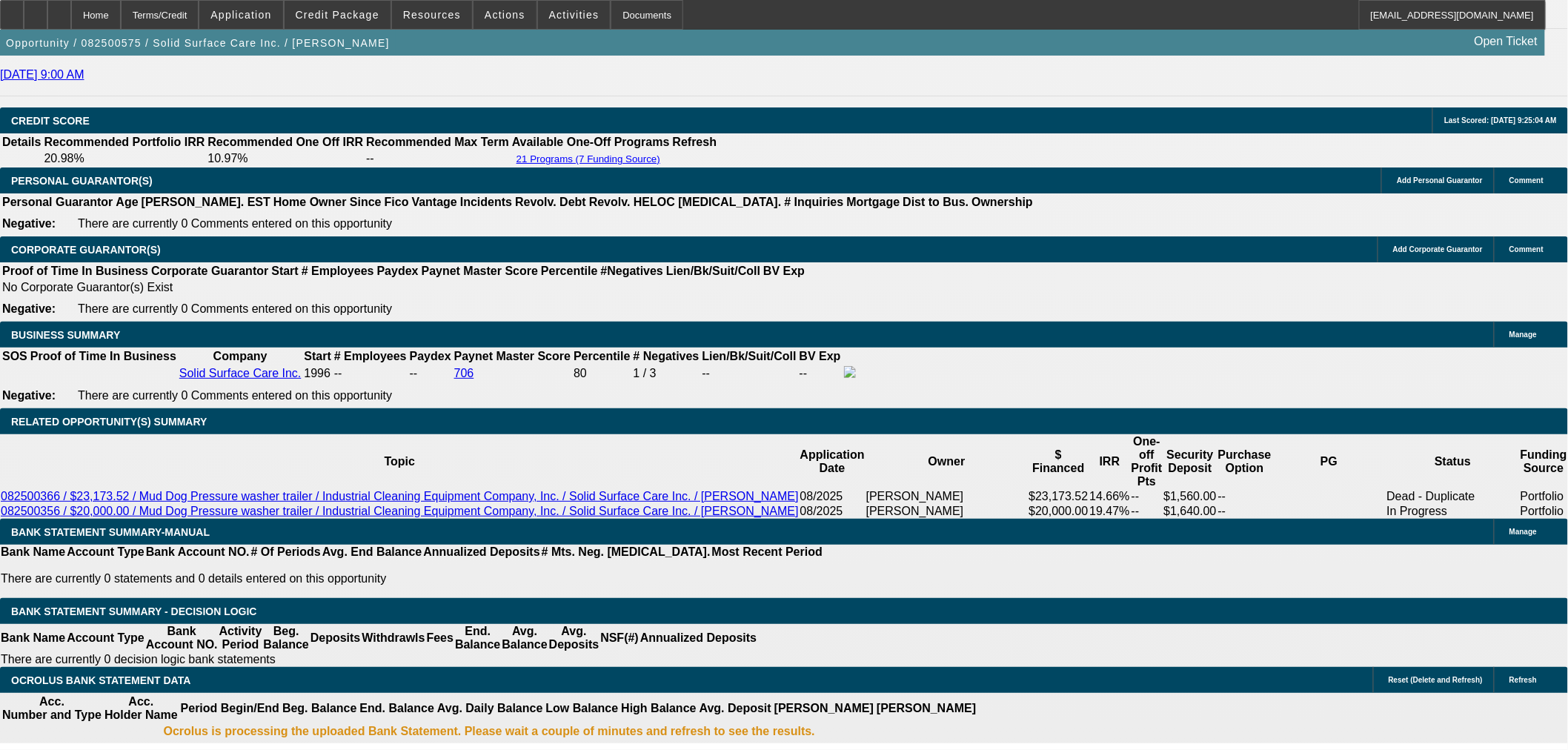
type input "$6,752.86"
type input "UNKNOWN"
type input "$2,343.24"
type input "$1,171.62"
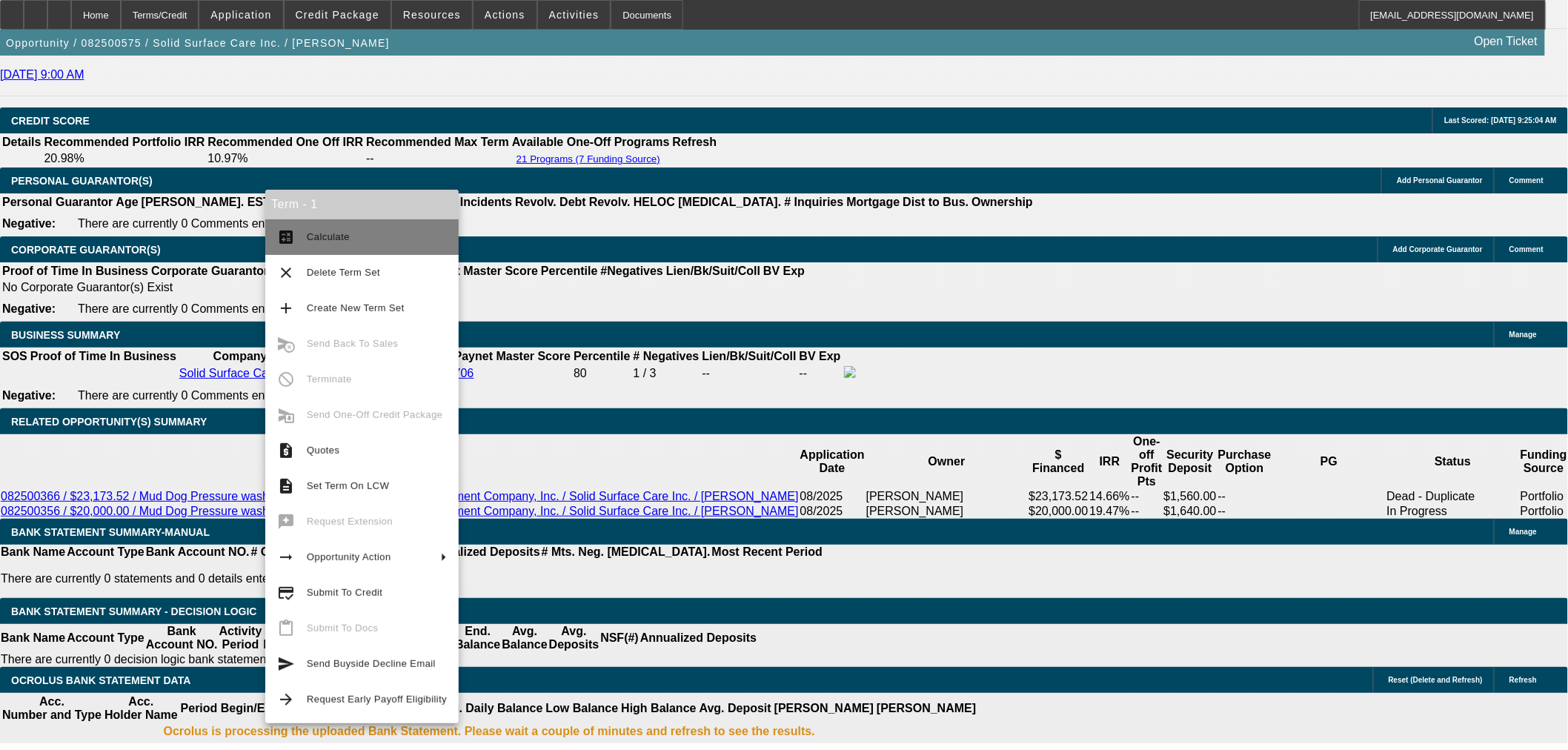
click at [305, 228] on button "calculate Calculate" at bounding box center [362, 238] width 193 height 36
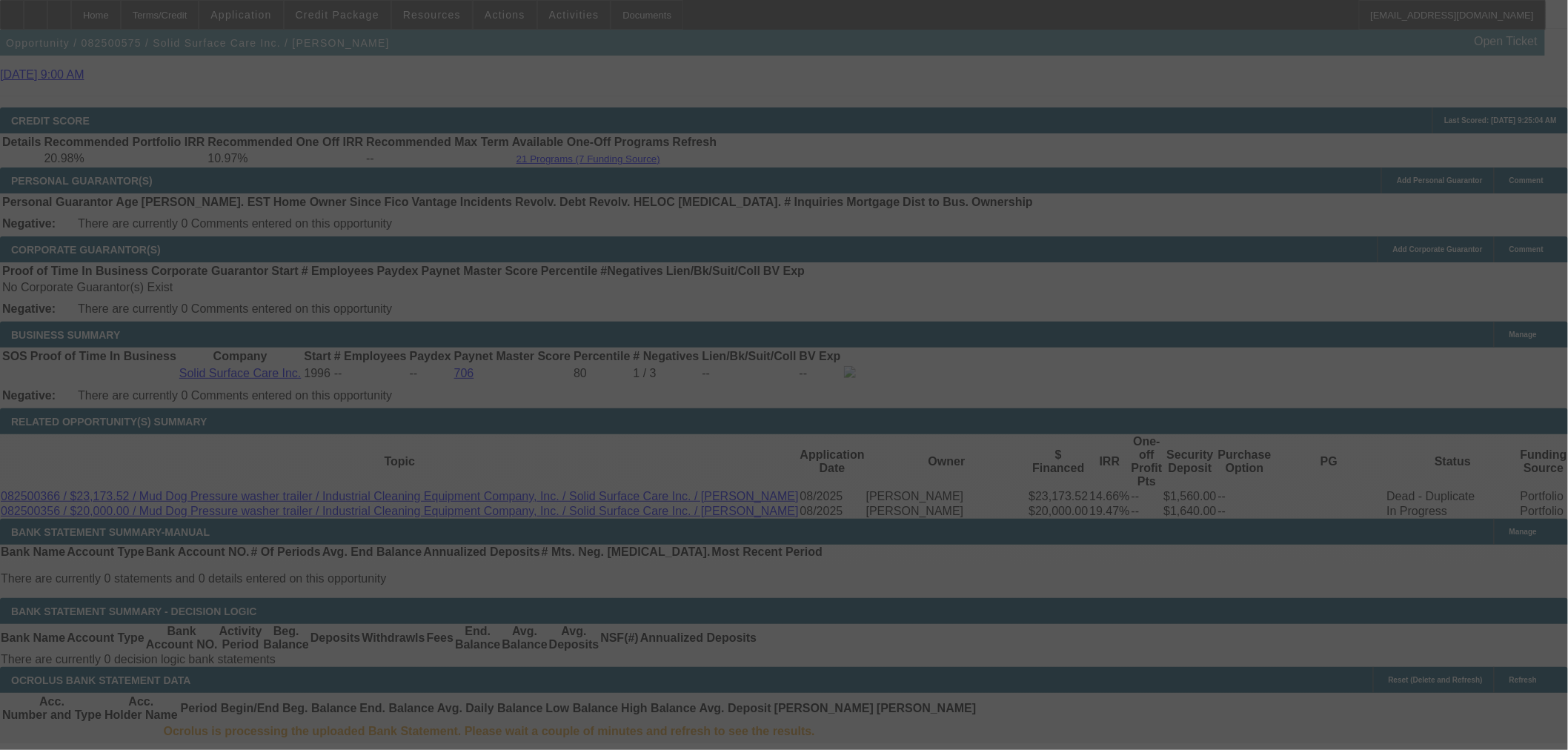
select select "0"
select select "2"
select select "0"
select select "6"
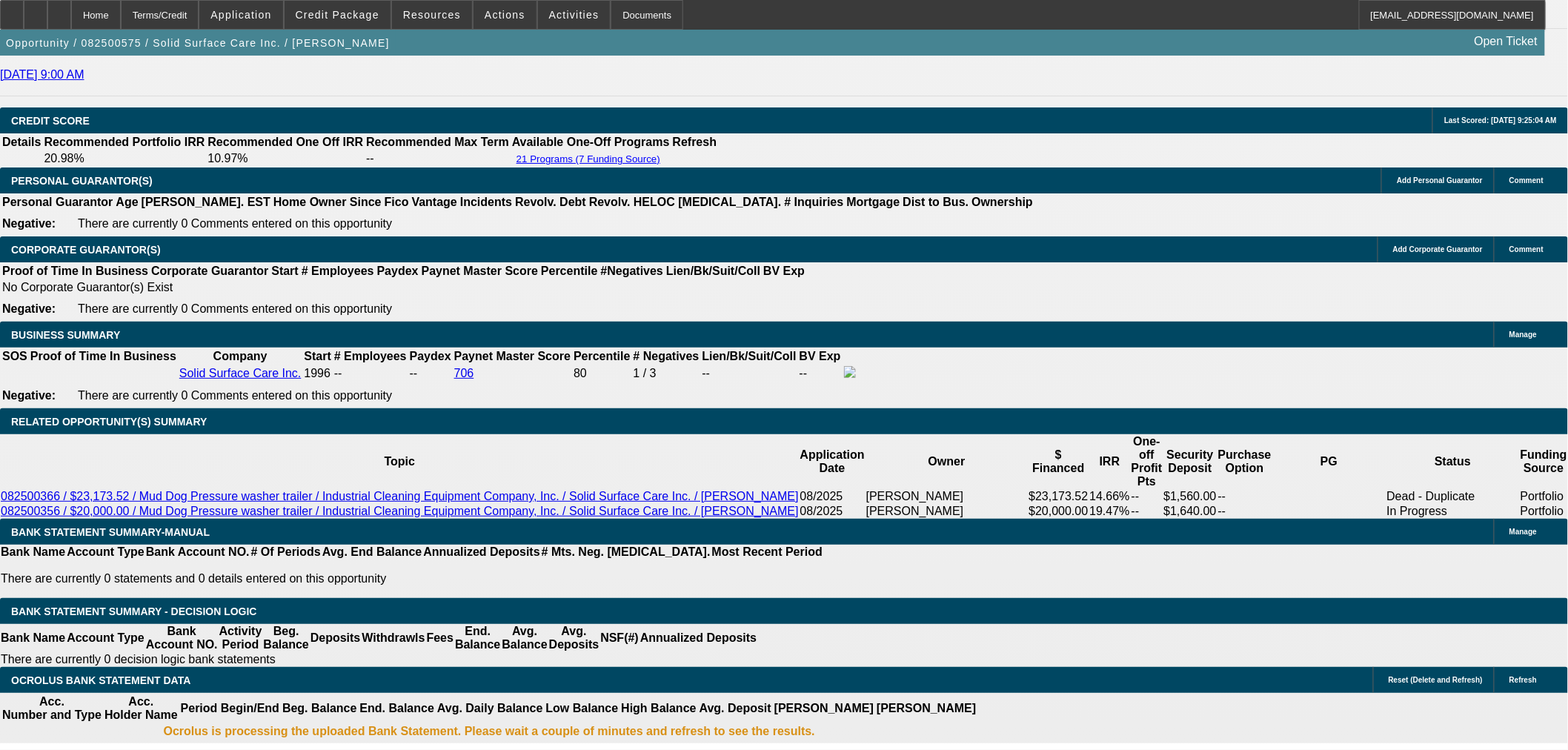
drag, startPoint x: 272, startPoint y: 372, endPoint x: 300, endPoint y: 362, distance: 29.7
type input "1170"
type input "$2,340.00"
type input "UNKNOWN"
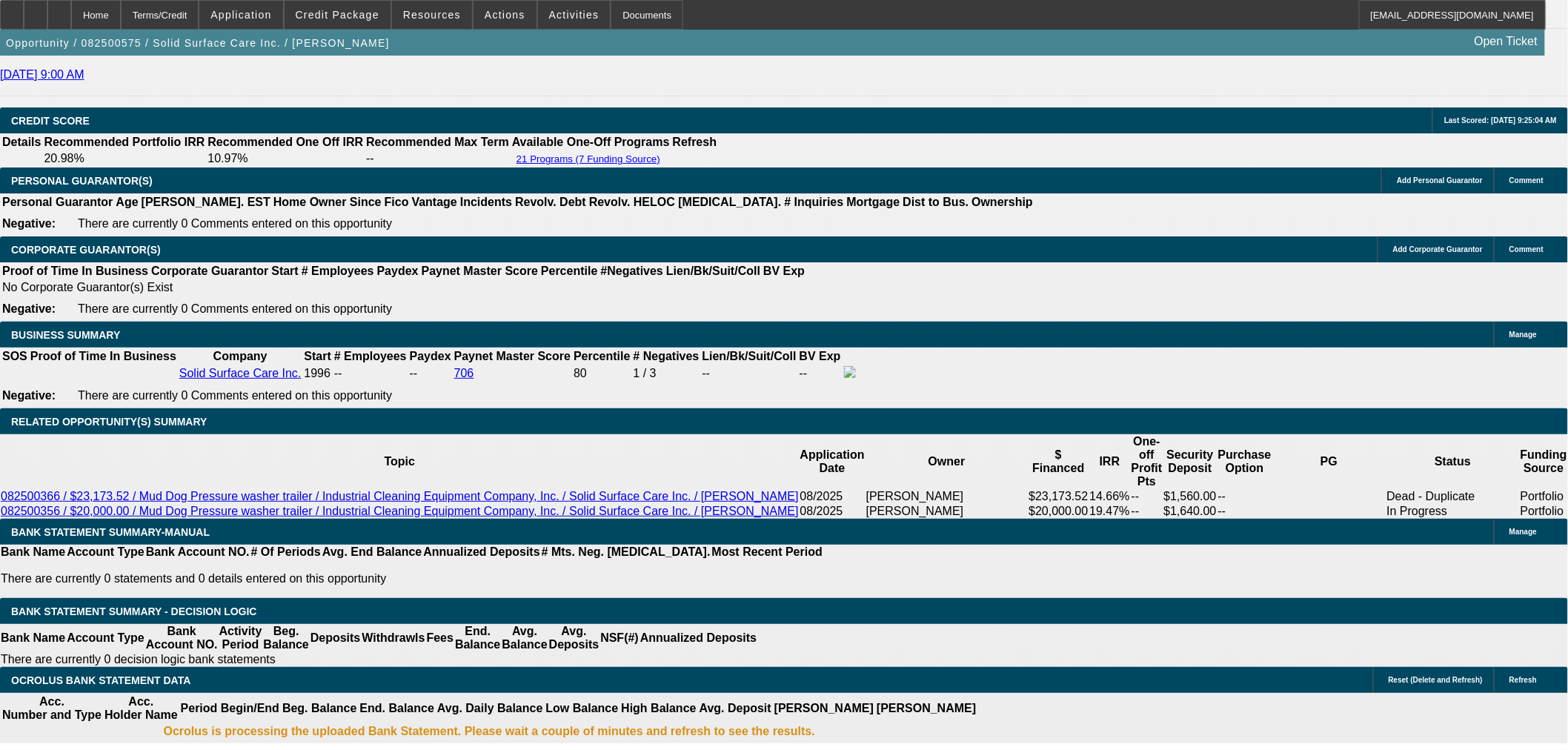
type input "16.6"
drag, startPoint x: 352, startPoint y: 364, endPoint x: 372, endPoint y: 361, distance: 20.2
drag, startPoint x: 272, startPoint y: 369, endPoint x: 321, endPoint y: 364, distance: 49.3
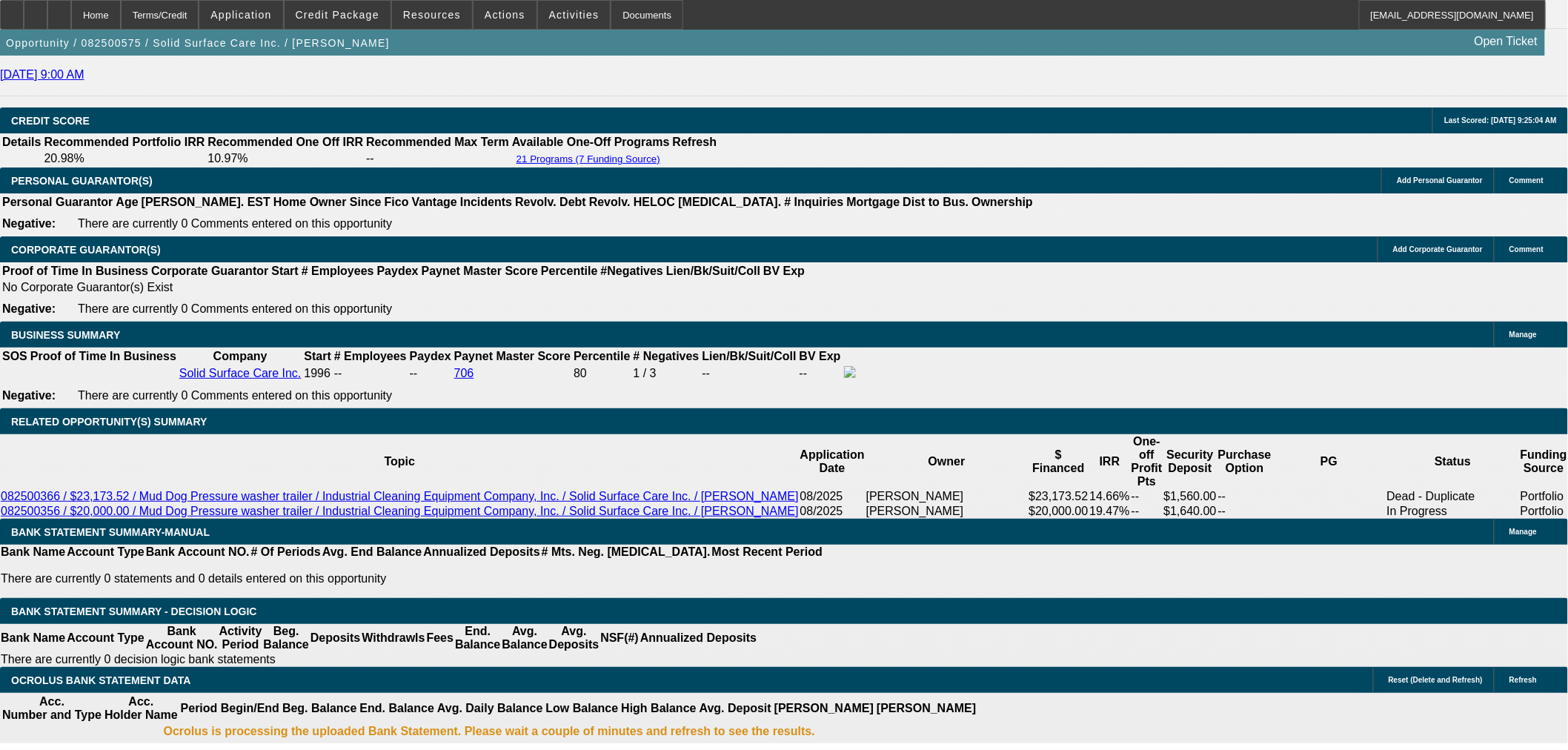
type input "1"
type input "$2.00"
type input "1171"
type input "$2,342.00"
type input "16.7"
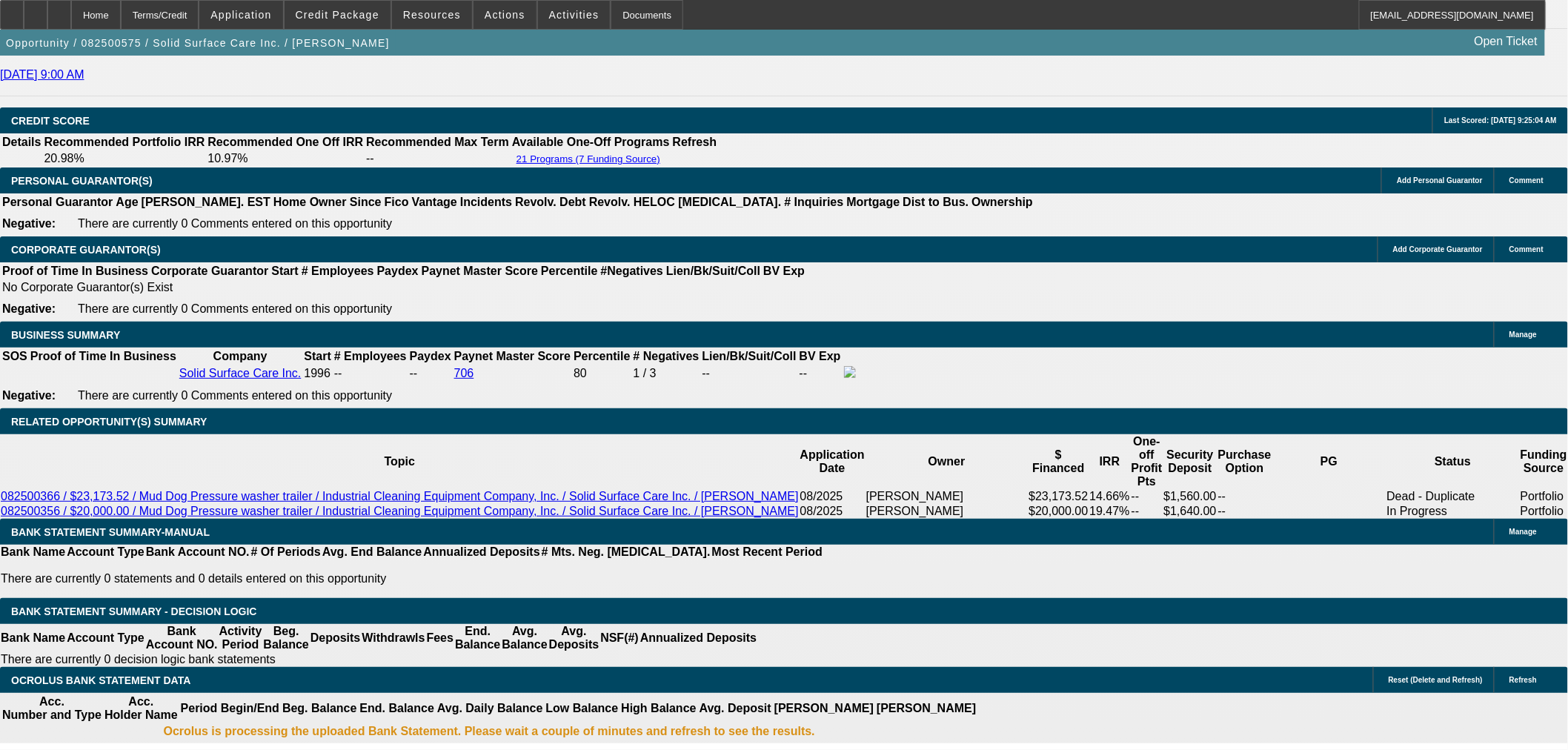
type input "$1,171.00"
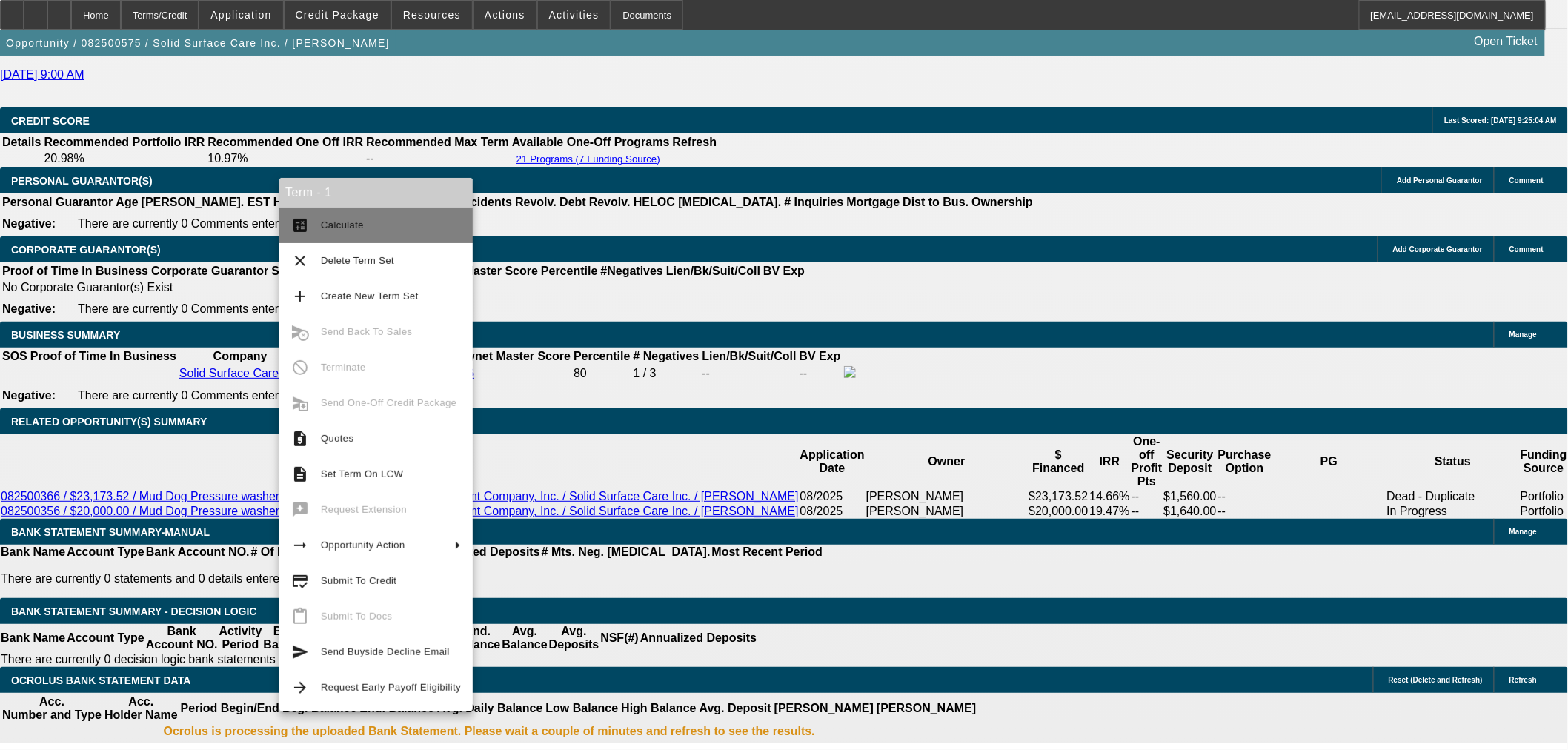
click at [335, 227] on span "Calculate" at bounding box center [342, 225] width 43 height 11
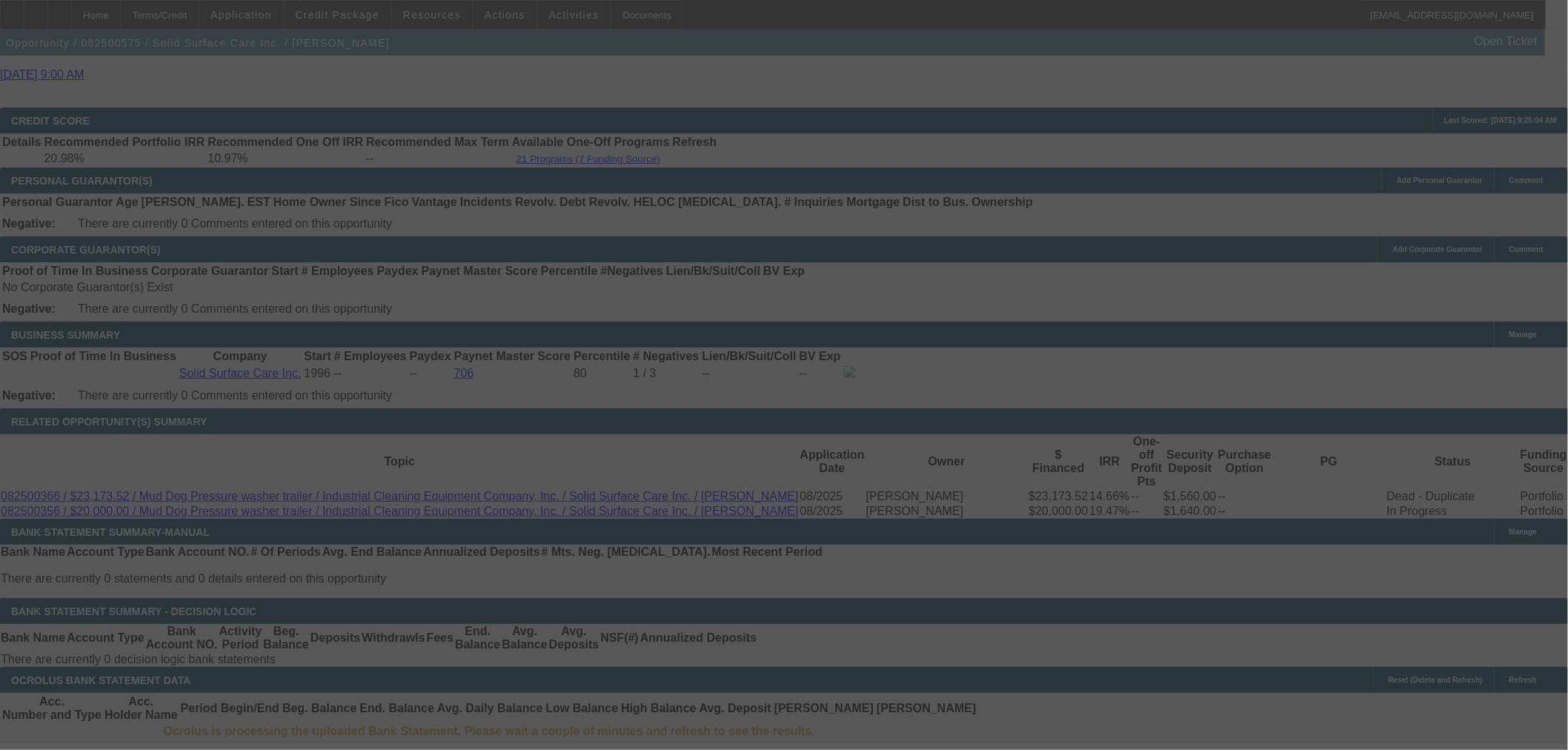
select select "0"
select select "2"
select select "0"
select select "6"
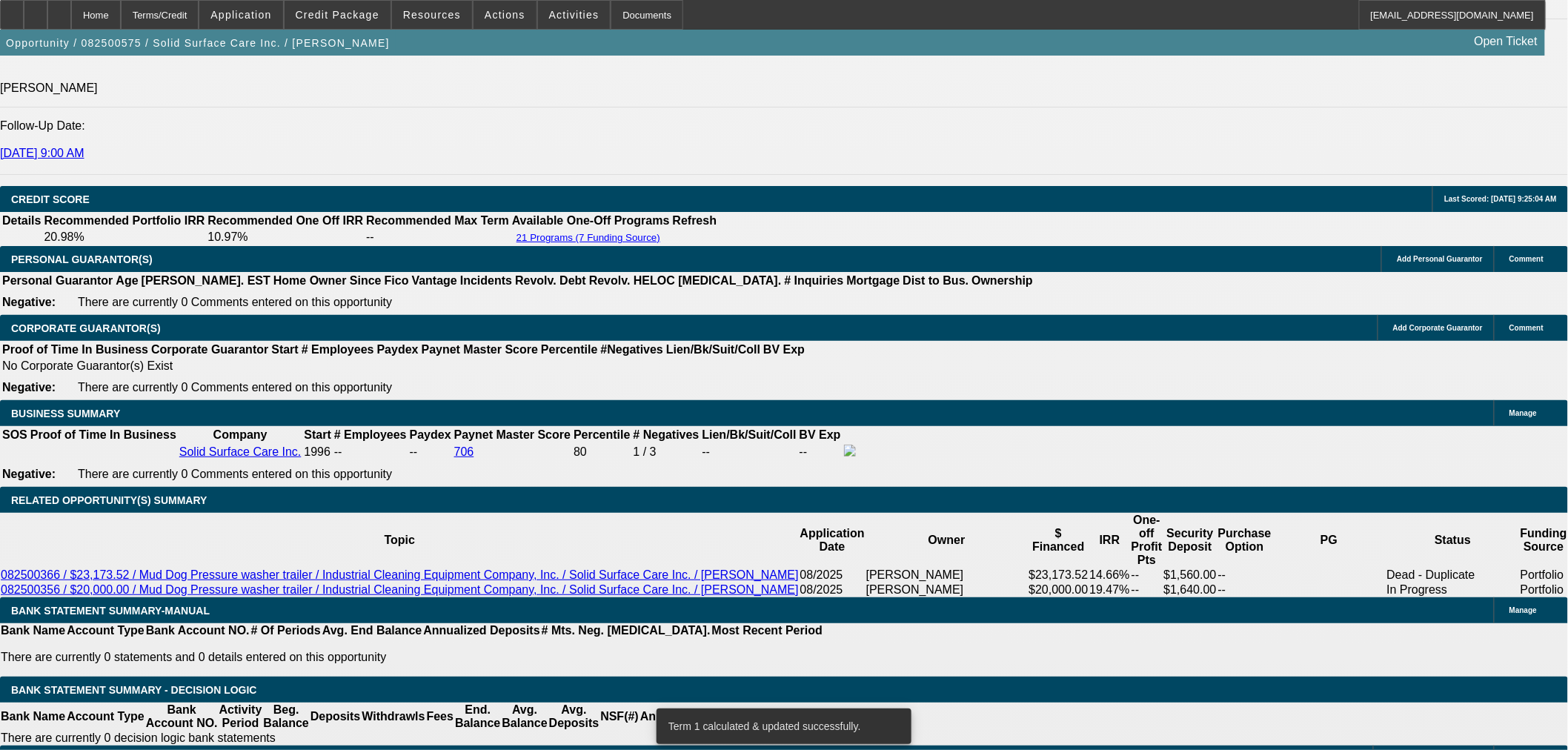
scroll to position [1921, 0]
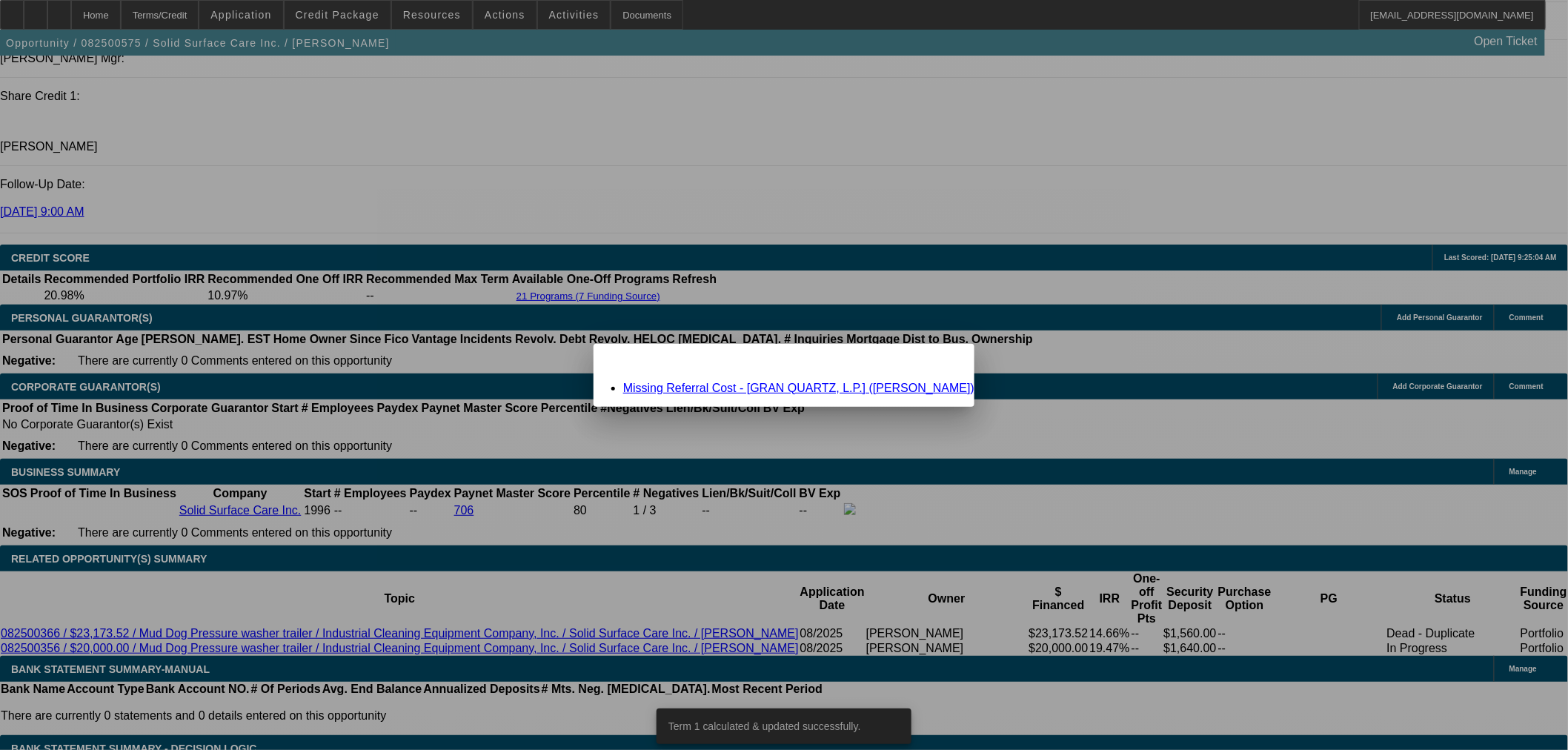
scroll to position [0, 0]
click at [690, 390] on link "Missing Referral Cost - [GRAN QUARTZ, L.P.] (Davis, Jeremiah)" at bounding box center [798, 387] width 352 height 13
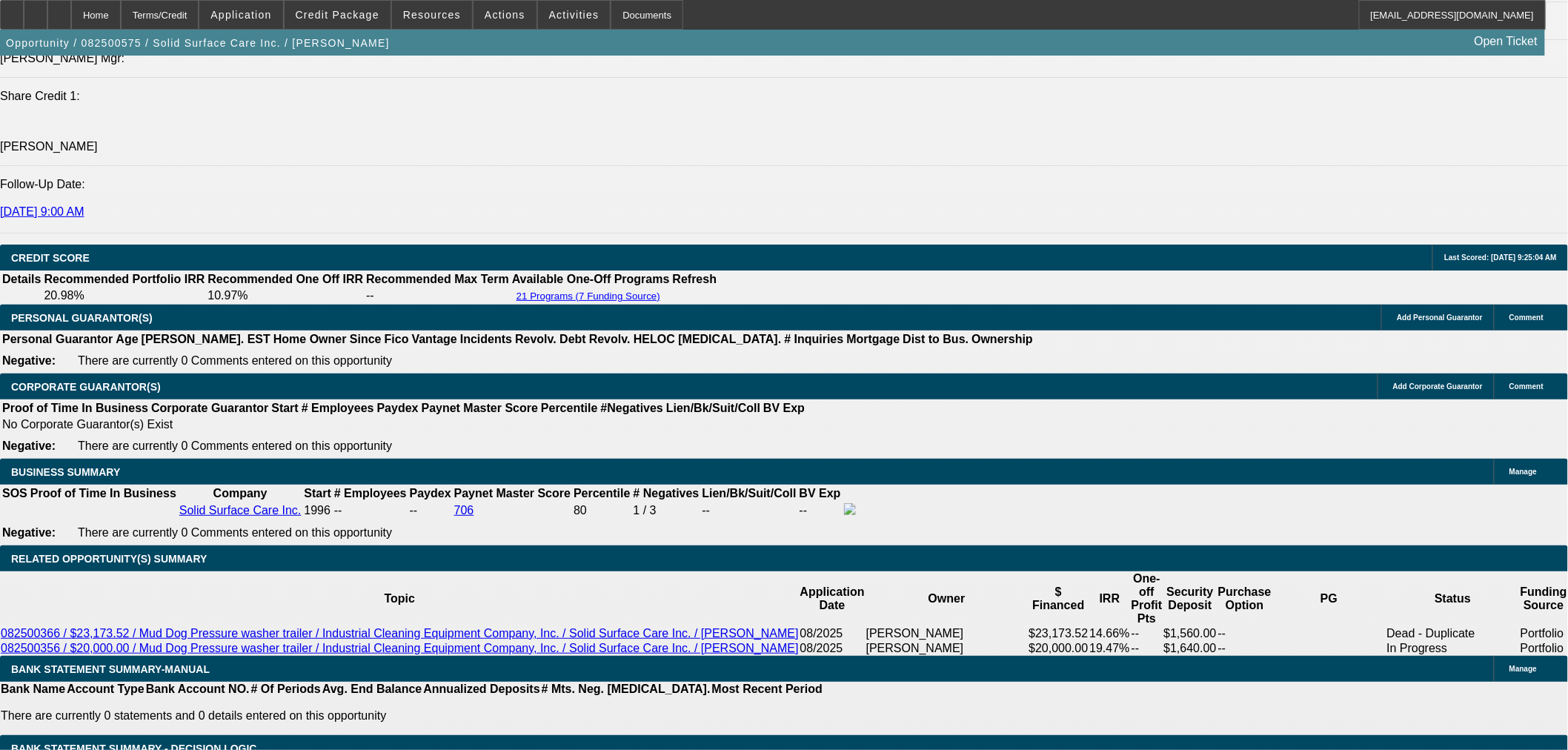
scroll to position [1921, 0]
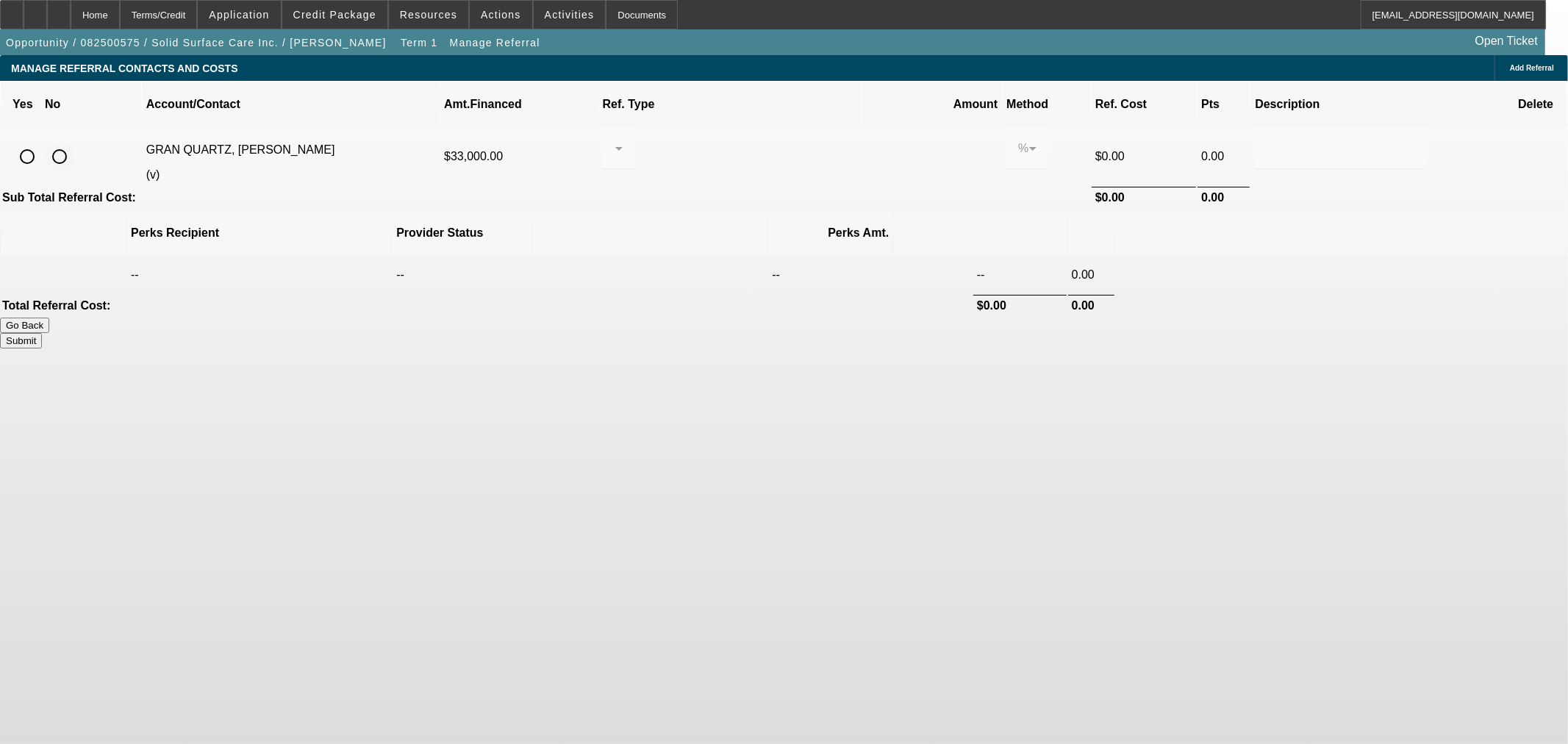
click at [74, 142] on input "radio" at bounding box center [59, 156] width 30 height 30
radio input "true"
click at [42, 333] on button "Submit" at bounding box center [21, 340] width 42 height 15
type input "0.000"
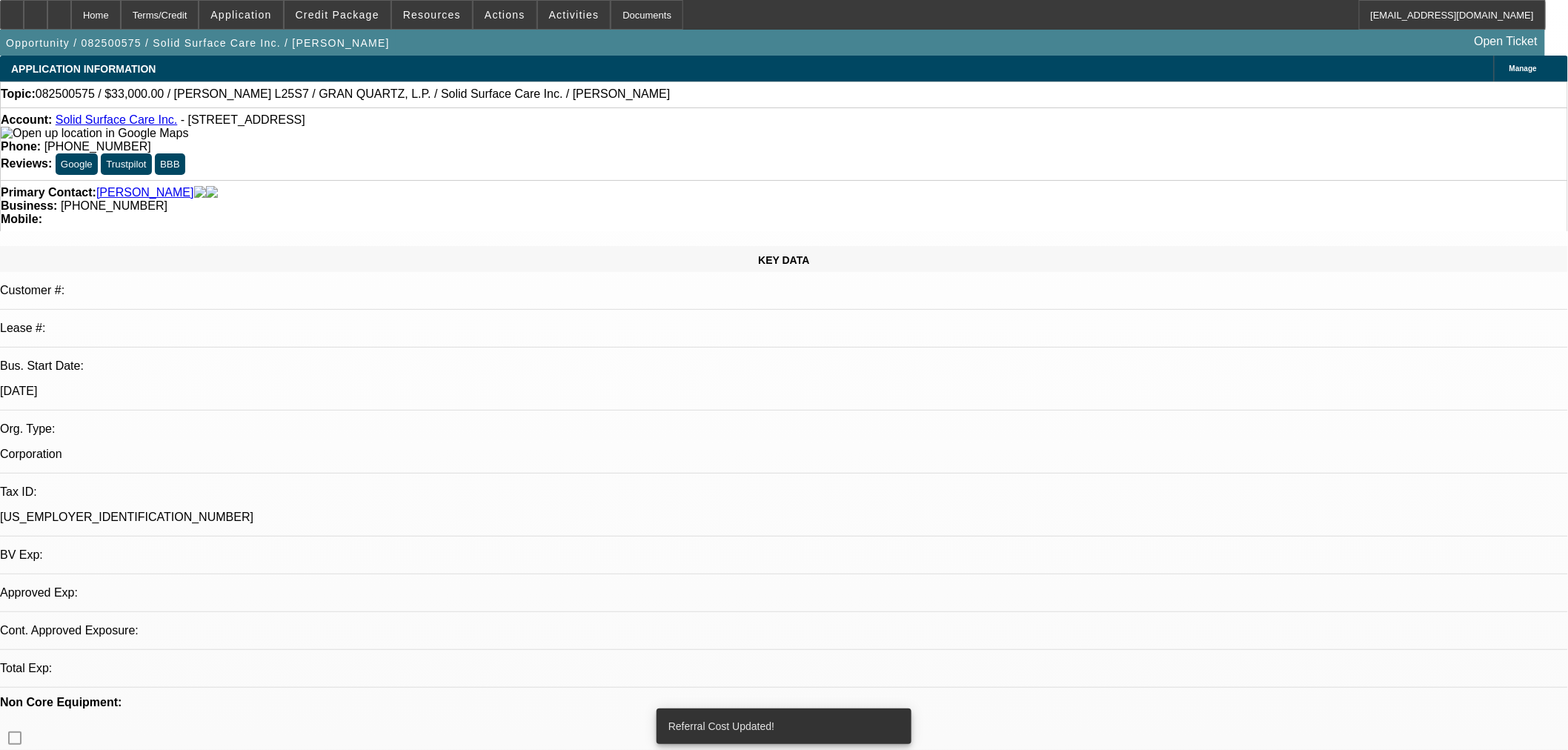
select select "0"
select select "2"
select select "0"
select select "6"
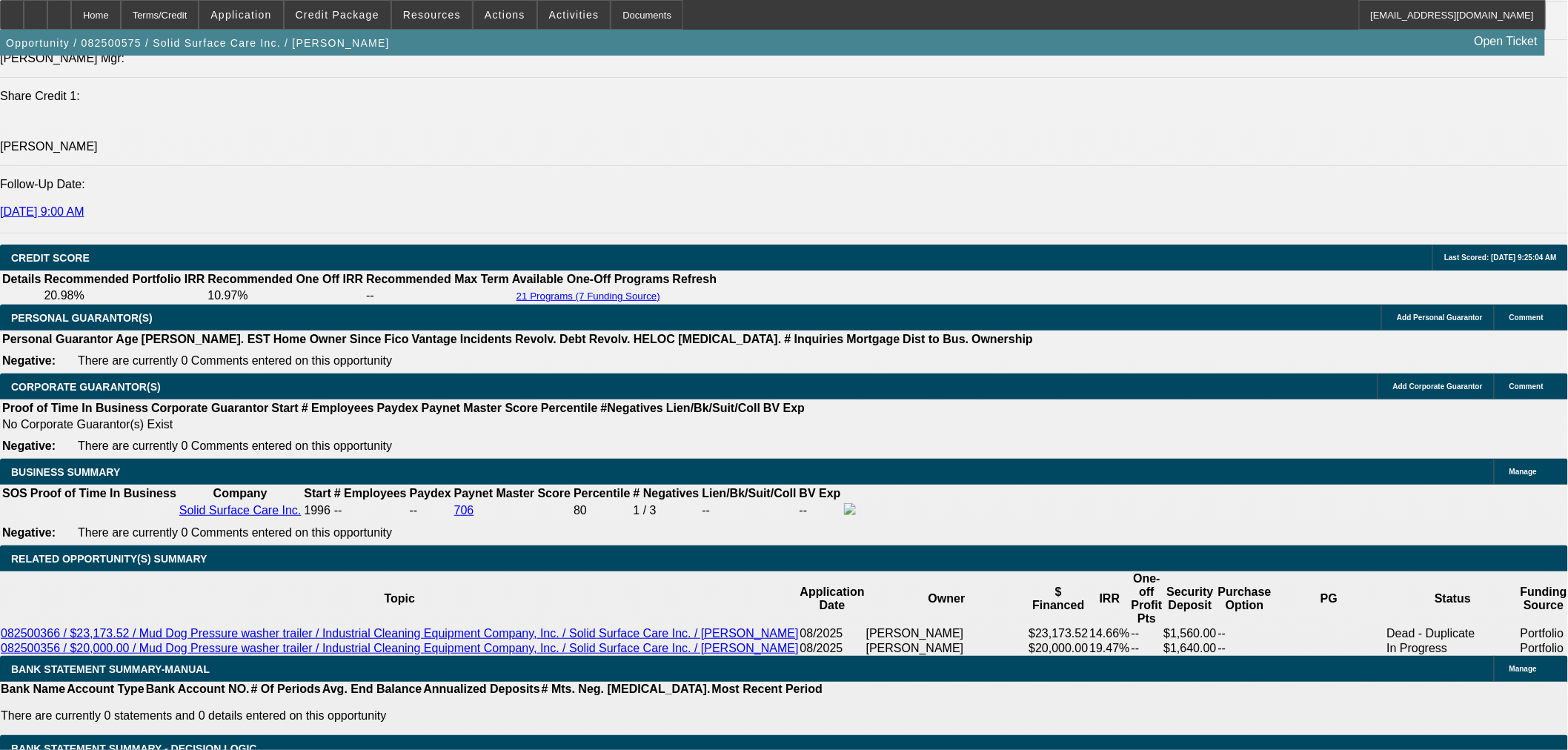
scroll to position [2058, 0]
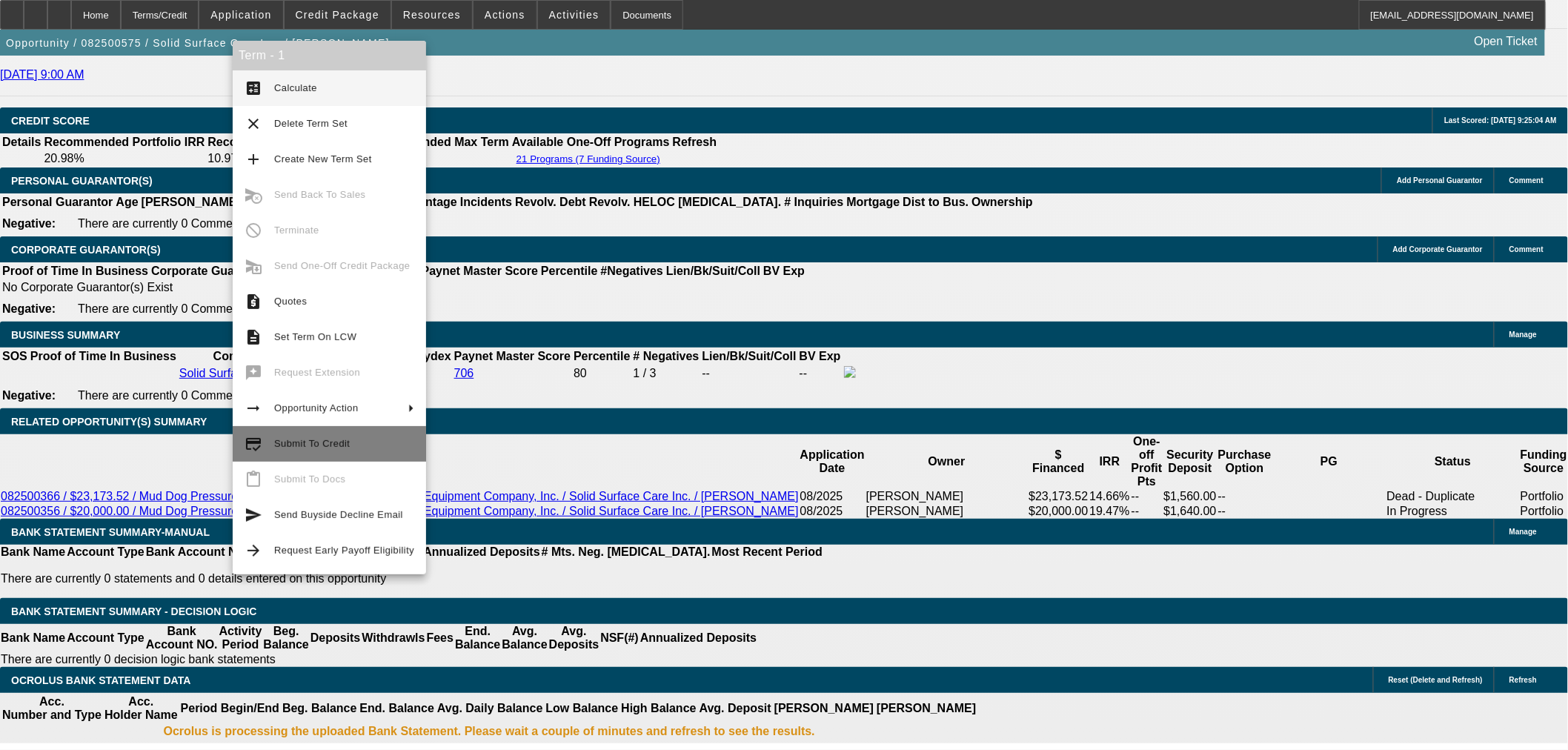
click at [364, 449] on span "Submit To Credit" at bounding box center [344, 444] width 140 height 18
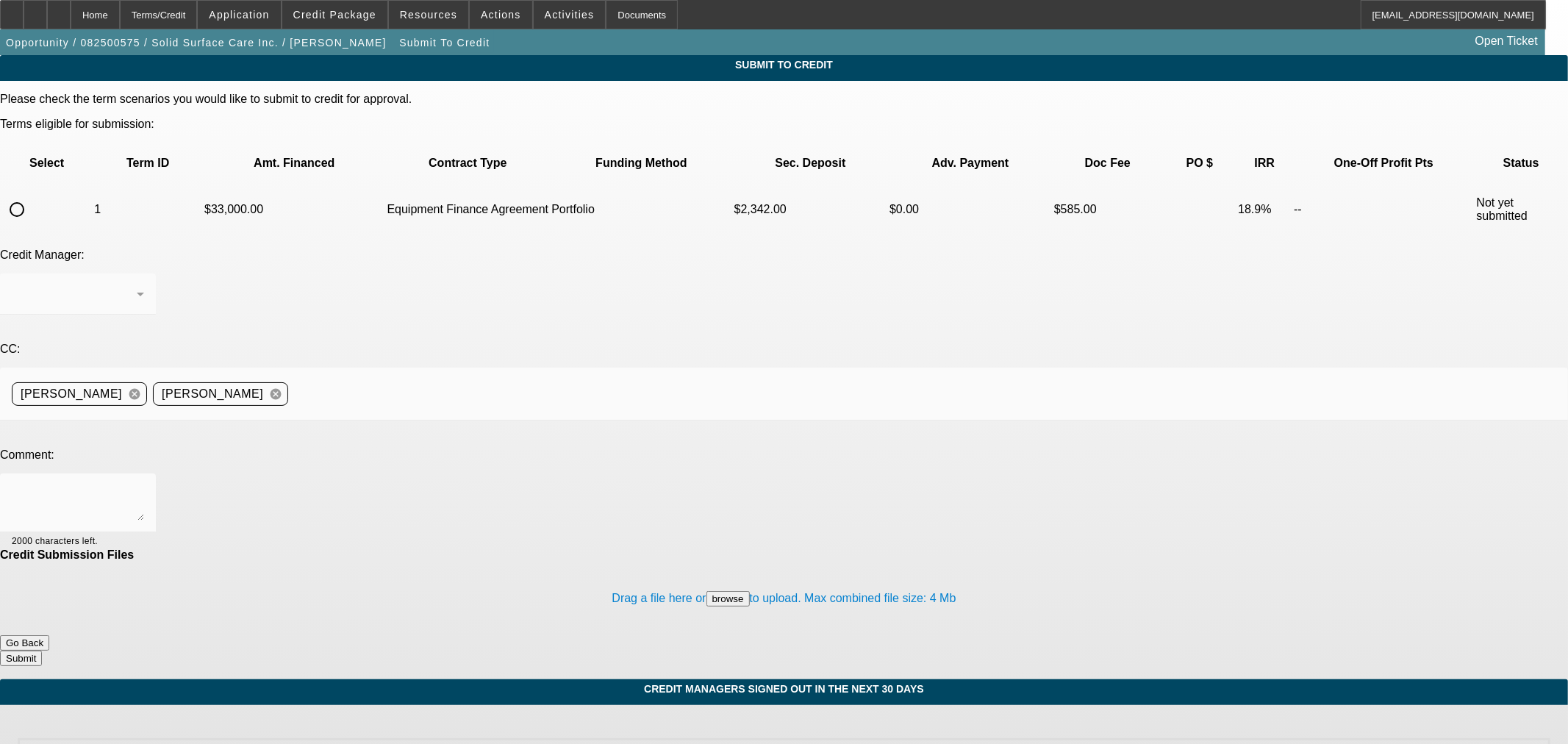
click at [31, 195] on input "radio" at bounding box center [17, 209] width 30 height 30
radio input "true"
click at [137, 285] on div "[PERSON_NAME]" at bounding box center [74, 294] width 125 height 18
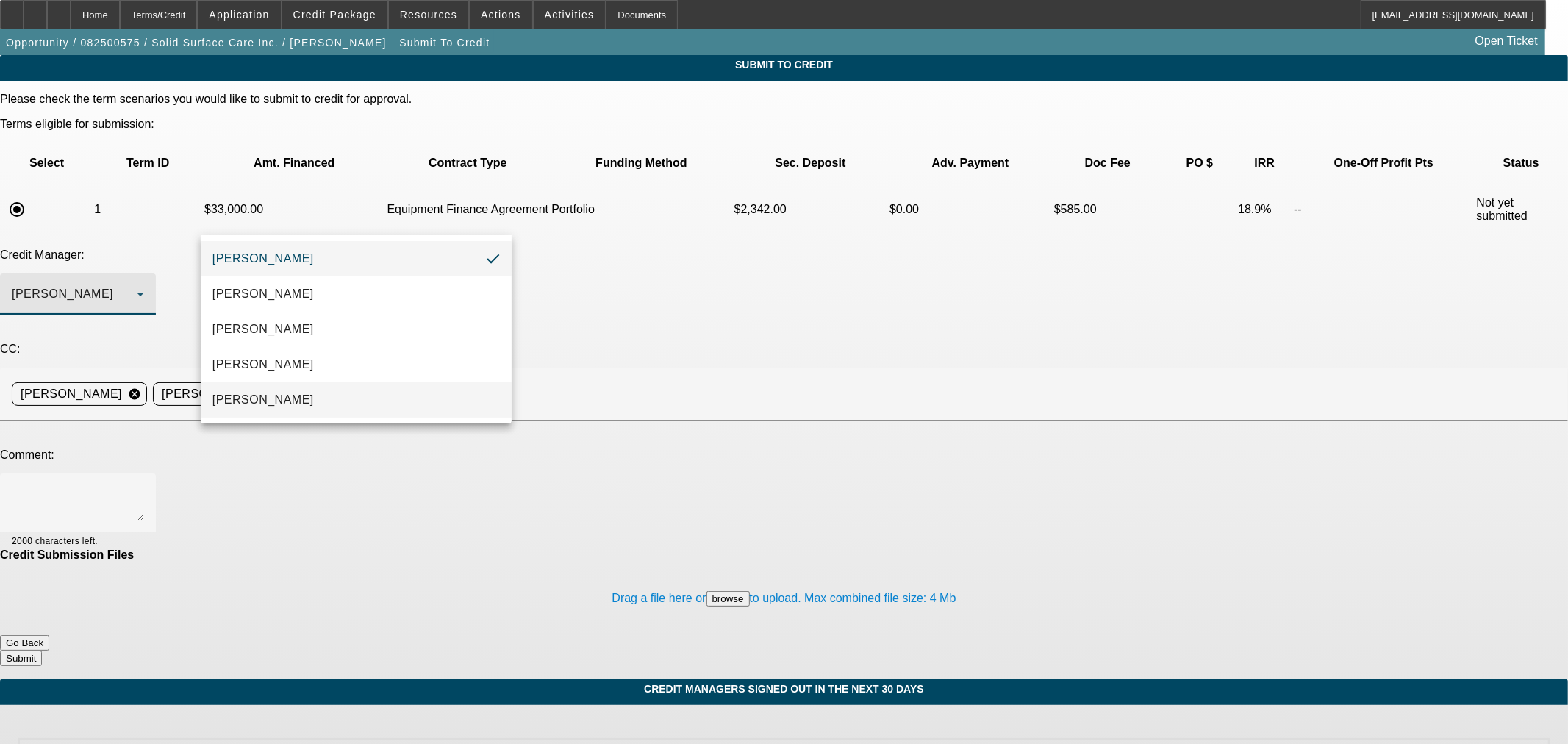
click at [338, 395] on mat-option "[PERSON_NAME]" at bounding box center [356, 400] width 311 height 35
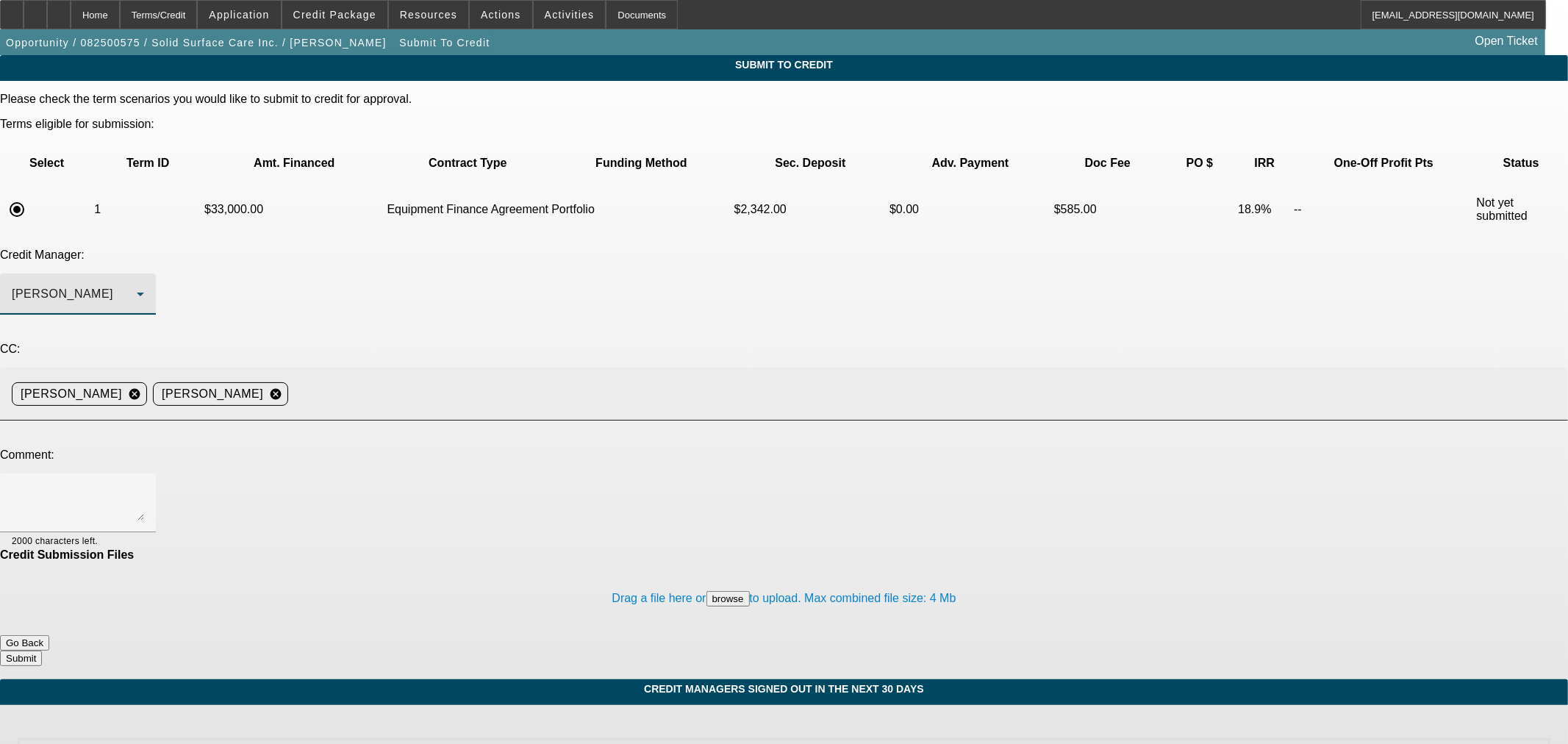
click at [502, 379] on input at bounding box center [922, 394] width 1256 height 30
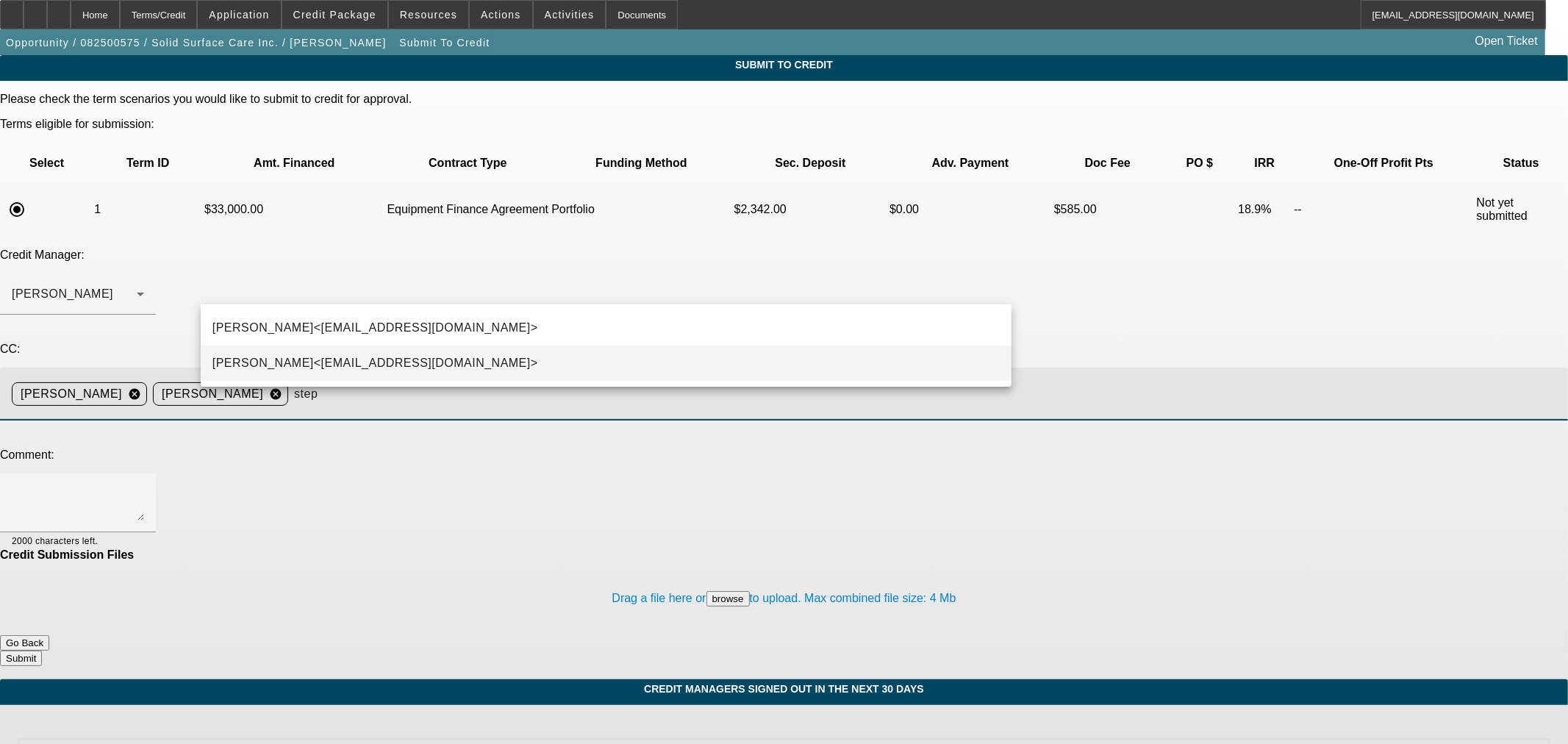
type input "step"
click at [469, 350] on mat-option "Stephanie Richards<srichards@beaconfunding.com>" at bounding box center [606, 363] width 811 height 35
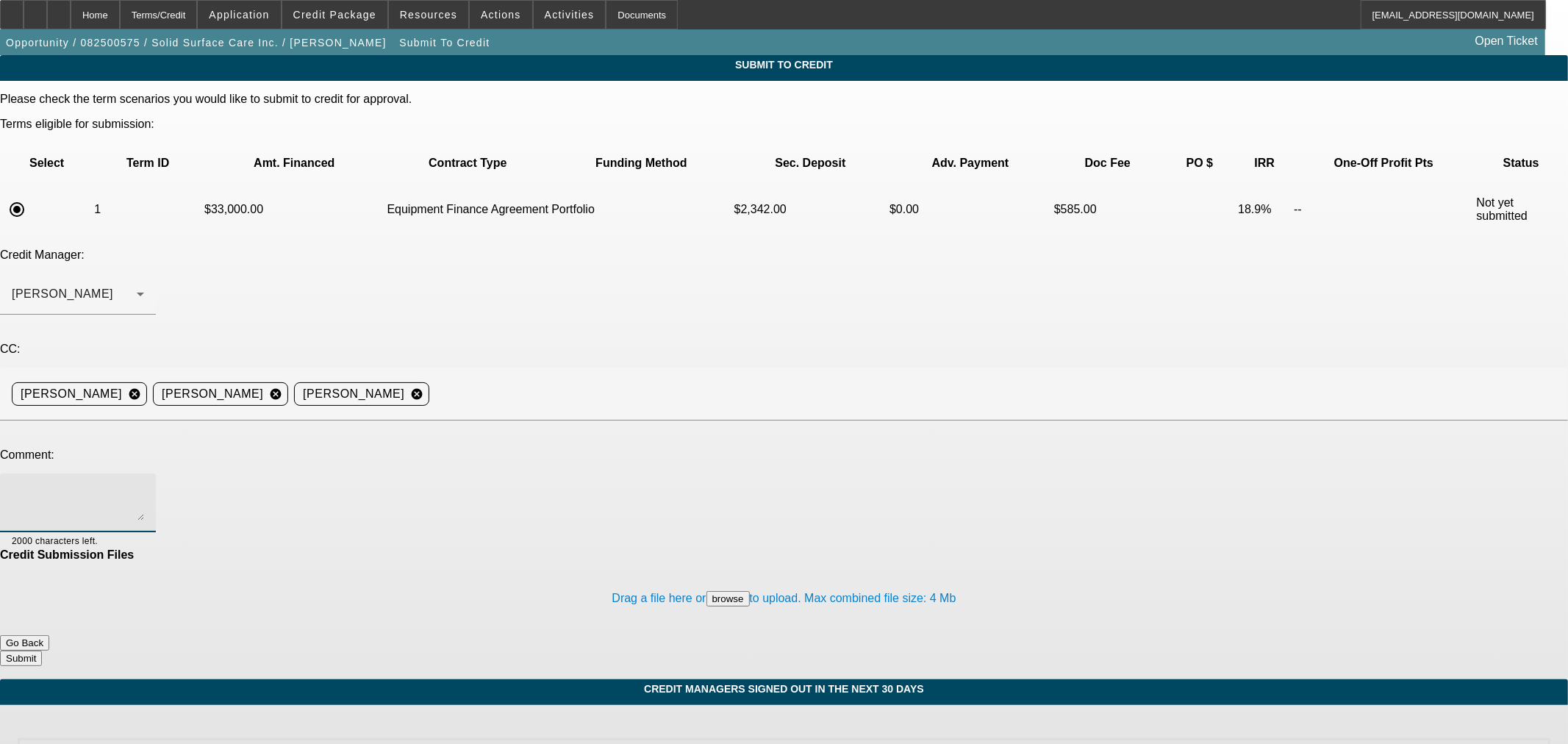
click at [144, 486] on textarea at bounding box center [78, 503] width 133 height 35
type textarea "a"
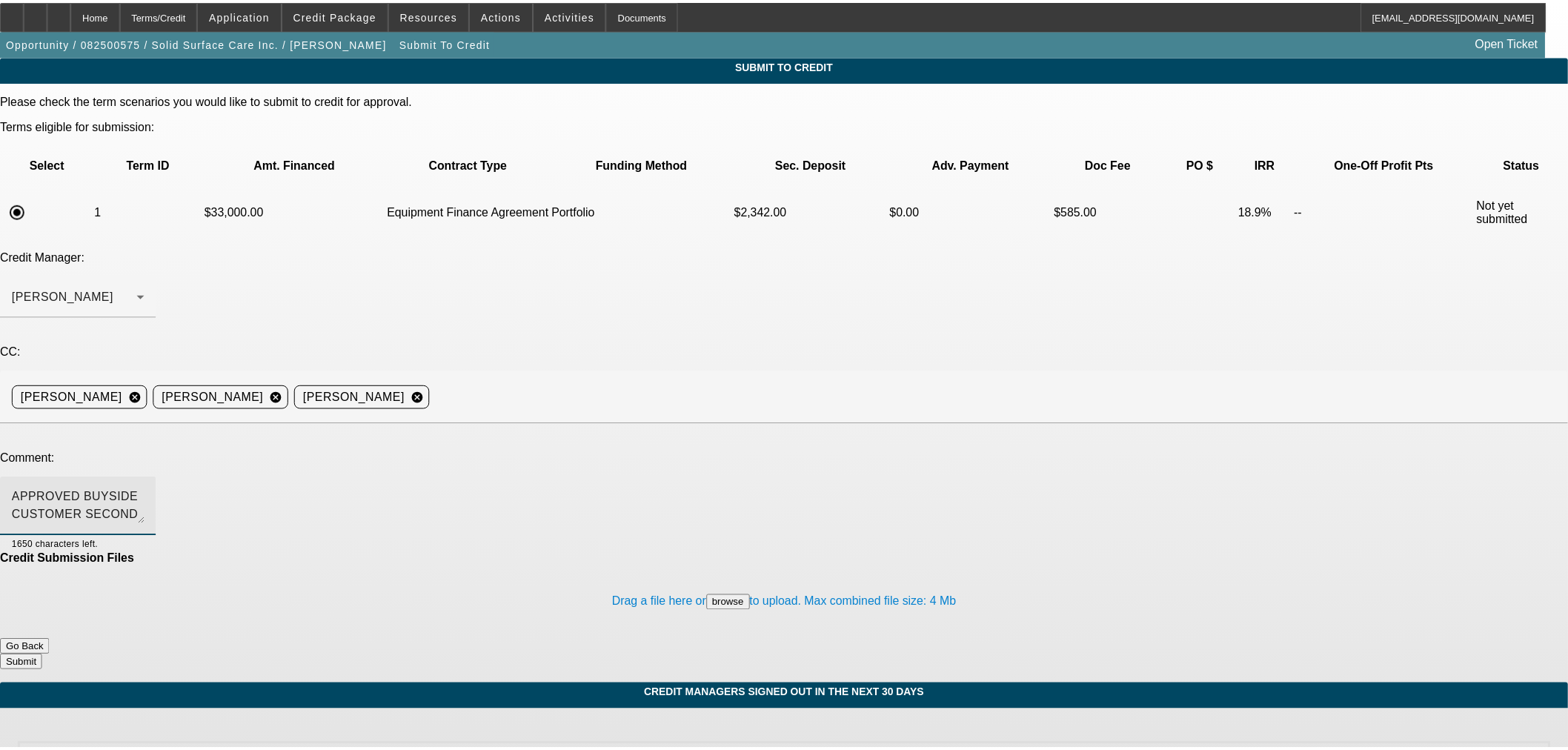
scroll to position [14, 0]
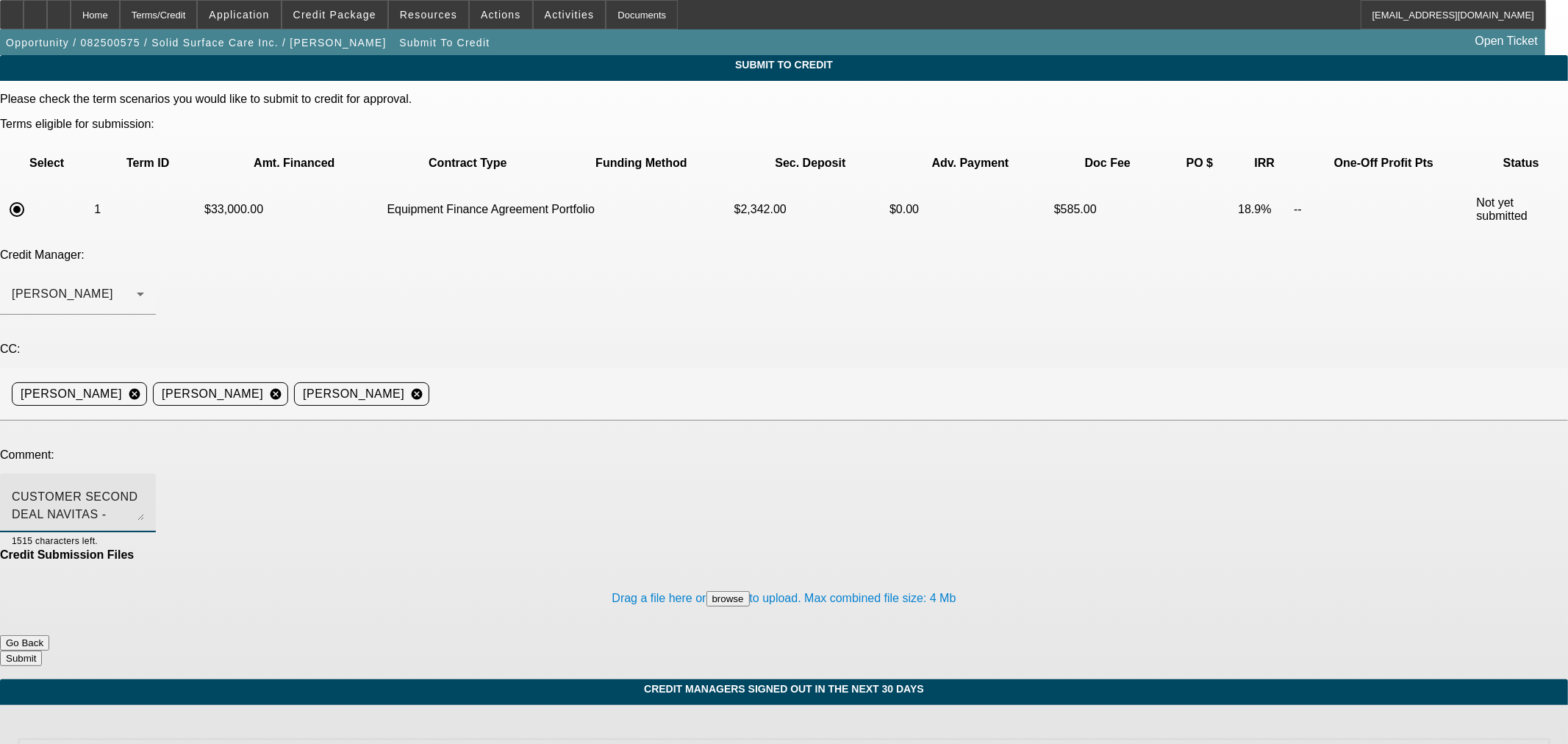
type textarea "APPROVED BUYSIDE CUSTOMER SECOND DEAL NAVITAS - Sam, we have this customer appr…"
click at [42, 650] on button "Submit" at bounding box center [21, 658] width 42 height 15
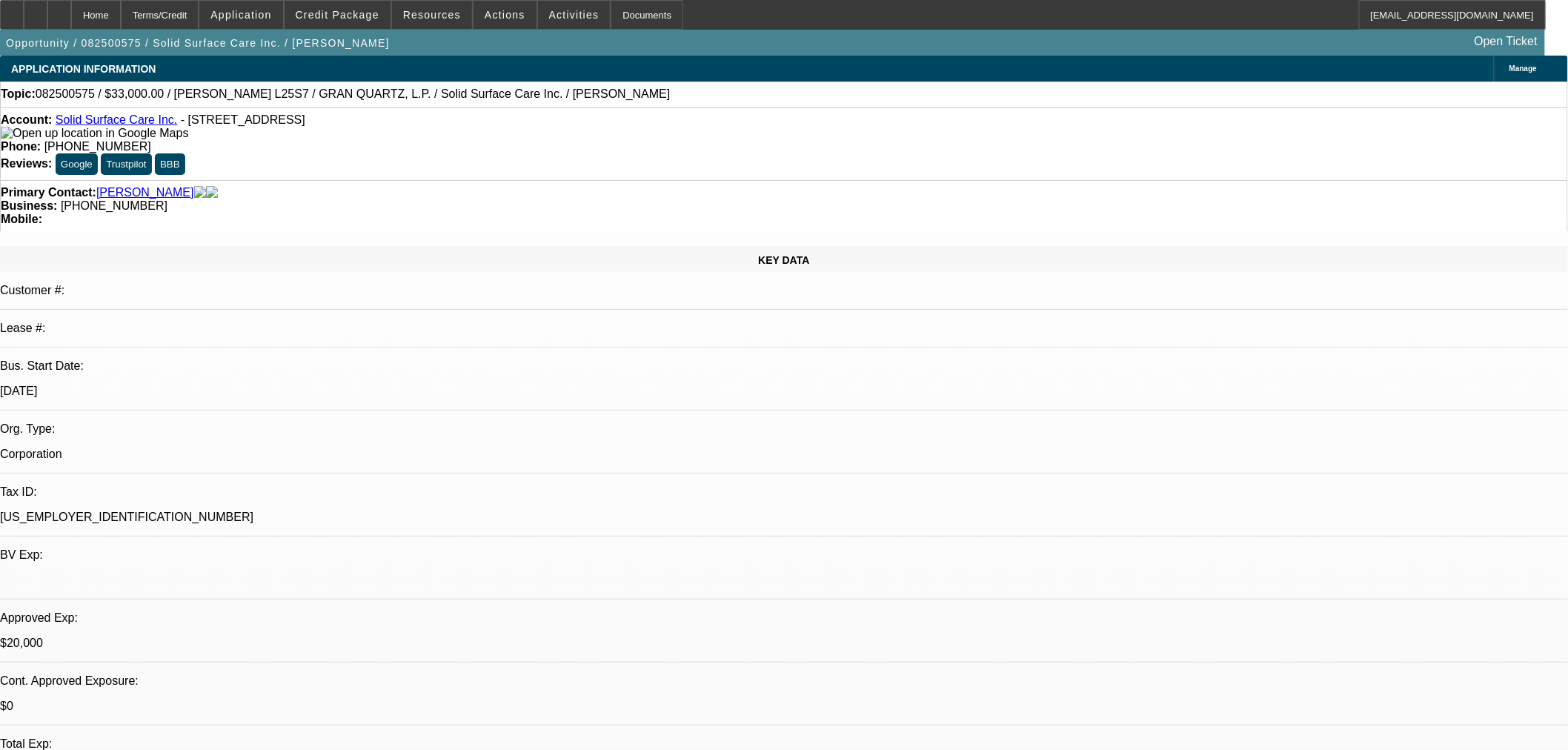
select select "0"
select select "2"
select select "0"
select select "6"
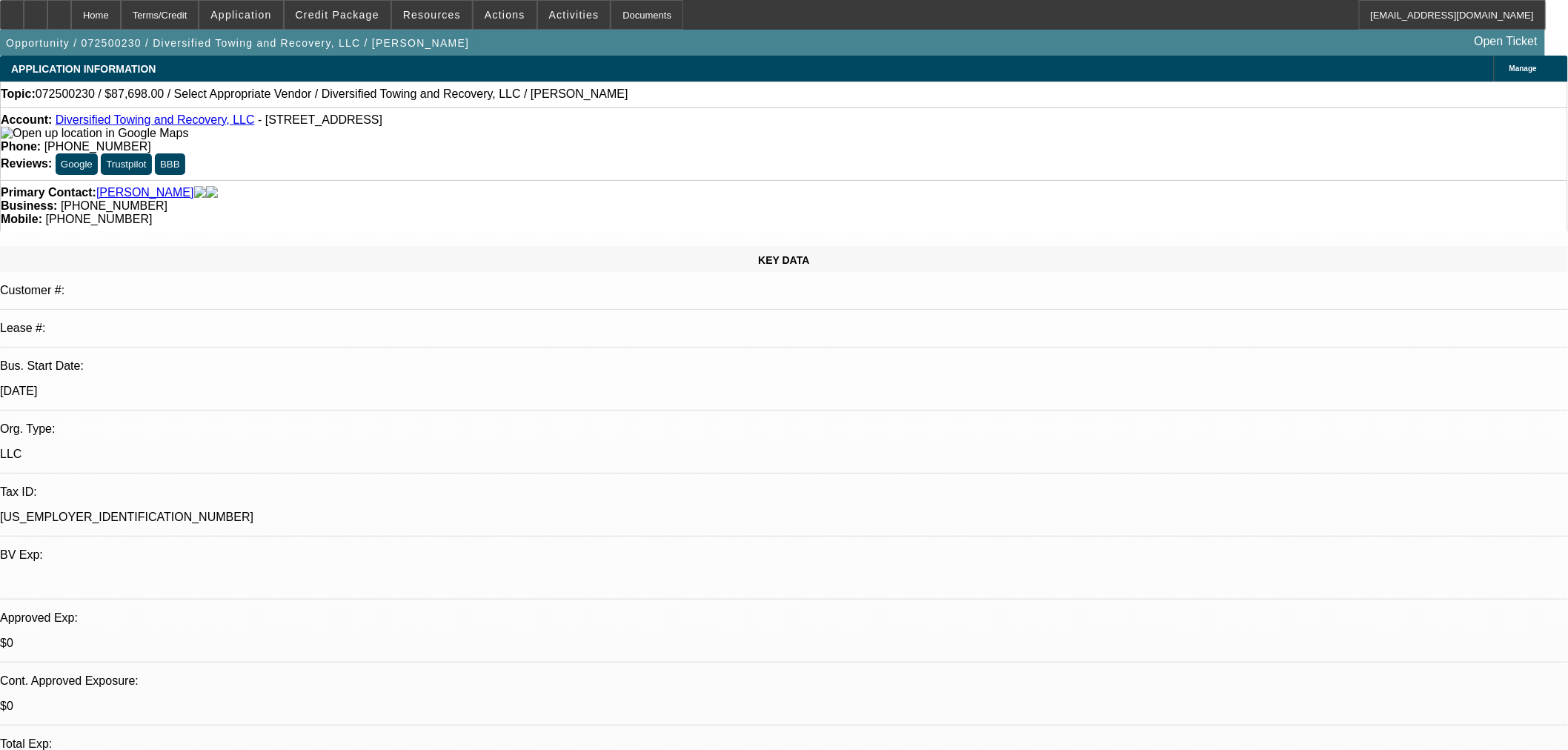
select select "0"
select select "2"
select select "0.1"
select select "4"
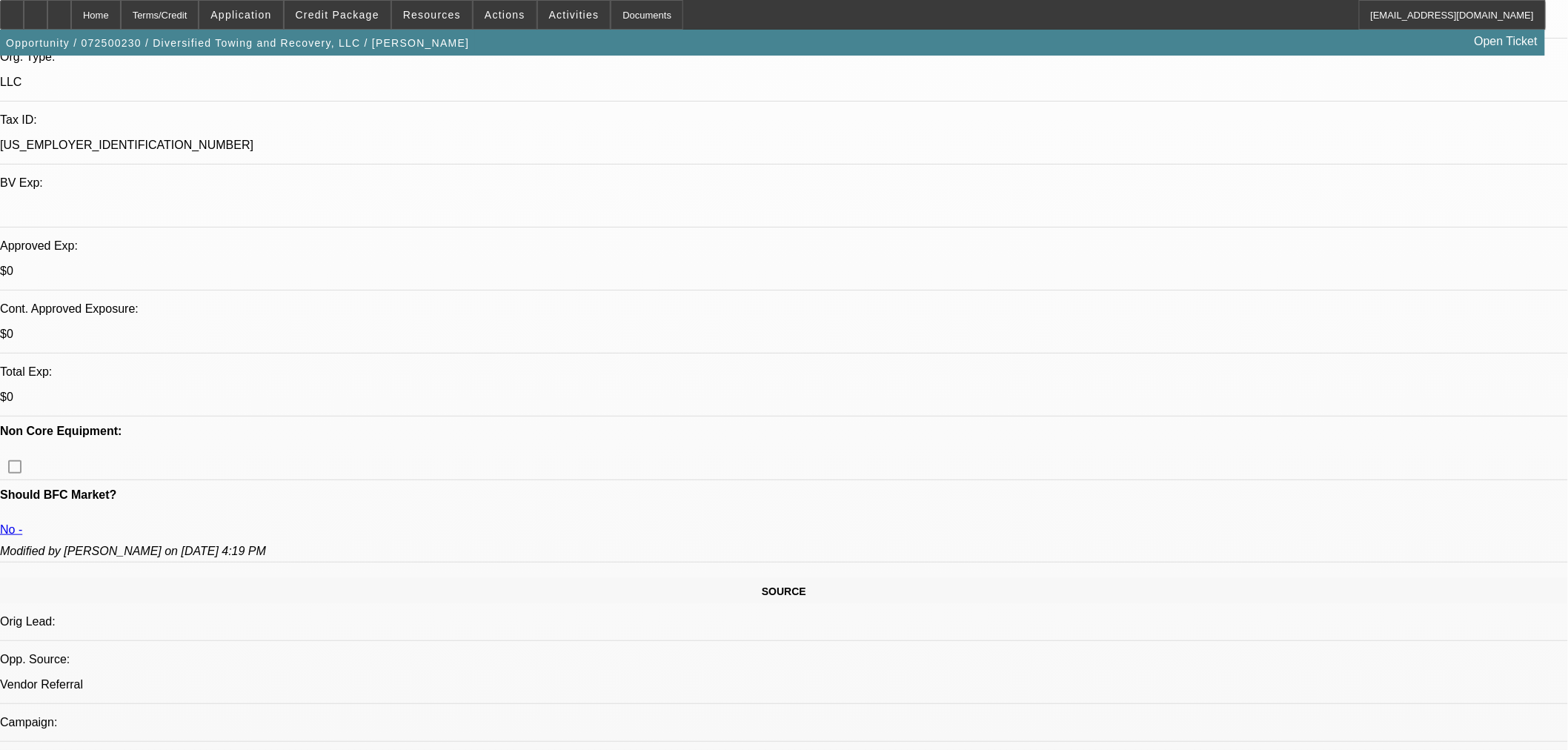
scroll to position [411, 0]
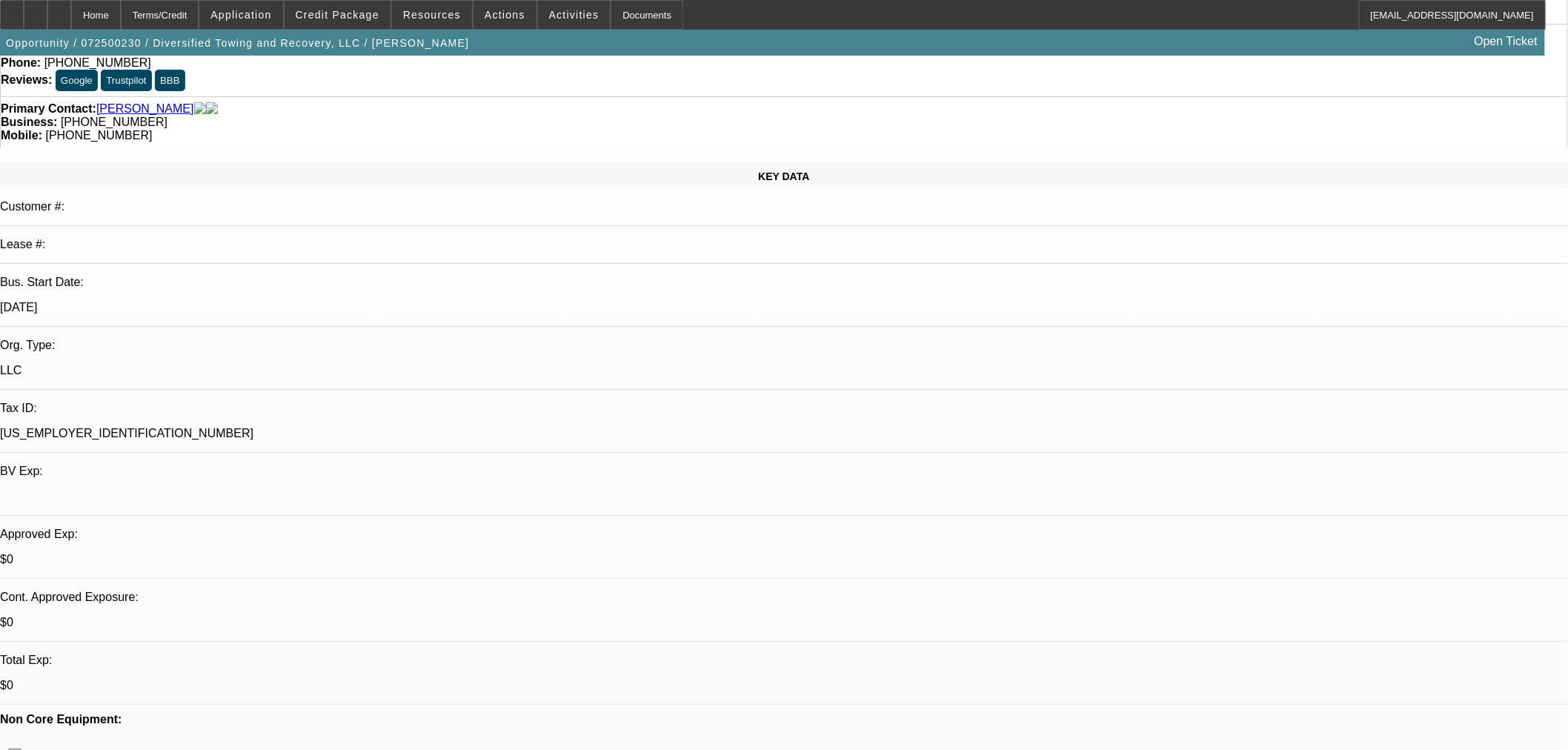
scroll to position [137, 0]
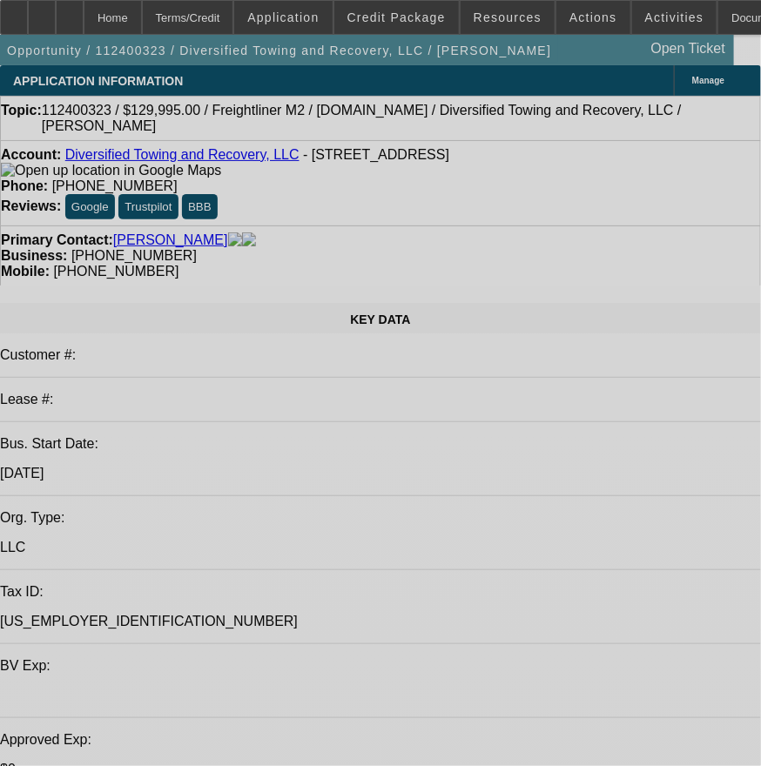
select select "0.15"
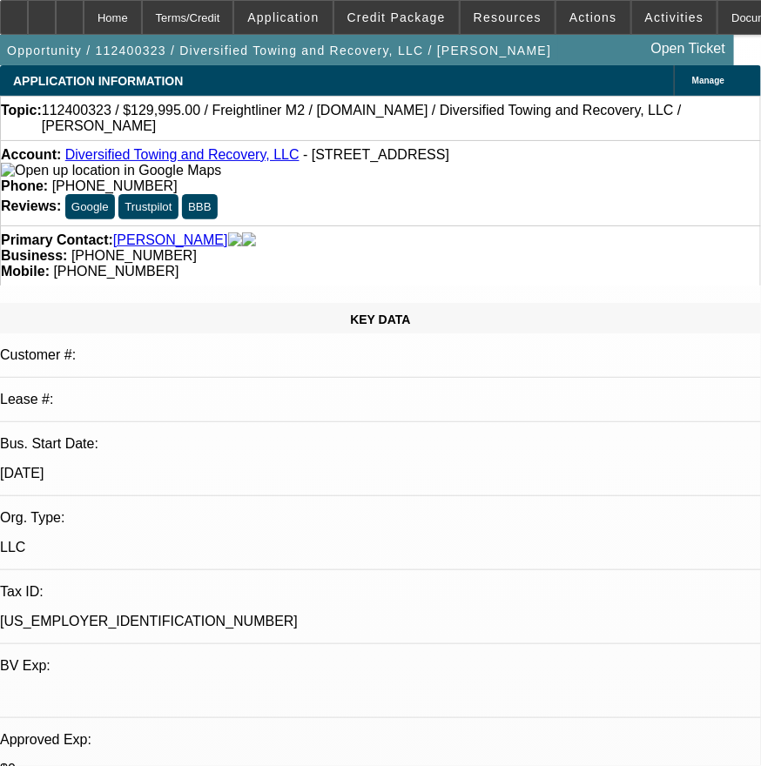
select select "2"
select select "0.1"
select select "4"
select select "0.15"
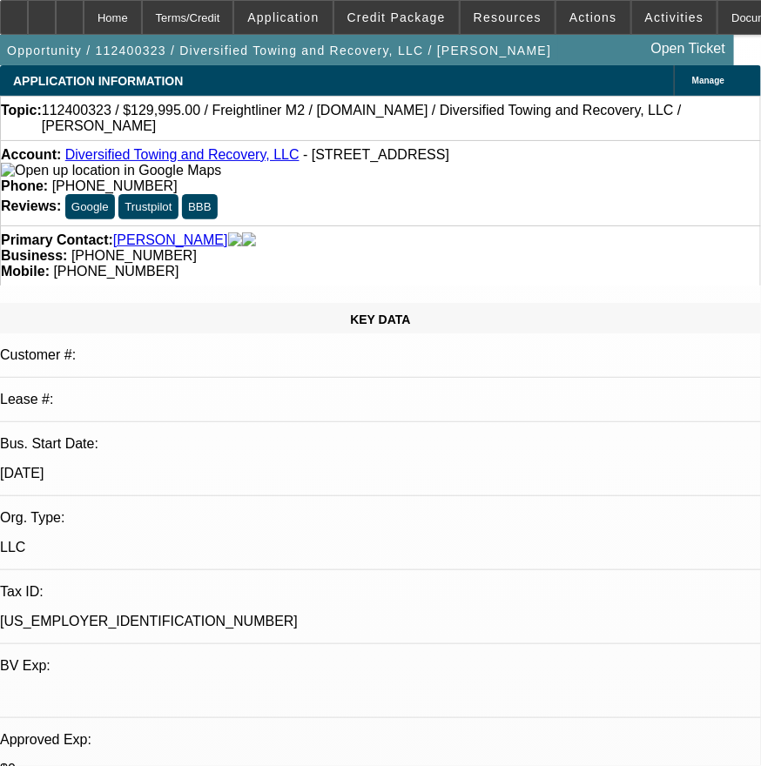
select select "2"
select select "0.1"
select select "4"
select select "0"
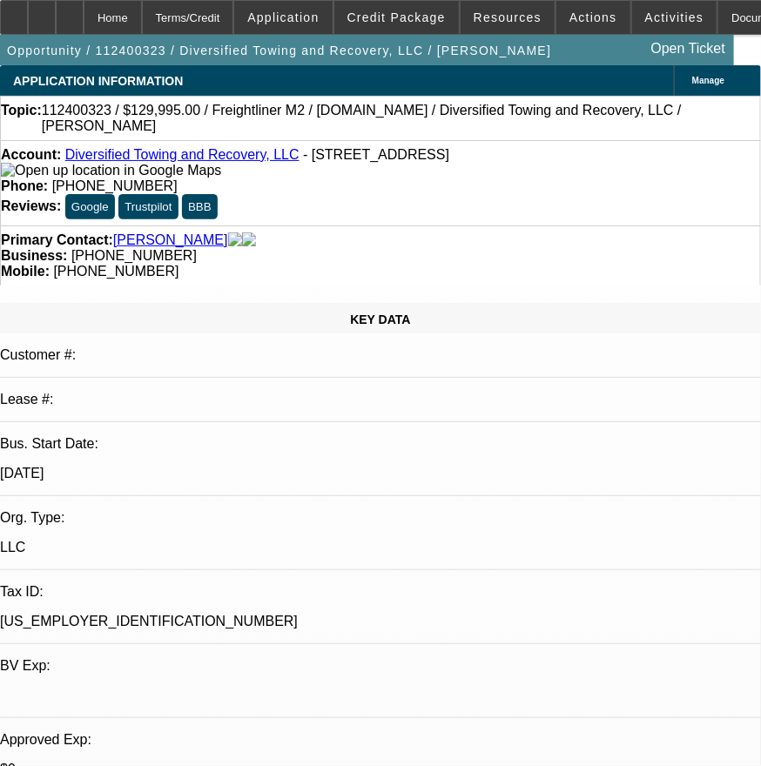
select select "0"
select select "2"
select select "0.1"
select select "4"
select select "2"
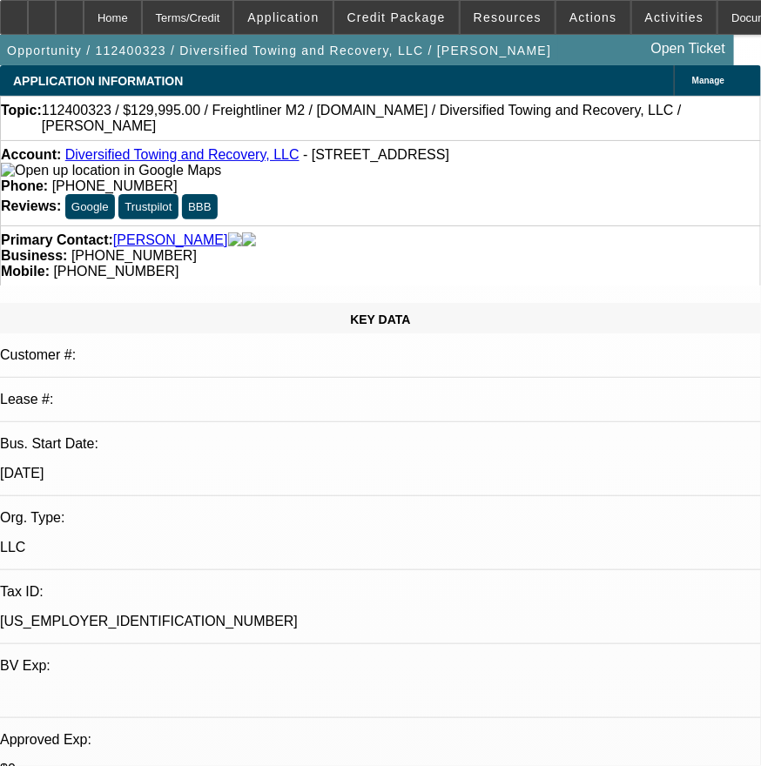
select select "2"
select select "0.1"
select select "4"
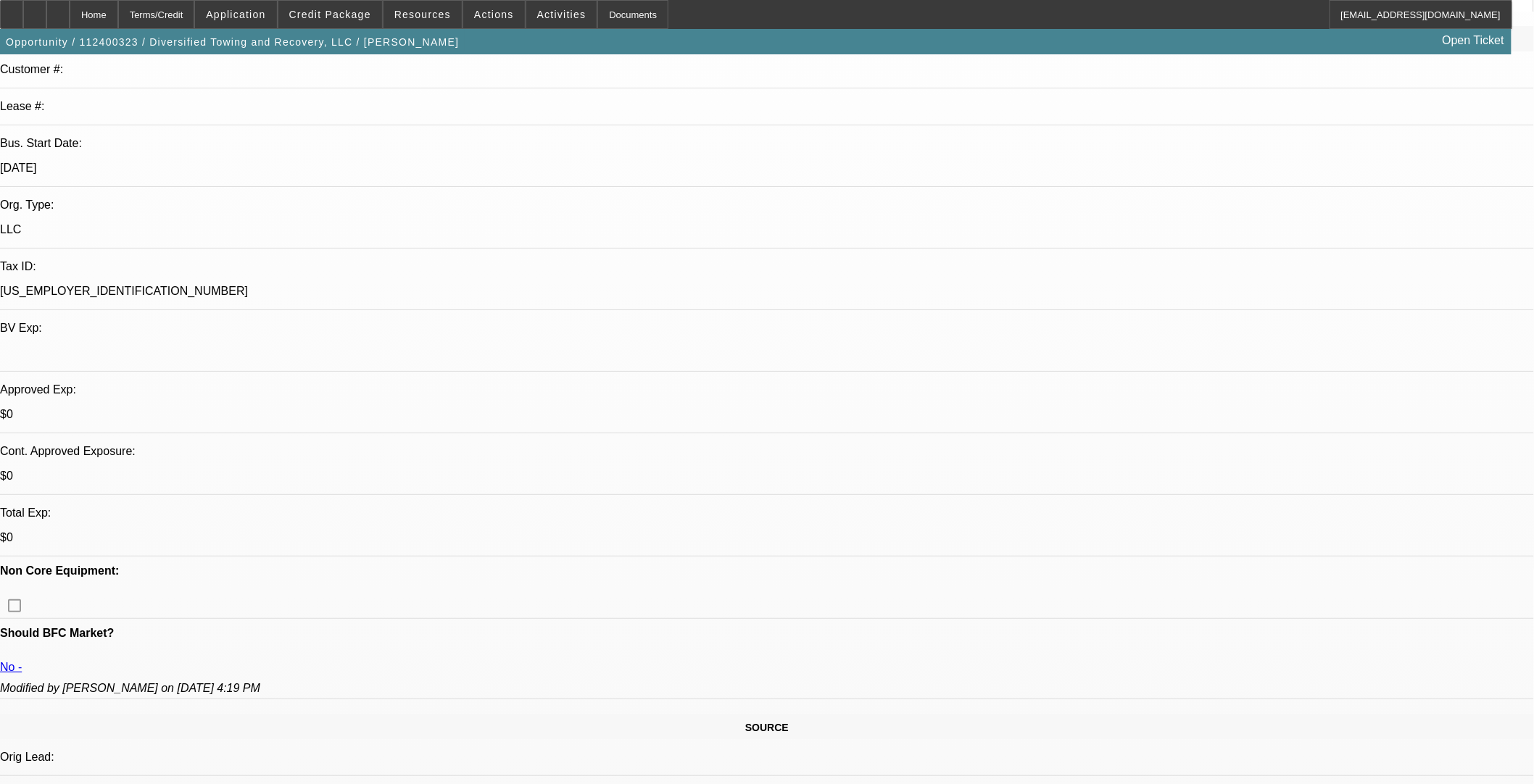
scroll to position [268, 0]
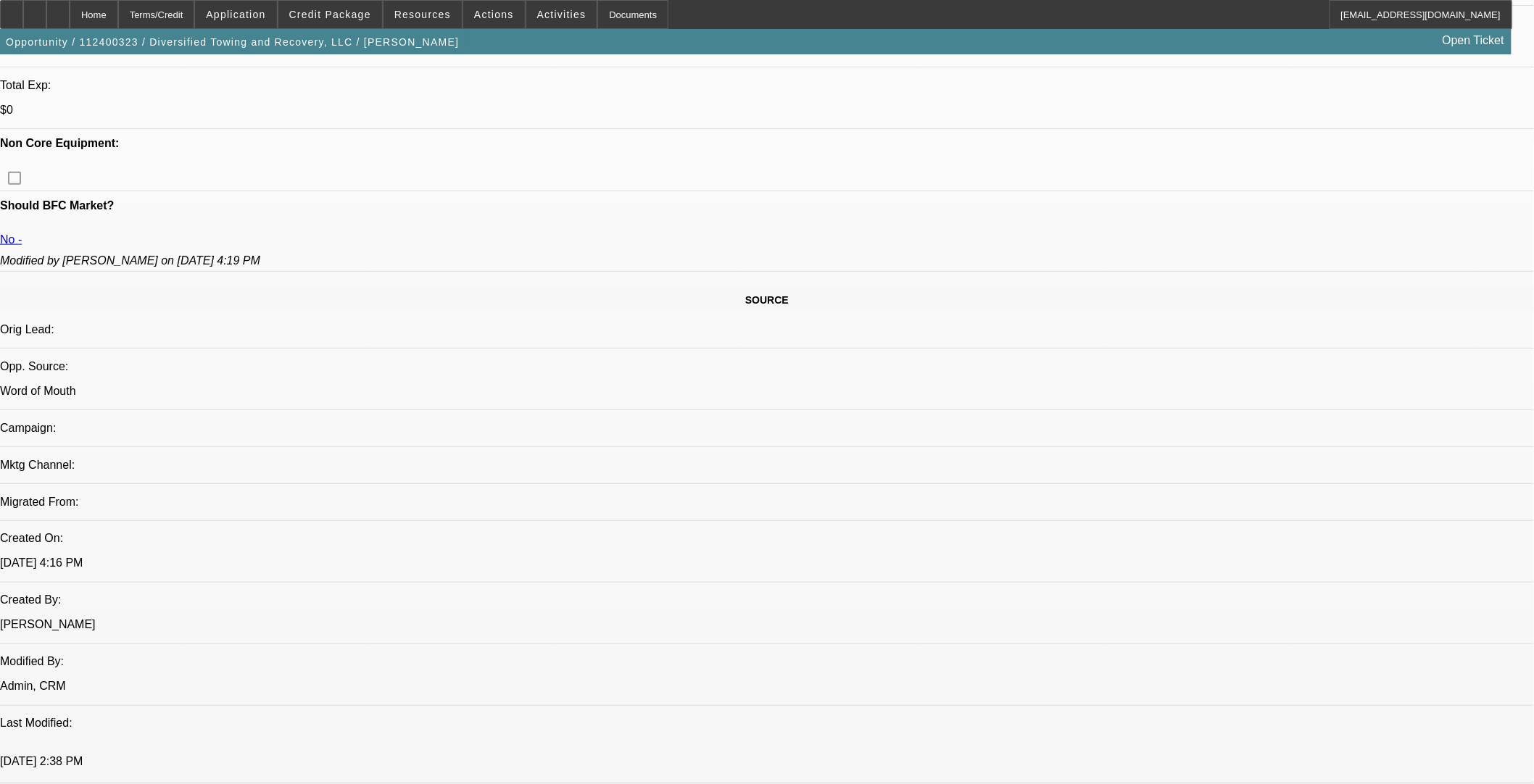
scroll to position [670, 0]
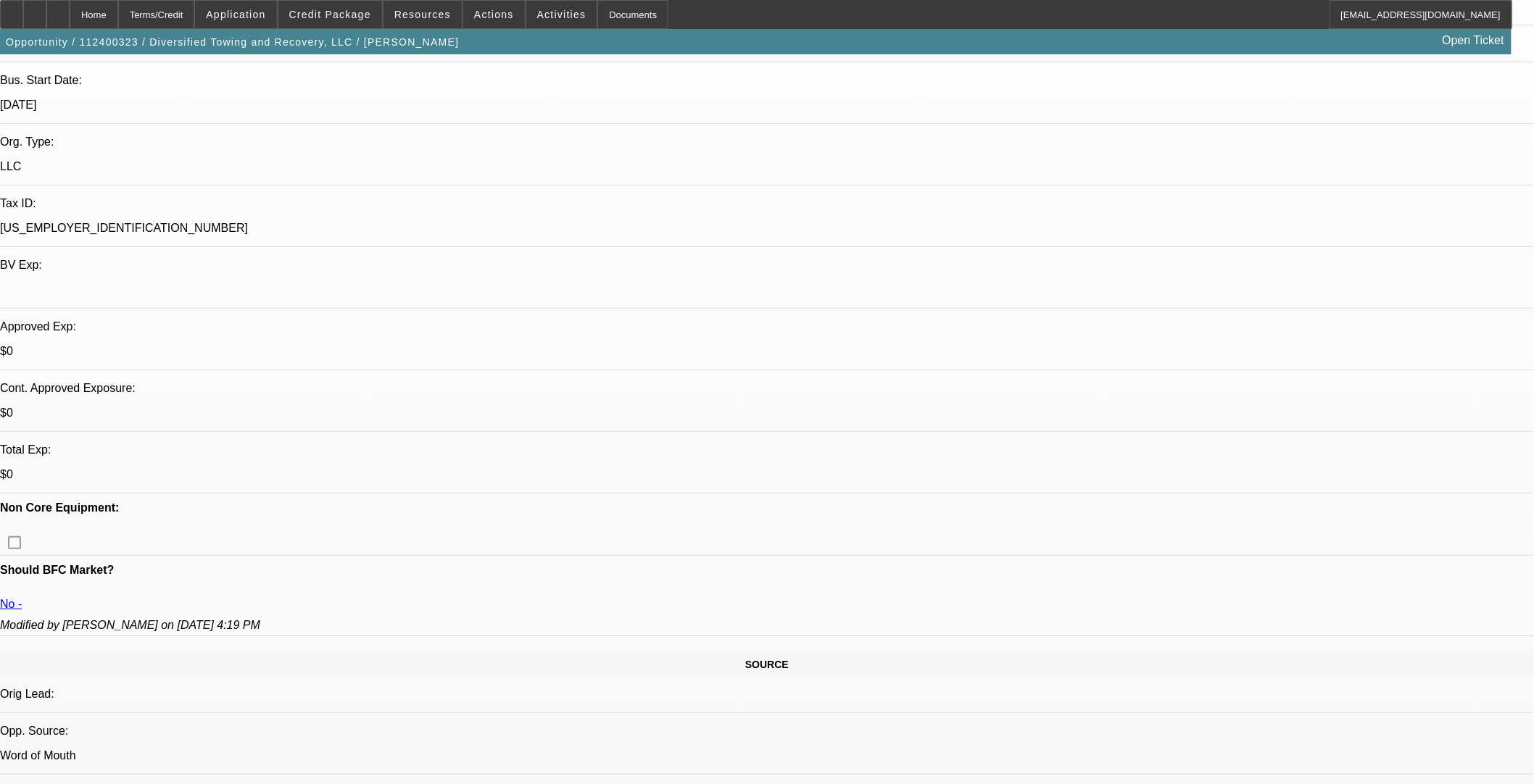
scroll to position [134, 0]
